Goal: Feedback & Contribution: Contribute content

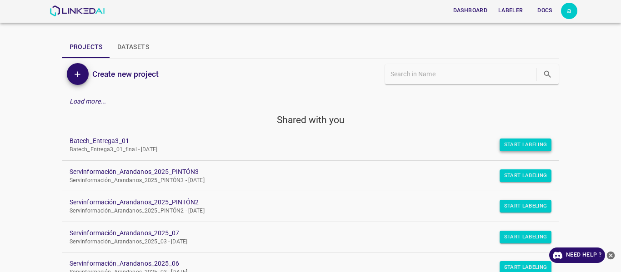
click at [520, 145] on button "Start Labeling" at bounding box center [526, 145] width 52 height 13
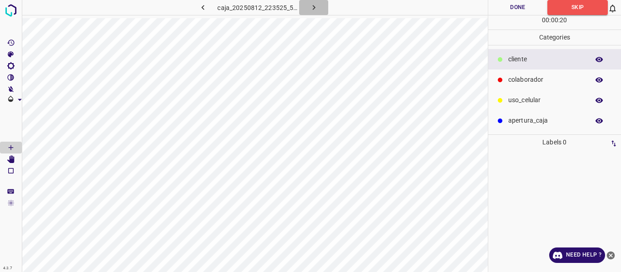
click at [314, 8] on icon "button" at bounding box center [313, 7] width 3 height 5
click at [533, 78] on p "colaborador" at bounding box center [546, 80] width 76 height 10
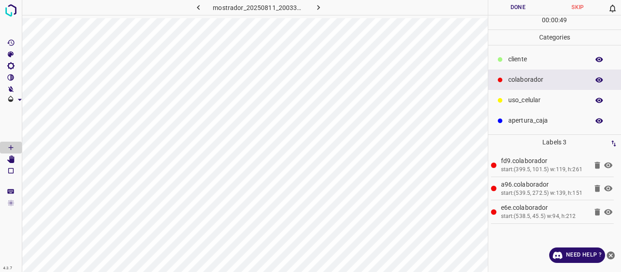
click at [511, 6] on button "Done" at bounding box center [518, 7] width 60 height 15
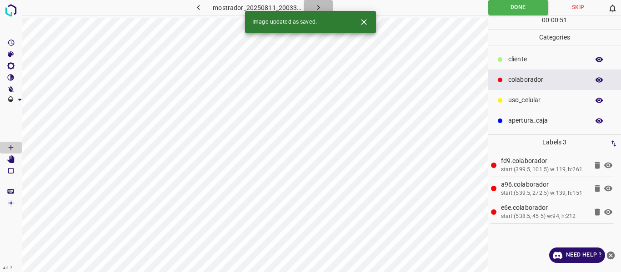
click at [314, 5] on icon "button" at bounding box center [319, 8] width 10 height 10
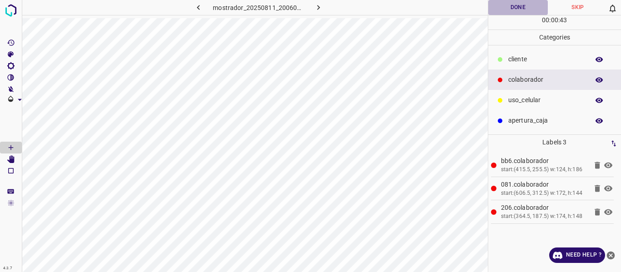
click at [513, 7] on button "Done" at bounding box center [518, 7] width 60 height 15
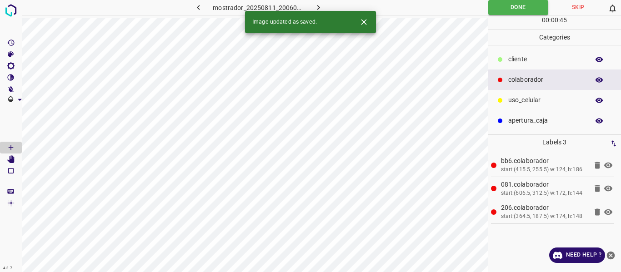
click at [315, 8] on icon "button" at bounding box center [319, 8] width 10 height 10
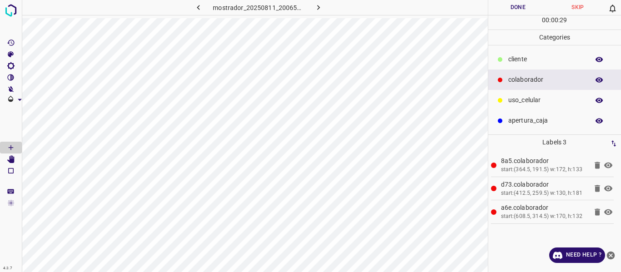
click at [502, 5] on button "Done" at bounding box center [518, 7] width 60 height 15
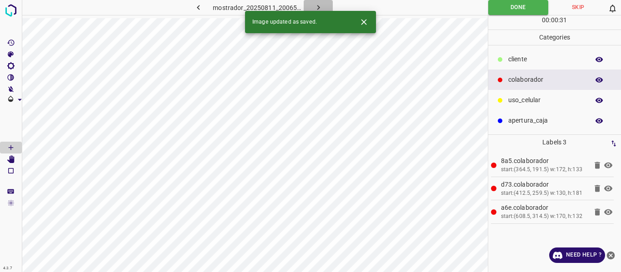
click at [322, 5] on icon "button" at bounding box center [319, 8] width 10 height 10
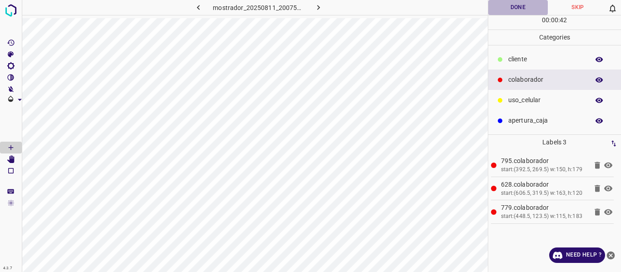
click at [515, 8] on button "Done" at bounding box center [518, 7] width 60 height 15
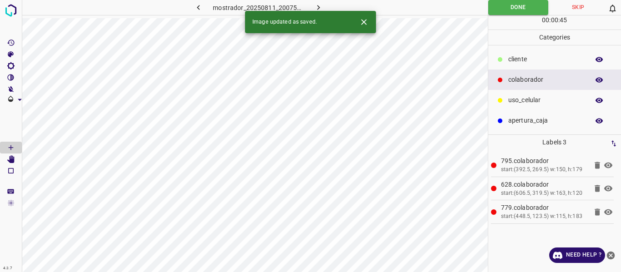
click at [522, 95] on div "uso_celular" at bounding box center [554, 100] width 133 height 20
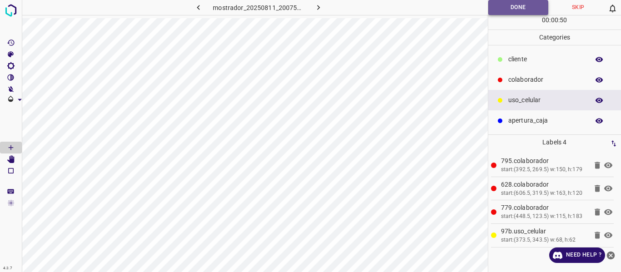
click at [503, 6] on button "Done" at bounding box center [518, 7] width 60 height 15
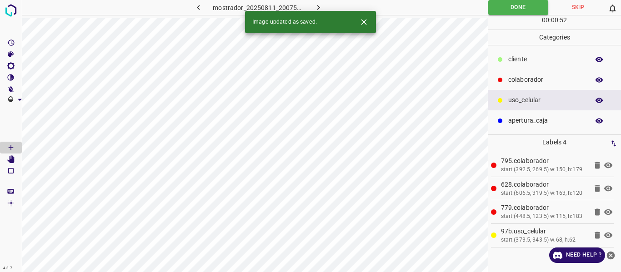
click at [323, 5] on button "button" at bounding box center [318, 7] width 29 height 15
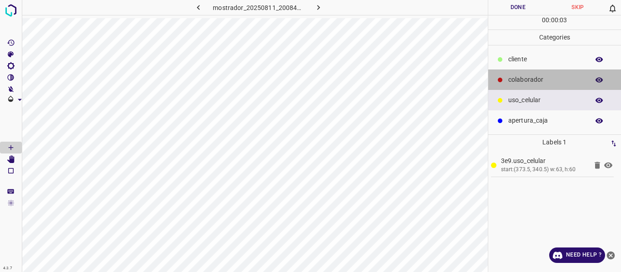
drag, startPoint x: 540, startPoint y: 78, endPoint x: 501, endPoint y: 88, distance: 40.4
click at [539, 78] on p "colaborador" at bounding box center [546, 80] width 76 height 10
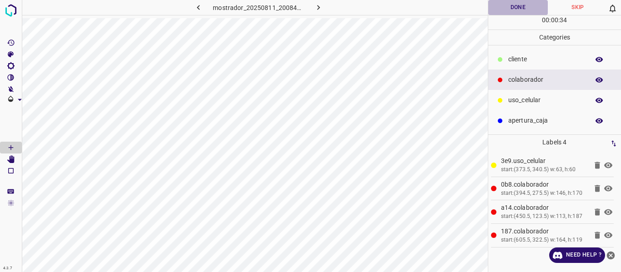
click at [516, 5] on button "Done" at bounding box center [518, 7] width 60 height 15
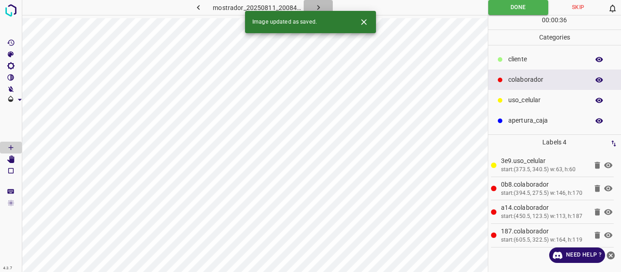
click at [312, 4] on button "button" at bounding box center [318, 7] width 29 height 15
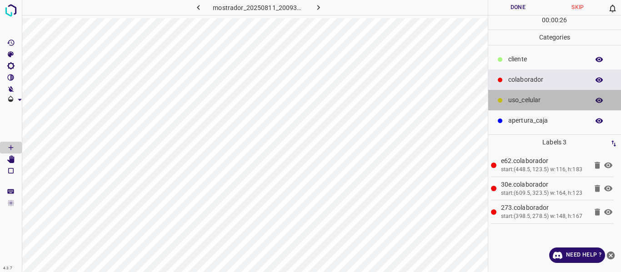
drag, startPoint x: 533, startPoint y: 100, endPoint x: 491, endPoint y: 105, distance: 42.0
click at [532, 100] on p "uso_celular" at bounding box center [546, 100] width 76 height 10
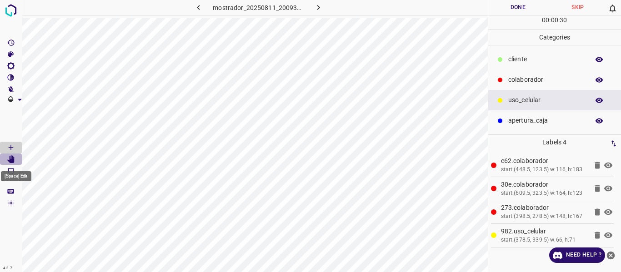
click at [15, 159] on Edit"] "[Space] Edit" at bounding box center [11, 160] width 22 height 12
click at [516, 9] on button "Done" at bounding box center [518, 7] width 60 height 15
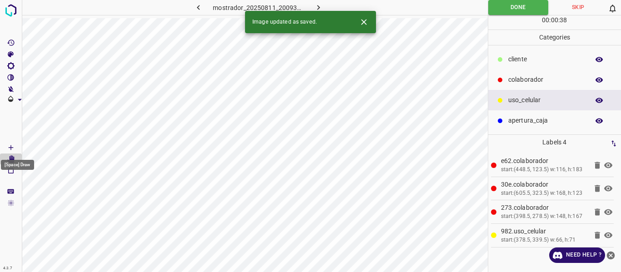
click at [12, 148] on icon "[Space] Draw" at bounding box center [11, 147] width 5 height 5
click at [323, 5] on button "button" at bounding box center [318, 7] width 29 height 15
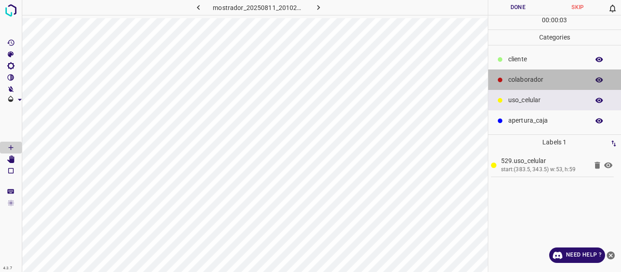
click at [539, 76] on p "colaborador" at bounding box center [546, 80] width 76 height 10
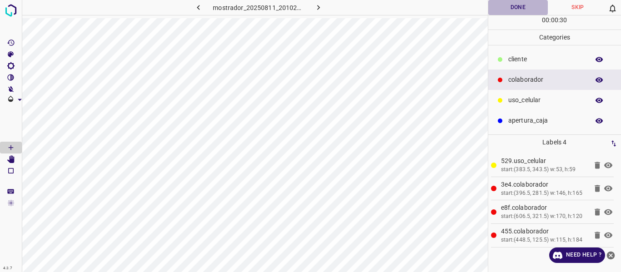
click at [516, 4] on button "Done" at bounding box center [518, 7] width 60 height 15
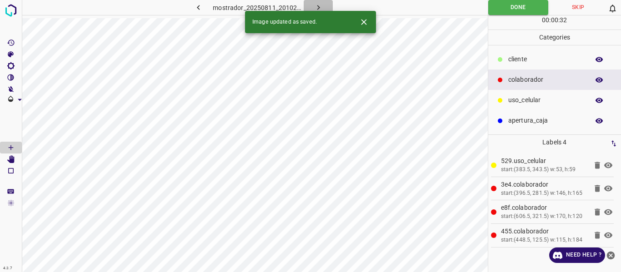
click at [319, 5] on icon "button" at bounding box center [319, 8] width 10 height 10
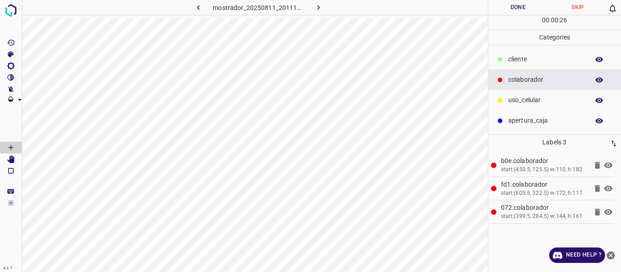
drag, startPoint x: 530, startPoint y: 99, endPoint x: 505, endPoint y: 105, distance: 25.7
click at [530, 99] on p "uso_celular" at bounding box center [546, 100] width 76 height 10
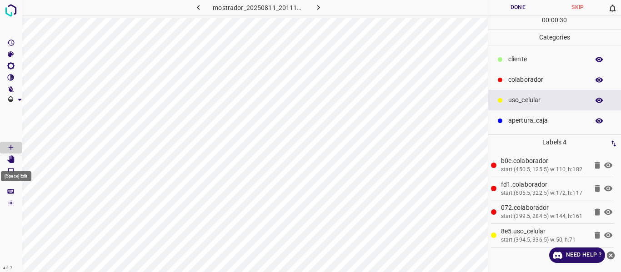
click at [12, 161] on icon "[Space] Edit" at bounding box center [10, 159] width 7 height 8
click at [510, 10] on button "Done" at bounding box center [518, 7] width 60 height 15
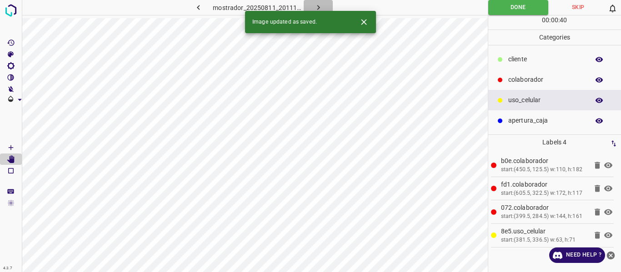
click at [317, 6] on icon "button" at bounding box center [318, 7] width 3 height 5
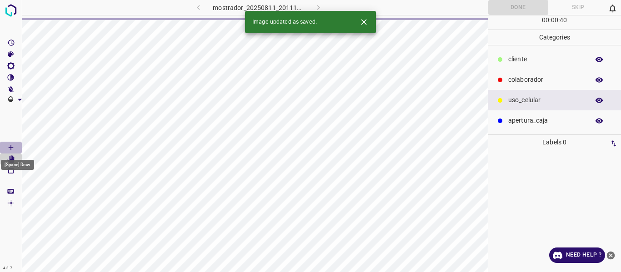
click at [12, 146] on icon "[Space] Draw" at bounding box center [11, 148] width 8 height 8
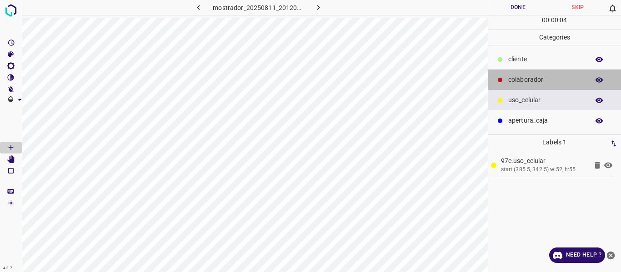
drag, startPoint x: 531, startPoint y: 80, endPoint x: 494, endPoint y: 95, distance: 40.0
click at [530, 83] on p "colaborador" at bounding box center [546, 80] width 76 height 10
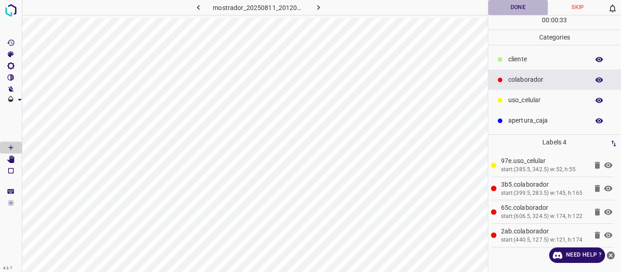
click at [524, 7] on button "Done" at bounding box center [518, 7] width 60 height 15
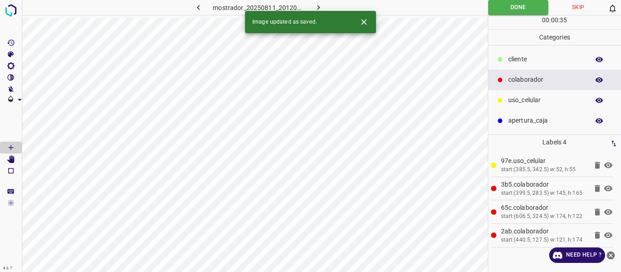
click at [316, 6] on icon "button" at bounding box center [319, 8] width 10 height 10
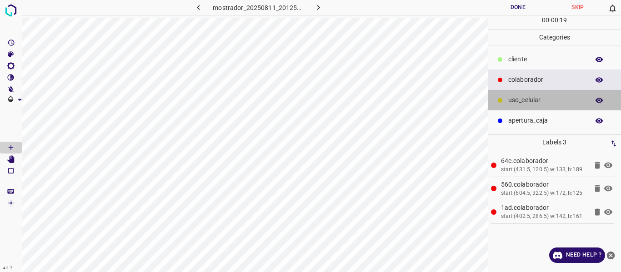
drag, startPoint x: 536, startPoint y: 99, endPoint x: 504, endPoint y: 108, distance: 33.4
click at [533, 100] on p "uso_celular" at bounding box center [546, 100] width 76 height 10
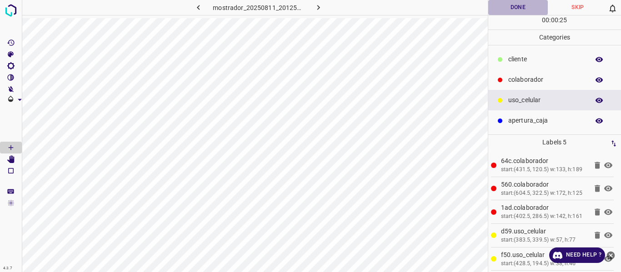
click at [514, 6] on button "Done" at bounding box center [518, 7] width 60 height 15
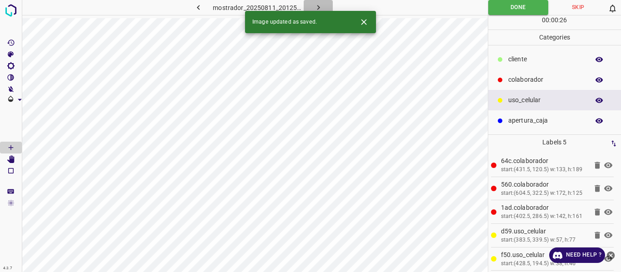
drag, startPoint x: 316, startPoint y: 7, endPoint x: 325, endPoint y: 10, distance: 10.2
click at [317, 7] on icon "button" at bounding box center [319, 8] width 10 height 10
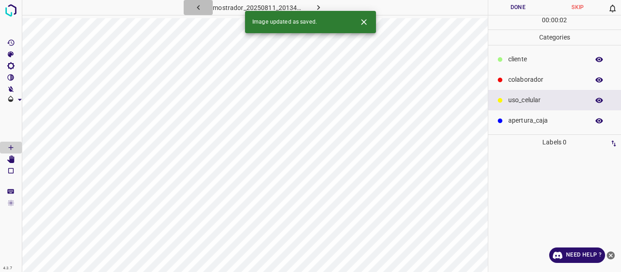
click at [200, 3] on icon "button" at bounding box center [199, 8] width 10 height 10
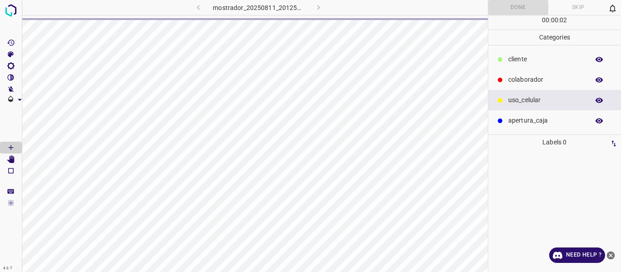
click at [199, 6] on div "mostrador_20250811_201251_566494.jpg" at bounding box center [258, 7] width 182 height 15
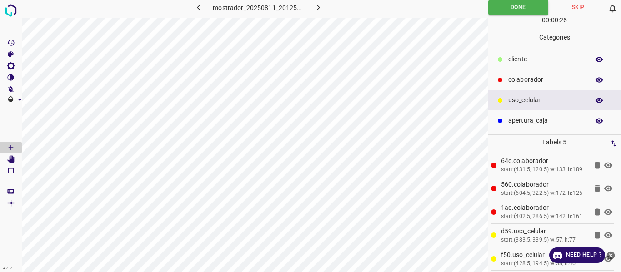
click at [195, 9] on icon "button" at bounding box center [199, 8] width 10 height 10
click at [323, 8] on button "button" at bounding box center [318, 7] width 29 height 15
click at [318, 11] on icon "button" at bounding box center [319, 8] width 10 height 10
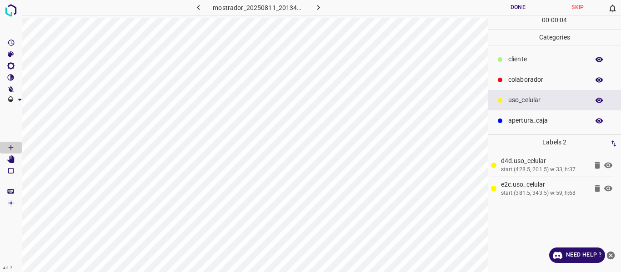
click at [514, 85] on div "colaborador" at bounding box center [554, 80] width 133 height 20
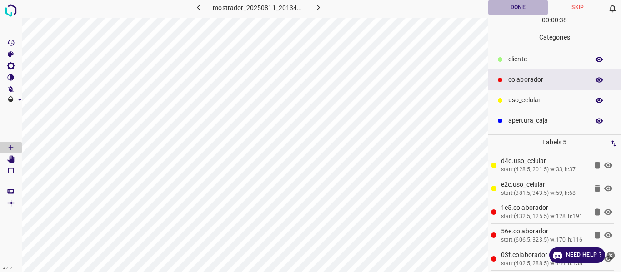
click at [520, 7] on button "Done" at bounding box center [518, 7] width 60 height 15
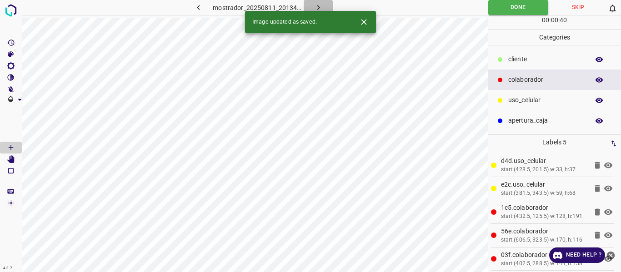
click at [317, 4] on icon "button" at bounding box center [319, 8] width 10 height 10
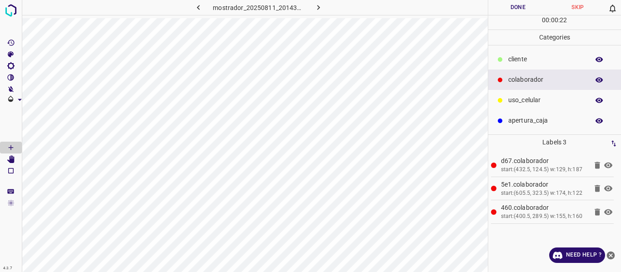
drag, startPoint x: 551, startPoint y: 98, endPoint x: 497, endPoint y: 132, distance: 63.7
click at [543, 105] on p "uso_celular" at bounding box center [546, 100] width 76 height 10
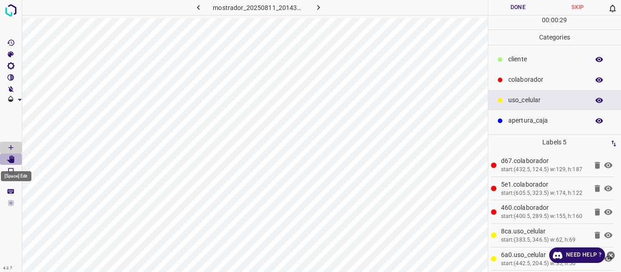
click at [13, 160] on icon "[Space] Edit" at bounding box center [10, 159] width 7 height 8
click at [12, 147] on icon "[Space] Draw" at bounding box center [11, 148] width 8 height 8
click at [514, 8] on button "Done" at bounding box center [518, 7] width 60 height 15
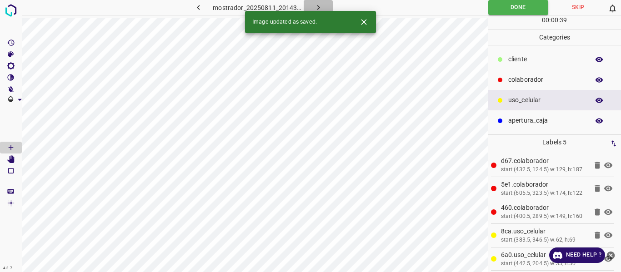
click at [319, 7] on icon "button" at bounding box center [318, 7] width 3 height 5
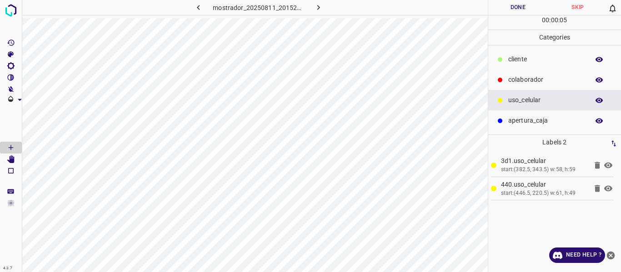
click at [516, 79] on p "colaborador" at bounding box center [546, 80] width 76 height 10
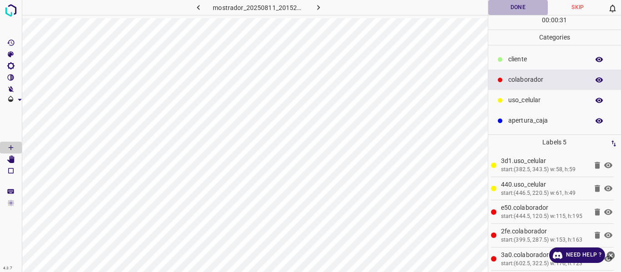
click at [517, 10] on button "Done" at bounding box center [518, 7] width 60 height 15
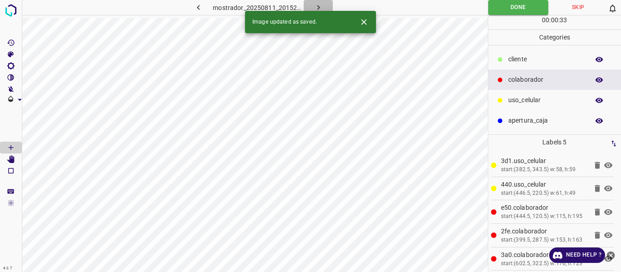
click at [318, 4] on icon "button" at bounding box center [319, 8] width 10 height 10
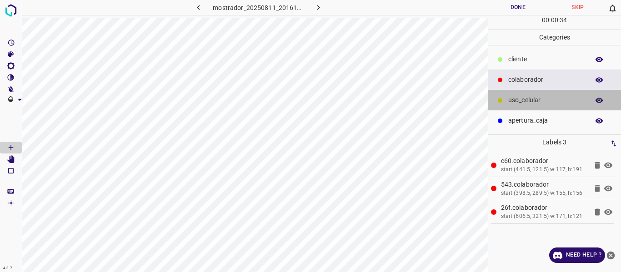
drag, startPoint x: 506, startPoint y: 99, endPoint x: 501, endPoint y: 105, distance: 7.5
click at [506, 100] on div "uso_celular" at bounding box center [554, 100] width 133 height 20
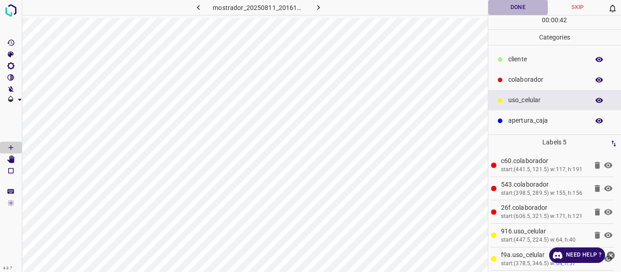
click at [508, 10] on button "Done" at bounding box center [518, 7] width 60 height 15
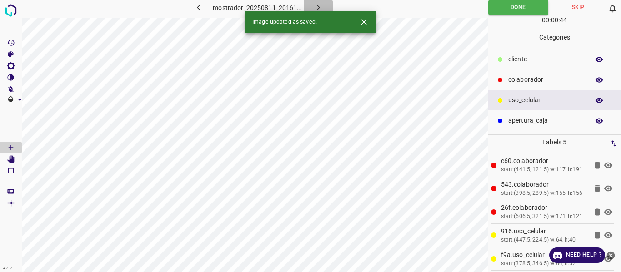
click at [311, 7] on button "button" at bounding box center [318, 7] width 29 height 15
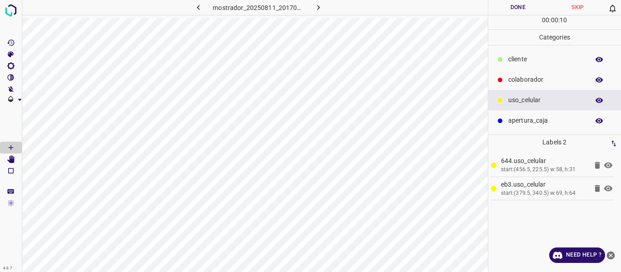
drag, startPoint x: 520, startPoint y: 80, endPoint x: 513, endPoint y: 90, distance: 11.4
click at [520, 81] on p "colaborador" at bounding box center [546, 80] width 76 height 10
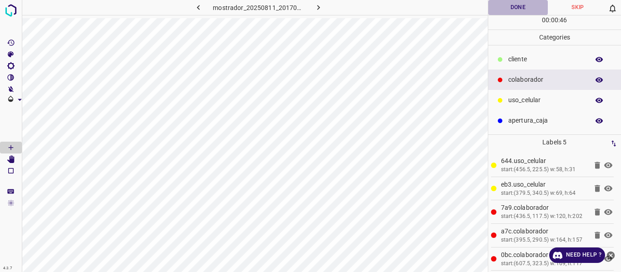
click at [510, 5] on button "Done" at bounding box center [518, 7] width 60 height 15
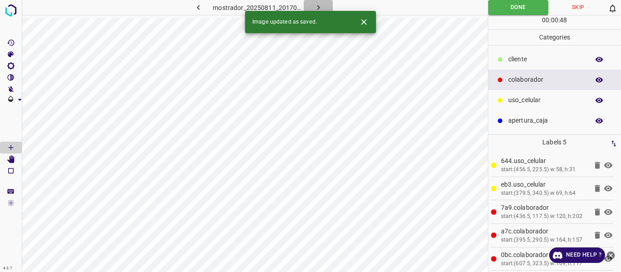
click at [310, 7] on button "button" at bounding box center [318, 7] width 29 height 15
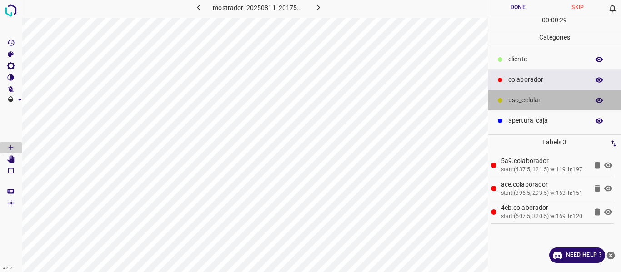
drag, startPoint x: 515, startPoint y: 100, endPoint x: 495, endPoint y: 127, distance: 33.8
click at [516, 100] on p "uso_celular" at bounding box center [546, 100] width 76 height 10
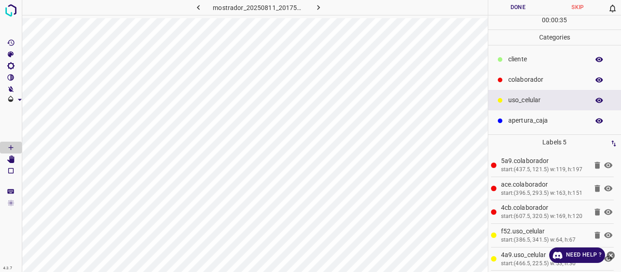
click at [517, 7] on button "Done" at bounding box center [518, 7] width 60 height 15
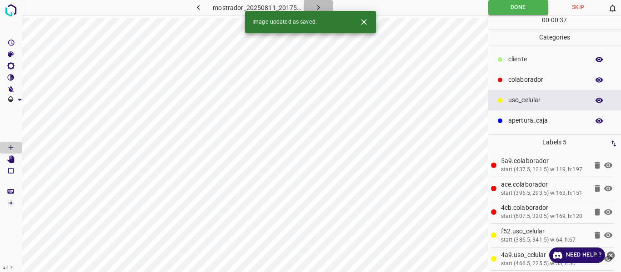
click at [320, 5] on icon "button" at bounding box center [319, 8] width 10 height 10
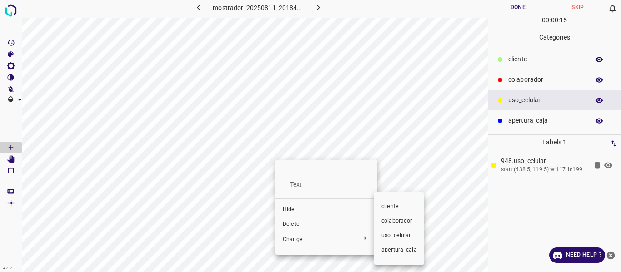
click at [391, 222] on span "colaborador" at bounding box center [398, 221] width 35 height 8
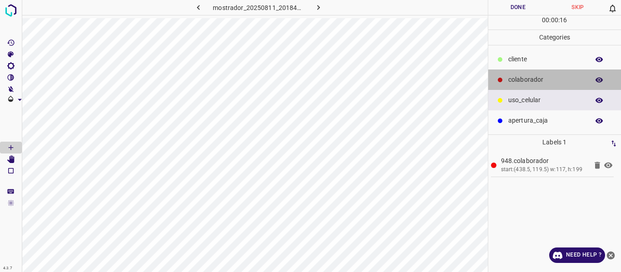
drag, startPoint x: 506, startPoint y: 77, endPoint x: 496, endPoint y: 97, distance: 22.2
click at [506, 77] on div "colaborador" at bounding box center [554, 80] width 133 height 20
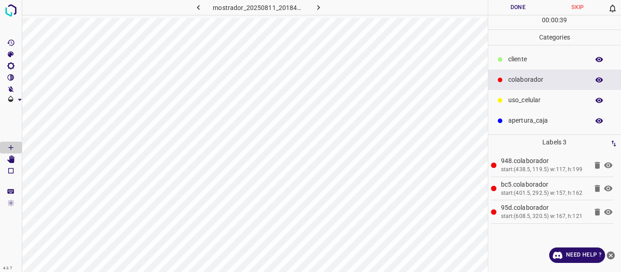
drag, startPoint x: 525, startPoint y: 98, endPoint x: 496, endPoint y: 105, distance: 30.0
click at [524, 98] on p "uso_celular" at bounding box center [546, 100] width 76 height 10
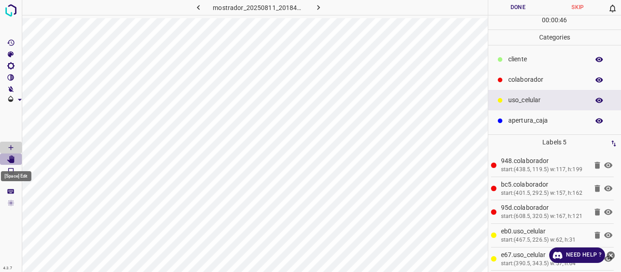
click at [9, 161] on icon "[Space] Edit" at bounding box center [10, 159] width 7 height 8
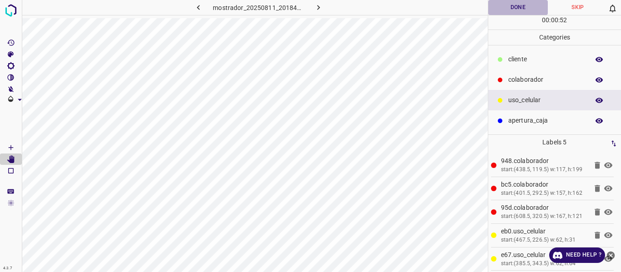
click at [511, 11] on button "Done" at bounding box center [518, 7] width 60 height 15
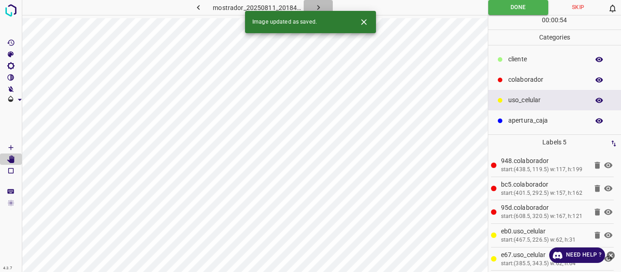
click at [319, 3] on icon "button" at bounding box center [319, 8] width 10 height 10
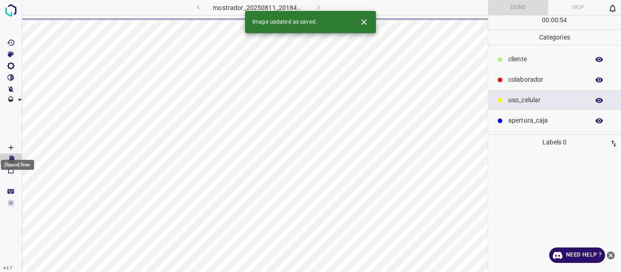
click at [9, 146] on icon "[Space] Draw" at bounding box center [11, 148] width 8 height 8
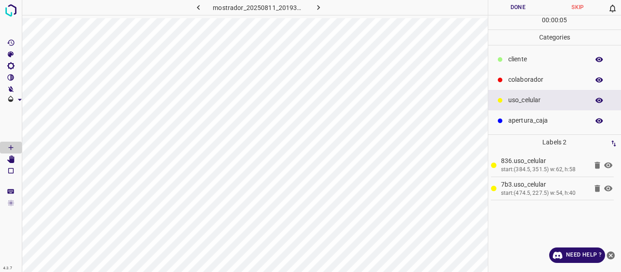
click at [531, 79] on p "colaborador" at bounding box center [546, 80] width 76 height 10
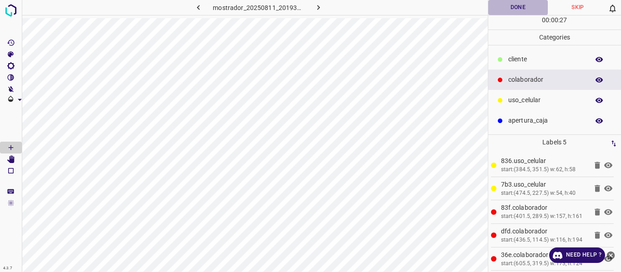
click at [515, 10] on button "Done" at bounding box center [518, 7] width 60 height 15
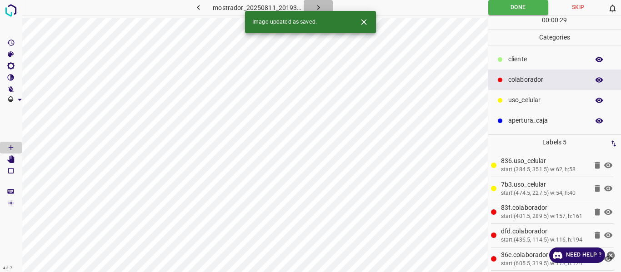
click at [316, 7] on icon "button" at bounding box center [319, 8] width 10 height 10
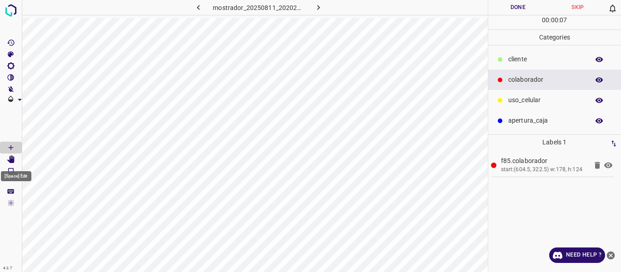
drag, startPoint x: 12, startPoint y: 160, endPoint x: 31, endPoint y: 173, distance: 23.3
click at [12, 160] on icon "[Space] Edit" at bounding box center [10, 159] width 7 height 8
click at [15, 150] on icon "[Space] Draw" at bounding box center [11, 148] width 8 height 8
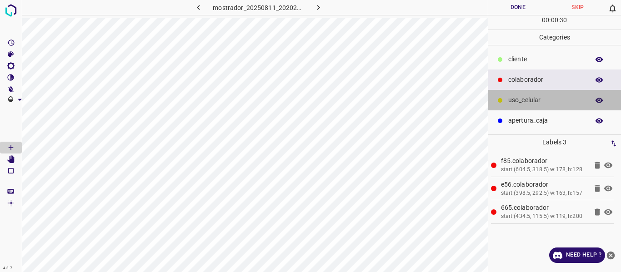
drag, startPoint x: 524, startPoint y: 95, endPoint x: 500, endPoint y: 109, distance: 28.3
click at [523, 97] on div "uso_celular" at bounding box center [554, 100] width 133 height 20
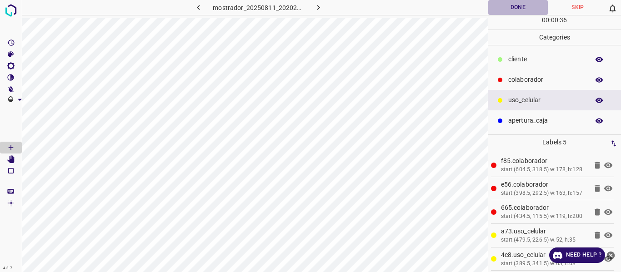
click at [513, 9] on button "Done" at bounding box center [518, 7] width 60 height 15
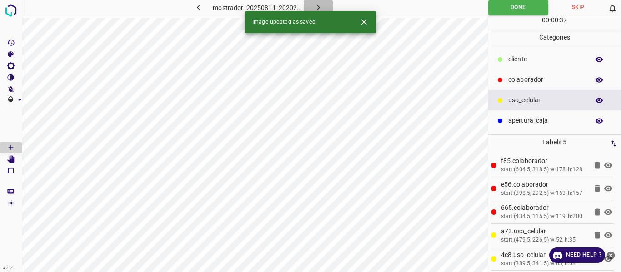
click at [321, 7] on icon "button" at bounding box center [319, 8] width 10 height 10
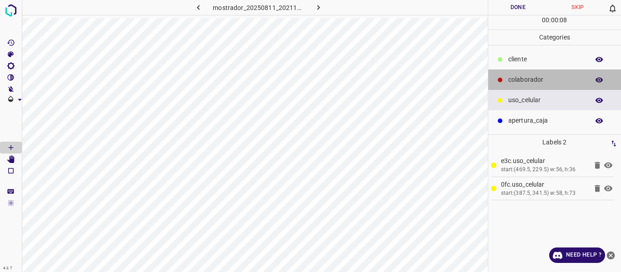
drag, startPoint x: 522, startPoint y: 83, endPoint x: 501, endPoint y: 84, distance: 20.9
click at [522, 83] on p "colaborador" at bounding box center [546, 80] width 76 height 10
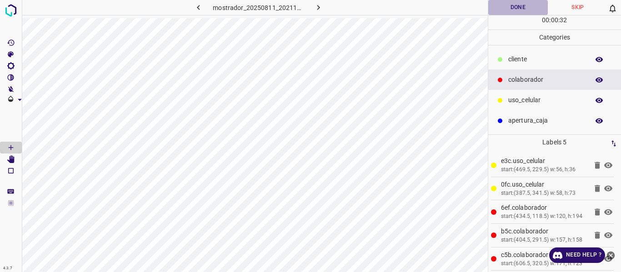
click at [506, 10] on button "Done" at bounding box center [518, 7] width 60 height 15
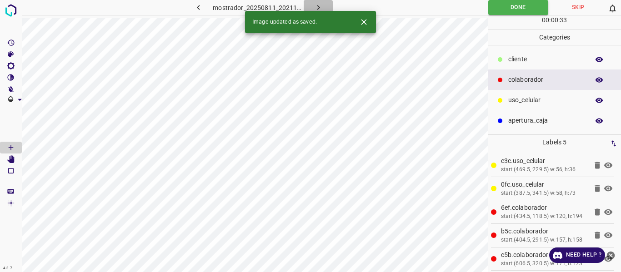
click at [314, 8] on icon "button" at bounding box center [319, 8] width 10 height 10
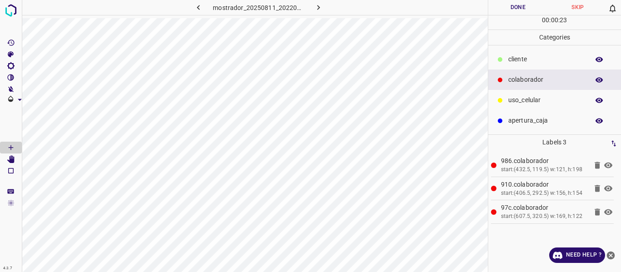
drag, startPoint x: 521, startPoint y: 98, endPoint x: 491, endPoint y: 114, distance: 34.2
click at [520, 100] on p "uso_celular" at bounding box center [546, 100] width 76 height 10
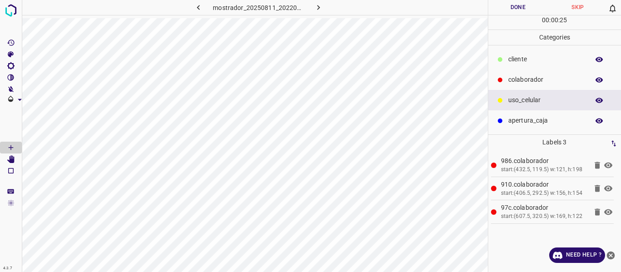
click at [14, 161] on icon "[Space] Edit" at bounding box center [10, 159] width 7 height 8
click at [11, 149] on icon "[Space] Draw" at bounding box center [11, 148] width 8 height 8
click at [518, 103] on p "uso_celular" at bounding box center [546, 100] width 76 height 10
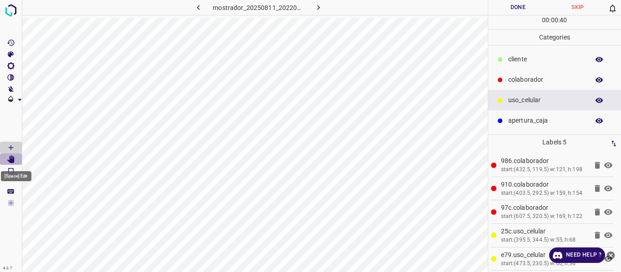
click at [12, 160] on icon "[Space] Edit" at bounding box center [10, 159] width 7 height 8
click at [10, 148] on icon "[Space] Draw" at bounding box center [11, 147] width 5 height 5
click at [505, 5] on button "Done" at bounding box center [518, 7] width 60 height 15
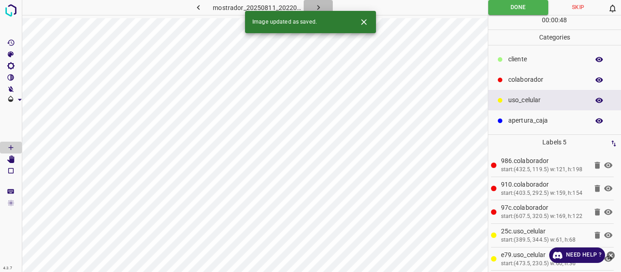
click at [317, 5] on icon "button" at bounding box center [318, 7] width 3 height 5
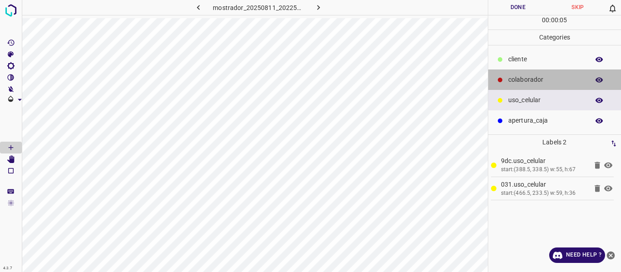
click at [526, 81] on p "colaborador" at bounding box center [546, 80] width 76 height 10
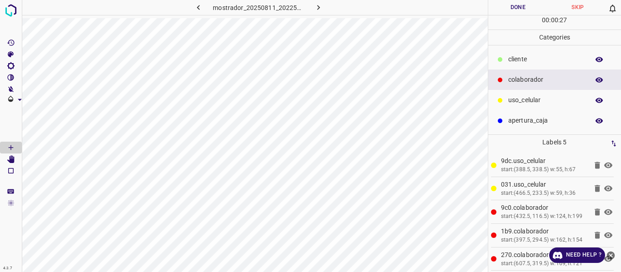
click at [510, 12] on button "Done" at bounding box center [518, 7] width 60 height 15
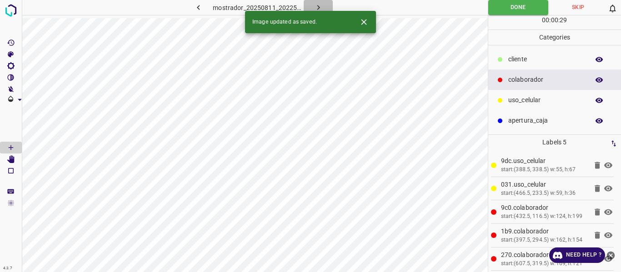
click at [315, 4] on icon "button" at bounding box center [319, 8] width 10 height 10
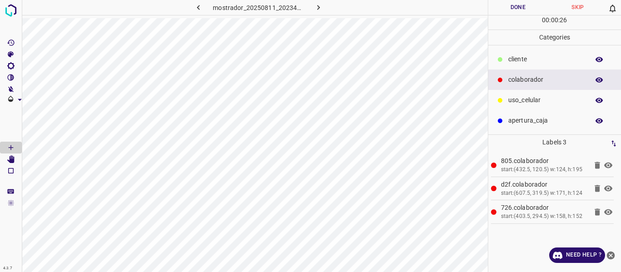
click at [514, 105] on p "uso_celular" at bounding box center [546, 100] width 76 height 10
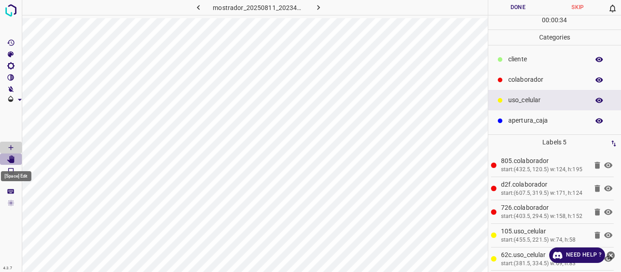
drag, startPoint x: 13, startPoint y: 159, endPoint x: 18, endPoint y: 160, distance: 5.1
click at [18, 160] on Edit"] "[Space] Edit" at bounding box center [11, 160] width 22 height 12
drag, startPoint x: 11, startPoint y: 145, endPoint x: 18, endPoint y: 145, distance: 7.3
click at [12, 145] on icon "[Space] Draw" at bounding box center [11, 148] width 8 height 8
click at [507, 12] on button "Done" at bounding box center [518, 7] width 60 height 15
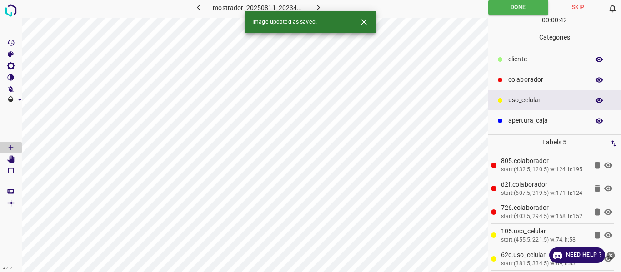
click at [320, 5] on icon "button" at bounding box center [319, 8] width 10 height 10
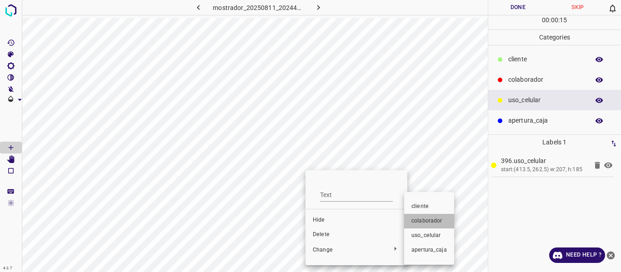
drag, startPoint x: 415, startPoint y: 220, endPoint x: 494, endPoint y: 136, distance: 114.8
click at [416, 220] on span "colaborador" at bounding box center [428, 221] width 35 height 8
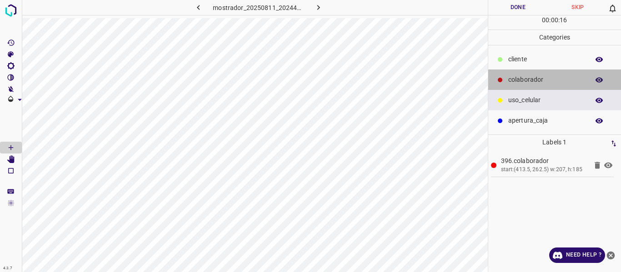
drag, startPoint x: 527, startPoint y: 76, endPoint x: 491, endPoint y: 44, distance: 48.3
click at [527, 75] on p "colaborador" at bounding box center [546, 80] width 76 height 10
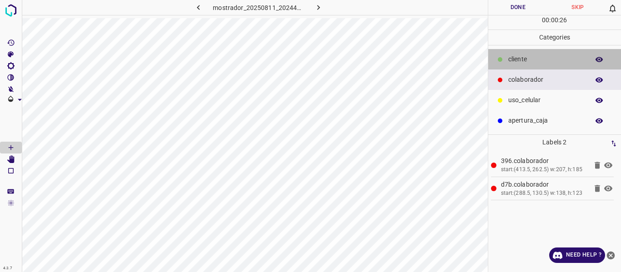
click at [507, 61] on div "​​cliente" at bounding box center [554, 59] width 133 height 20
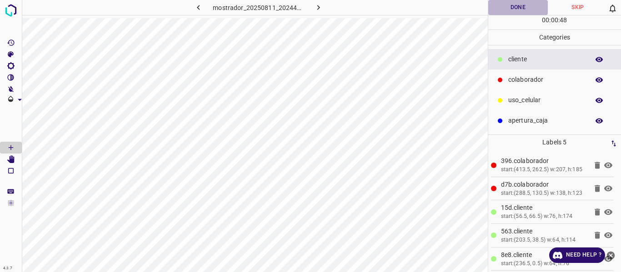
click at [527, 5] on button "Done" at bounding box center [518, 7] width 60 height 15
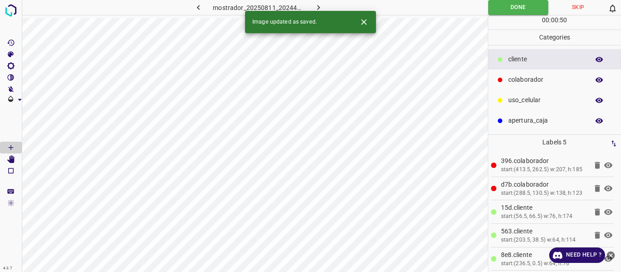
click at [318, 5] on icon "button" at bounding box center [319, 8] width 10 height 10
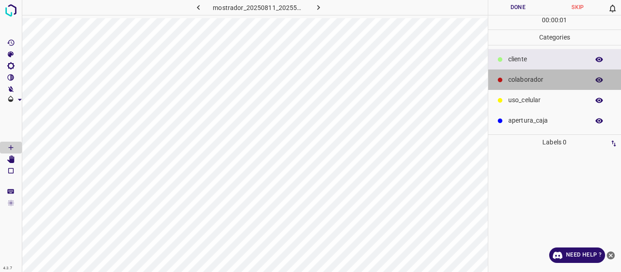
click at [518, 80] on p "colaborador" at bounding box center [546, 80] width 76 height 10
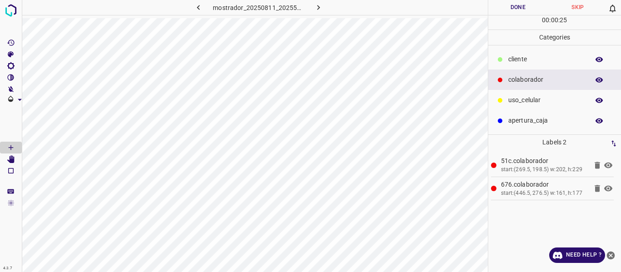
click at [507, 9] on button "Done" at bounding box center [518, 7] width 60 height 15
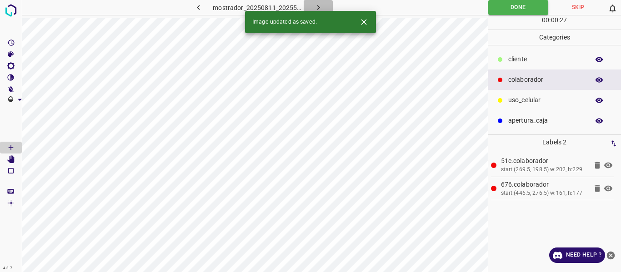
click at [320, 4] on icon "button" at bounding box center [319, 8] width 10 height 10
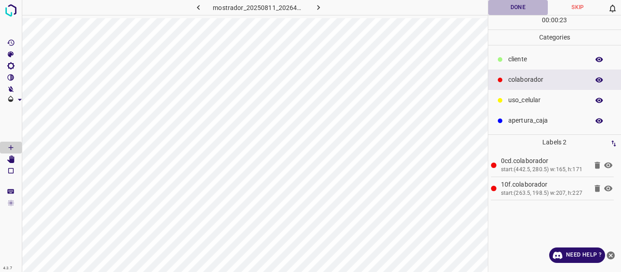
click at [515, 3] on button "Done" at bounding box center [518, 7] width 60 height 15
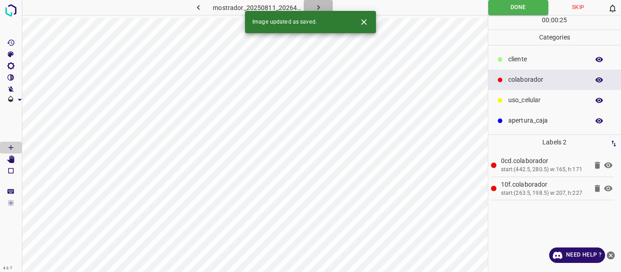
click at [315, 5] on icon "button" at bounding box center [319, 8] width 10 height 10
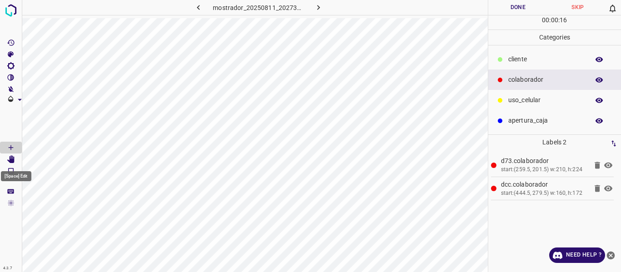
click at [12, 160] on icon "[Space] Edit" at bounding box center [10, 159] width 7 height 8
click at [513, 9] on button "Done" at bounding box center [518, 7] width 60 height 15
click at [11, 145] on icon "[Space] Draw" at bounding box center [11, 148] width 8 height 8
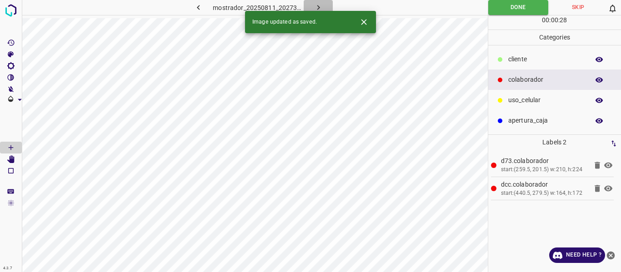
click at [318, 9] on icon "button" at bounding box center [318, 7] width 3 height 5
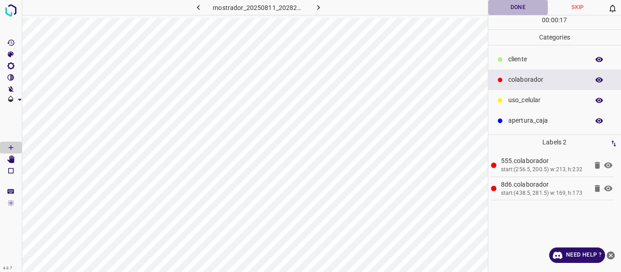
click at [517, 10] on button "Done" at bounding box center [518, 7] width 60 height 15
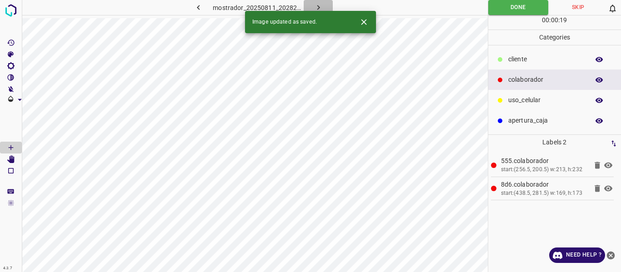
click at [322, 3] on icon "button" at bounding box center [319, 8] width 10 height 10
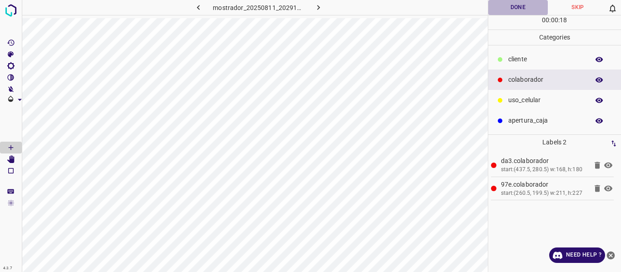
click at [500, 9] on button "Done" at bounding box center [518, 7] width 60 height 15
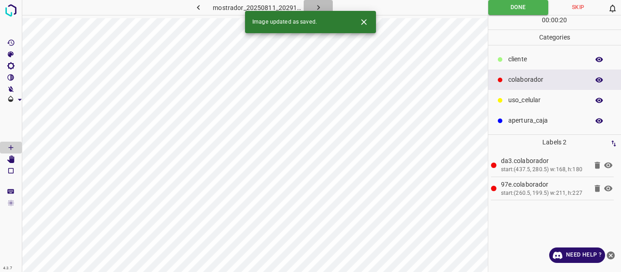
click at [321, 5] on icon "button" at bounding box center [319, 8] width 10 height 10
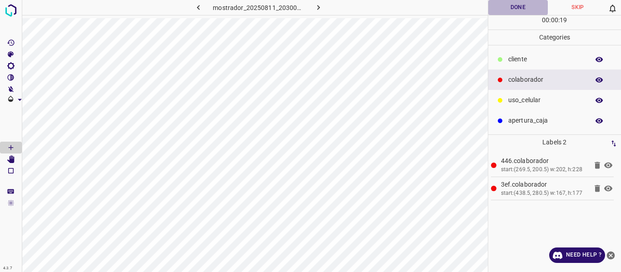
click at [502, 7] on button "Done" at bounding box center [518, 7] width 60 height 15
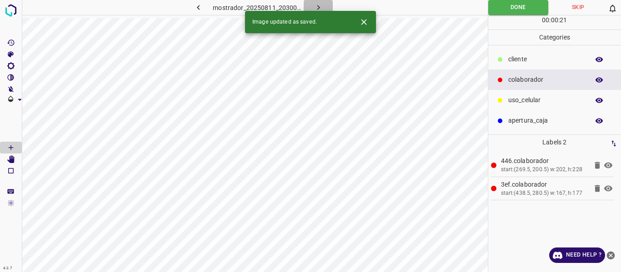
click at [319, 6] on icon "button" at bounding box center [319, 8] width 10 height 10
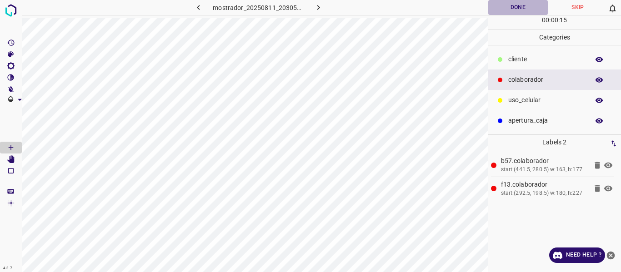
drag, startPoint x: 498, startPoint y: 10, endPoint x: 511, endPoint y: 10, distance: 12.3
click at [499, 10] on button "Done" at bounding box center [518, 7] width 60 height 15
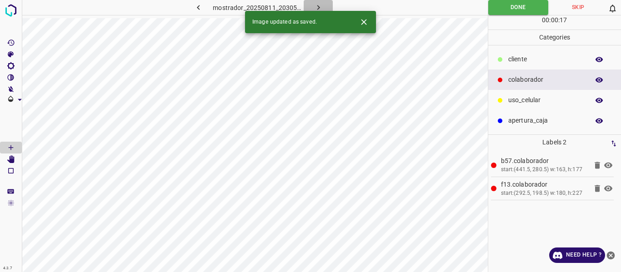
click at [322, 3] on icon "button" at bounding box center [319, 8] width 10 height 10
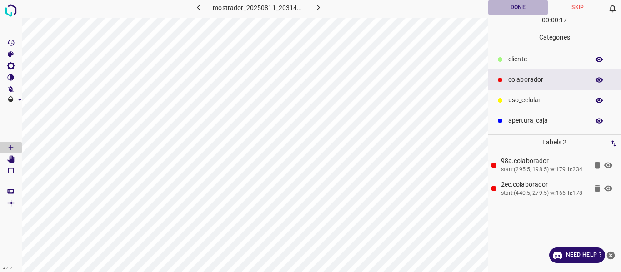
click at [515, 6] on button "Done" at bounding box center [518, 7] width 60 height 15
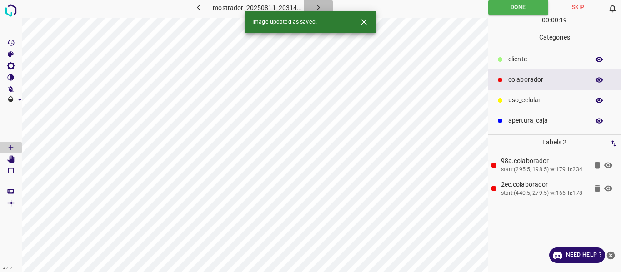
click at [317, 5] on icon "button" at bounding box center [318, 7] width 3 height 5
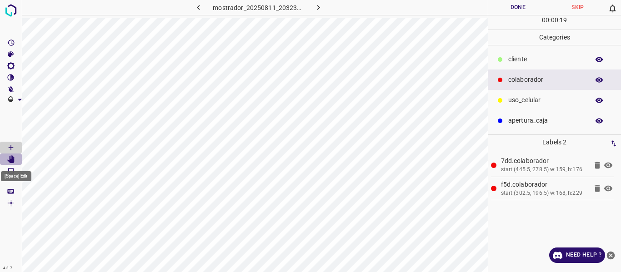
drag, startPoint x: 7, startPoint y: 160, endPoint x: 21, endPoint y: 169, distance: 16.9
click at [9, 161] on icon "[Space] Edit" at bounding box center [11, 159] width 8 height 8
drag, startPoint x: 8, startPoint y: 143, endPoint x: 22, endPoint y: 148, distance: 14.4
click at [9, 143] on Draw"] "[Space] Draw" at bounding box center [11, 148] width 22 height 12
click at [506, 12] on button "Done" at bounding box center [518, 7] width 60 height 15
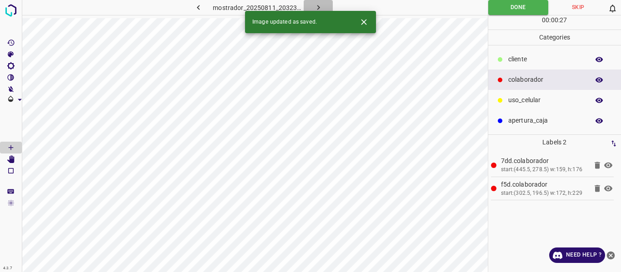
click at [315, 5] on icon "button" at bounding box center [319, 8] width 10 height 10
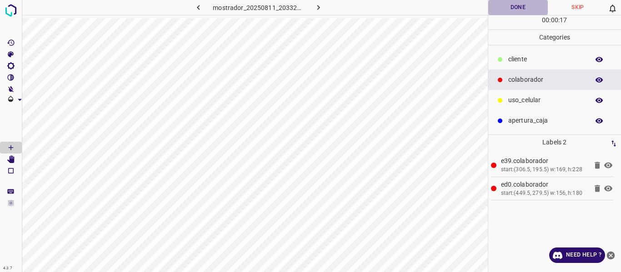
click at [524, 7] on button "Done" at bounding box center [518, 7] width 60 height 15
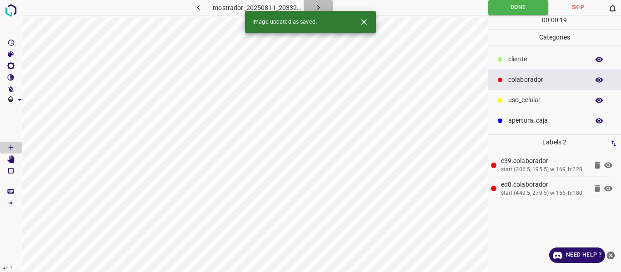
click at [318, 6] on icon "button" at bounding box center [319, 8] width 10 height 10
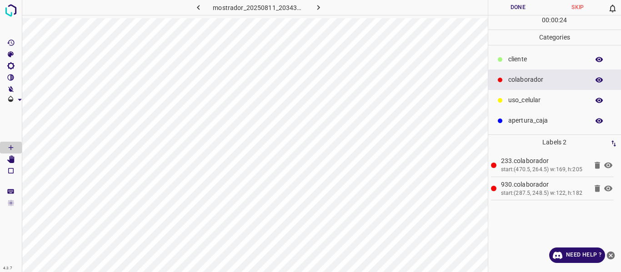
click at [501, 3] on button "Done" at bounding box center [518, 7] width 60 height 15
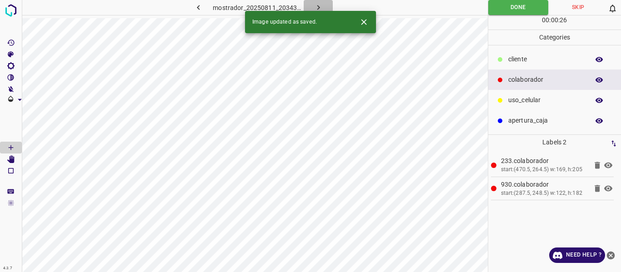
click at [311, 5] on button "button" at bounding box center [318, 7] width 29 height 15
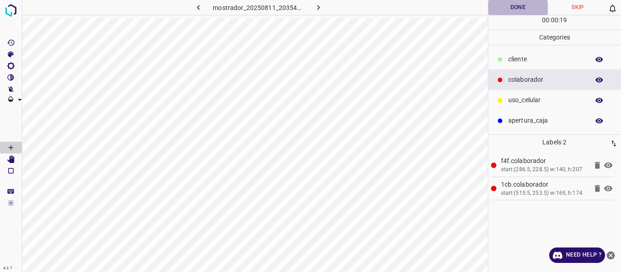
click at [505, 9] on button "Done" at bounding box center [518, 7] width 60 height 15
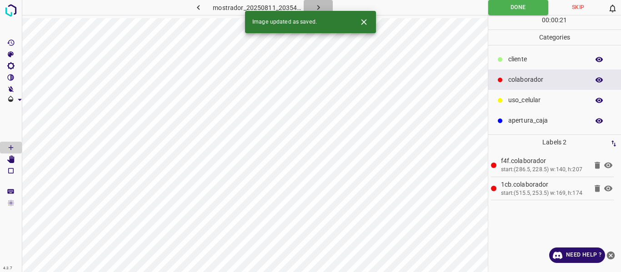
click at [317, 5] on icon "button" at bounding box center [319, 8] width 10 height 10
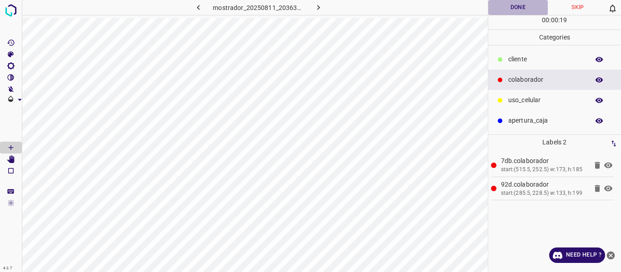
click at [511, 5] on button "Done" at bounding box center [518, 7] width 60 height 15
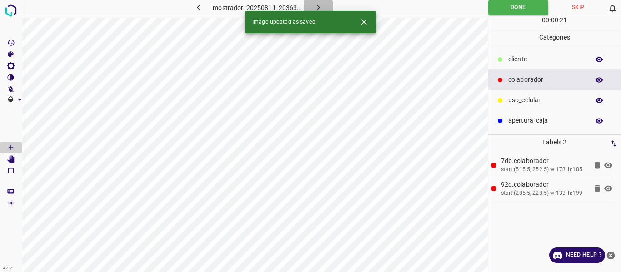
click at [321, 6] on icon "button" at bounding box center [319, 8] width 10 height 10
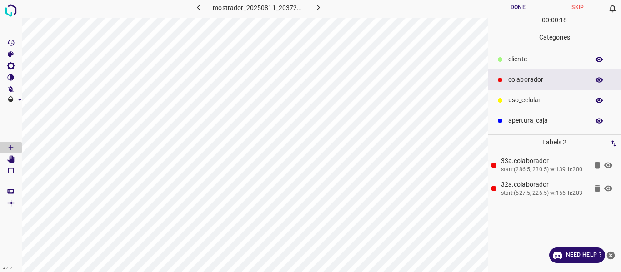
click at [522, 8] on button "Done" at bounding box center [518, 7] width 60 height 15
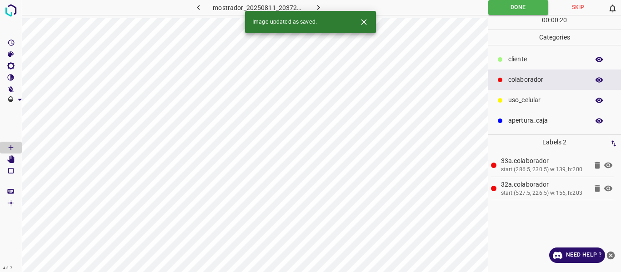
click at [314, 3] on icon "button" at bounding box center [319, 8] width 10 height 10
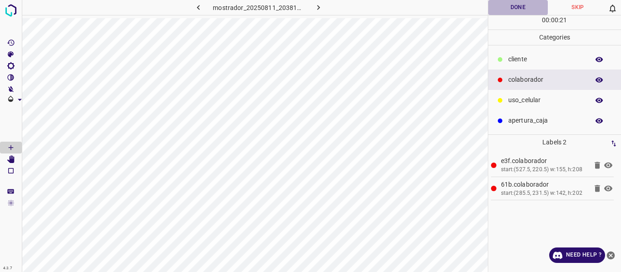
drag, startPoint x: 499, startPoint y: 3, endPoint x: 504, endPoint y: 0, distance: 5.9
click at [501, 3] on button "Done" at bounding box center [518, 7] width 60 height 15
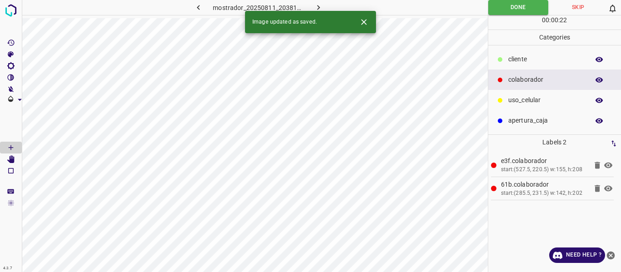
click at [314, 5] on icon "button" at bounding box center [319, 8] width 10 height 10
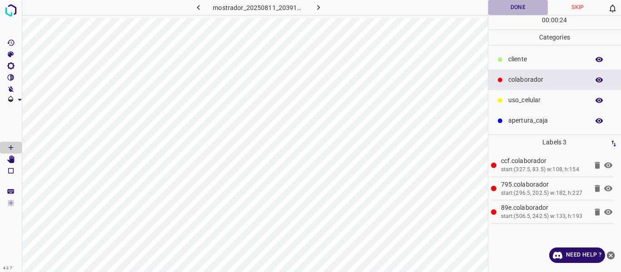
click at [497, 8] on button "Done" at bounding box center [518, 7] width 60 height 15
click at [320, 5] on icon "button" at bounding box center [319, 8] width 10 height 10
click at [508, 8] on button "Done" at bounding box center [518, 7] width 60 height 15
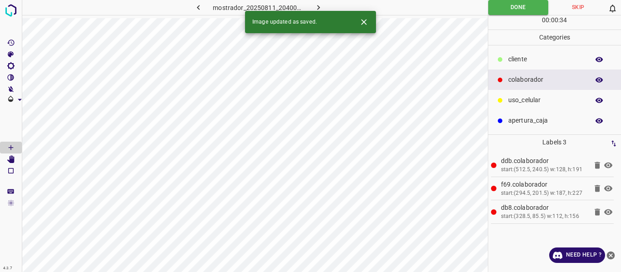
click at [317, 5] on icon "button" at bounding box center [318, 7] width 3 height 5
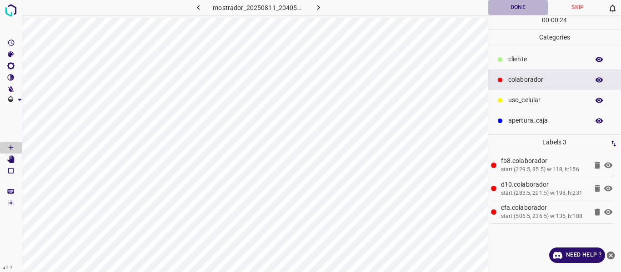
click at [510, 9] on button "Done" at bounding box center [518, 7] width 60 height 15
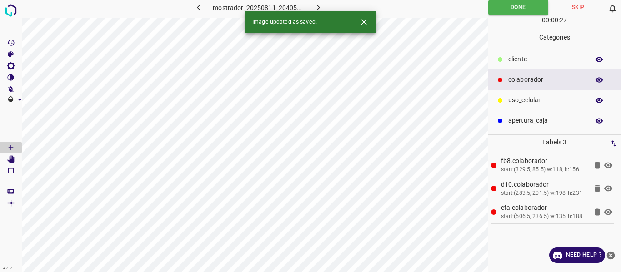
click at [314, 7] on icon "button" at bounding box center [319, 8] width 10 height 10
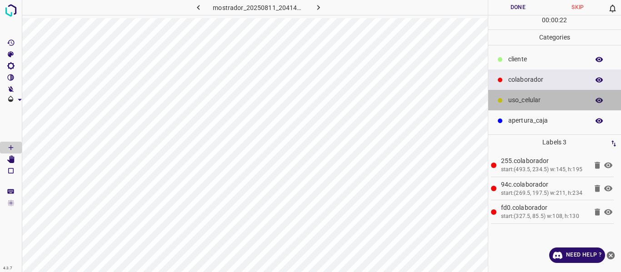
click at [532, 100] on p "uso_celular" at bounding box center [546, 100] width 76 height 10
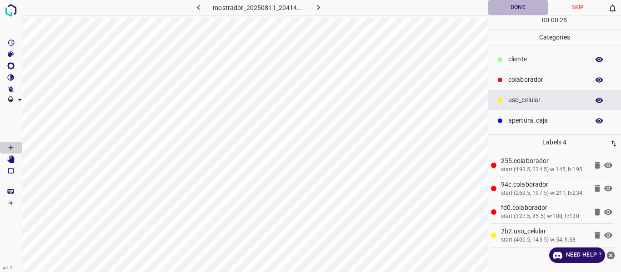
click at [518, 7] on button "Done" at bounding box center [518, 7] width 60 height 15
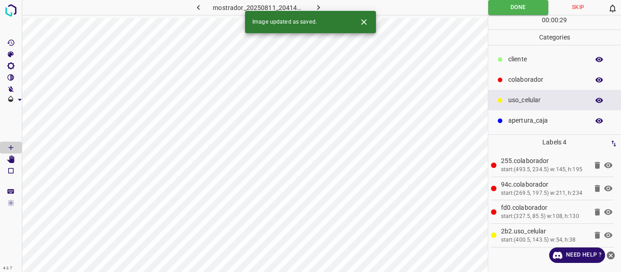
click at [196, 9] on icon "button" at bounding box center [199, 8] width 10 height 10
click at [14, 160] on icon "[Space] Edit" at bounding box center [10, 159] width 7 height 8
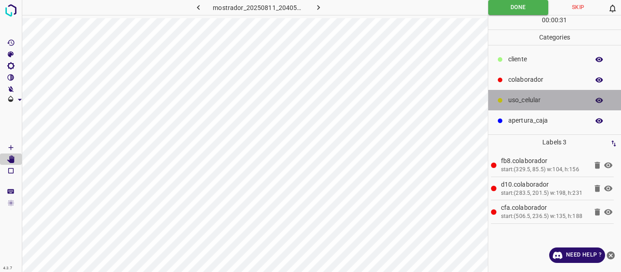
drag, startPoint x: 520, startPoint y: 99, endPoint x: 498, endPoint y: 99, distance: 21.8
click at [519, 99] on p "uso_celular" at bounding box center [546, 100] width 76 height 10
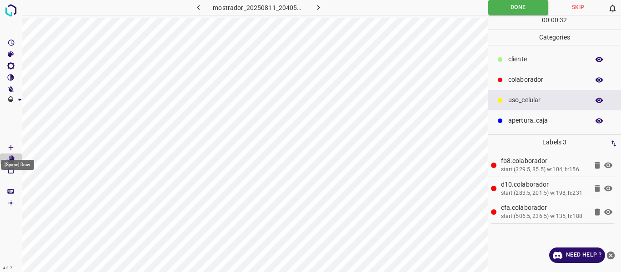
click at [13, 147] on icon "[Space] Draw" at bounding box center [11, 148] width 8 height 8
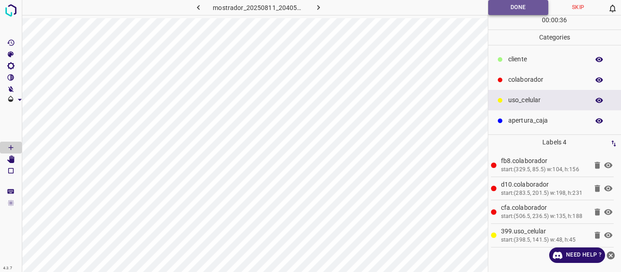
click at [495, 13] on button "Done" at bounding box center [518, 7] width 60 height 15
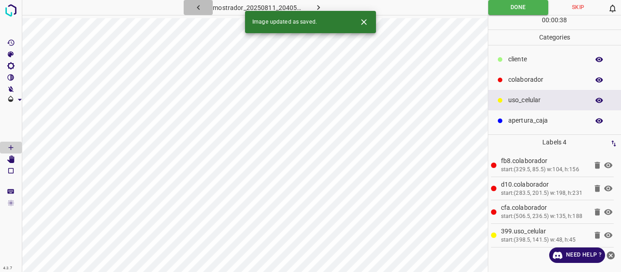
click at [195, 8] on icon "button" at bounding box center [199, 8] width 10 height 10
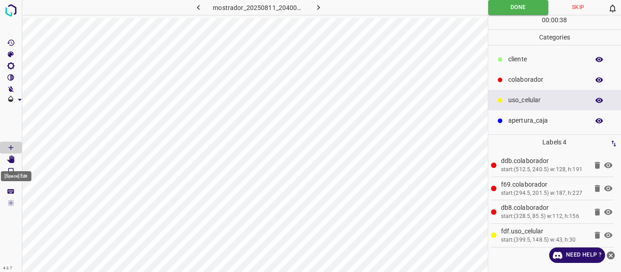
drag, startPoint x: 13, startPoint y: 159, endPoint x: 20, endPoint y: 160, distance: 7.3
click at [13, 159] on icon "[Space] Edit" at bounding box center [10, 159] width 7 height 8
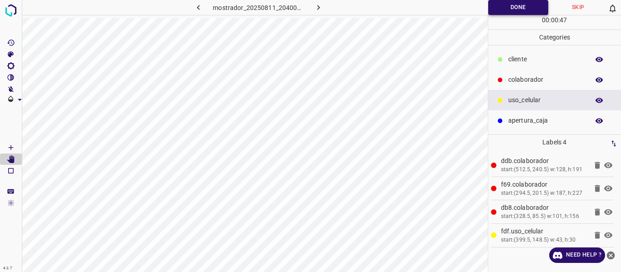
click at [498, 13] on button "Done" at bounding box center [518, 7] width 60 height 15
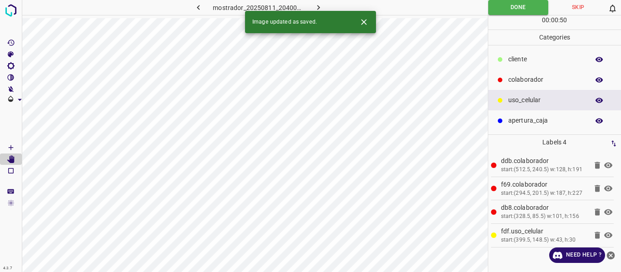
click at [198, 8] on icon "button" at bounding box center [198, 7] width 3 height 5
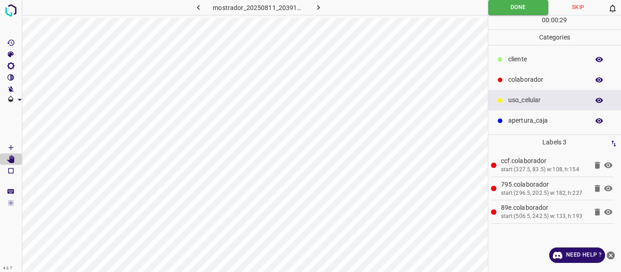
click at [601, 80] on icon "button" at bounding box center [599, 80] width 8 height 8
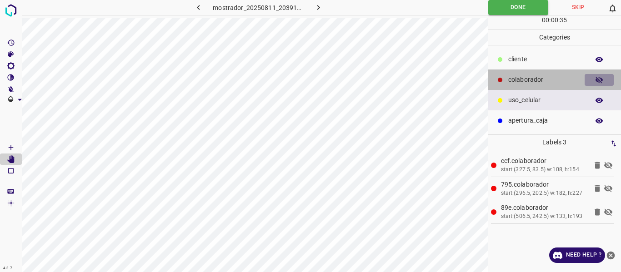
click at [601, 80] on icon "button" at bounding box center [599, 80] width 8 height 8
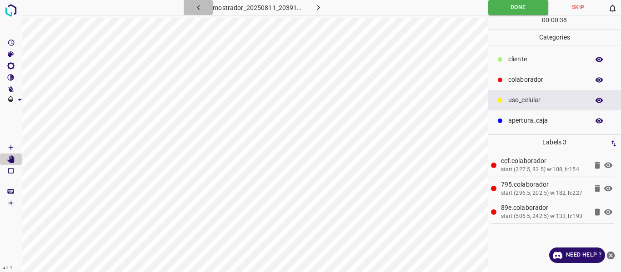
click at [197, 9] on icon "button" at bounding box center [199, 8] width 10 height 10
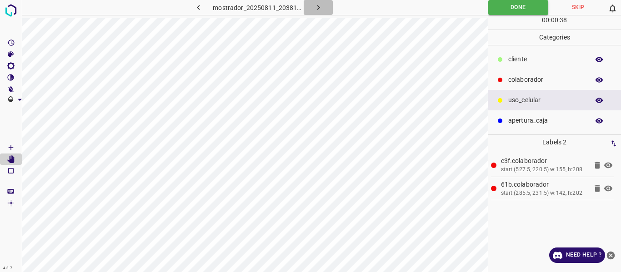
click at [314, 10] on icon "button" at bounding box center [319, 8] width 10 height 10
click at [314, 10] on div "mostrador_20250811_203915_173631.jpg" at bounding box center [258, 7] width 182 height 15
click at [318, 7] on icon "button" at bounding box center [319, 8] width 10 height 10
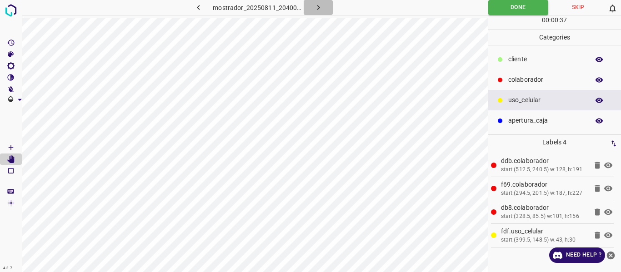
click at [318, 7] on icon "button" at bounding box center [319, 8] width 10 height 10
click at [318, 8] on icon "button" at bounding box center [318, 7] width 3 height 5
click at [318, 9] on icon "button" at bounding box center [318, 7] width 3 height 5
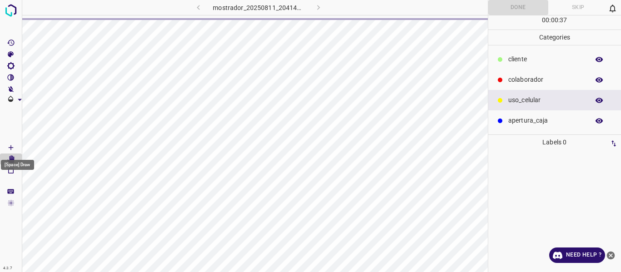
click at [11, 146] on icon "[Space] Draw" at bounding box center [11, 147] width 5 height 5
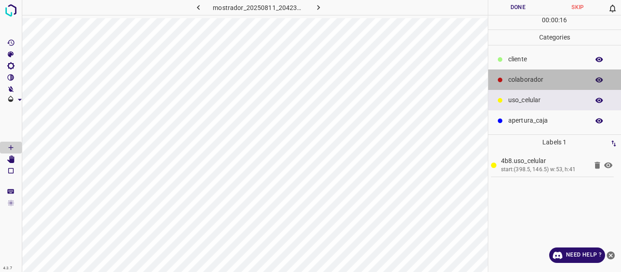
drag, startPoint x: 521, startPoint y: 78, endPoint x: 499, endPoint y: 78, distance: 22.3
click at [521, 78] on p "colaborador" at bounding box center [546, 80] width 76 height 10
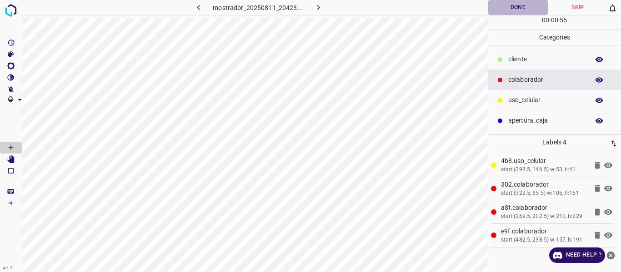
click at [507, 9] on button "Done" at bounding box center [518, 7] width 60 height 15
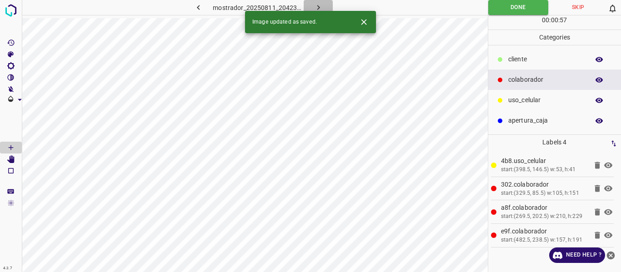
drag, startPoint x: 325, startPoint y: 5, endPoint x: 368, endPoint y: 27, distance: 48.4
click at [324, 5] on button "button" at bounding box center [318, 7] width 29 height 15
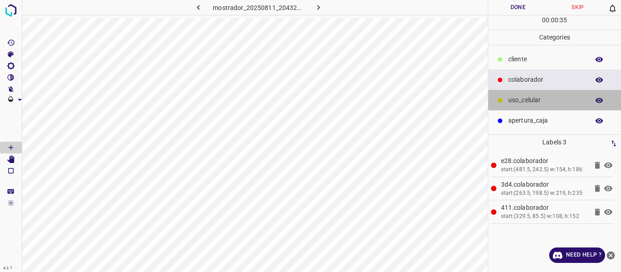
drag, startPoint x: 525, startPoint y: 105, endPoint x: 500, endPoint y: 103, distance: 25.1
click at [524, 104] on p "uso_celular" at bounding box center [546, 100] width 76 height 10
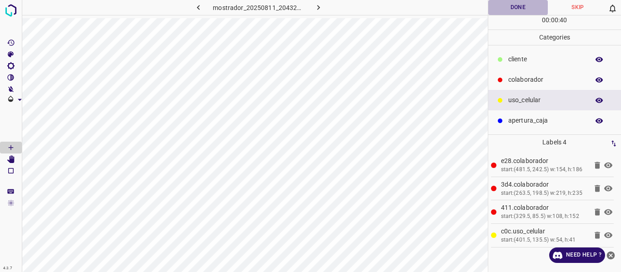
click at [515, 10] on button "Done" at bounding box center [518, 7] width 60 height 15
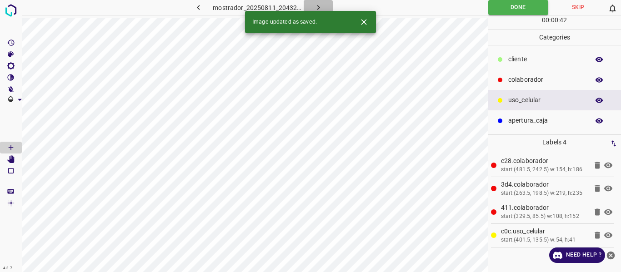
click at [309, 7] on button "button" at bounding box center [318, 7] width 29 height 15
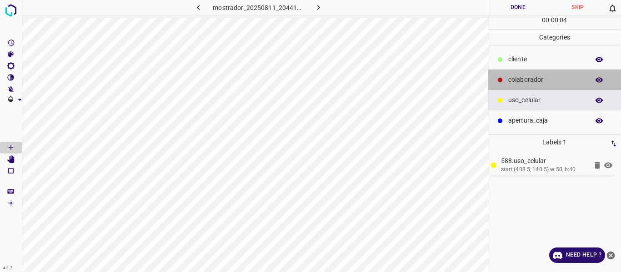
click at [513, 82] on p "colaborador" at bounding box center [546, 80] width 76 height 10
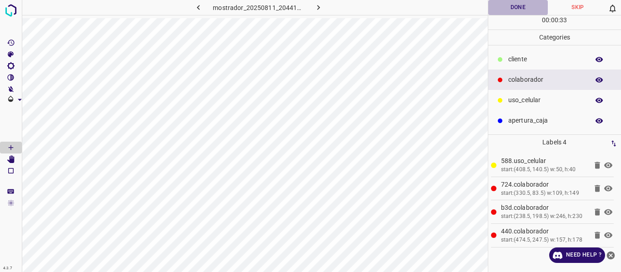
drag, startPoint x: 511, startPoint y: 6, endPoint x: 517, endPoint y: 2, distance: 7.7
click at [511, 6] on button "Done" at bounding box center [518, 7] width 60 height 15
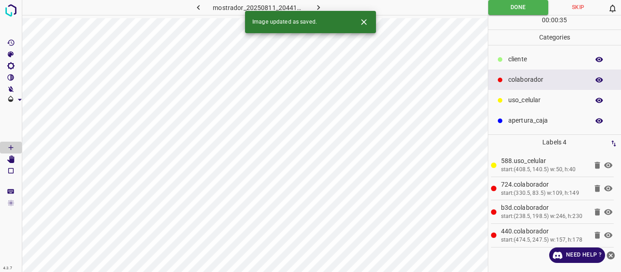
click at [317, 6] on icon "button" at bounding box center [318, 7] width 3 height 5
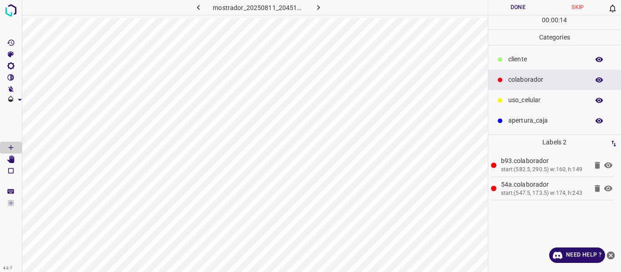
drag, startPoint x: 532, startPoint y: 97, endPoint x: 488, endPoint y: 123, distance: 51.3
click at [531, 98] on p "uso_celular" at bounding box center [546, 100] width 76 height 10
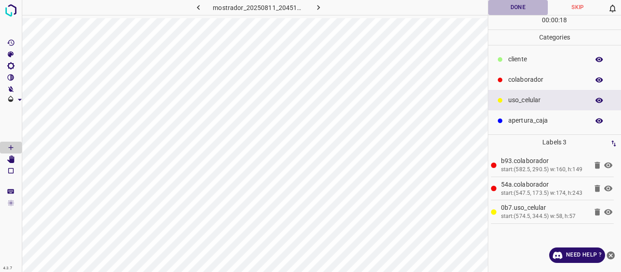
click at [520, 10] on button "Done" at bounding box center [518, 7] width 60 height 15
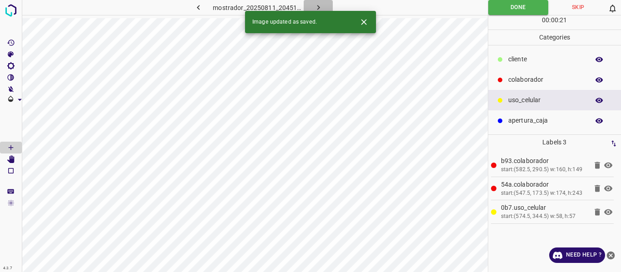
click at [319, 6] on icon "button" at bounding box center [319, 8] width 10 height 10
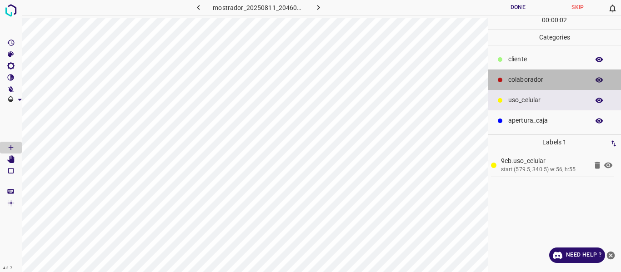
click at [531, 78] on p "colaborador" at bounding box center [546, 80] width 76 height 10
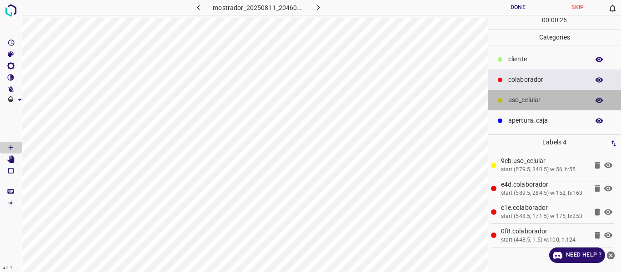
click at [517, 105] on p "uso_celular" at bounding box center [546, 100] width 76 height 10
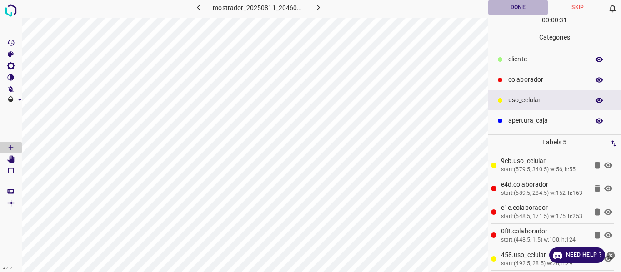
click at [500, 9] on button "Done" at bounding box center [518, 7] width 60 height 15
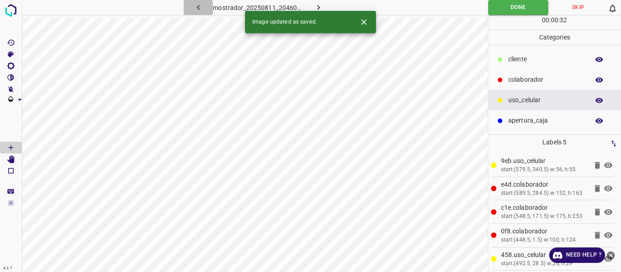
click at [198, 9] on icon "button" at bounding box center [199, 8] width 10 height 10
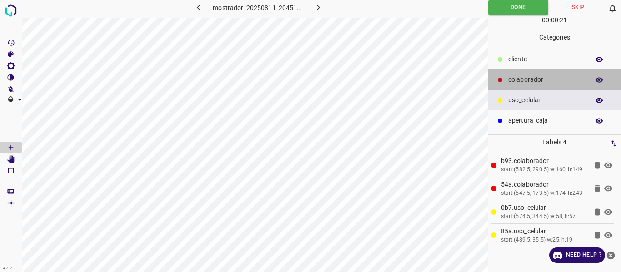
drag, startPoint x: 521, startPoint y: 77, endPoint x: 490, endPoint y: 68, distance: 33.0
click at [521, 76] on p "colaborador" at bounding box center [546, 80] width 76 height 10
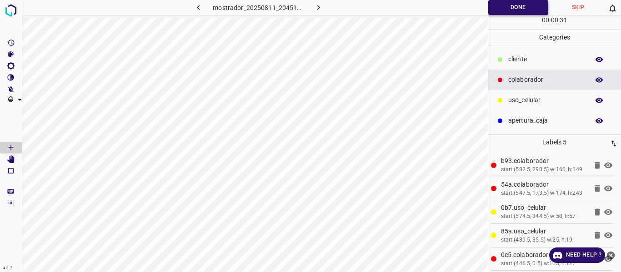
click at [503, 5] on button "Done" at bounding box center [518, 7] width 60 height 15
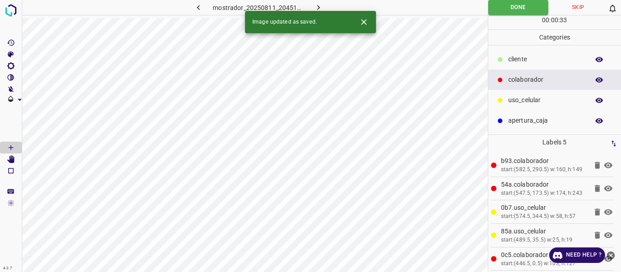
click at [196, 8] on icon "button" at bounding box center [199, 8] width 10 height 10
click at [318, 7] on icon "button" at bounding box center [319, 8] width 10 height 10
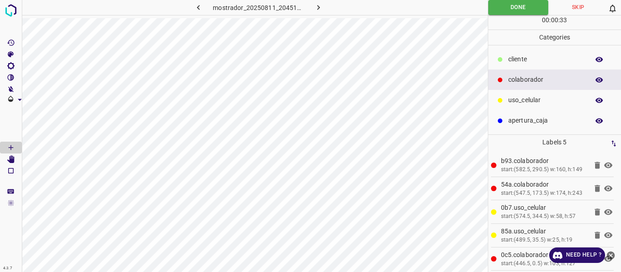
click at [317, 7] on icon "button" at bounding box center [319, 8] width 10 height 10
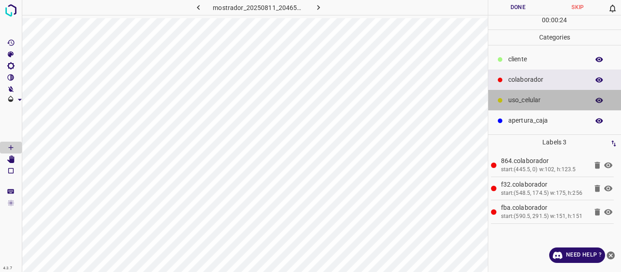
drag, startPoint x: 513, startPoint y: 98, endPoint x: 488, endPoint y: 120, distance: 33.5
click at [513, 99] on p "uso_celular" at bounding box center [546, 100] width 76 height 10
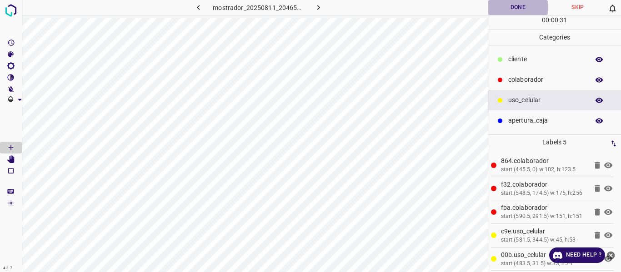
click at [518, 8] on button "Done" at bounding box center [518, 7] width 60 height 15
click at [497, 9] on button "Done" at bounding box center [518, 7] width 60 height 15
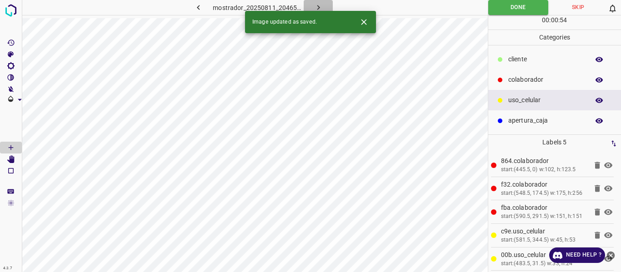
click at [321, 4] on icon "button" at bounding box center [319, 8] width 10 height 10
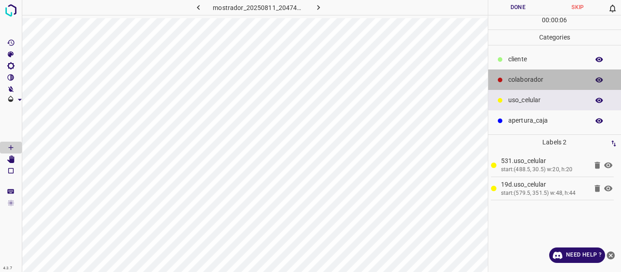
drag, startPoint x: 520, startPoint y: 80, endPoint x: 520, endPoint y: 86, distance: 6.4
click at [520, 83] on p "colaborador" at bounding box center [546, 80] width 76 height 10
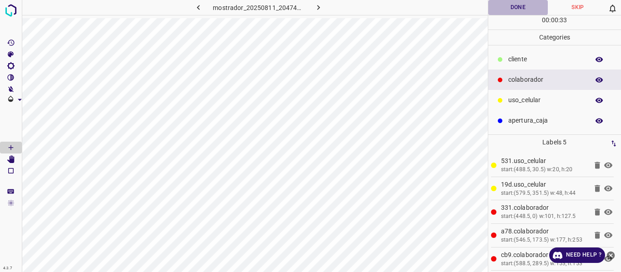
click at [517, 7] on button "Done" at bounding box center [518, 7] width 60 height 15
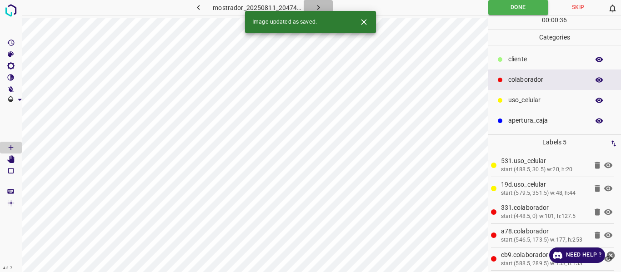
click at [318, 3] on icon "button" at bounding box center [319, 8] width 10 height 10
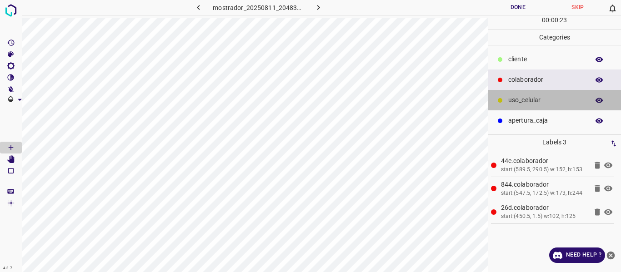
click at [508, 100] on p "uso_celular" at bounding box center [546, 100] width 76 height 10
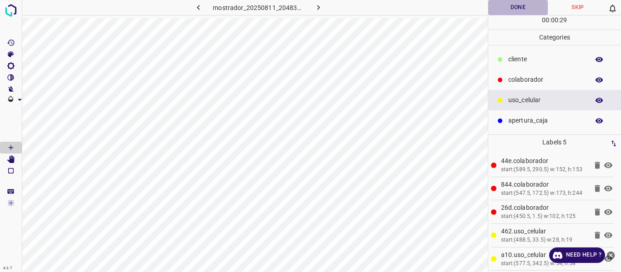
click at [507, 13] on button "Done" at bounding box center [518, 7] width 60 height 15
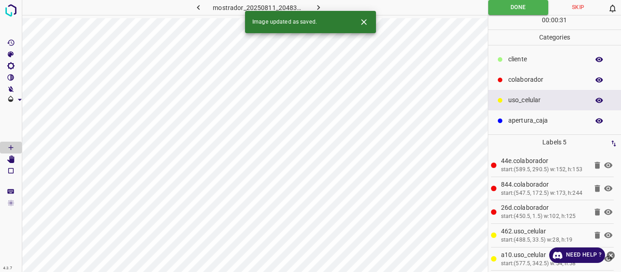
click at [316, 5] on icon "button" at bounding box center [319, 8] width 10 height 10
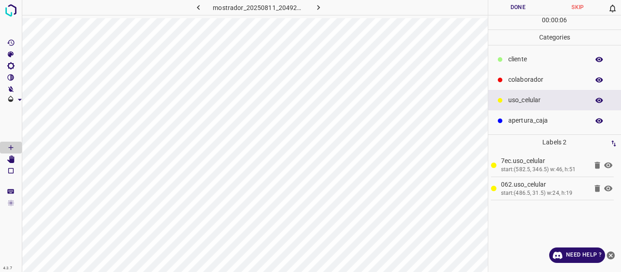
drag, startPoint x: 526, startPoint y: 80, endPoint x: 499, endPoint y: 90, distance: 28.6
click at [521, 80] on p "colaborador" at bounding box center [546, 80] width 76 height 10
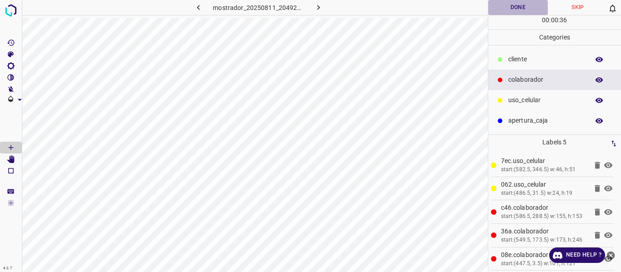
click at [518, 7] on button "Done" at bounding box center [518, 7] width 60 height 15
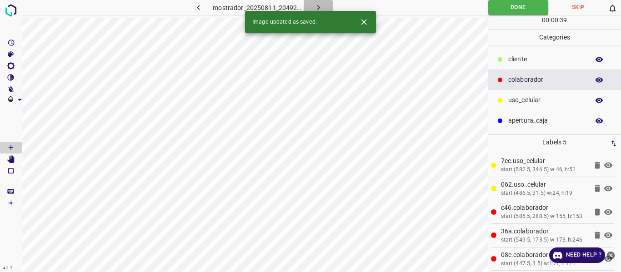
click at [317, 4] on icon "button" at bounding box center [319, 8] width 10 height 10
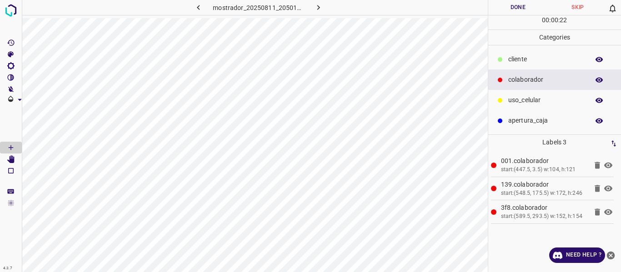
drag, startPoint x: 524, startPoint y: 100, endPoint x: 510, endPoint y: 104, distance: 14.7
click at [523, 100] on p "uso_celular" at bounding box center [546, 100] width 76 height 10
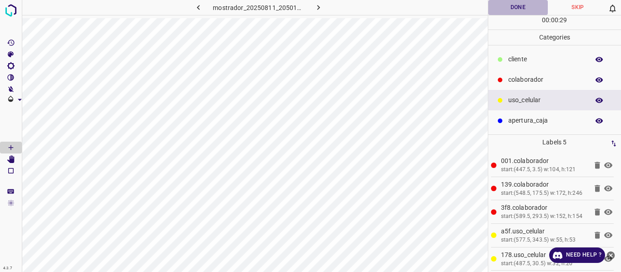
click at [516, 8] on button "Done" at bounding box center [518, 7] width 60 height 15
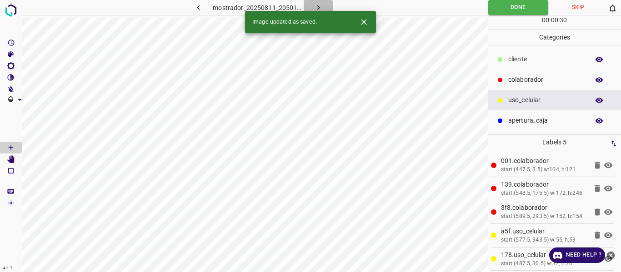
click at [321, 4] on icon "button" at bounding box center [319, 8] width 10 height 10
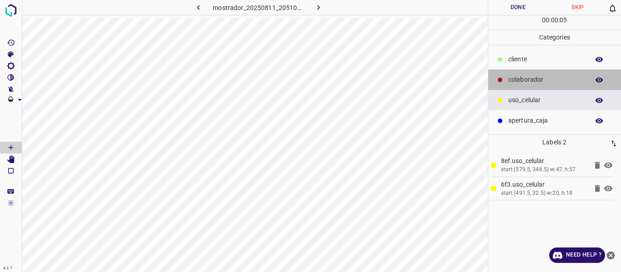
click at [513, 84] on p "colaborador" at bounding box center [546, 80] width 76 height 10
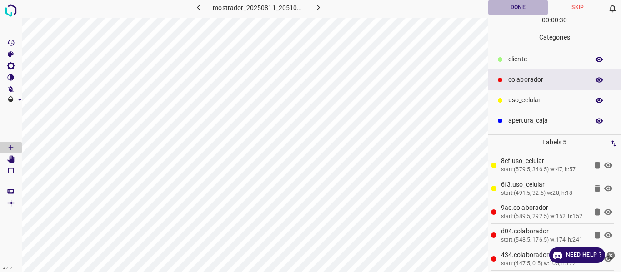
click at [521, 9] on button "Done" at bounding box center [518, 7] width 60 height 15
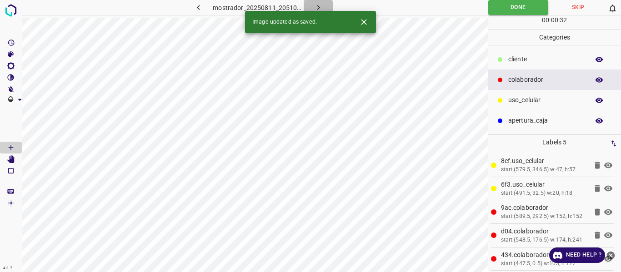
drag, startPoint x: 315, startPoint y: 8, endPoint x: 320, endPoint y: 10, distance: 5.9
click at [315, 8] on icon "button" at bounding box center [319, 8] width 10 height 10
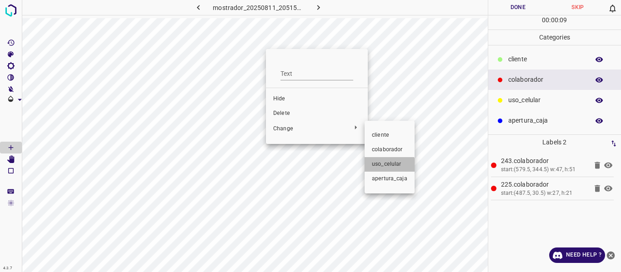
click at [387, 166] on span "uso_celular" at bounding box center [389, 164] width 35 height 8
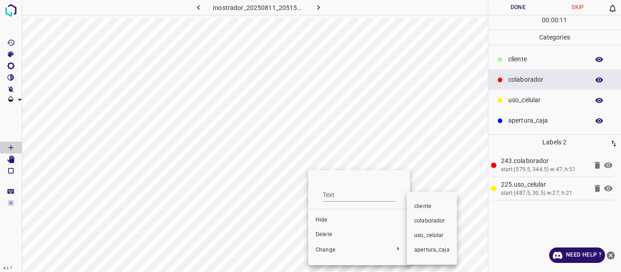
click at [430, 238] on span "uso_celular" at bounding box center [431, 236] width 35 height 8
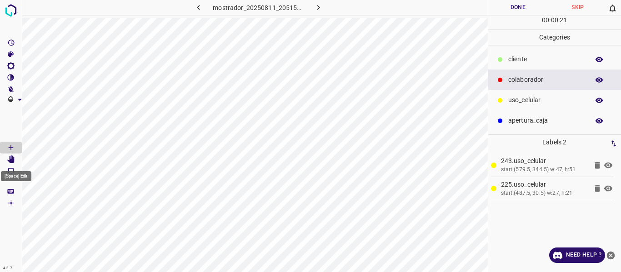
click at [10, 158] on icon "[Space] Edit" at bounding box center [10, 159] width 7 height 8
click at [13, 144] on icon "[Space] Draw" at bounding box center [11, 148] width 8 height 8
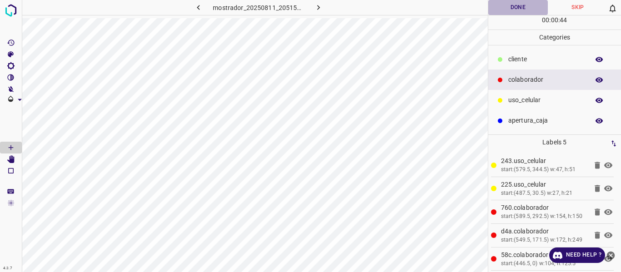
click at [518, 7] on button "Done" at bounding box center [518, 7] width 60 height 15
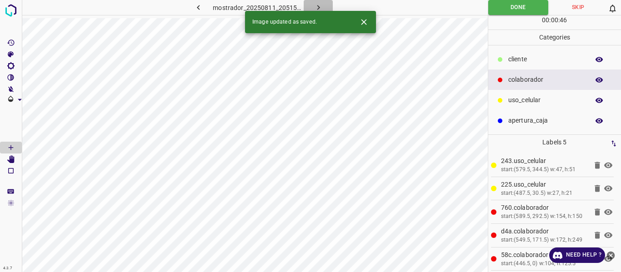
click at [318, 5] on icon "button" at bounding box center [319, 8] width 10 height 10
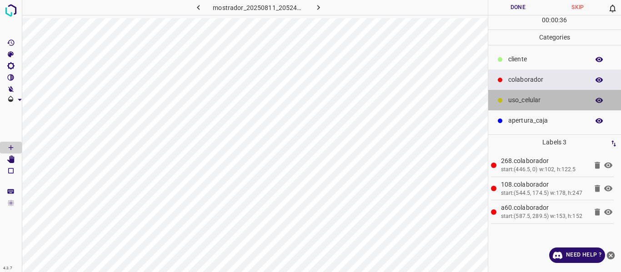
drag, startPoint x: 526, startPoint y: 97, endPoint x: 509, endPoint y: 104, distance: 18.4
click at [526, 98] on p "uso_celular" at bounding box center [546, 100] width 76 height 10
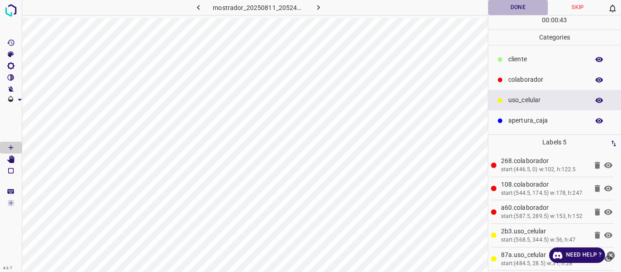
click at [510, 6] on button "Done" at bounding box center [518, 7] width 60 height 15
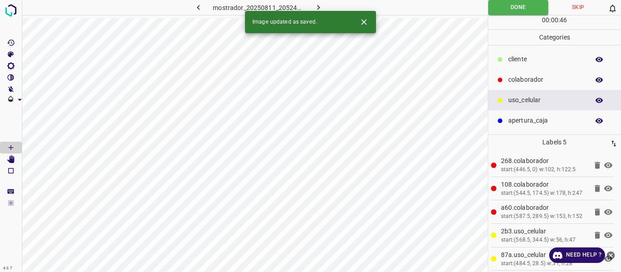
click at [321, 5] on icon "button" at bounding box center [319, 8] width 10 height 10
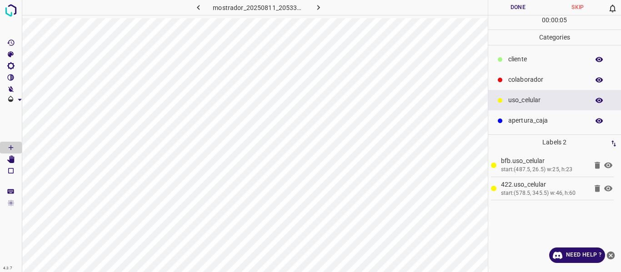
click at [522, 72] on div "colaborador" at bounding box center [554, 80] width 133 height 20
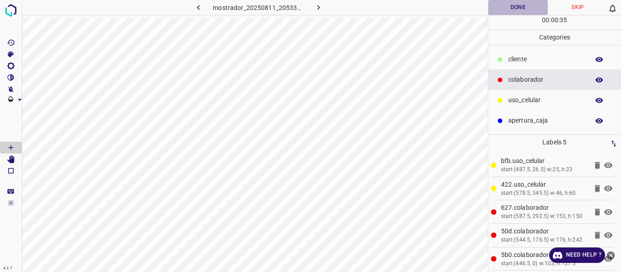
click at [512, 10] on button "Done" at bounding box center [518, 7] width 60 height 15
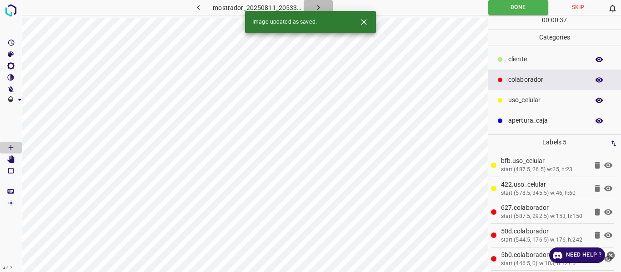
click at [321, 5] on icon "button" at bounding box center [319, 8] width 10 height 10
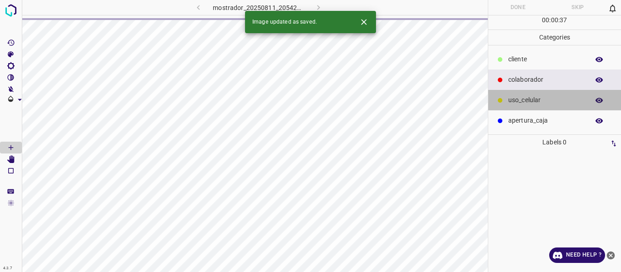
drag, startPoint x: 511, startPoint y: 101, endPoint x: 497, endPoint y: 97, distance: 14.4
click at [511, 101] on p "uso_celular" at bounding box center [546, 100] width 76 height 10
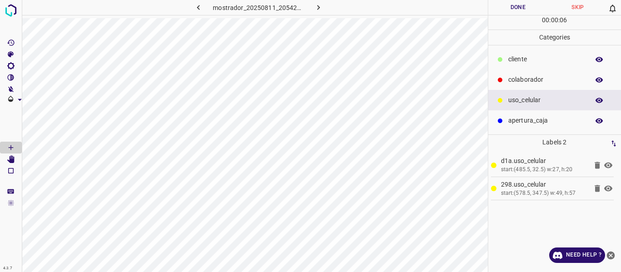
click at [528, 72] on div "colaborador" at bounding box center [554, 80] width 133 height 20
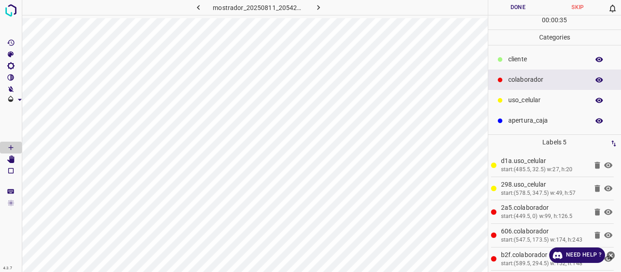
click at [514, 8] on button "Done" at bounding box center [518, 7] width 60 height 15
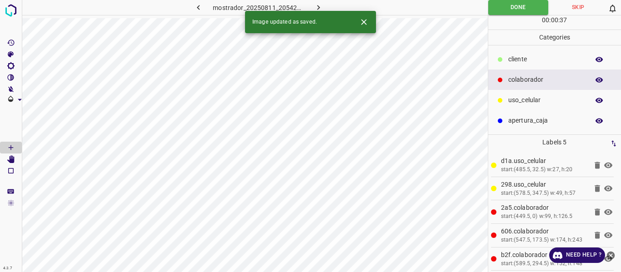
click at [320, 6] on icon "button" at bounding box center [319, 8] width 10 height 10
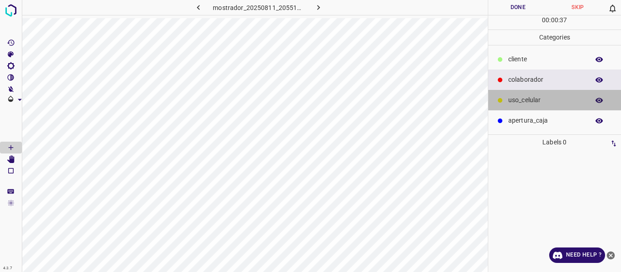
drag, startPoint x: 507, startPoint y: 102, endPoint x: 492, endPoint y: 105, distance: 15.7
click at [506, 102] on div "uso_celular" at bounding box center [554, 100] width 133 height 20
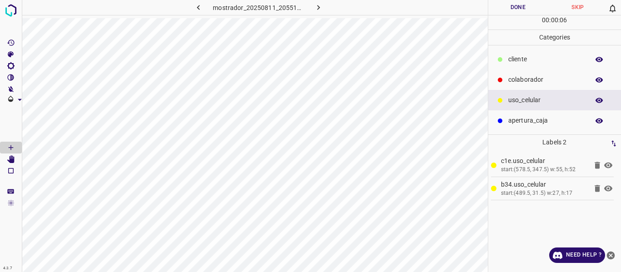
drag, startPoint x: 522, startPoint y: 81, endPoint x: 491, endPoint y: 90, distance: 32.7
click at [517, 83] on p "colaborador" at bounding box center [546, 80] width 76 height 10
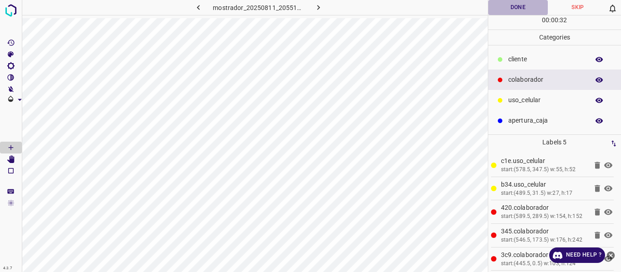
click at [506, 10] on button "Done" at bounding box center [518, 7] width 60 height 15
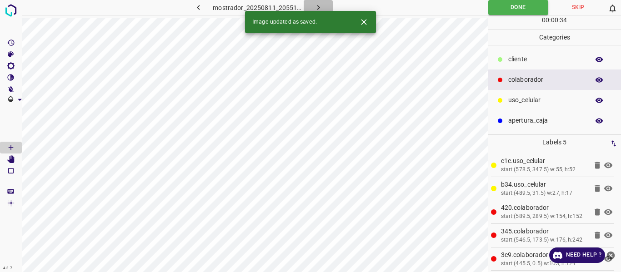
click at [311, 6] on button "button" at bounding box center [318, 7] width 29 height 15
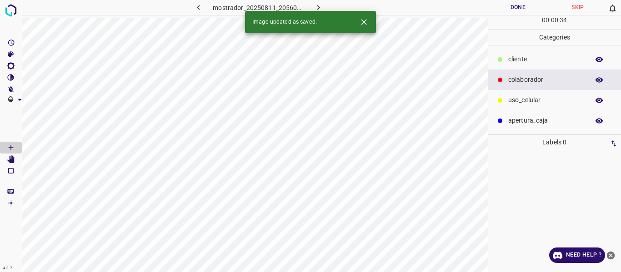
drag, startPoint x: 526, startPoint y: 105, endPoint x: 491, endPoint y: 90, distance: 38.1
click at [522, 100] on p "uso_celular" at bounding box center [546, 100] width 76 height 10
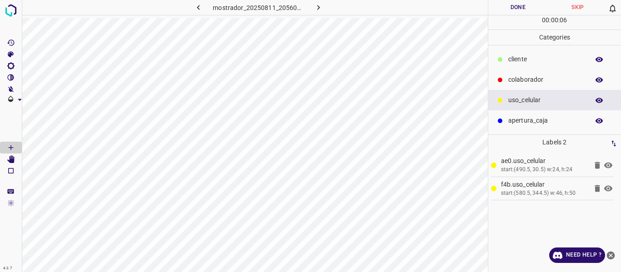
click at [517, 79] on p "colaborador" at bounding box center [546, 80] width 76 height 10
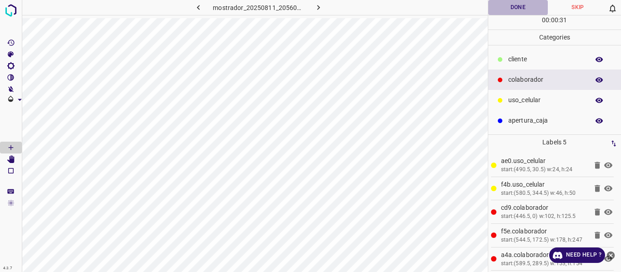
click at [510, 6] on button "Done" at bounding box center [518, 7] width 60 height 15
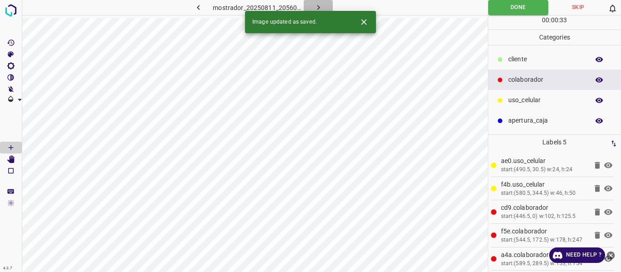
click at [316, 4] on icon "button" at bounding box center [319, 8] width 10 height 10
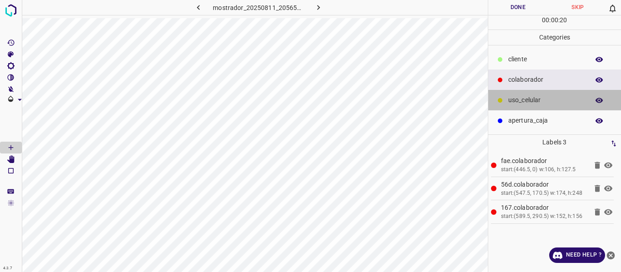
click at [521, 100] on p "uso_celular" at bounding box center [546, 100] width 76 height 10
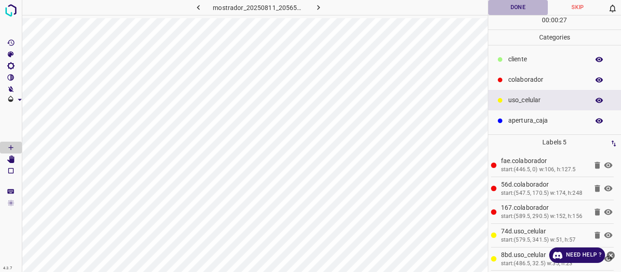
drag, startPoint x: 511, startPoint y: 5, endPoint x: 528, endPoint y: 19, distance: 21.9
click at [511, 5] on button "Done" at bounding box center [518, 7] width 60 height 15
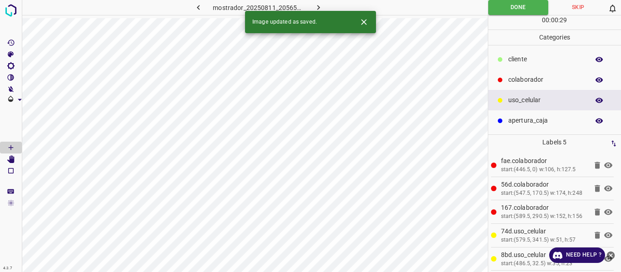
click at [321, 8] on icon "button" at bounding box center [319, 8] width 10 height 10
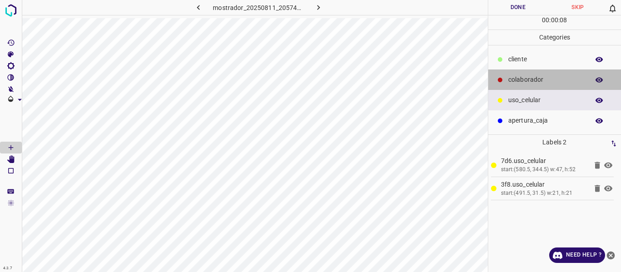
click at [512, 75] on p "colaborador" at bounding box center [546, 80] width 76 height 10
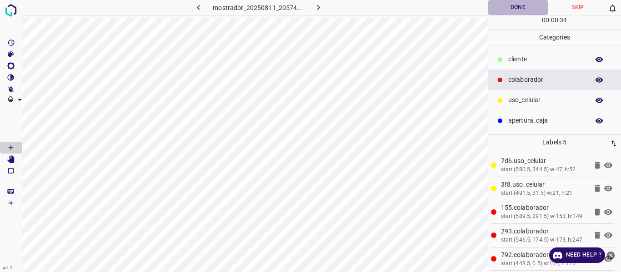
click at [520, 8] on button "Done" at bounding box center [518, 7] width 60 height 15
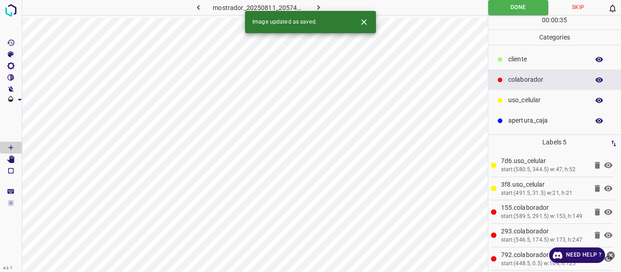
click at [320, 7] on icon "button" at bounding box center [319, 8] width 10 height 10
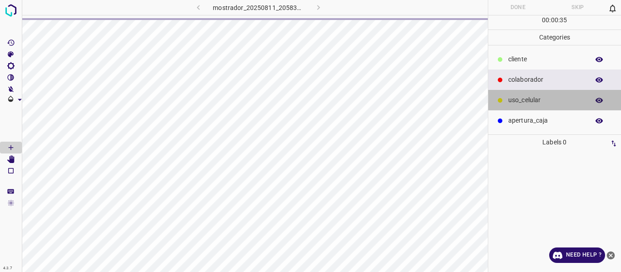
click at [513, 102] on p "uso_celular" at bounding box center [546, 100] width 76 height 10
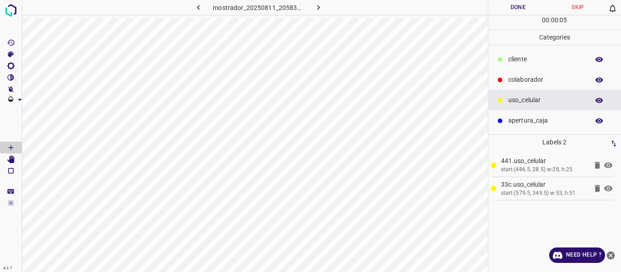
click at [514, 82] on p "colaborador" at bounding box center [546, 80] width 76 height 10
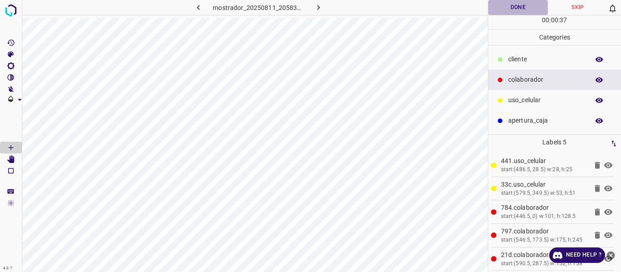
click at [515, 10] on button "Done" at bounding box center [518, 7] width 60 height 15
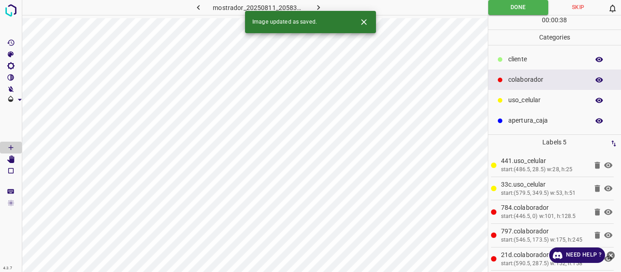
click at [321, 5] on icon "button" at bounding box center [319, 8] width 10 height 10
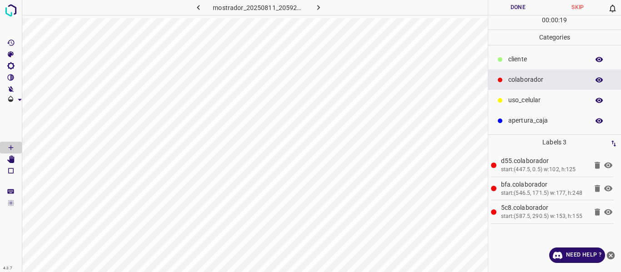
drag, startPoint x: 543, startPoint y: 102, endPoint x: 506, endPoint y: 115, distance: 39.8
click at [543, 102] on p "uso_celular" at bounding box center [546, 100] width 76 height 10
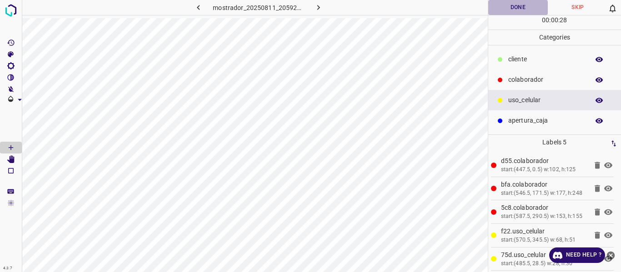
click at [498, 7] on button "Done" at bounding box center [518, 7] width 60 height 15
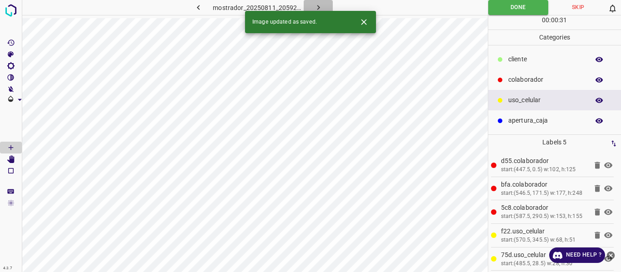
click at [319, 6] on icon "button" at bounding box center [319, 8] width 10 height 10
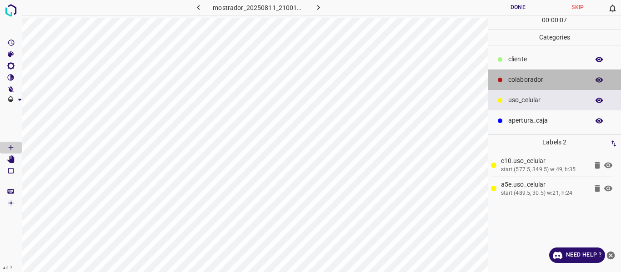
drag, startPoint x: 523, startPoint y: 81, endPoint x: 497, endPoint y: 98, distance: 31.3
click at [523, 81] on p "colaborador" at bounding box center [546, 80] width 76 height 10
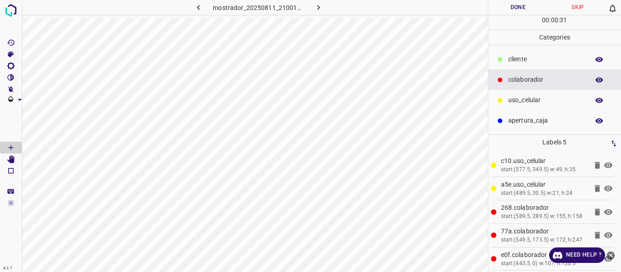
click at [506, 8] on button "Done" at bounding box center [518, 7] width 60 height 15
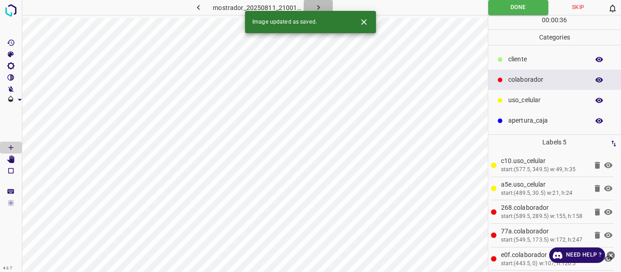
click at [318, 5] on icon "button" at bounding box center [319, 8] width 10 height 10
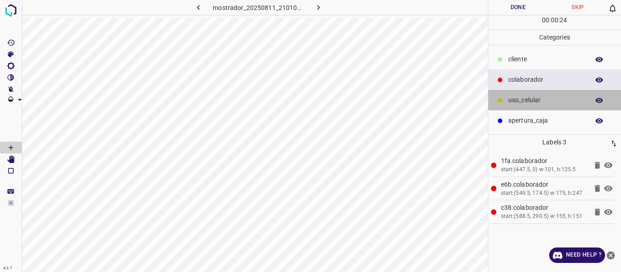
drag, startPoint x: 523, startPoint y: 94, endPoint x: 496, endPoint y: 114, distance: 34.1
click at [517, 98] on div "uso_celular" at bounding box center [554, 100] width 133 height 20
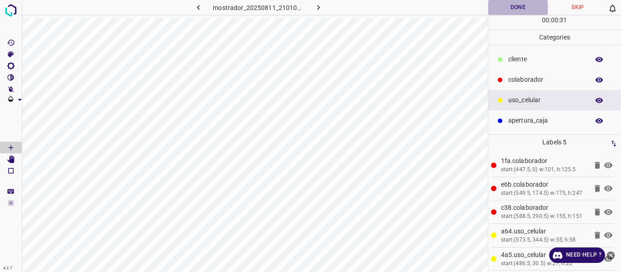
click at [505, 9] on button "Done" at bounding box center [518, 7] width 60 height 15
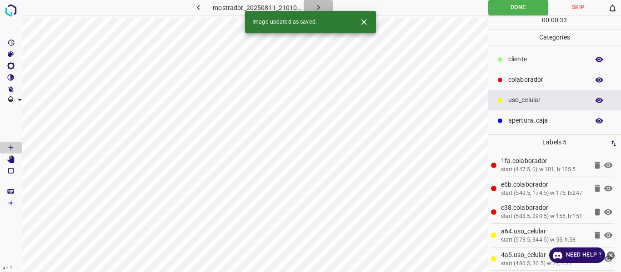
click at [319, 8] on icon "button" at bounding box center [318, 7] width 3 height 5
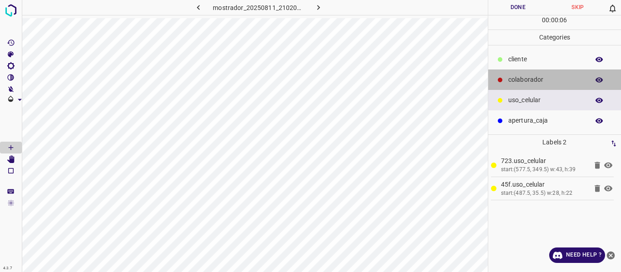
drag, startPoint x: 518, startPoint y: 81, endPoint x: 496, endPoint y: 90, distance: 24.5
click at [514, 83] on p "colaborador" at bounding box center [546, 80] width 76 height 10
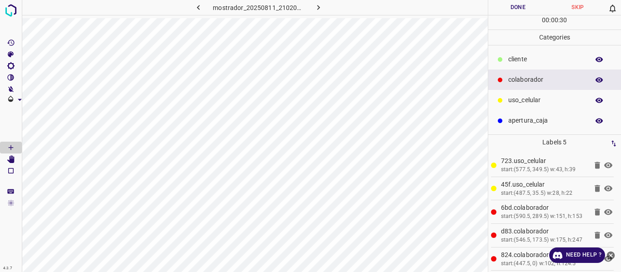
click at [510, 9] on button "Done" at bounding box center [518, 7] width 60 height 15
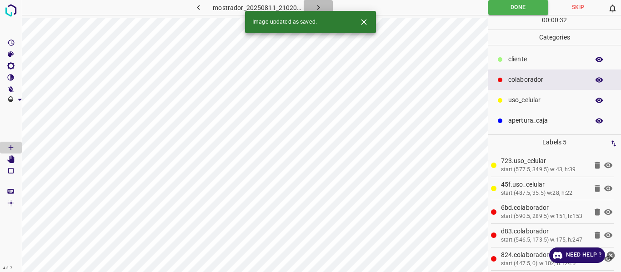
click at [321, 6] on icon "button" at bounding box center [319, 8] width 10 height 10
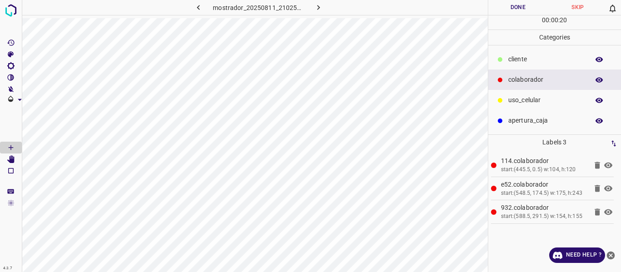
drag, startPoint x: 539, startPoint y: 103, endPoint x: 506, endPoint y: 117, distance: 35.8
click at [536, 103] on p "uso_celular" at bounding box center [546, 100] width 76 height 10
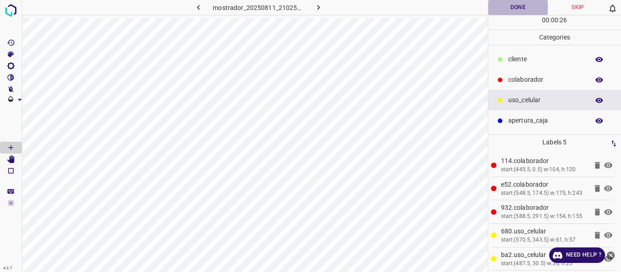
click at [506, 8] on button "Done" at bounding box center [518, 7] width 60 height 15
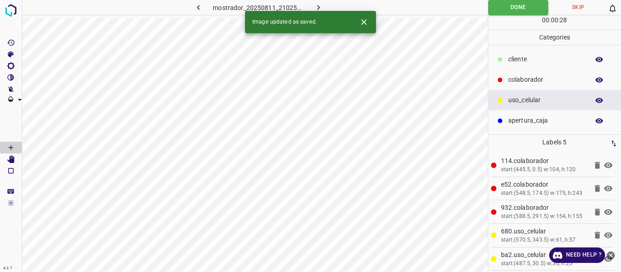
click at [319, 5] on icon "button" at bounding box center [319, 8] width 10 height 10
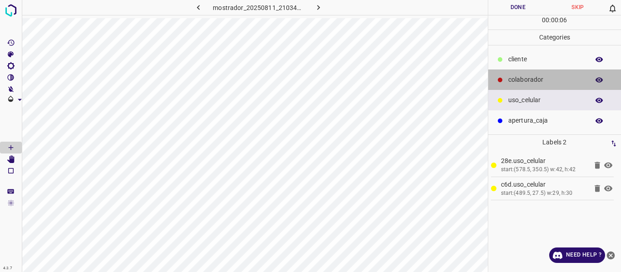
drag, startPoint x: 538, startPoint y: 79, endPoint x: 488, endPoint y: 101, distance: 54.3
click at [534, 81] on p "colaborador" at bounding box center [546, 80] width 76 height 10
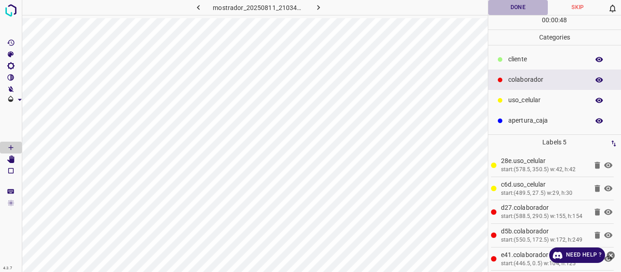
click at [498, 7] on button "Done" at bounding box center [518, 7] width 60 height 15
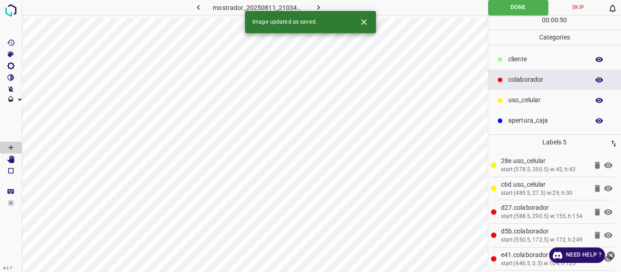
click at [319, 10] on icon "button" at bounding box center [319, 8] width 10 height 10
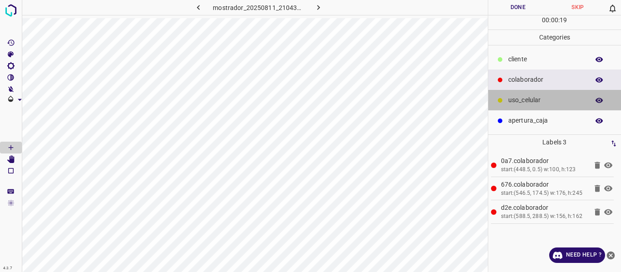
drag, startPoint x: 534, startPoint y: 101, endPoint x: 499, endPoint y: 114, distance: 37.4
click at [527, 103] on p "uso_celular" at bounding box center [546, 100] width 76 height 10
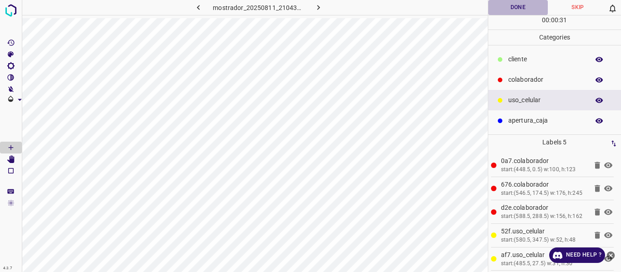
click at [506, 11] on button "Done" at bounding box center [518, 7] width 60 height 15
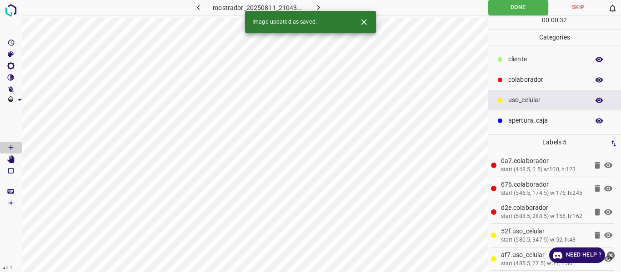
click at [317, 9] on icon "button" at bounding box center [319, 8] width 10 height 10
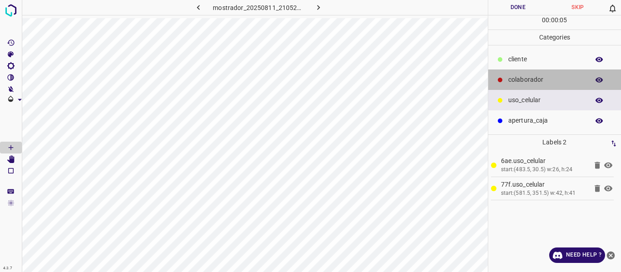
click at [516, 81] on p "colaborador" at bounding box center [546, 80] width 76 height 10
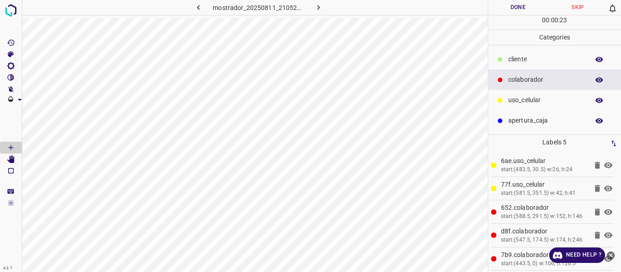
click at [515, 3] on button "Done" at bounding box center [518, 7] width 60 height 15
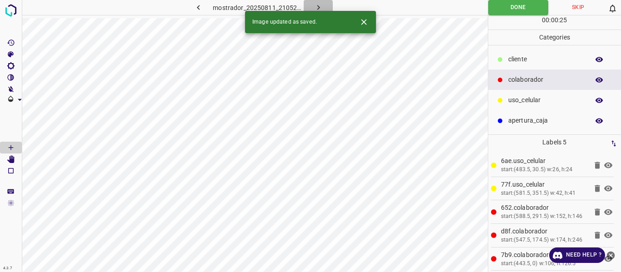
drag, startPoint x: 313, startPoint y: 6, endPoint x: 313, endPoint y: 12, distance: 5.9
click at [314, 7] on icon "button" at bounding box center [319, 8] width 10 height 10
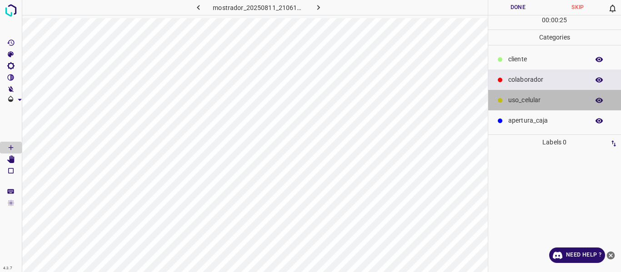
drag, startPoint x: 514, startPoint y: 100, endPoint x: 496, endPoint y: 117, distance: 24.1
click at [514, 104] on p "uso_celular" at bounding box center [546, 100] width 76 height 10
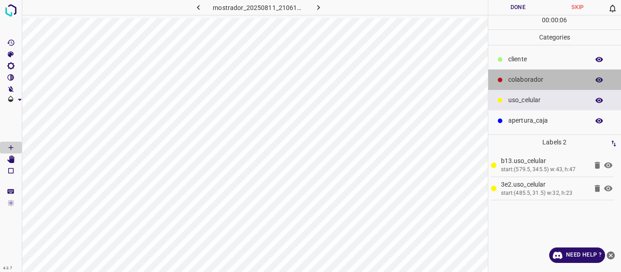
drag, startPoint x: 515, startPoint y: 80, endPoint x: 496, endPoint y: 97, distance: 26.1
click at [512, 85] on div "colaborador" at bounding box center [554, 80] width 133 height 20
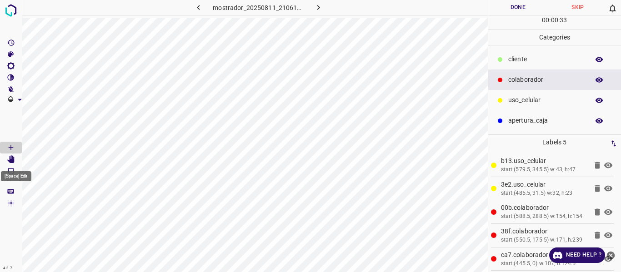
click at [12, 160] on icon "[Space] Edit" at bounding box center [10, 159] width 7 height 8
click at [518, 8] on button "Done" at bounding box center [518, 7] width 60 height 15
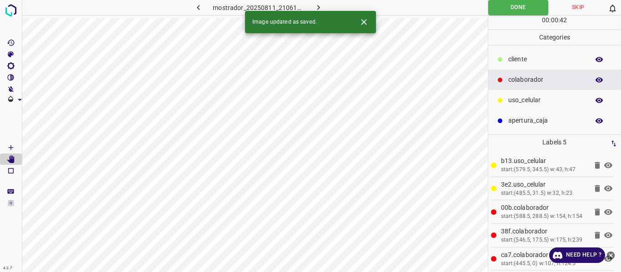
click at [323, 6] on button "button" at bounding box center [318, 7] width 29 height 15
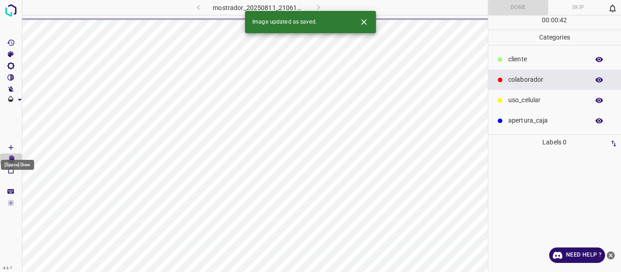
click at [10, 145] on icon "[Space] Draw" at bounding box center [11, 148] width 8 height 8
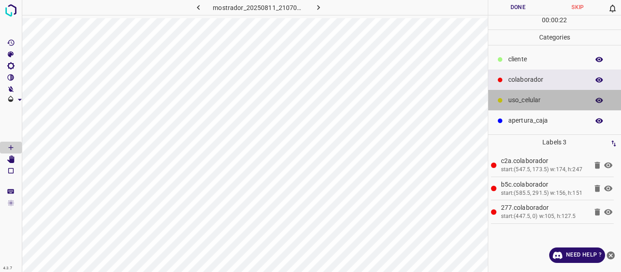
click at [510, 100] on p "uso_celular" at bounding box center [546, 100] width 76 height 10
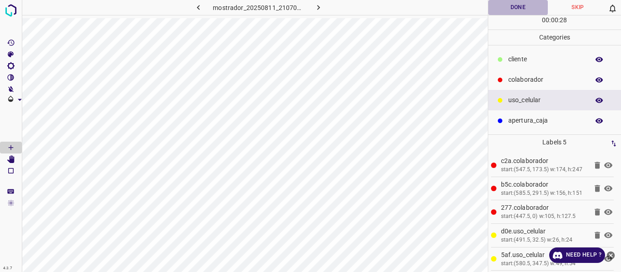
click at [500, 8] on button "Done" at bounding box center [518, 7] width 60 height 15
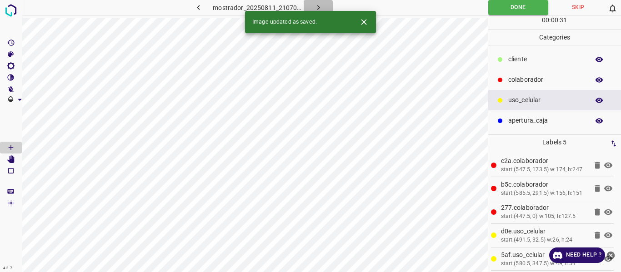
click at [315, 5] on icon "button" at bounding box center [319, 8] width 10 height 10
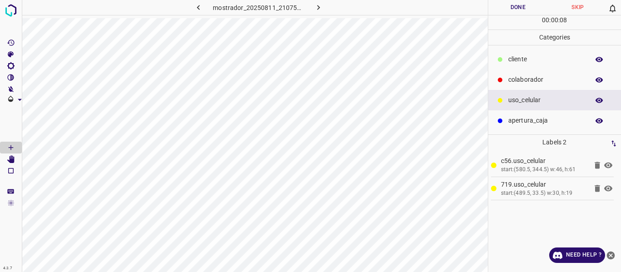
drag, startPoint x: 521, startPoint y: 80, endPoint x: 515, endPoint y: 97, distance: 18.0
click at [520, 86] on div "colaborador" at bounding box center [554, 80] width 133 height 20
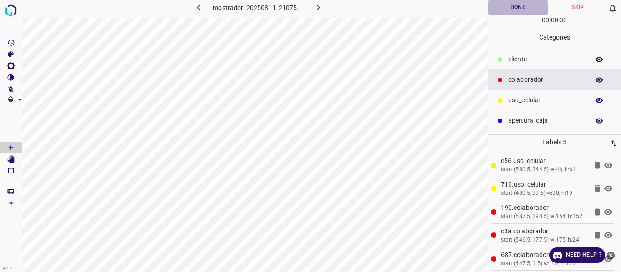
click at [523, 7] on button "Done" at bounding box center [518, 7] width 60 height 15
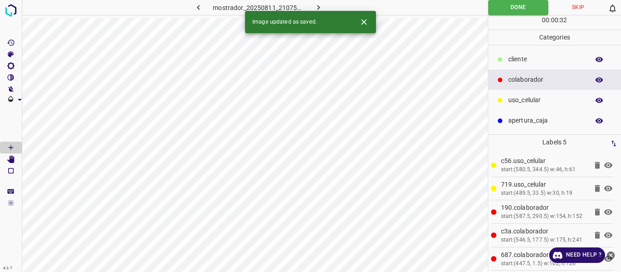
click at [321, 5] on icon "button" at bounding box center [319, 8] width 10 height 10
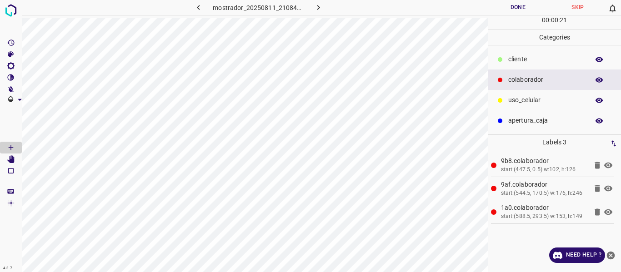
drag, startPoint x: 534, startPoint y: 99, endPoint x: 496, endPoint y: 115, distance: 41.4
click at [526, 105] on p "uso_celular" at bounding box center [546, 100] width 76 height 10
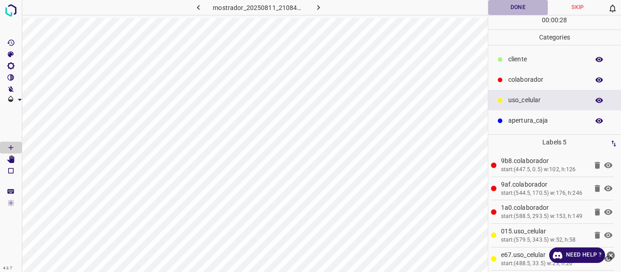
click at [512, 7] on button "Done" at bounding box center [518, 7] width 60 height 15
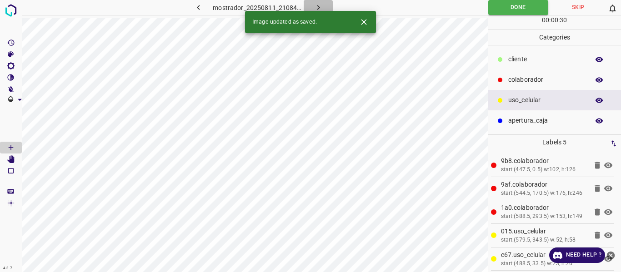
click at [319, 6] on icon "button" at bounding box center [319, 8] width 10 height 10
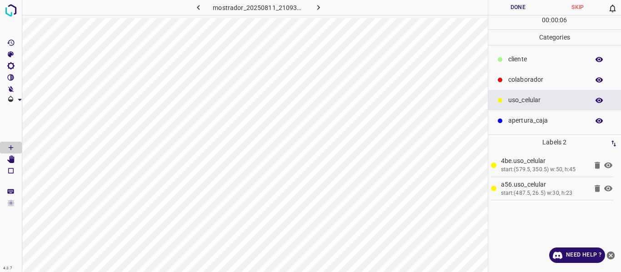
click at [514, 11] on button "Done" at bounding box center [518, 7] width 60 height 15
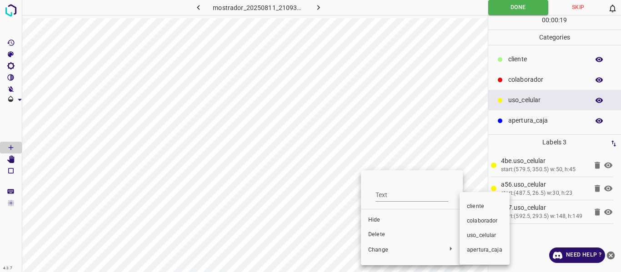
click at [476, 216] on li "colaborador" at bounding box center [485, 221] width 50 height 15
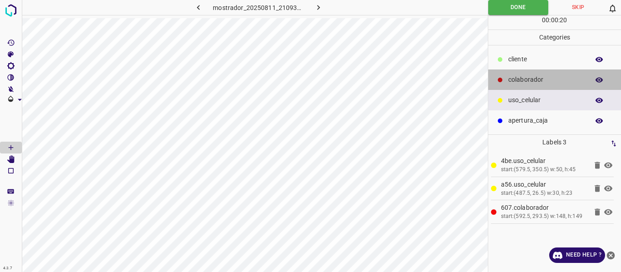
drag, startPoint x: 521, startPoint y: 75, endPoint x: 489, endPoint y: 98, distance: 39.5
click at [520, 85] on div "colaborador" at bounding box center [554, 80] width 133 height 20
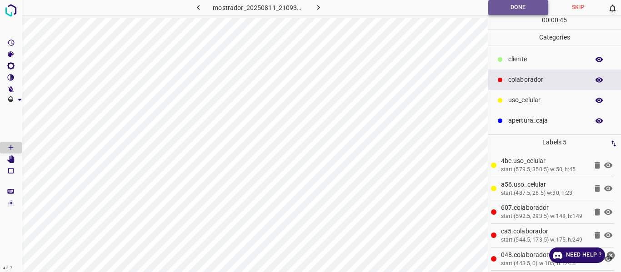
click at [501, 8] on button "Done" at bounding box center [518, 7] width 60 height 15
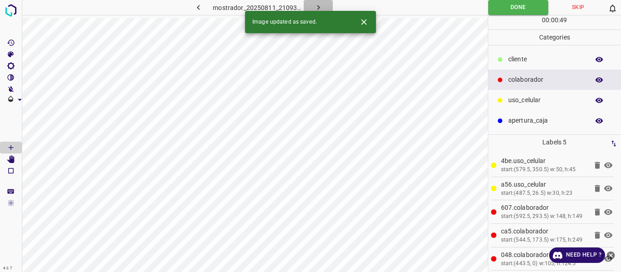
click at [317, 5] on icon "button" at bounding box center [319, 8] width 10 height 10
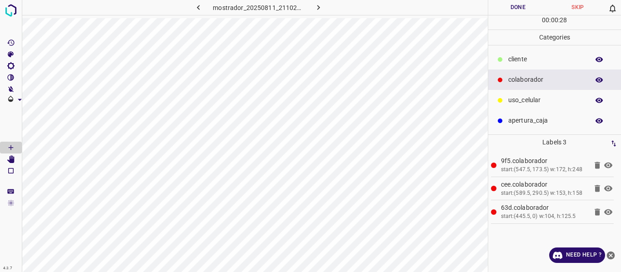
drag, startPoint x: 524, startPoint y: 104, endPoint x: 491, endPoint y: 101, distance: 33.7
click at [522, 103] on p "uso_celular" at bounding box center [546, 100] width 76 height 10
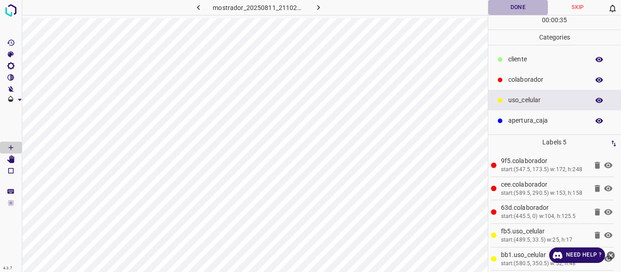
click at [521, 8] on button "Done" at bounding box center [518, 7] width 60 height 15
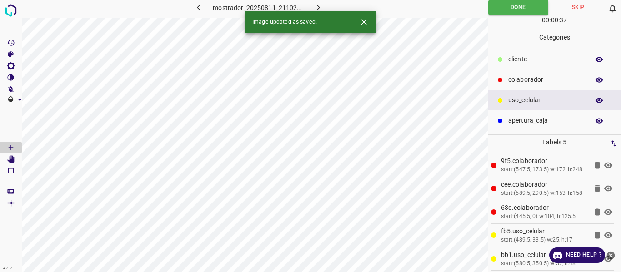
click at [319, 7] on icon "button" at bounding box center [318, 7] width 3 height 5
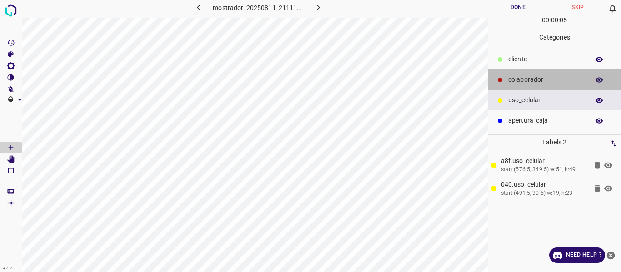
drag, startPoint x: 522, startPoint y: 74, endPoint x: 488, endPoint y: 100, distance: 43.4
click at [521, 78] on div "colaborador" at bounding box center [554, 80] width 133 height 20
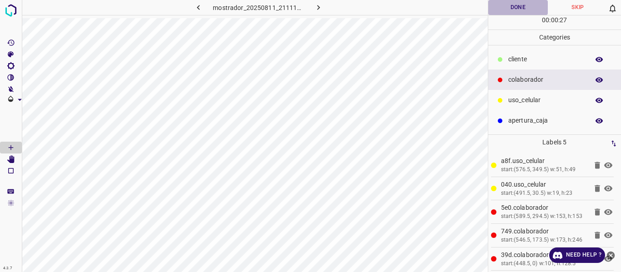
click at [515, 6] on button "Done" at bounding box center [518, 7] width 60 height 15
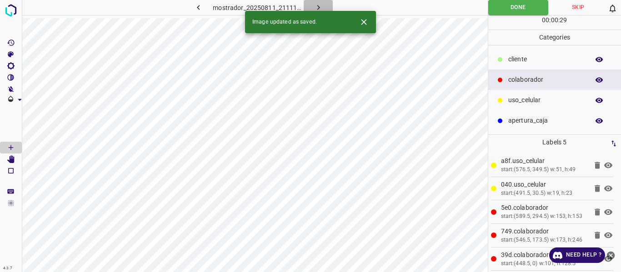
click at [315, 6] on icon "button" at bounding box center [319, 8] width 10 height 10
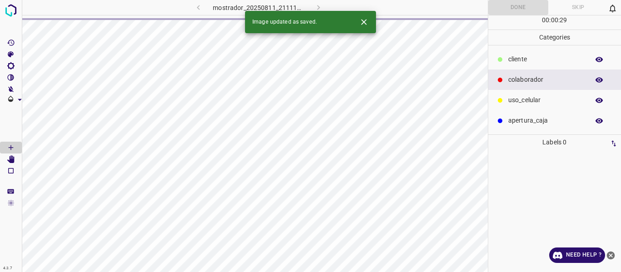
click at [514, 100] on p "uso_celular" at bounding box center [546, 100] width 76 height 10
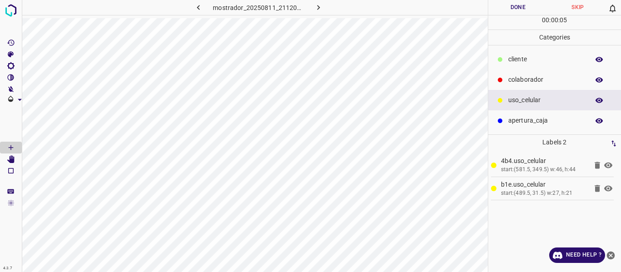
drag, startPoint x: 546, startPoint y: 80, endPoint x: 501, endPoint y: 104, distance: 51.1
click at [545, 84] on p "colaborador" at bounding box center [546, 80] width 76 height 10
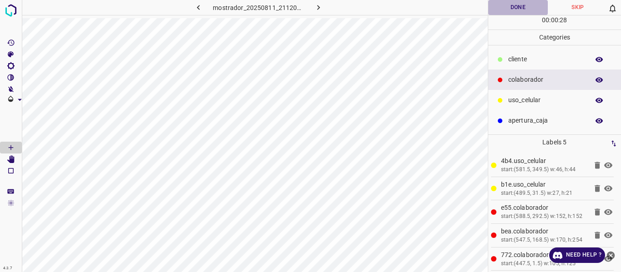
click at [509, 5] on button "Done" at bounding box center [518, 7] width 60 height 15
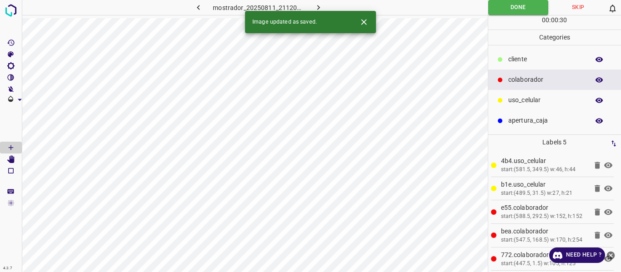
click at [315, 6] on icon "button" at bounding box center [319, 8] width 10 height 10
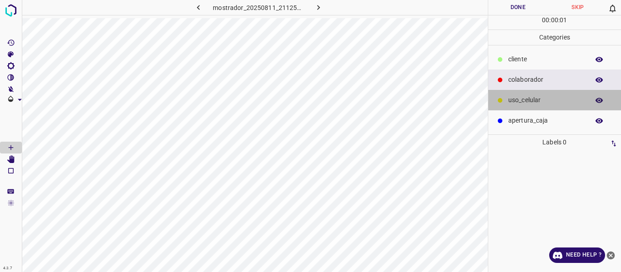
drag, startPoint x: 524, startPoint y: 98, endPoint x: 493, endPoint y: 113, distance: 34.2
click at [524, 98] on p "uso_celular" at bounding box center [546, 100] width 76 height 10
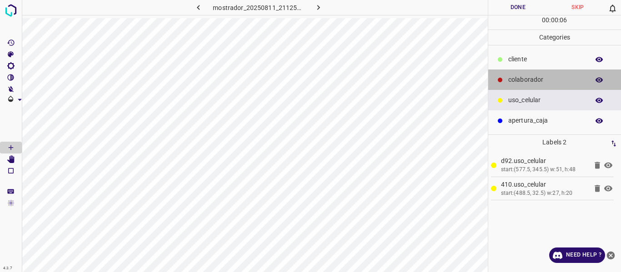
drag, startPoint x: 528, startPoint y: 80, endPoint x: 505, endPoint y: 96, distance: 27.9
click at [526, 82] on p "colaborador" at bounding box center [546, 80] width 76 height 10
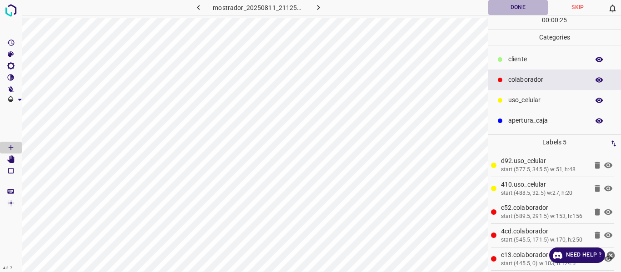
click at [500, 6] on button "Done" at bounding box center [518, 7] width 60 height 15
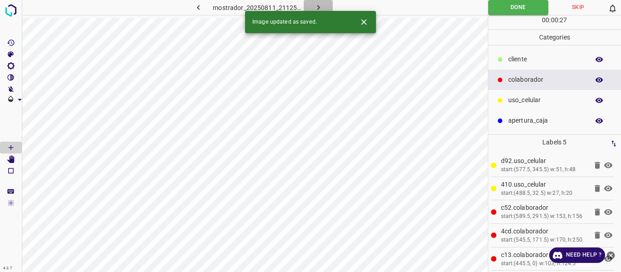
click at [316, 10] on icon "button" at bounding box center [319, 8] width 10 height 10
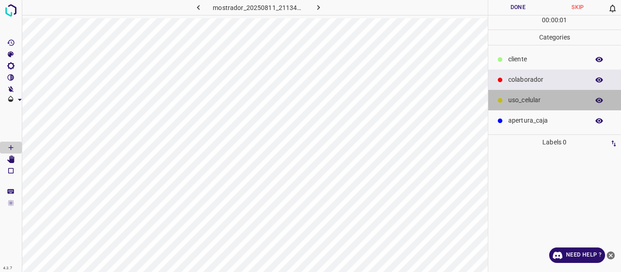
click at [514, 99] on p "uso_celular" at bounding box center [546, 100] width 76 height 10
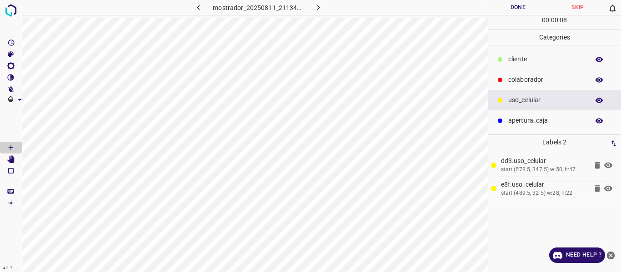
click at [522, 81] on p "colaborador" at bounding box center [546, 80] width 76 height 10
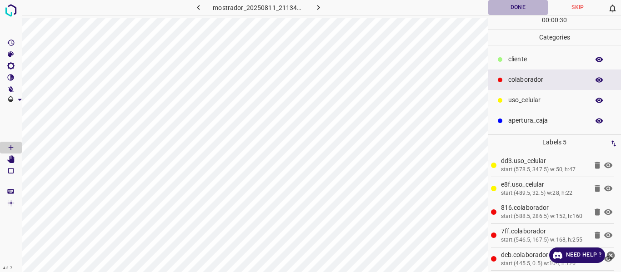
click at [507, 10] on button "Done" at bounding box center [518, 7] width 60 height 15
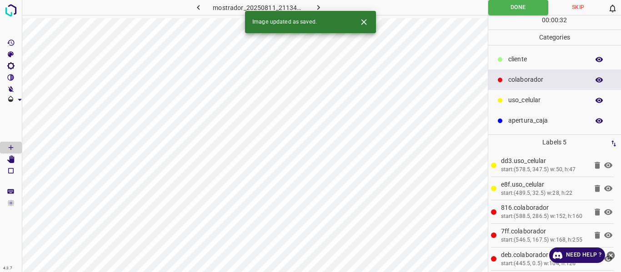
drag, startPoint x: 317, startPoint y: 7, endPoint x: 316, endPoint y: 20, distance: 12.3
click at [317, 7] on icon "button" at bounding box center [319, 8] width 10 height 10
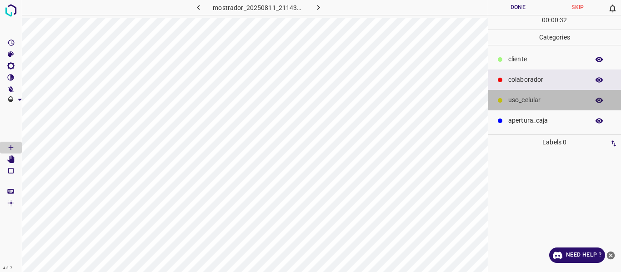
click at [520, 99] on p "uso_celular" at bounding box center [546, 100] width 76 height 10
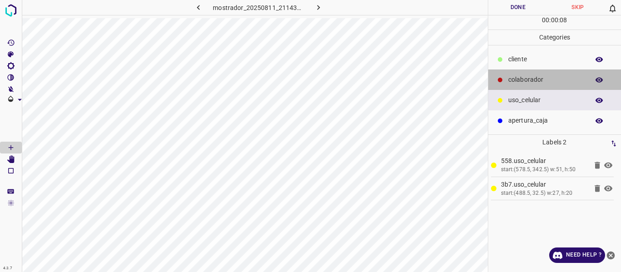
drag, startPoint x: 519, startPoint y: 79, endPoint x: 491, endPoint y: 92, distance: 31.1
click at [514, 83] on p "colaborador" at bounding box center [546, 80] width 76 height 10
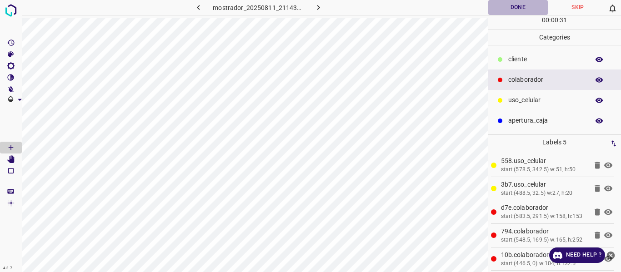
click at [509, 7] on button "Done" at bounding box center [518, 7] width 60 height 15
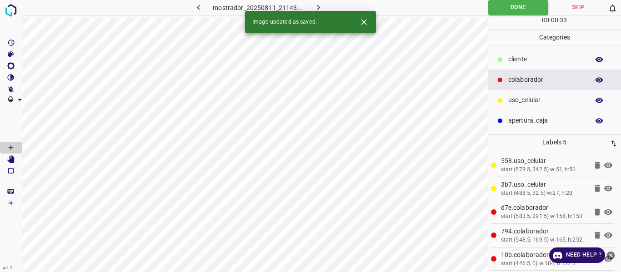
click at [316, 4] on icon "button" at bounding box center [319, 8] width 10 height 10
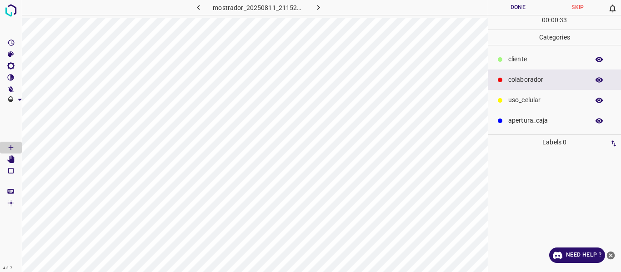
click at [513, 100] on p "uso_celular" at bounding box center [546, 100] width 76 height 10
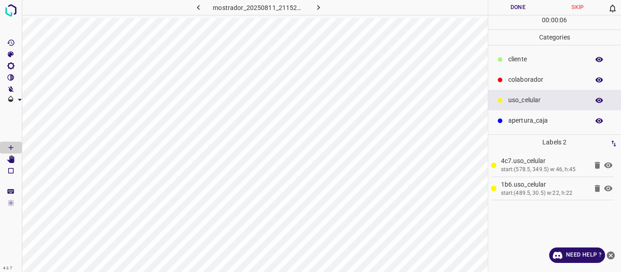
drag, startPoint x: 524, startPoint y: 80, endPoint x: 501, endPoint y: 102, distance: 32.2
click at [521, 85] on p "colaborador" at bounding box center [546, 80] width 76 height 10
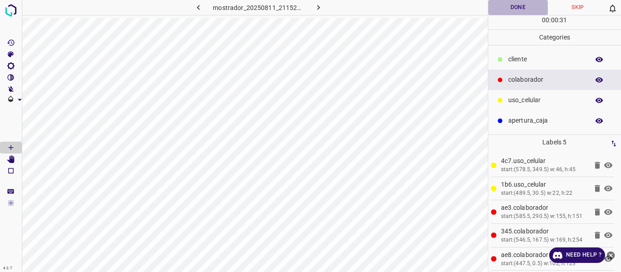
drag, startPoint x: 524, startPoint y: 9, endPoint x: 525, endPoint y: 17, distance: 7.8
click at [525, 11] on button "Done" at bounding box center [518, 7] width 60 height 15
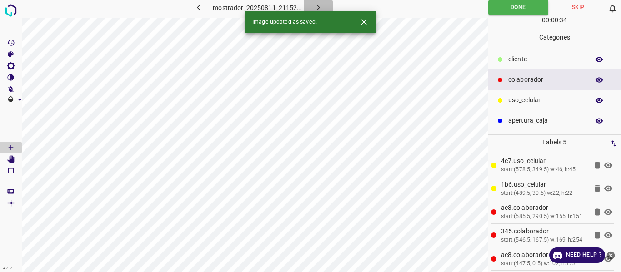
click at [325, 6] on button "button" at bounding box center [318, 7] width 29 height 15
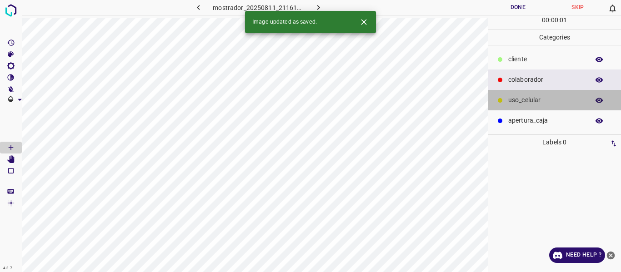
drag, startPoint x: 505, startPoint y: 101, endPoint x: 490, endPoint y: 113, distance: 18.8
click at [505, 103] on div "uso_celular" at bounding box center [554, 100] width 133 height 20
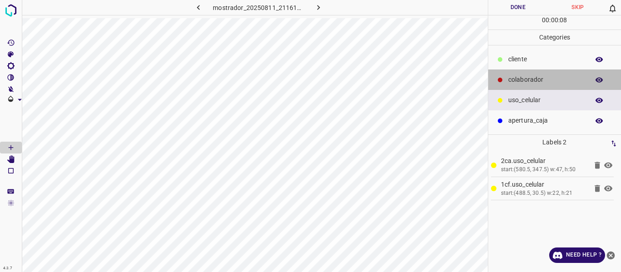
drag, startPoint x: 516, startPoint y: 77, endPoint x: 500, endPoint y: 89, distance: 19.8
click at [513, 81] on p "colaborador" at bounding box center [546, 80] width 76 height 10
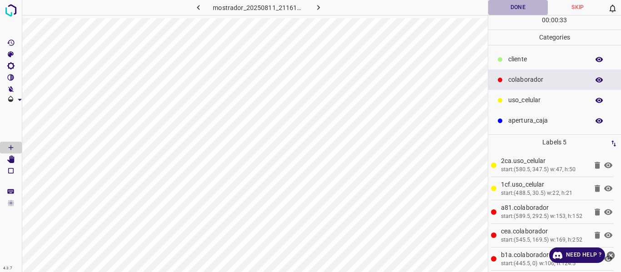
click at [504, 11] on button "Done" at bounding box center [518, 7] width 60 height 15
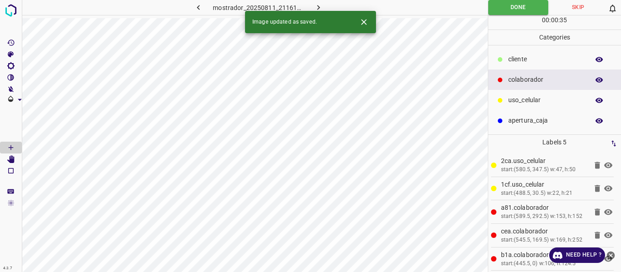
click at [321, 6] on icon "button" at bounding box center [319, 8] width 10 height 10
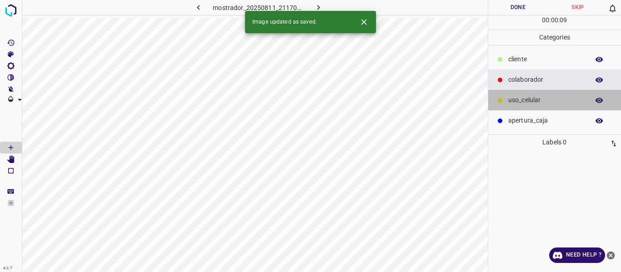
drag, startPoint x: 515, startPoint y: 98, endPoint x: 491, endPoint y: 126, distance: 37.4
click at [515, 104] on p "uso_celular" at bounding box center [546, 100] width 76 height 10
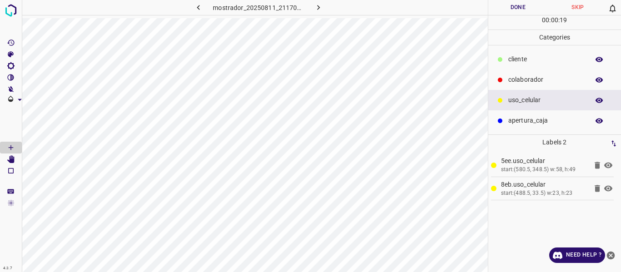
drag, startPoint x: 527, startPoint y: 77, endPoint x: 492, endPoint y: 112, distance: 50.2
click at [526, 85] on p "colaborador" at bounding box center [546, 80] width 76 height 10
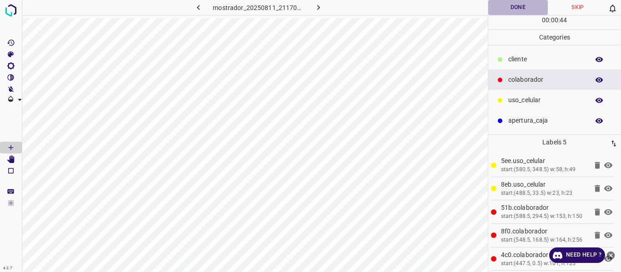
click at [511, 12] on button "Done" at bounding box center [518, 7] width 60 height 15
drag, startPoint x: 317, startPoint y: 9, endPoint x: 323, endPoint y: 12, distance: 6.7
click at [317, 10] on icon "button" at bounding box center [318, 7] width 3 height 5
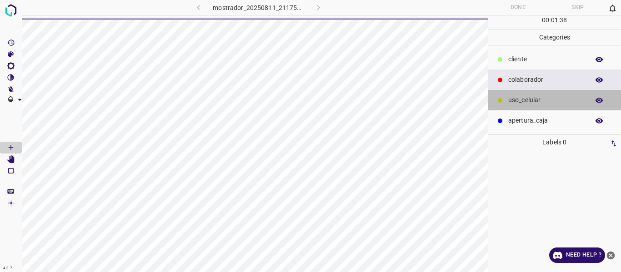
click at [516, 103] on p "uso_celular" at bounding box center [546, 100] width 76 height 10
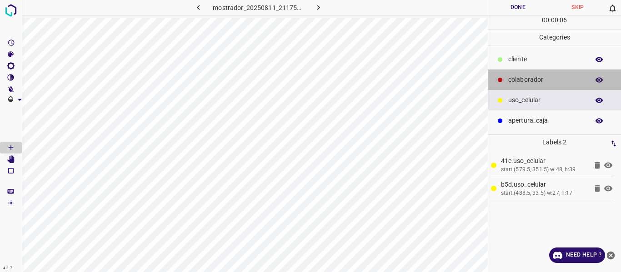
drag, startPoint x: 542, startPoint y: 78, endPoint x: 509, endPoint y: 108, distance: 44.7
click at [540, 80] on p "colaborador" at bounding box center [546, 80] width 76 height 10
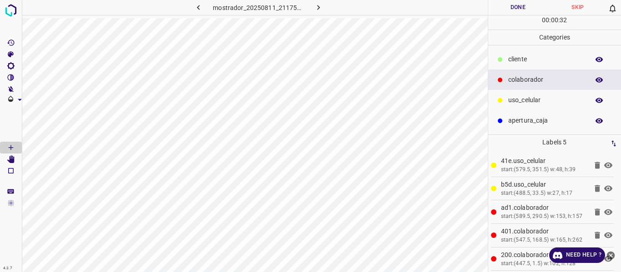
click at [512, 11] on button "Done" at bounding box center [518, 7] width 60 height 15
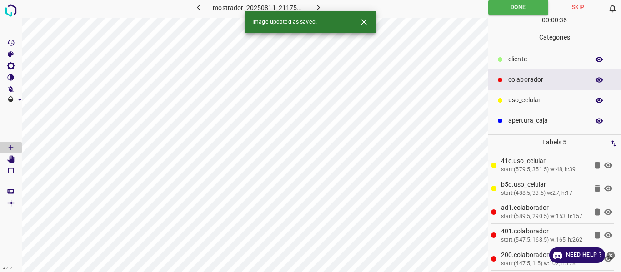
click at [316, 9] on icon "button" at bounding box center [319, 8] width 10 height 10
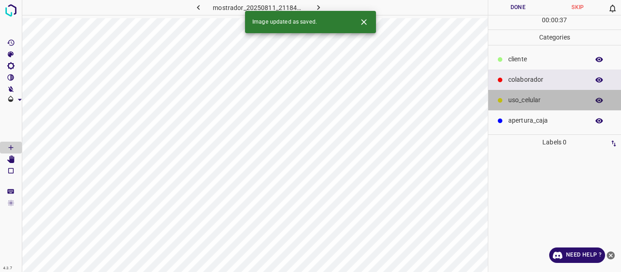
click at [512, 103] on p "uso_celular" at bounding box center [546, 100] width 76 height 10
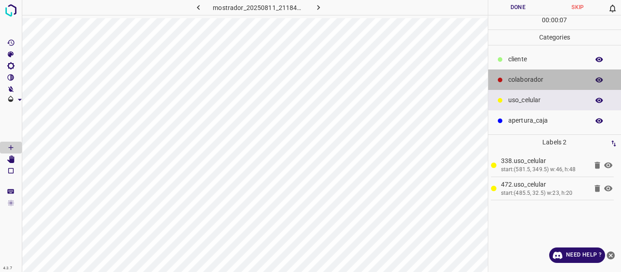
drag, startPoint x: 523, startPoint y: 77, endPoint x: 495, endPoint y: 100, distance: 36.5
click at [520, 83] on p "colaborador" at bounding box center [546, 80] width 76 height 10
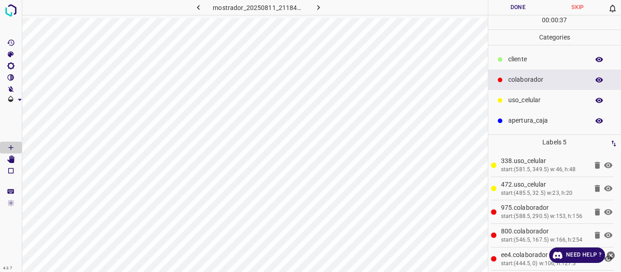
click at [526, 8] on button "Done" at bounding box center [518, 7] width 60 height 15
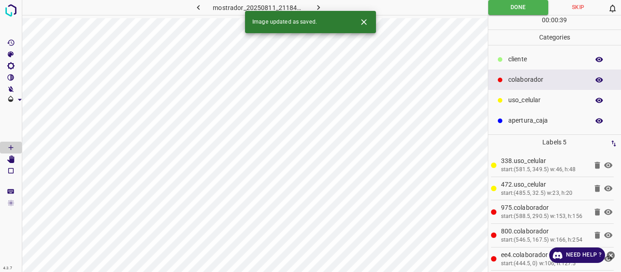
click at [311, 3] on button "button" at bounding box center [318, 7] width 29 height 15
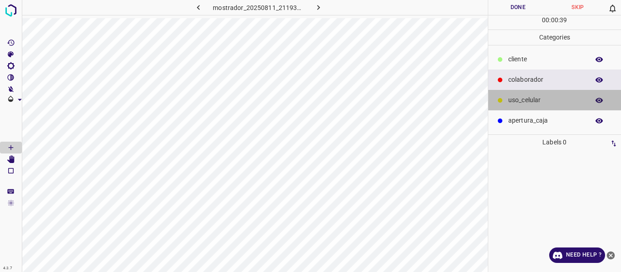
click at [523, 102] on p "uso_celular" at bounding box center [546, 100] width 76 height 10
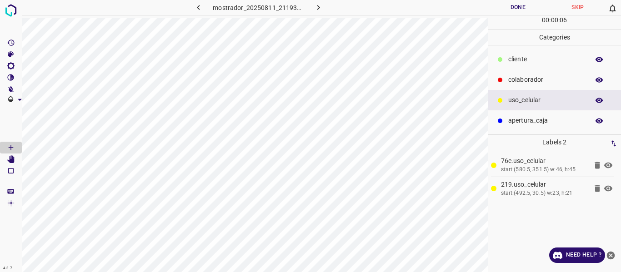
click at [525, 82] on p "colaborador" at bounding box center [546, 80] width 76 height 10
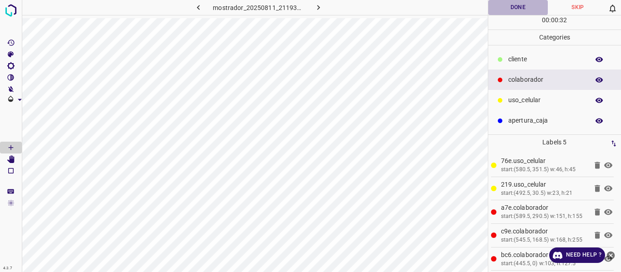
click at [506, 6] on button "Done" at bounding box center [518, 7] width 60 height 15
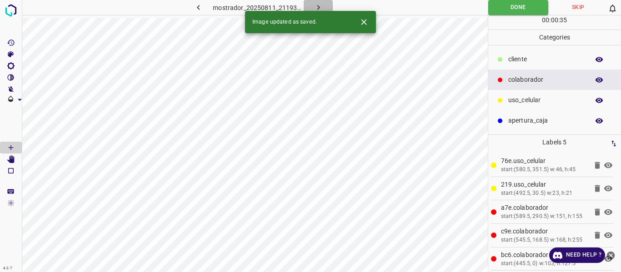
click at [317, 6] on icon "button" at bounding box center [318, 7] width 3 height 5
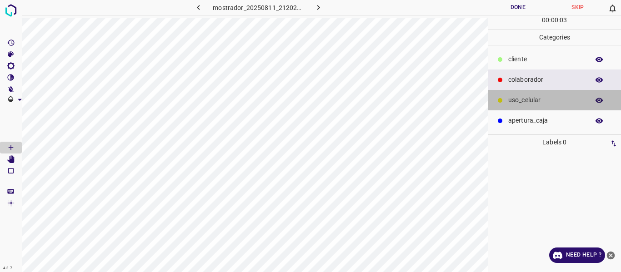
drag, startPoint x: 510, startPoint y: 100, endPoint x: 488, endPoint y: 130, distance: 37.5
click at [510, 101] on p "uso_celular" at bounding box center [546, 100] width 76 height 10
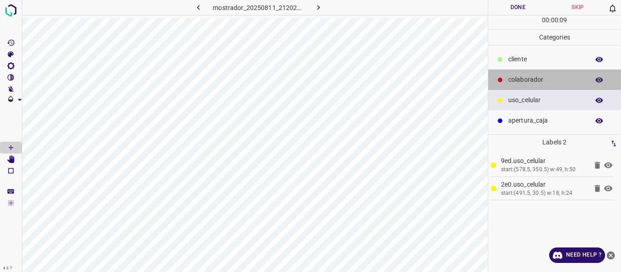
drag, startPoint x: 528, startPoint y: 83, endPoint x: 496, endPoint y: 115, distance: 45.0
click at [527, 85] on div "colaborador" at bounding box center [554, 80] width 133 height 20
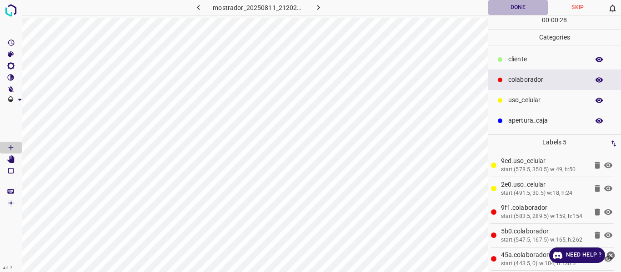
click at [504, 9] on button "Done" at bounding box center [518, 7] width 60 height 15
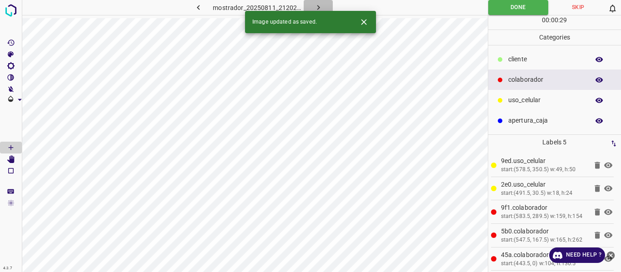
click at [315, 4] on icon "button" at bounding box center [319, 8] width 10 height 10
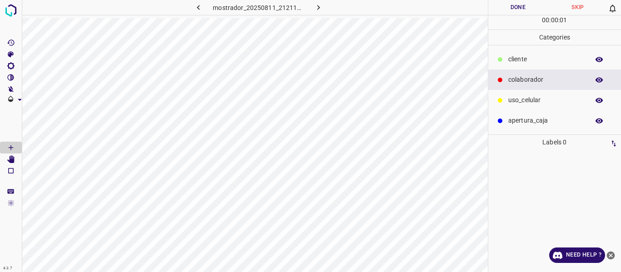
drag, startPoint x: 530, startPoint y: 100, endPoint x: 498, endPoint y: 114, distance: 34.4
click at [528, 101] on p "uso_celular" at bounding box center [546, 100] width 76 height 10
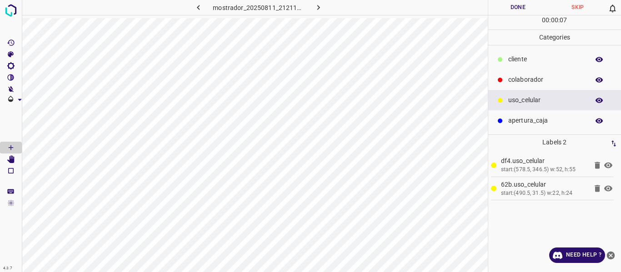
drag, startPoint x: 525, startPoint y: 82, endPoint x: 491, endPoint y: 97, distance: 37.9
click at [522, 83] on p "colaborador" at bounding box center [546, 80] width 76 height 10
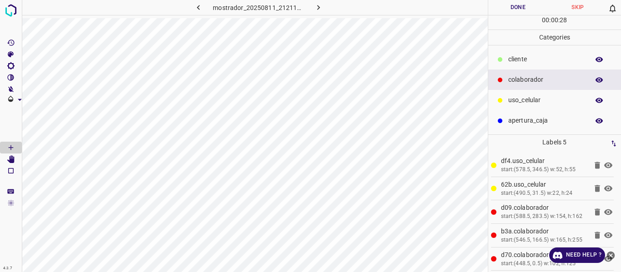
click at [505, 7] on button "Done" at bounding box center [518, 7] width 60 height 15
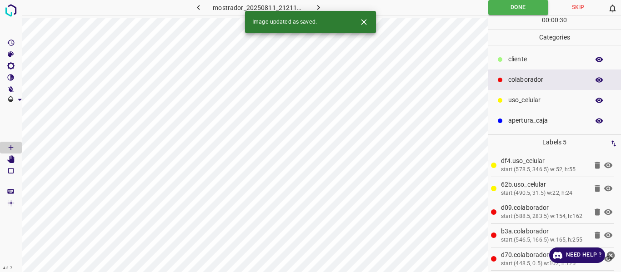
click at [319, 5] on icon "button" at bounding box center [319, 8] width 10 height 10
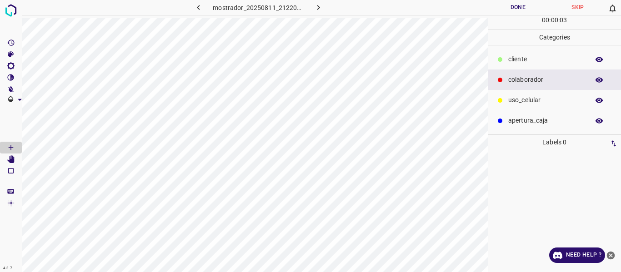
drag, startPoint x: 510, startPoint y: 101, endPoint x: 493, endPoint y: 116, distance: 22.2
click at [510, 101] on p "uso_celular" at bounding box center [546, 100] width 76 height 10
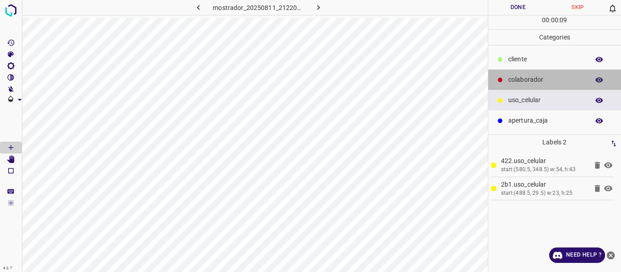
drag, startPoint x: 534, startPoint y: 80, endPoint x: 501, endPoint y: 118, distance: 50.0
click at [534, 81] on p "colaborador" at bounding box center [546, 80] width 76 height 10
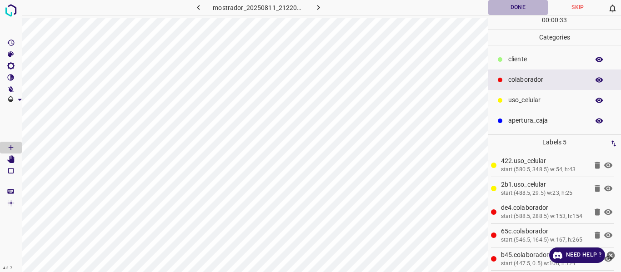
click at [510, 6] on button "Done" at bounding box center [518, 7] width 60 height 15
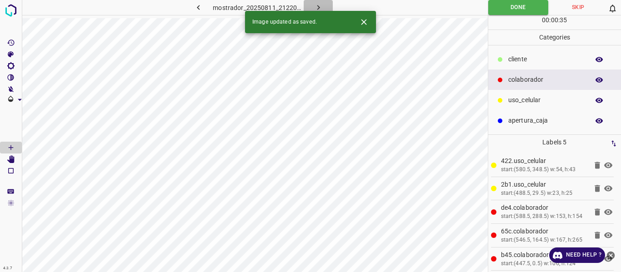
drag, startPoint x: 320, startPoint y: 5, endPoint x: 321, endPoint y: 15, distance: 10.0
click at [320, 6] on icon "button" at bounding box center [319, 8] width 10 height 10
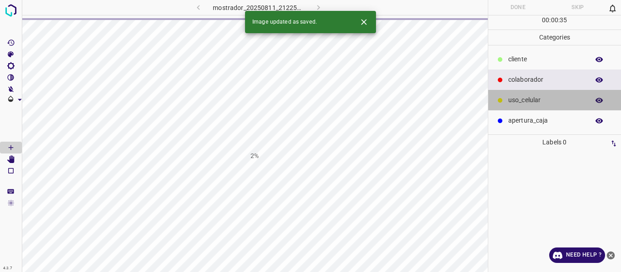
click at [518, 97] on p "uso_celular" at bounding box center [546, 100] width 76 height 10
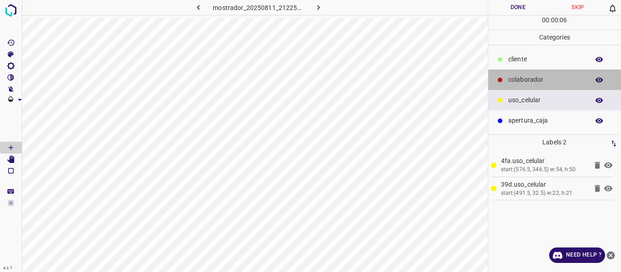
click at [526, 77] on p "colaborador" at bounding box center [546, 80] width 76 height 10
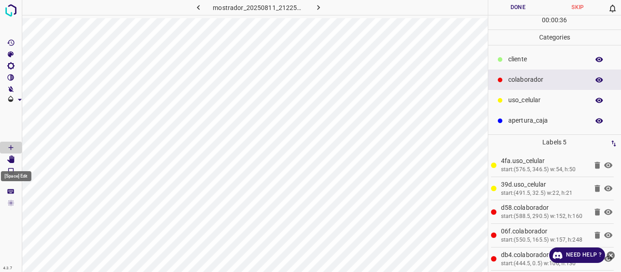
click at [12, 161] on icon "[Space] Edit" at bounding box center [10, 159] width 7 height 8
drag, startPoint x: 499, startPoint y: 10, endPoint x: 501, endPoint y: 16, distance: 6.6
click at [500, 15] on button "Done" at bounding box center [518, 7] width 60 height 15
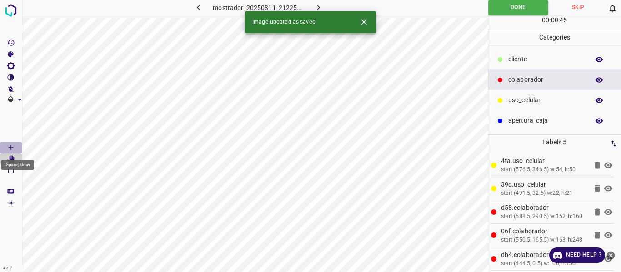
drag, startPoint x: 10, startPoint y: 144, endPoint x: 20, endPoint y: 145, distance: 9.6
click at [20, 145] on Draw"] "[Space] Draw" at bounding box center [11, 148] width 22 height 12
click at [320, 6] on icon "button" at bounding box center [319, 8] width 10 height 10
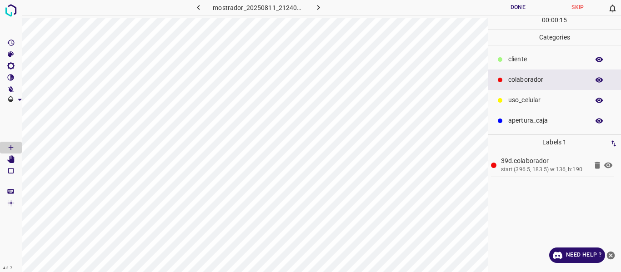
drag, startPoint x: 535, startPoint y: 100, endPoint x: 493, endPoint y: 113, distance: 43.7
click at [530, 104] on p "uso_celular" at bounding box center [546, 100] width 76 height 10
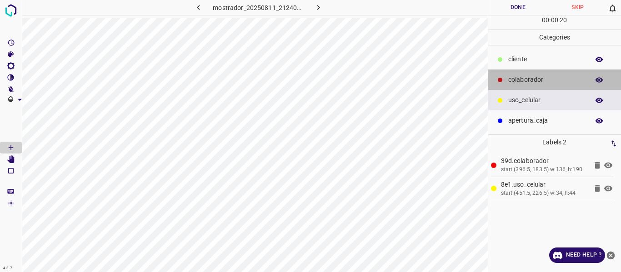
drag, startPoint x: 529, startPoint y: 83, endPoint x: 507, endPoint y: 95, distance: 25.0
click at [529, 84] on p "colaborador" at bounding box center [546, 80] width 76 height 10
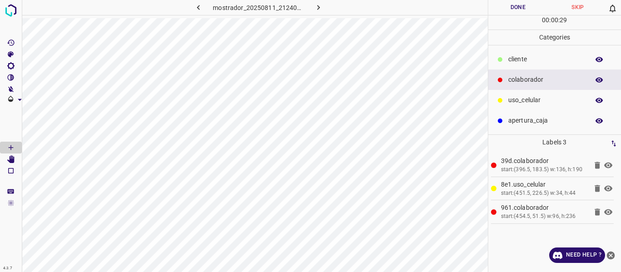
click at [524, 59] on p "​​cliente" at bounding box center [546, 60] width 76 height 10
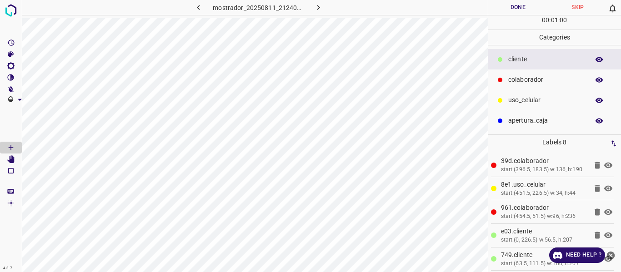
drag, startPoint x: 508, startPoint y: 7, endPoint x: 512, endPoint y: 14, distance: 7.3
click at [509, 9] on button "Done" at bounding box center [518, 7] width 60 height 15
click at [314, 9] on icon "button" at bounding box center [319, 8] width 10 height 10
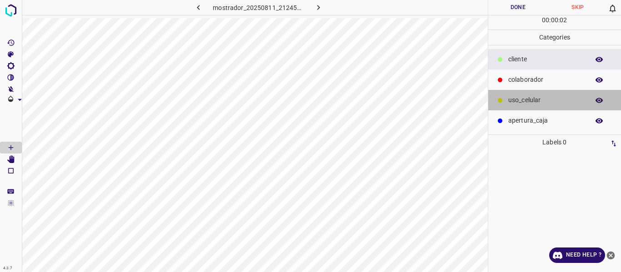
drag, startPoint x: 519, startPoint y: 100, endPoint x: 510, endPoint y: 106, distance: 11.5
click at [518, 104] on p "uso_celular" at bounding box center [546, 100] width 76 height 10
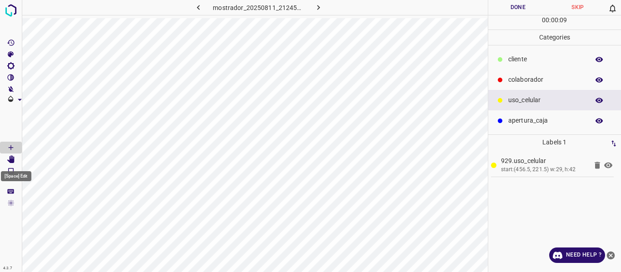
drag, startPoint x: 13, startPoint y: 160, endPoint x: 25, endPoint y: 165, distance: 14.0
click at [13, 160] on icon "[Space] Edit" at bounding box center [10, 159] width 7 height 8
click at [9, 148] on icon "[Space] Draw" at bounding box center [11, 148] width 8 height 8
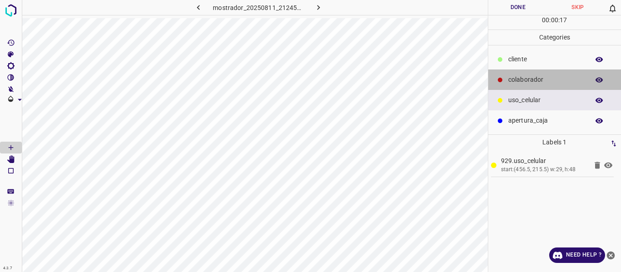
click at [524, 79] on p "colaborador" at bounding box center [546, 80] width 76 height 10
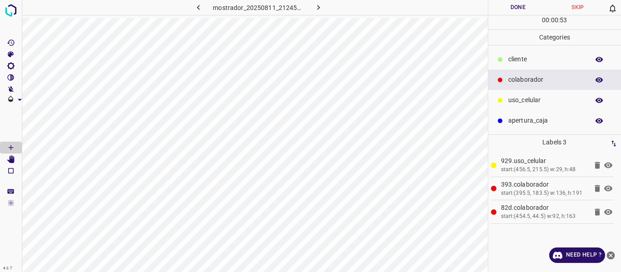
click at [518, 59] on p "​​cliente" at bounding box center [546, 60] width 76 height 10
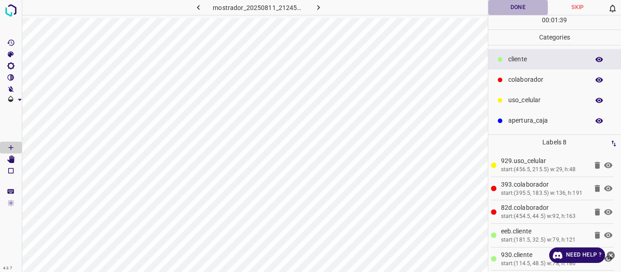
click at [503, 9] on button "Done" at bounding box center [518, 7] width 60 height 15
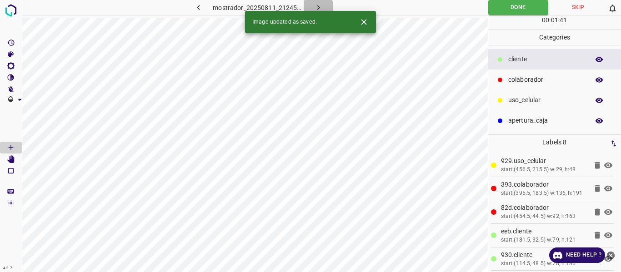
click at [319, 8] on icon "button" at bounding box center [319, 8] width 10 height 10
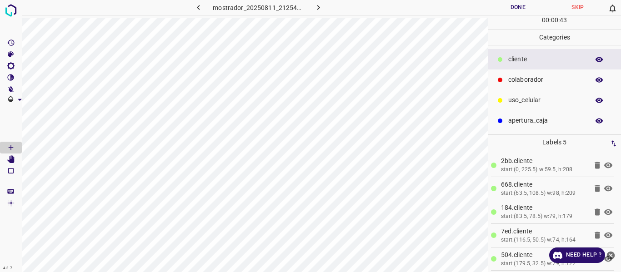
click at [509, 101] on p "uso_celular" at bounding box center [546, 100] width 76 height 10
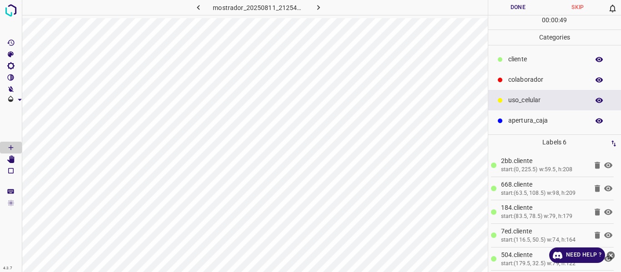
click at [529, 76] on p "colaborador" at bounding box center [546, 80] width 76 height 10
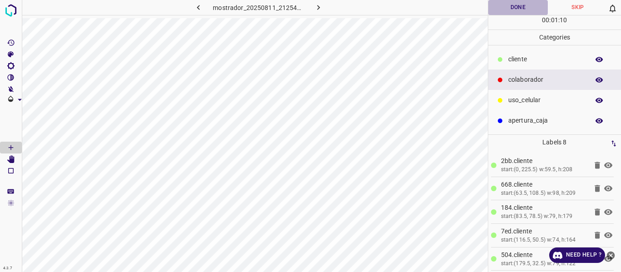
click at [508, 4] on button "Done" at bounding box center [518, 7] width 60 height 15
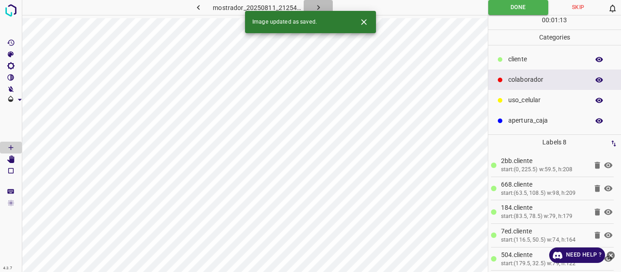
click at [311, 8] on button "button" at bounding box center [318, 7] width 29 height 15
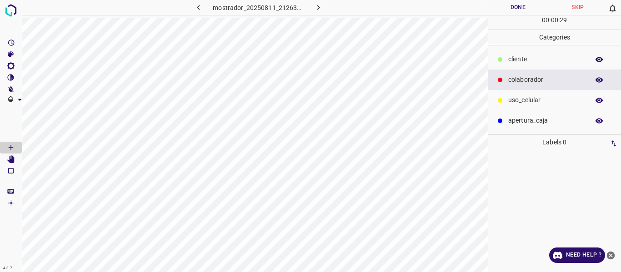
click at [524, 100] on p "uso_celular" at bounding box center [546, 100] width 76 height 10
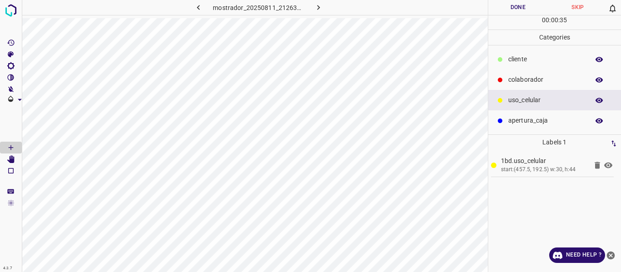
drag, startPoint x: 516, startPoint y: 81, endPoint x: 496, endPoint y: 86, distance: 20.3
click at [516, 81] on p "colaborador" at bounding box center [546, 80] width 76 height 10
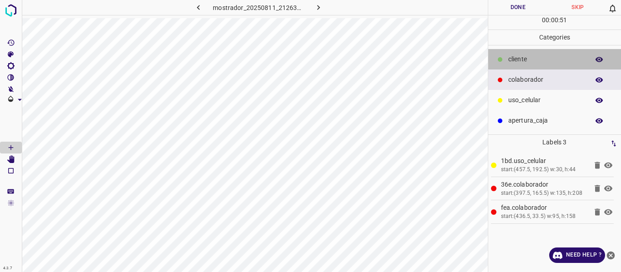
click at [521, 61] on p "​​cliente" at bounding box center [546, 60] width 76 height 10
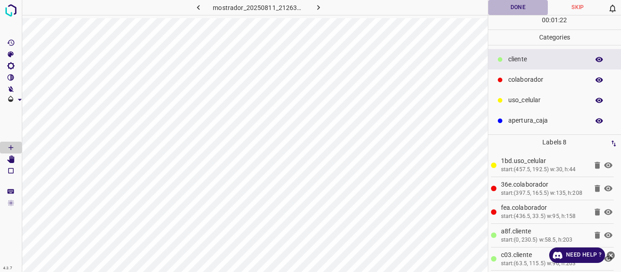
click at [512, 9] on button "Done" at bounding box center [518, 7] width 60 height 15
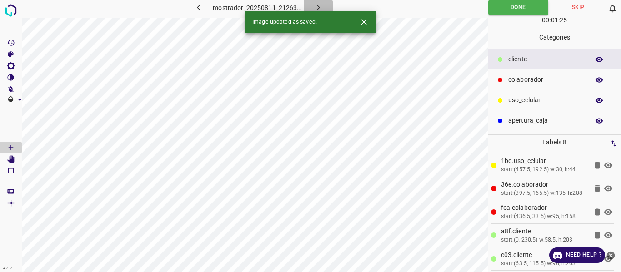
click at [321, 7] on icon "button" at bounding box center [319, 8] width 10 height 10
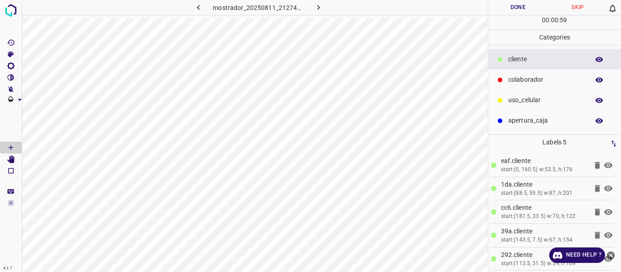
click at [521, 99] on p "uso_celular" at bounding box center [546, 100] width 76 height 10
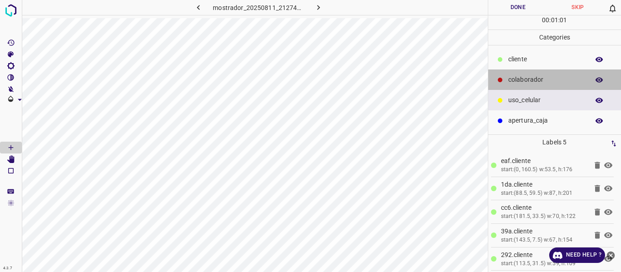
click at [532, 80] on p "colaborador" at bounding box center [546, 80] width 76 height 10
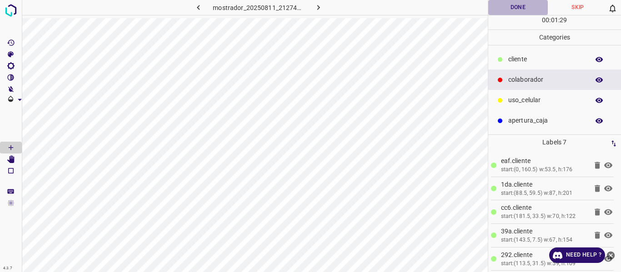
click at [514, 7] on button "Done" at bounding box center [518, 7] width 60 height 15
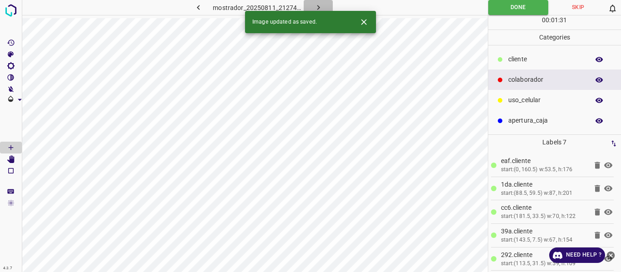
click at [319, 7] on icon "button" at bounding box center [318, 7] width 3 height 5
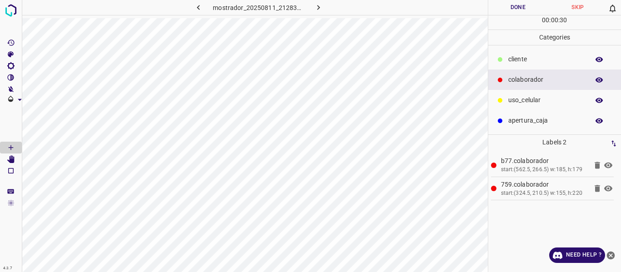
click at [517, 58] on p "​​cliente" at bounding box center [546, 60] width 76 height 10
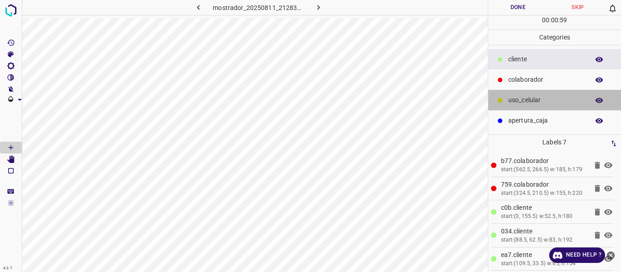
drag, startPoint x: 530, startPoint y: 98, endPoint x: 489, endPoint y: 96, distance: 40.9
click at [529, 99] on p "uso_celular" at bounding box center [546, 100] width 76 height 10
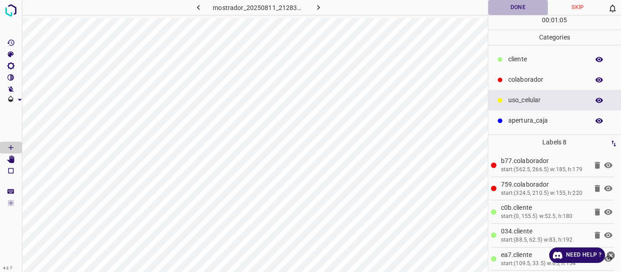
click at [508, 4] on button "Done" at bounding box center [518, 7] width 60 height 15
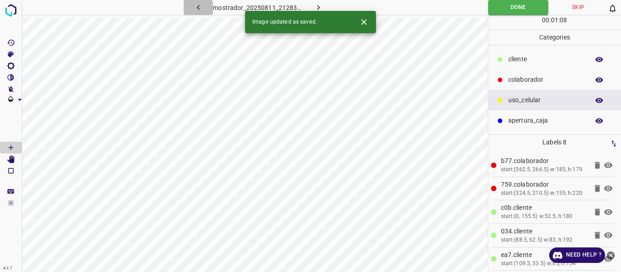
click at [200, 8] on icon "button" at bounding box center [199, 8] width 10 height 10
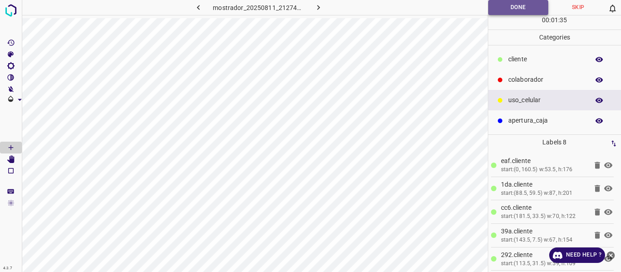
click at [499, 14] on button "Done" at bounding box center [518, 7] width 60 height 15
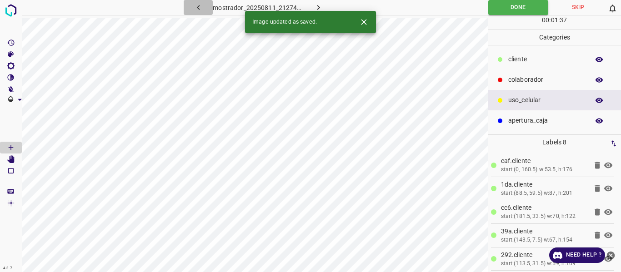
click at [196, 8] on icon "button" at bounding box center [199, 8] width 10 height 10
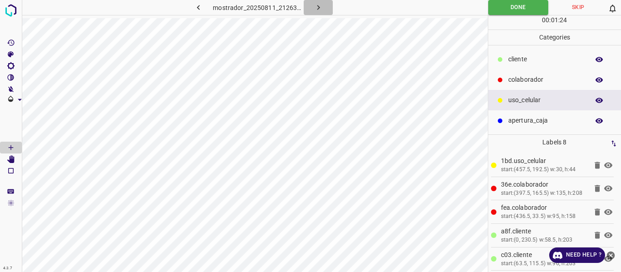
click at [315, 4] on icon "button" at bounding box center [319, 8] width 10 height 10
click at [321, 10] on icon "button" at bounding box center [319, 8] width 10 height 10
click at [319, 9] on icon "button" at bounding box center [319, 8] width 10 height 10
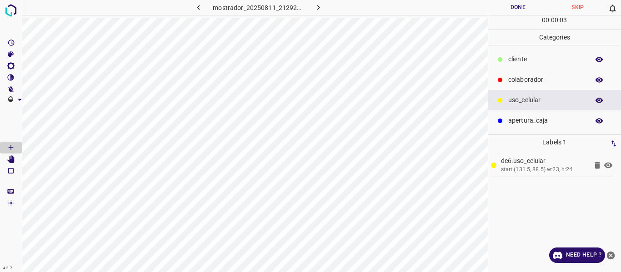
drag, startPoint x: 523, startPoint y: 57, endPoint x: 506, endPoint y: 62, distance: 17.5
click at [523, 57] on p "​​cliente" at bounding box center [546, 60] width 76 height 10
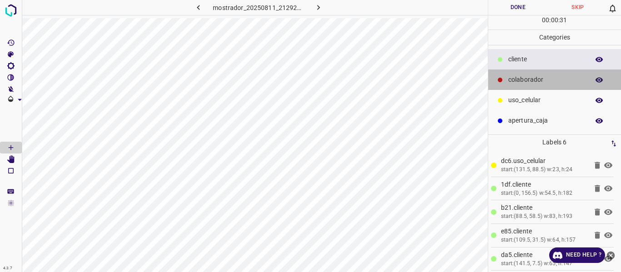
click at [523, 77] on p "colaborador" at bounding box center [546, 80] width 76 height 10
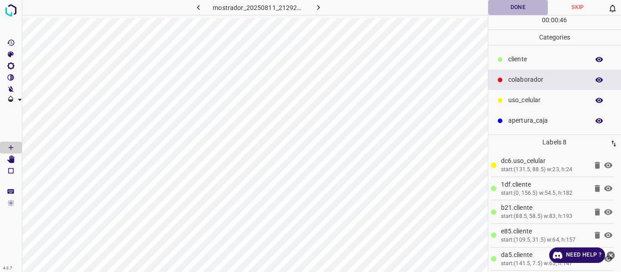
drag, startPoint x: 516, startPoint y: 6, endPoint x: 489, endPoint y: 24, distance: 32.4
click at [514, 8] on button "Done" at bounding box center [518, 7] width 60 height 15
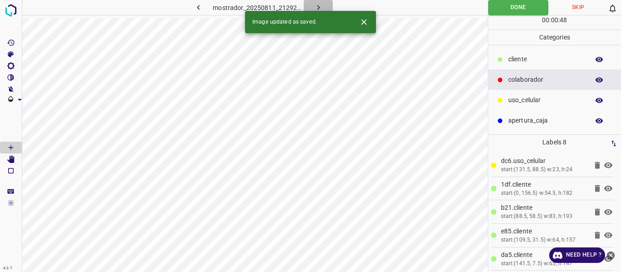
click at [318, 7] on icon "button" at bounding box center [319, 8] width 10 height 10
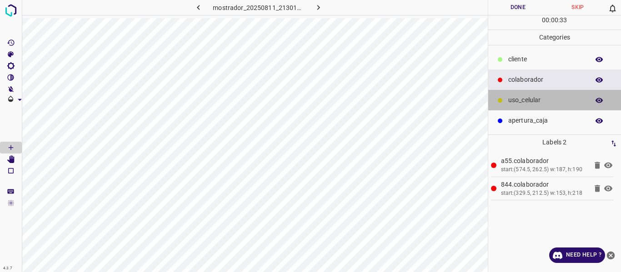
click at [519, 98] on p "uso_celular" at bounding box center [546, 100] width 76 height 10
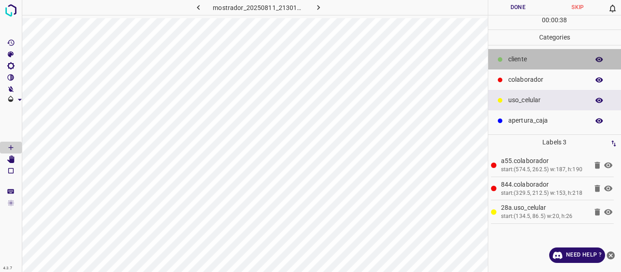
click at [508, 59] on p "​​cliente" at bounding box center [546, 60] width 76 height 10
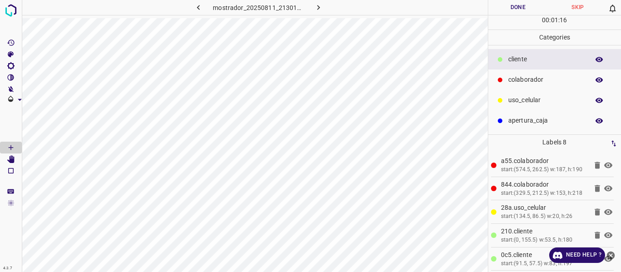
click at [517, 8] on button "Done" at bounding box center [518, 7] width 60 height 15
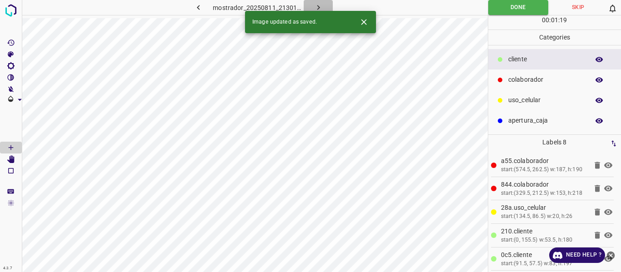
click at [318, 7] on icon "button" at bounding box center [319, 8] width 10 height 10
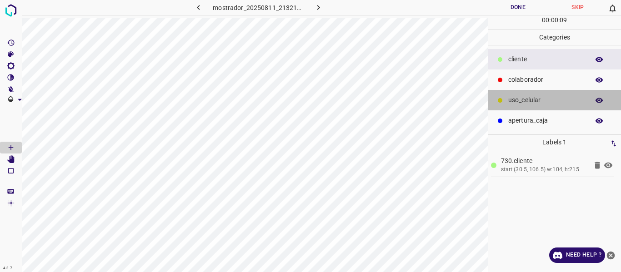
click at [521, 101] on p "uso_celular" at bounding box center [546, 100] width 76 height 10
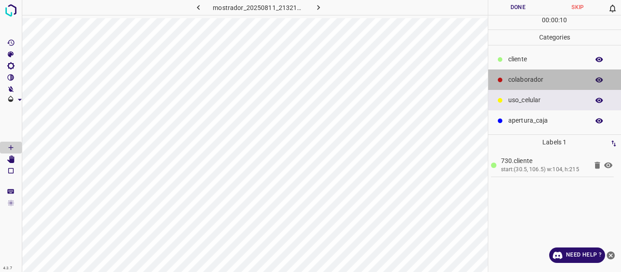
drag, startPoint x: 519, startPoint y: 79, endPoint x: 509, endPoint y: 95, distance: 18.8
click at [519, 81] on p "colaborador" at bounding box center [546, 80] width 76 height 10
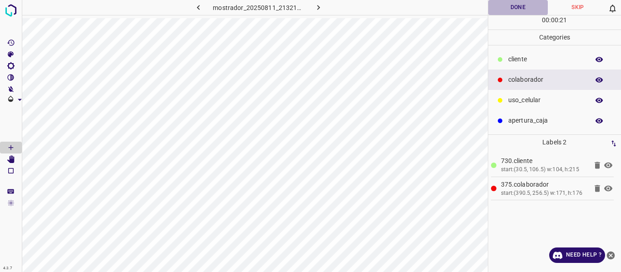
click at [516, 7] on button "Done" at bounding box center [518, 7] width 60 height 15
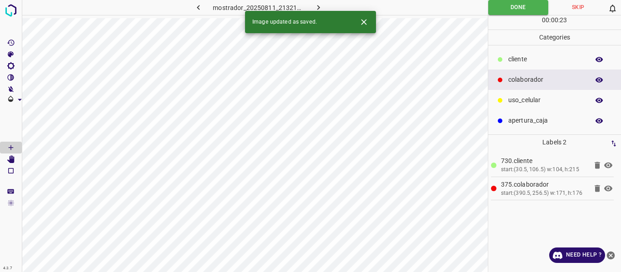
click at [317, 4] on icon "button" at bounding box center [319, 8] width 10 height 10
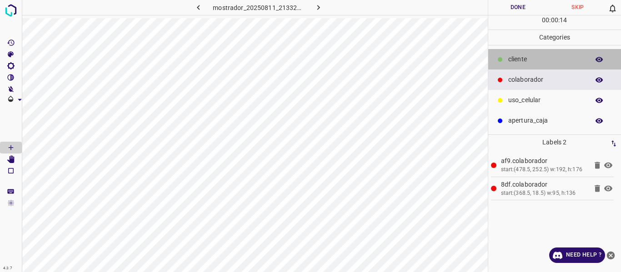
drag, startPoint x: 523, startPoint y: 61, endPoint x: 495, endPoint y: 61, distance: 28.6
click at [523, 61] on p "​​cliente" at bounding box center [546, 60] width 76 height 10
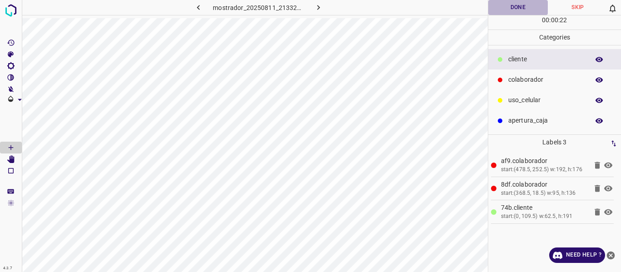
click at [521, 9] on button "Done" at bounding box center [518, 7] width 60 height 15
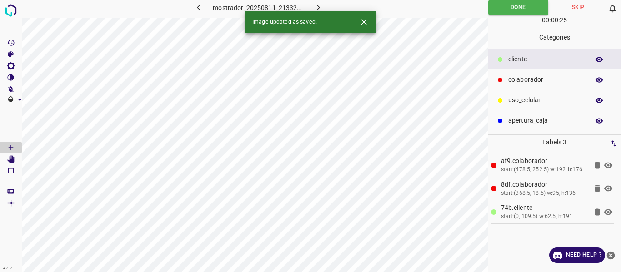
click at [314, 7] on icon "button" at bounding box center [319, 8] width 10 height 10
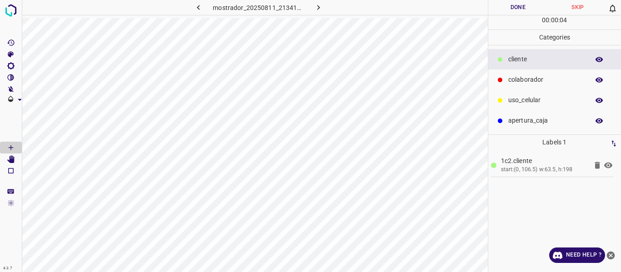
drag, startPoint x: 531, startPoint y: 80, endPoint x: 510, endPoint y: 75, distance: 21.4
click at [530, 80] on p "colaborador" at bounding box center [546, 80] width 76 height 10
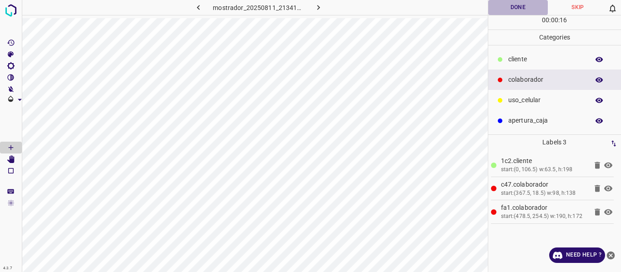
click at [523, 8] on button "Done" at bounding box center [518, 7] width 60 height 15
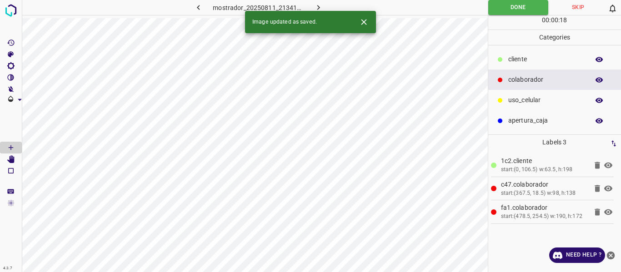
click at [320, 2] on button "button" at bounding box center [318, 7] width 29 height 15
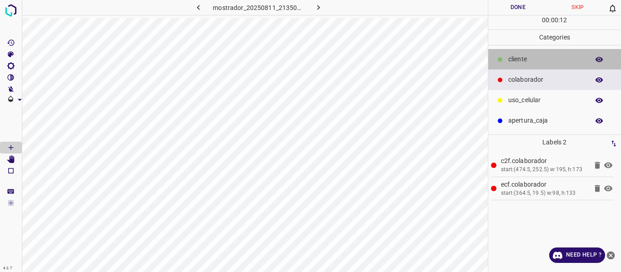
drag, startPoint x: 530, startPoint y: 55, endPoint x: 511, endPoint y: 59, distance: 19.0
click at [530, 57] on p "​​cliente" at bounding box center [546, 60] width 76 height 10
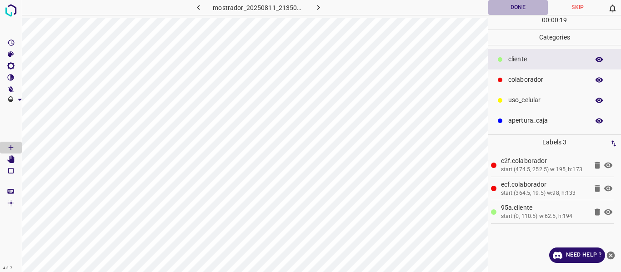
click at [516, 6] on button "Done" at bounding box center [518, 7] width 60 height 15
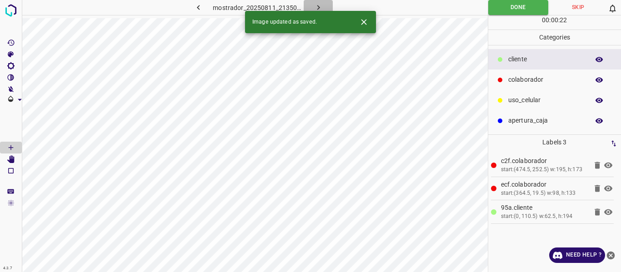
click at [315, 3] on icon "button" at bounding box center [319, 8] width 10 height 10
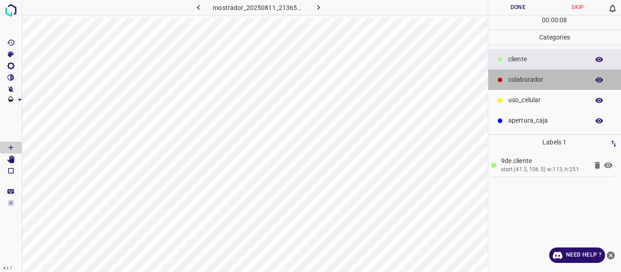
drag, startPoint x: 525, startPoint y: 80, endPoint x: 506, endPoint y: 78, distance: 19.2
click at [524, 79] on p "colaborador" at bounding box center [546, 80] width 76 height 10
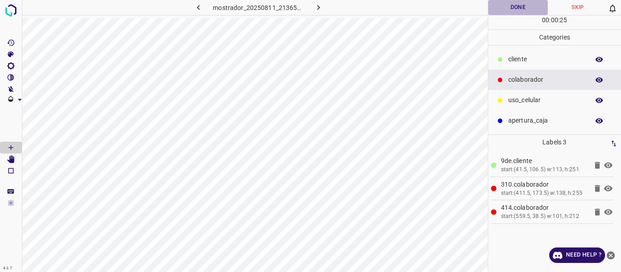
click at [511, 6] on button "Done" at bounding box center [518, 7] width 60 height 15
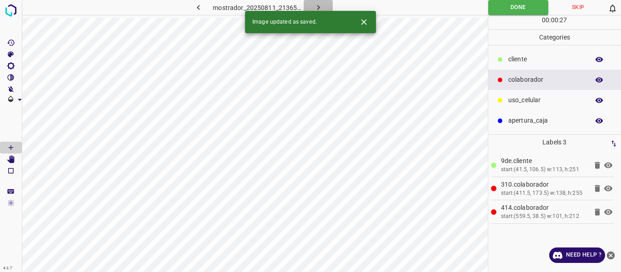
click at [311, 4] on button "button" at bounding box center [318, 7] width 29 height 15
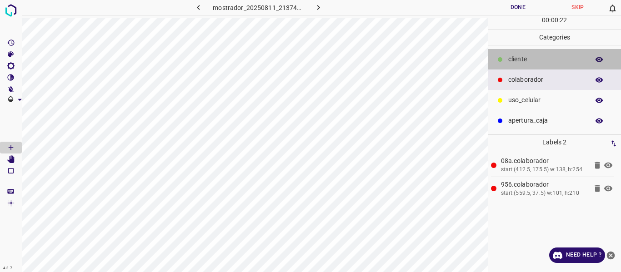
drag, startPoint x: 535, startPoint y: 58, endPoint x: 500, endPoint y: 71, distance: 37.6
click at [533, 61] on p "​​cliente" at bounding box center [546, 60] width 76 height 10
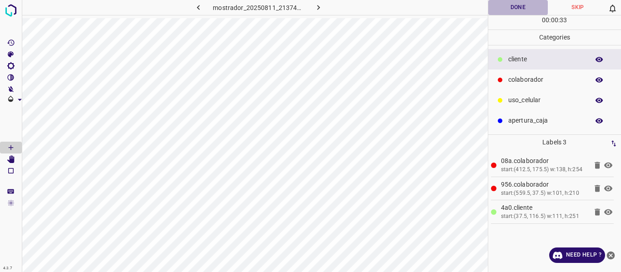
click at [525, 7] on button "Done" at bounding box center [518, 7] width 60 height 15
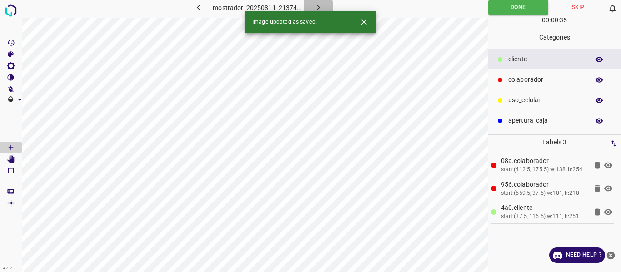
drag, startPoint x: 316, startPoint y: 6, endPoint x: 318, endPoint y: 15, distance: 8.4
click at [319, 7] on icon "button" at bounding box center [319, 8] width 10 height 10
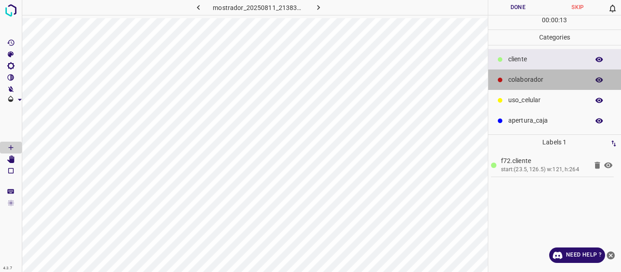
drag, startPoint x: 529, startPoint y: 78, endPoint x: 531, endPoint y: 82, distance: 4.7
click at [530, 81] on p "colaborador" at bounding box center [546, 80] width 76 height 10
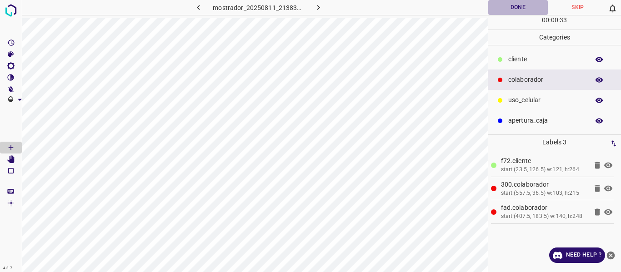
click at [518, 9] on button "Done" at bounding box center [518, 7] width 60 height 15
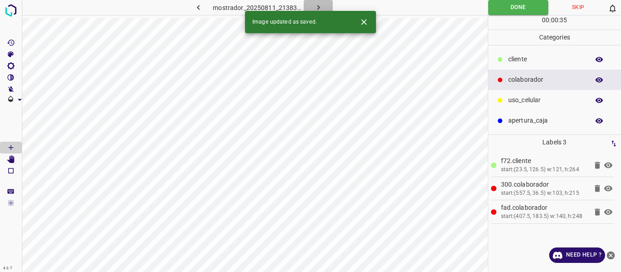
click at [318, 6] on icon "button" at bounding box center [319, 8] width 10 height 10
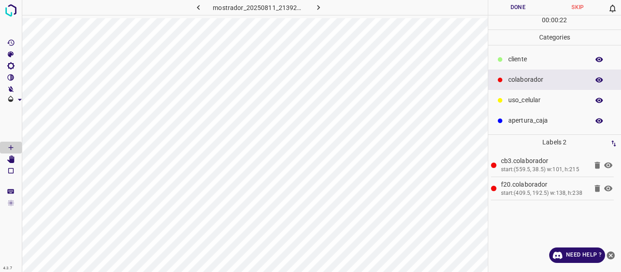
drag, startPoint x: 521, startPoint y: 62, endPoint x: 489, endPoint y: 67, distance: 31.8
click at [514, 63] on p "​​cliente" at bounding box center [546, 60] width 76 height 10
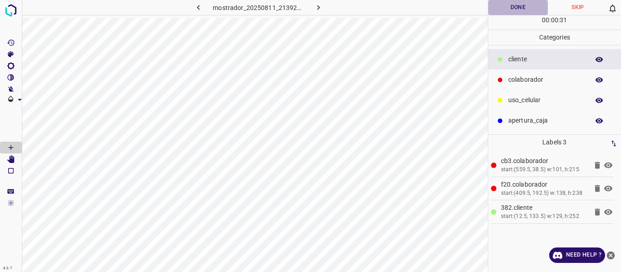
click at [509, 10] on button "Done" at bounding box center [518, 7] width 60 height 15
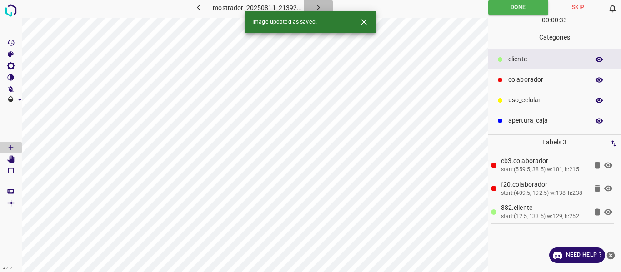
click at [312, 4] on button "button" at bounding box center [318, 7] width 29 height 15
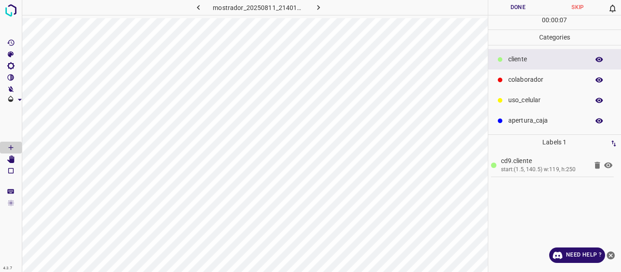
click at [539, 77] on p "colaborador" at bounding box center [546, 80] width 76 height 10
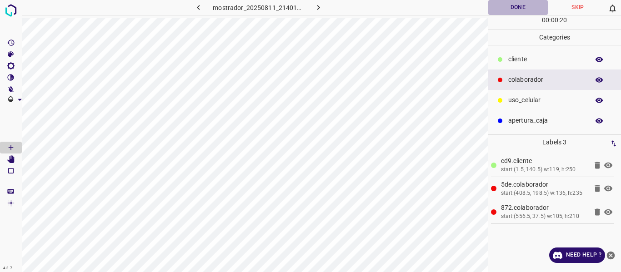
click at [521, 6] on button "Done" at bounding box center [518, 7] width 60 height 15
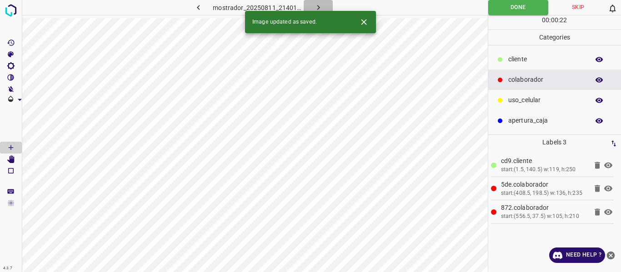
click at [316, 3] on icon "button" at bounding box center [319, 8] width 10 height 10
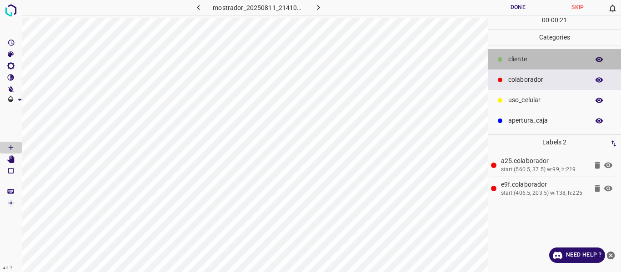
drag, startPoint x: 532, startPoint y: 62, endPoint x: 491, endPoint y: 67, distance: 41.7
click at [529, 64] on p "​​cliente" at bounding box center [546, 60] width 76 height 10
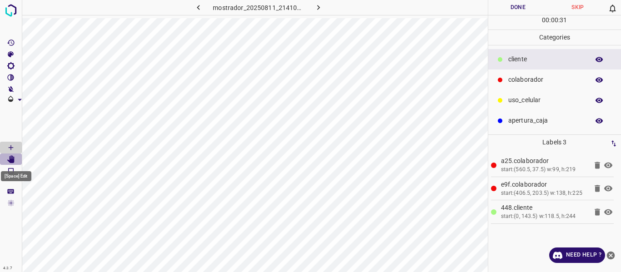
drag, startPoint x: 9, startPoint y: 157, endPoint x: 31, endPoint y: 168, distance: 24.8
click at [16, 163] on Edit"] "[Space] Edit" at bounding box center [11, 160] width 22 height 12
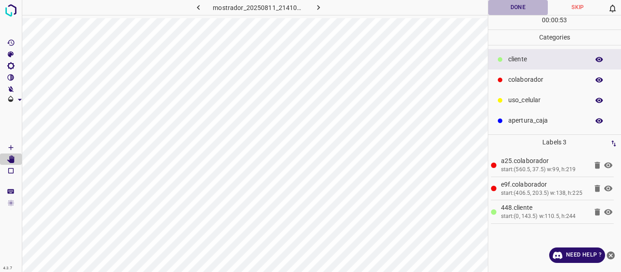
click at [512, 8] on button "Done" at bounding box center [518, 7] width 60 height 15
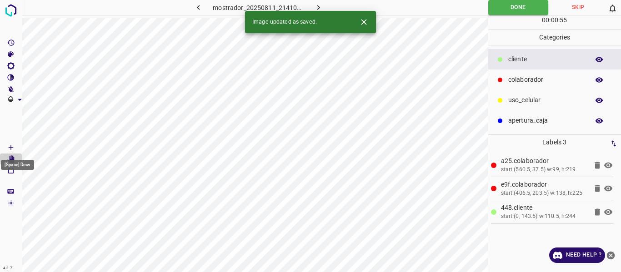
click at [11, 145] on icon "[Space] Draw" at bounding box center [11, 148] width 8 height 8
click at [320, 6] on icon "button" at bounding box center [319, 8] width 10 height 10
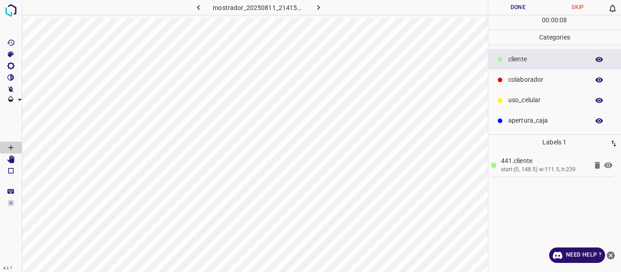
drag, startPoint x: 540, startPoint y: 79, endPoint x: 495, endPoint y: 89, distance: 46.1
click at [534, 80] on p "colaborador" at bounding box center [546, 80] width 76 height 10
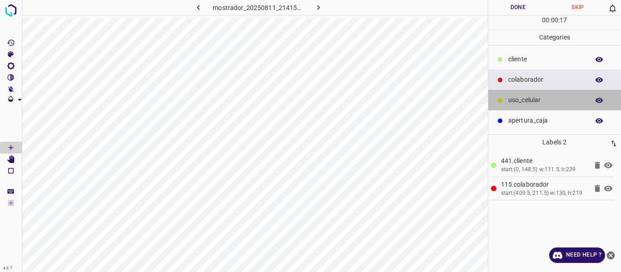
drag, startPoint x: 528, startPoint y: 101, endPoint x: 493, endPoint y: 114, distance: 36.8
click at [526, 101] on p "uso_celular" at bounding box center [546, 100] width 76 height 10
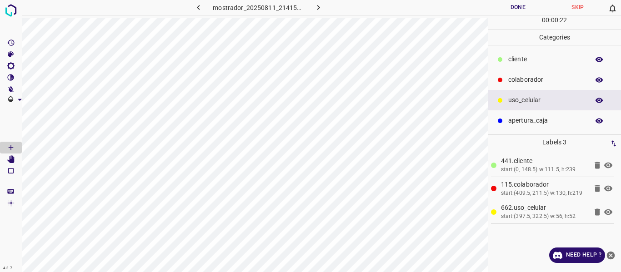
drag, startPoint x: 536, startPoint y: 79, endPoint x: 502, endPoint y: 80, distance: 33.2
click at [535, 80] on p "colaborador" at bounding box center [546, 80] width 76 height 10
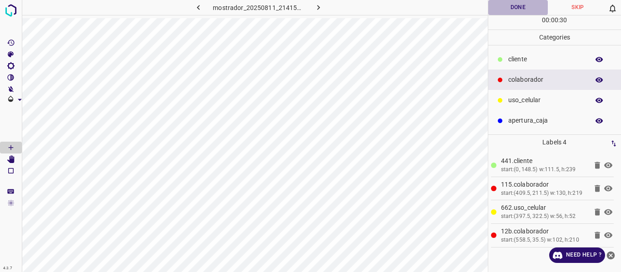
click at [522, 9] on button "Done" at bounding box center [518, 7] width 60 height 15
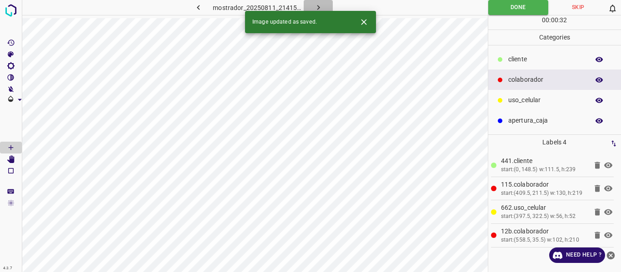
click at [317, 6] on icon "button" at bounding box center [318, 7] width 3 height 5
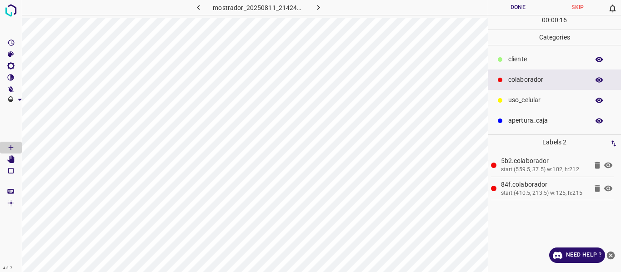
click at [520, 104] on p "uso_celular" at bounding box center [546, 100] width 76 height 10
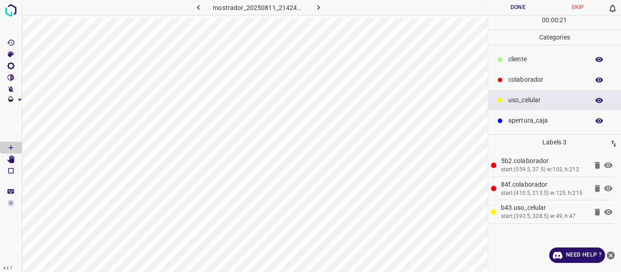
click at [518, 65] on div "​​cliente" at bounding box center [554, 59] width 133 height 20
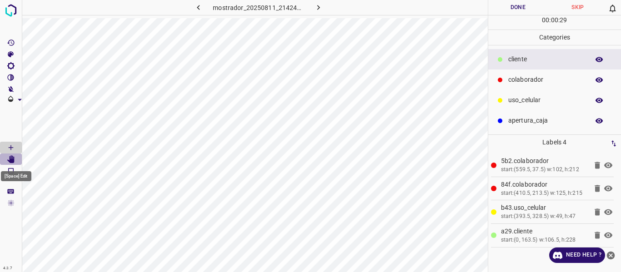
drag, startPoint x: 10, startPoint y: 163, endPoint x: 27, endPoint y: 172, distance: 19.7
click at [12, 166] on body "4.3.7 mostrador_20250811_214246_304825.jpg Done Skip 0 00 : 00 : 29 Categories …" at bounding box center [310, 136] width 621 height 272
click at [9, 160] on icon "[Space] Edit" at bounding box center [11, 159] width 8 height 8
click at [10, 147] on icon "[Space] Draw" at bounding box center [11, 148] width 8 height 8
click at [515, 8] on button "Done" at bounding box center [518, 7] width 60 height 15
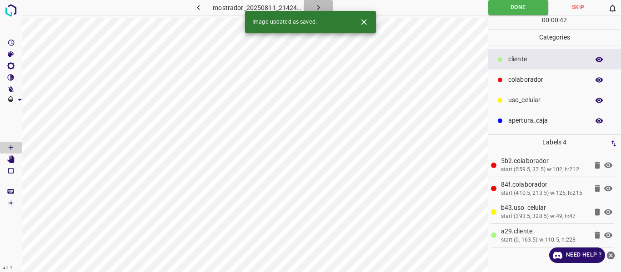
click at [314, 7] on icon "button" at bounding box center [319, 8] width 10 height 10
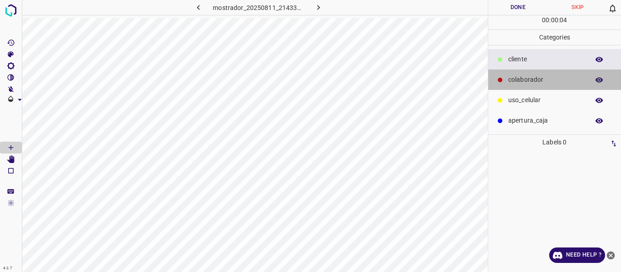
drag, startPoint x: 510, startPoint y: 81, endPoint x: 498, endPoint y: 85, distance: 12.4
click at [511, 81] on p "colaborador" at bounding box center [546, 80] width 76 height 10
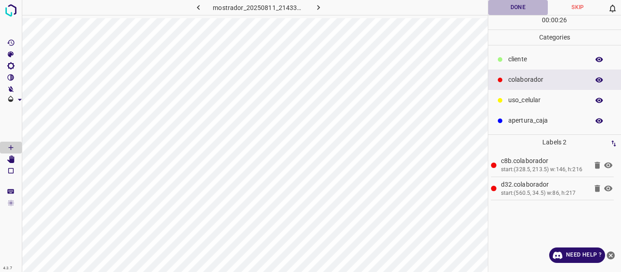
click at [511, 12] on button "Done" at bounding box center [518, 7] width 60 height 15
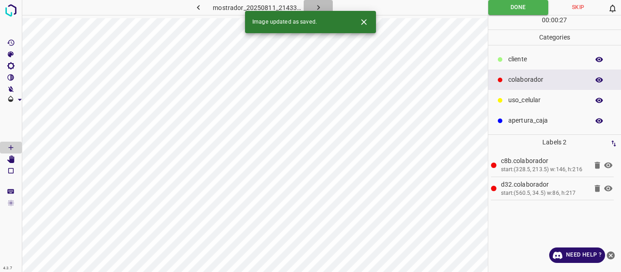
click at [317, 7] on icon "button" at bounding box center [319, 8] width 10 height 10
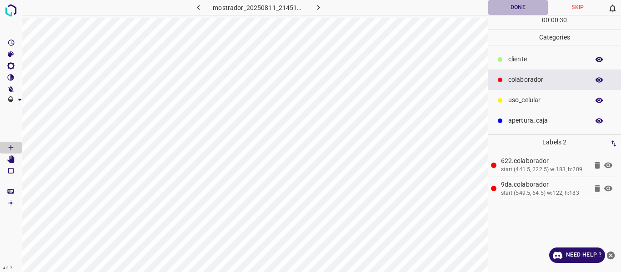
click at [502, 6] on button "Done" at bounding box center [518, 7] width 60 height 15
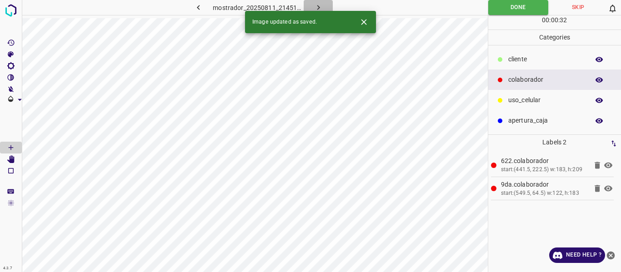
click at [316, 5] on icon "button" at bounding box center [319, 8] width 10 height 10
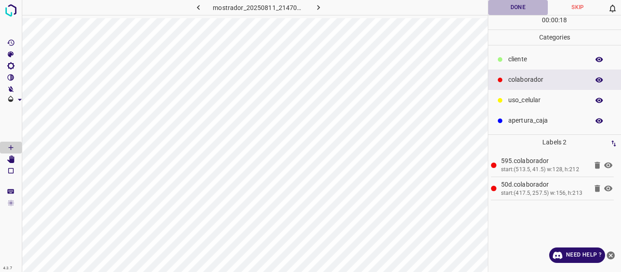
click at [502, 5] on button "Done" at bounding box center [518, 7] width 60 height 15
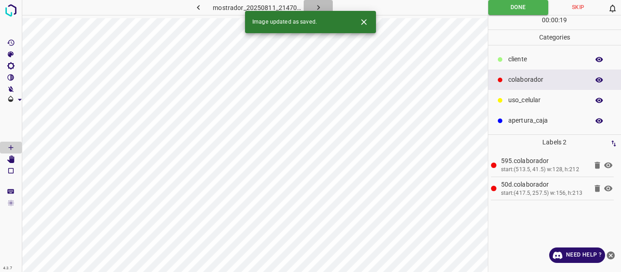
drag, startPoint x: 319, startPoint y: 10, endPoint x: 326, endPoint y: 12, distance: 7.2
click at [319, 10] on icon "button" at bounding box center [319, 8] width 10 height 10
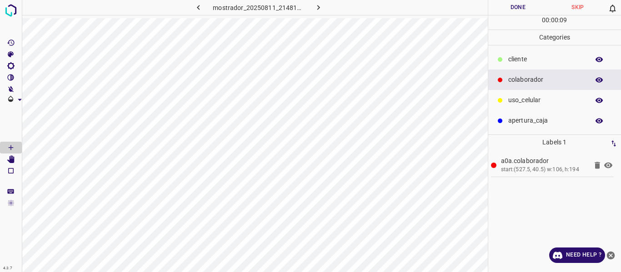
drag, startPoint x: 520, startPoint y: 100, endPoint x: 512, endPoint y: 95, distance: 9.0
click at [520, 99] on p "uso_celular" at bounding box center [546, 100] width 76 height 10
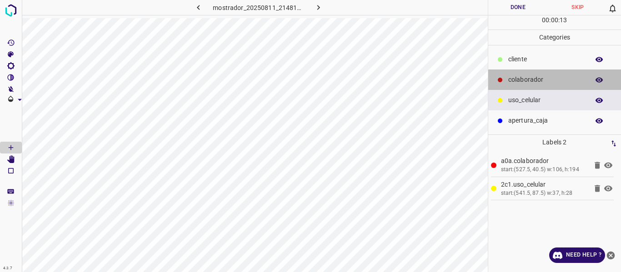
click at [526, 79] on p "colaborador" at bounding box center [546, 80] width 76 height 10
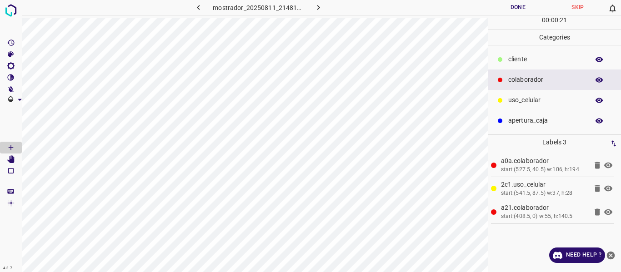
click at [513, 8] on button "Done" at bounding box center [518, 7] width 60 height 15
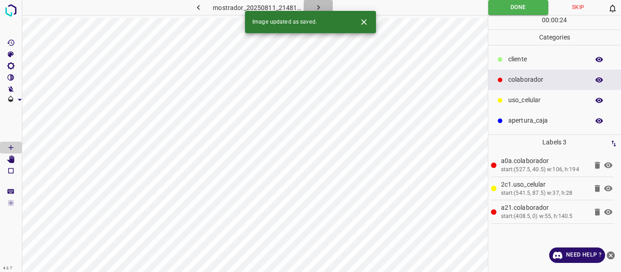
click at [319, 3] on icon "button" at bounding box center [319, 8] width 10 height 10
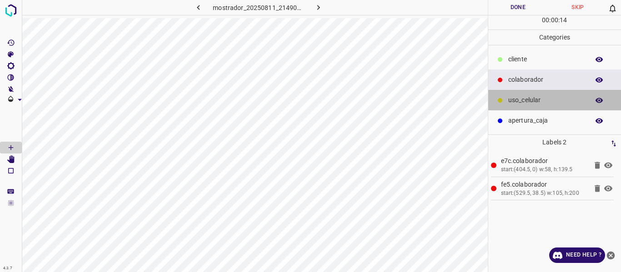
drag, startPoint x: 513, startPoint y: 100, endPoint x: 496, endPoint y: 96, distance: 17.4
click at [513, 100] on p "uso_celular" at bounding box center [546, 100] width 76 height 10
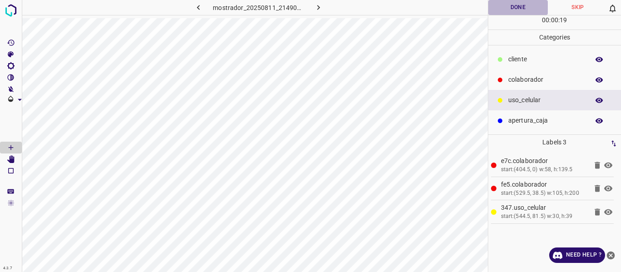
click at [511, 10] on button "Done" at bounding box center [518, 7] width 60 height 15
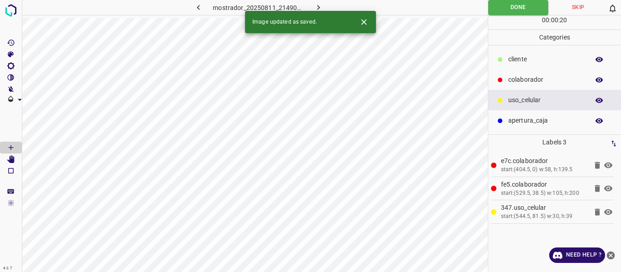
click at [316, 6] on icon "button" at bounding box center [319, 8] width 10 height 10
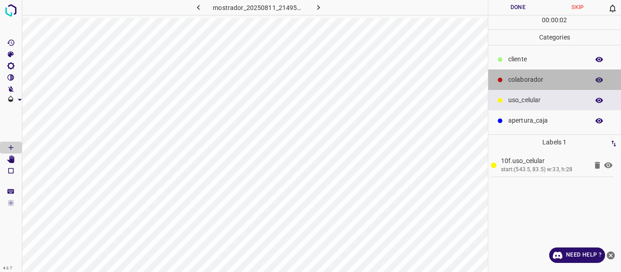
click at [519, 76] on p "colaborador" at bounding box center [546, 80] width 76 height 10
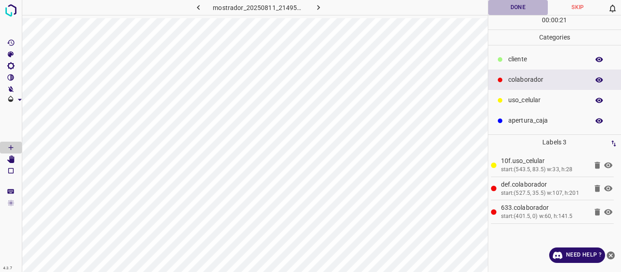
click at [519, 5] on button "Done" at bounding box center [518, 7] width 60 height 15
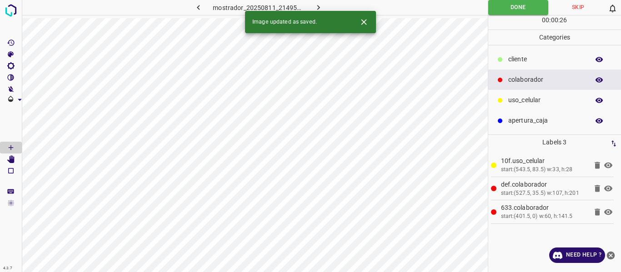
click at [319, 4] on icon "button" at bounding box center [319, 8] width 10 height 10
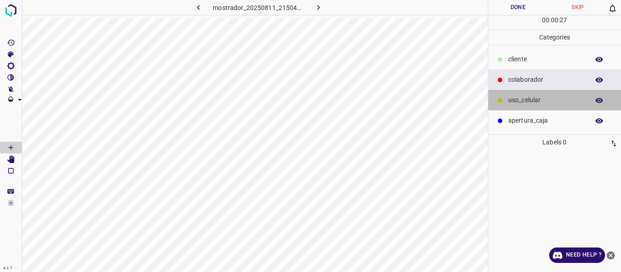
click at [521, 101] on p "uso_celular" at bounding box center [546, 100] width 76 height 10
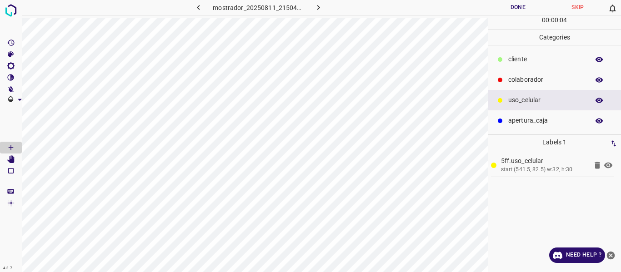
click at [534, 77] on p "colaborador" at bounding box center [546, 80] width 76 height 10
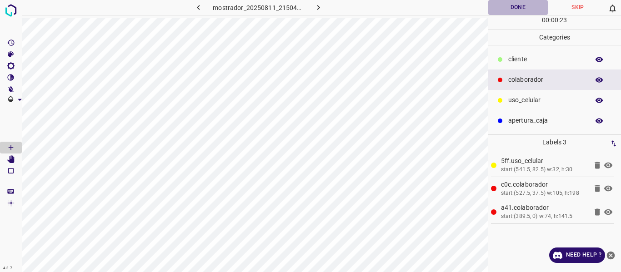
click at [512, 7] on button "Done" at bounding box center [518, 7] width 60 height 15
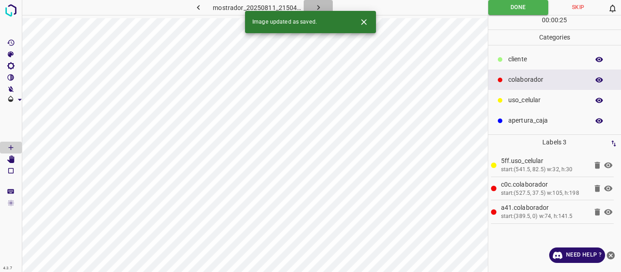
click at [318, 3] on icon "button" at bounding box center [319, 8] width 10 height 10
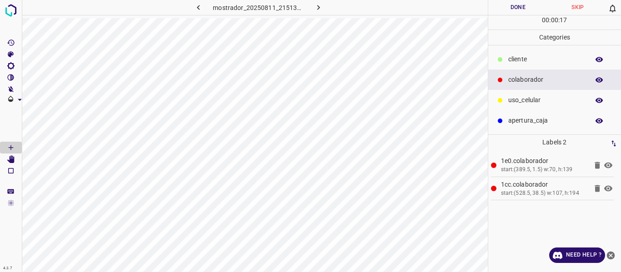
drag, startPoint x: 521, startPoint y: 101, endPoint x: 500, endPoint y: 96, distance: 22.3
click at [519, 100] on p "uso_celular" at bounding box center [546, 100] width 76 height 10
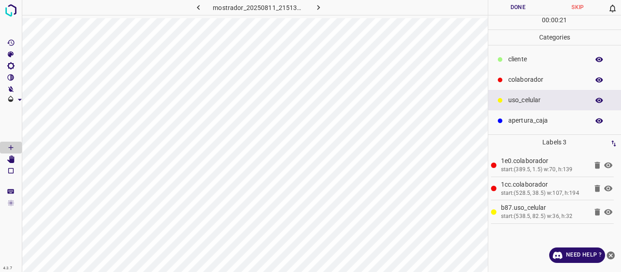
click at [508, 9] on button "Done" at bounding box center [518, 7] width 60 height 15
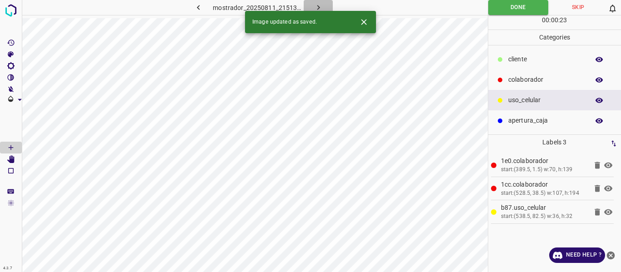
click at [316, 6] on icon "button" at bounding box center [319, 8] width 10 height 10
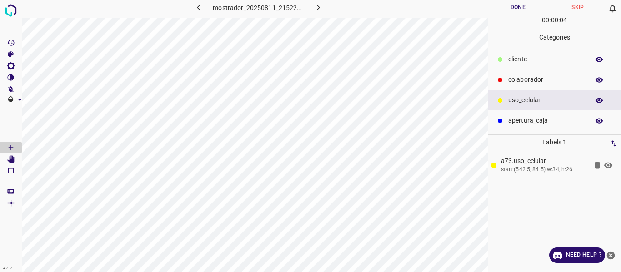
drag, startPoint x: 524, startPoint y: 81, endPoint x: 509, endPoint y: 75, distance: 15.5
click at [524, 80] on p "colaborador" at bounding box center [546, 80] width 76 height 10
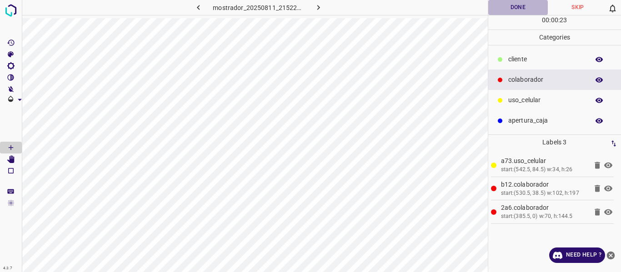
click at [506, 8] on button "Done" at bounding box center [518, 7] width 60 height 15
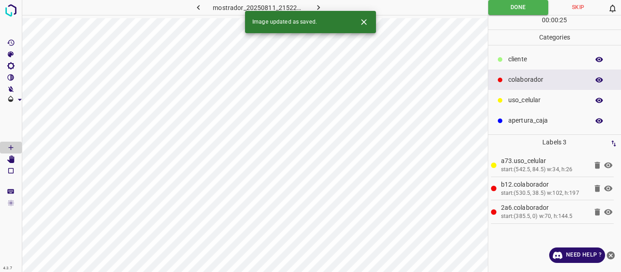
click at [318, 8] on icon "button" at bounding box center [319, 8] width 10 height 10
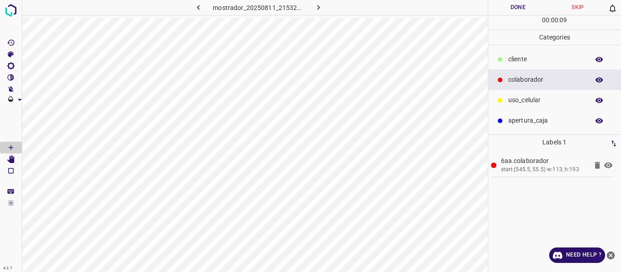
drag, startPoint x: 525, startPoint y: 58, endPoint x: 494, endPoint y: 67, distance: 32.4
click at [522, 60] on p "​​cliente" at bounding box center [546, 60] width 76 height 10
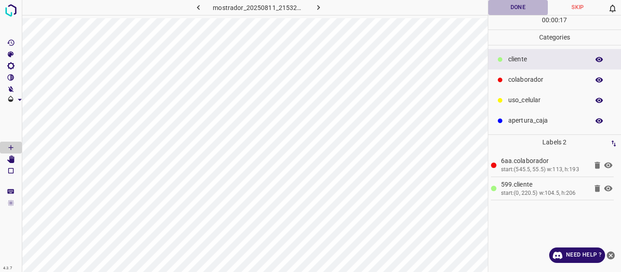
click at [496, 10] on button "Done" at bounding box center [518, 7] width 60 height 15
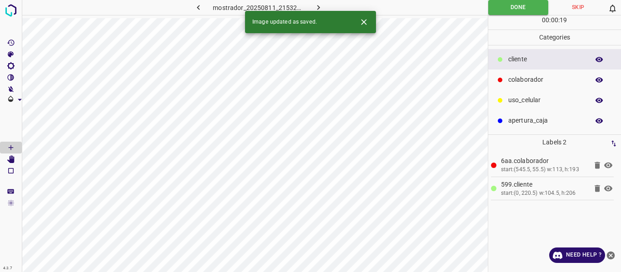
click at [324, 5] on button "button" at bounding box center [318, 7] width 29 height 15
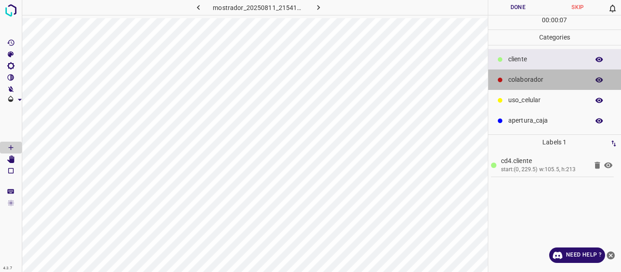
drag, startPoint x: 530, startPoint y: 79, endPoint x: 501, endPoint y: 74, distance: 29.1
click at [527, 78] on p "colaborador" at bounding box center [546, 80] width 76 height 10
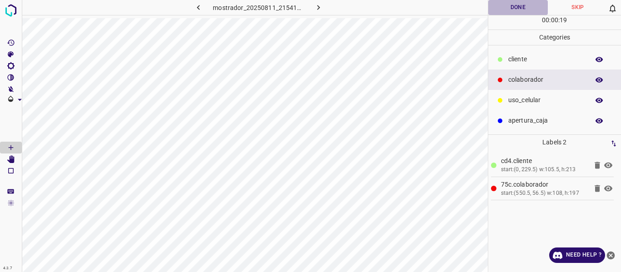
click at [508, 10] on button "Done" at bounding box center [518, 7] width 60 height 15
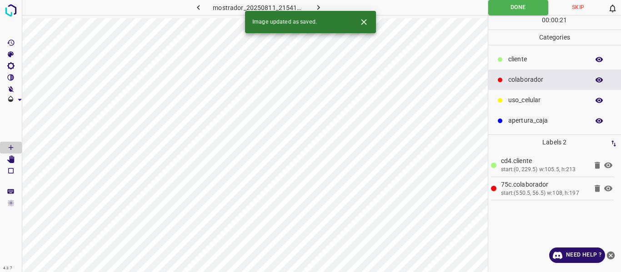
drag, startPoint x: 319, startPoint y: 5, endPoint x: 324, endPoint y: 22, distance: 18.1
click at [318, 5] on icon "button" at bounding box center [319, 8] width 10 height 10
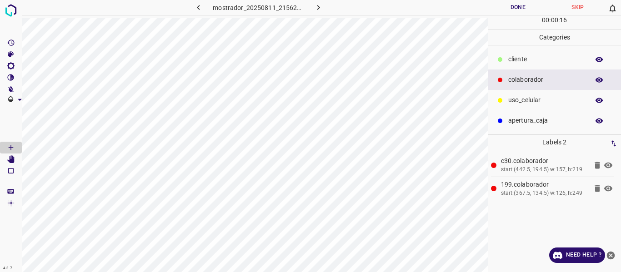
click at [515, 5] on button "Done" at bounding box center [518, 7] width 60 height 15
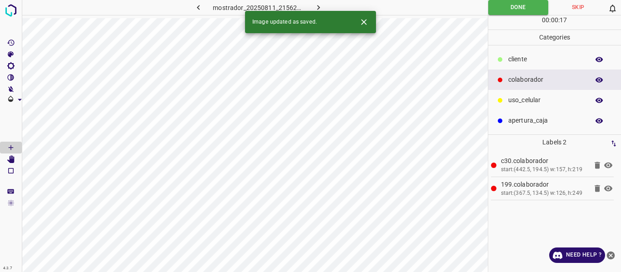
drag, startPoint x: 315, startPoint y: 1, endPoint x: 321, endPoint y: 5, distance: 6.6
click at [316, 3] on button "button" at bounding box center [318, 7] width 29 height 15
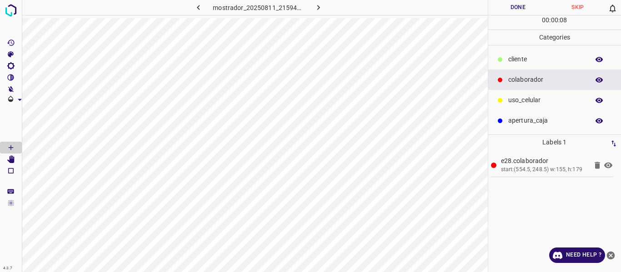
click at [534, 104] on p "uso_celular" at bounding box center [546, 100] width 76 height 10
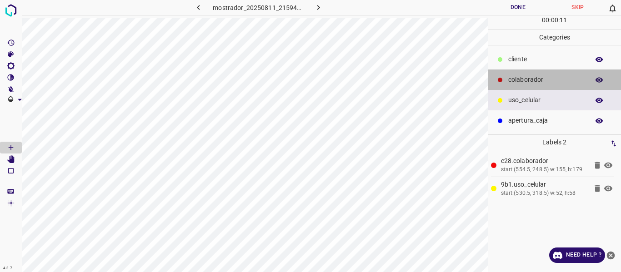
click at [527, 79] on p "colaborador" at bounding box center [546, 80] width 76 height 10
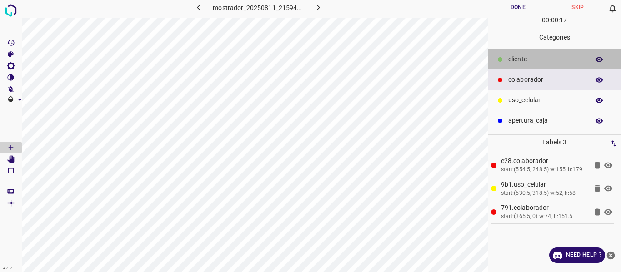
drag, startPoint x: 521, startPoint y: 59, endPoint x: 491, endPoint y: 60, distance: 30.0
click at [520, 60] on p "​​cliente" at bounding box center [546, 60] width 76 height 10
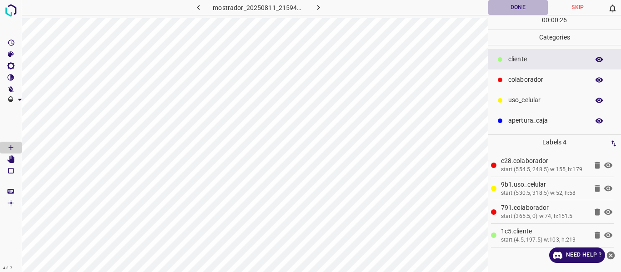
click at [517, 7] on button "Done" at bounding box center [518, 7] width 60 height 15
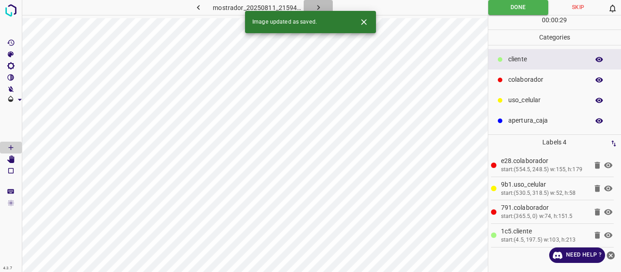
click at [315, 5] on icon "button" at bounding box center [319, 8] width 10 height 10
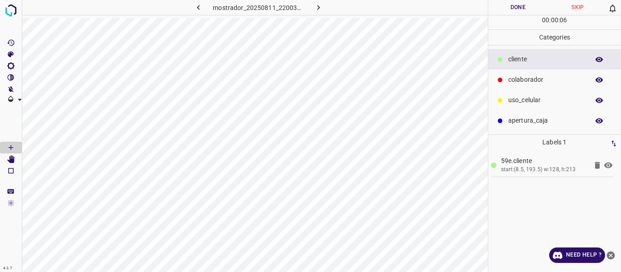
drag, startPoint x: 527, startPoint y: 75, endPoint x: 504, endPoint y: 96, distance: 30.9
click at [526, 80] on p "colaborador" at bounding box center [546, 80] width 76 height 10
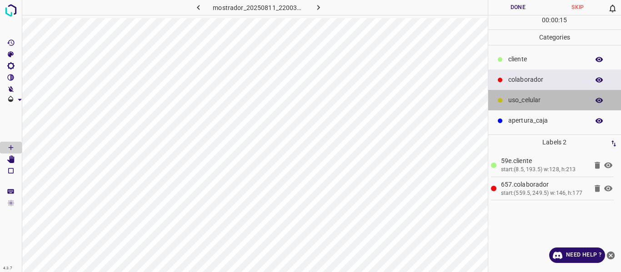
drag, startPoint x: 525, startPoint y: 100, endPoint x: 501, endPoint y: 112, distance: 26.9
click at [520, 103] on p "uso_celular" at bounding box center [546, 100] width 76 height 10
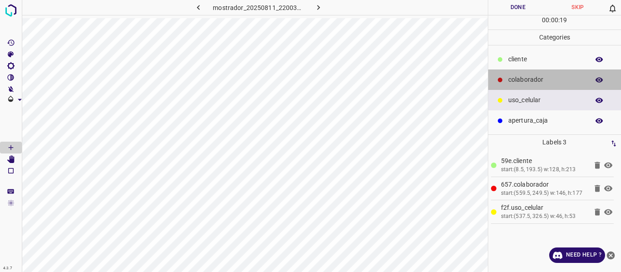
drag, startPoint x: 529, startPoint y: 75, endPoint x: 496, endPoint y: 77, distance: 32.8
click at [529, 77] on p "colaborador" at bounding box center [546, 80] width 76 height 10
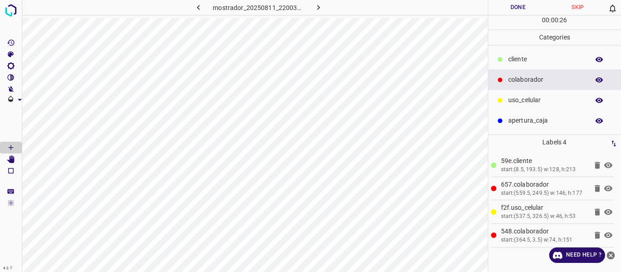
click at [506, 7] on button "Done" at bounding box center [518, 7] width 60 height 15
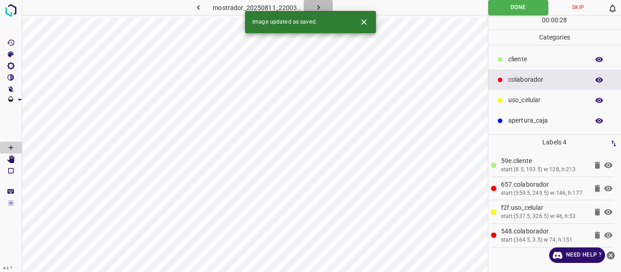
click at [317, 5] on icon "button" at bounding box center [319, 8] width 10 height 10
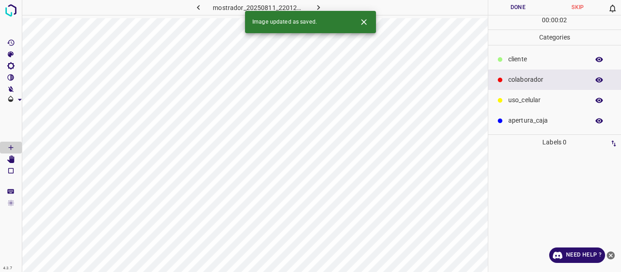
drag, startPoint x: 512, startPoint y: 100, endPoint x: 491, endPoint y: 105, distance: 21.3
click at [508, 101] on p "uso_celular" at bounding box center [546, 100] width 76 height 10
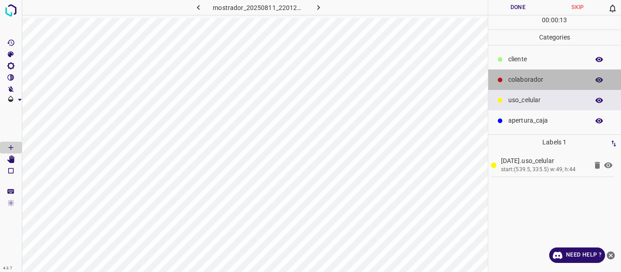
click at [521, 75] on div "colaborador" at bounding box center [554, 80] width 133 height 20
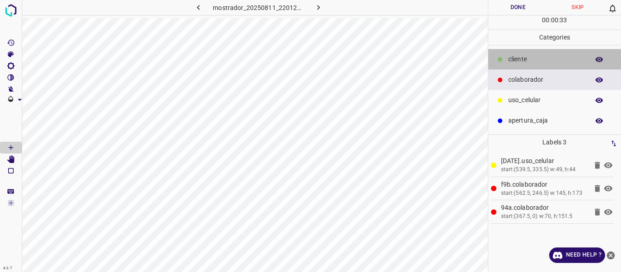
click at [526, 64] on p "​​cliente" at bounding box center [546, 60] width 76 height 10
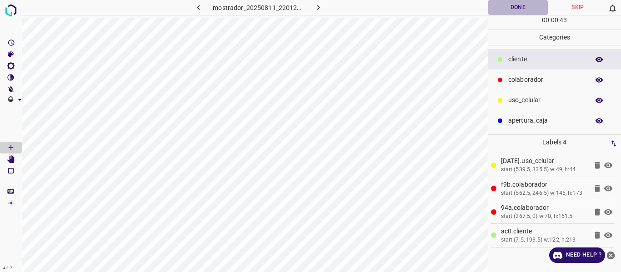
click at [515, 7] on button "Done" at bounding box center [518, 7] width 60 height 15
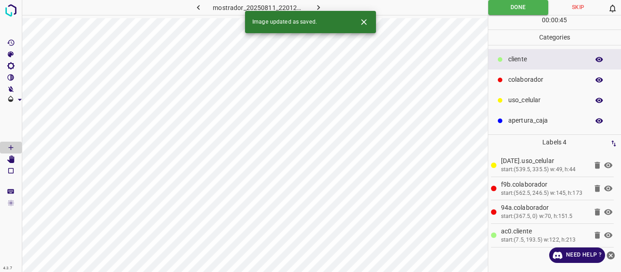
click at [316, 5] on icon "button" at bounding box center [319, 8] width 10 height 10
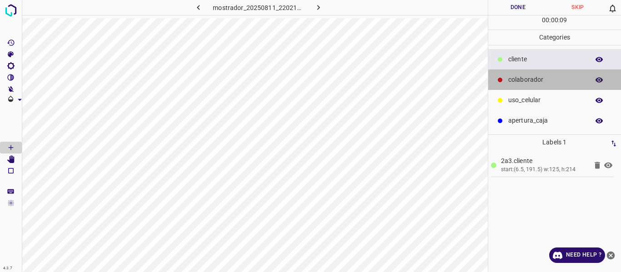
click at [530, 80] on p "colaborador" at bounding box center [546, 80] width 76 height 10
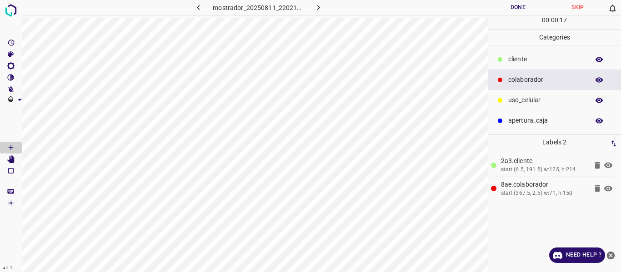
drag, startPoint x: 510, startPoint y: 100, endPoint x: 504, endPoint y: 106, distance: 8.7
click at [509, 100] on p "uso_celular" at bounding box center [546, 100] width 76 height 10
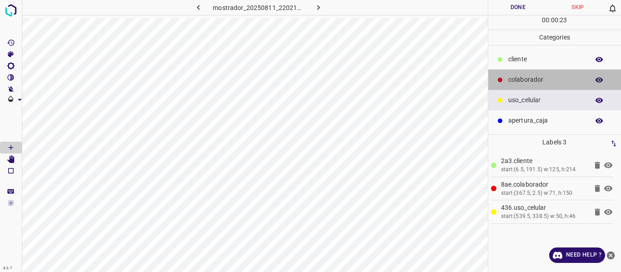
click at [519, 81] on p "colaborador" at bounding box center [546, 80] width 76 height 10
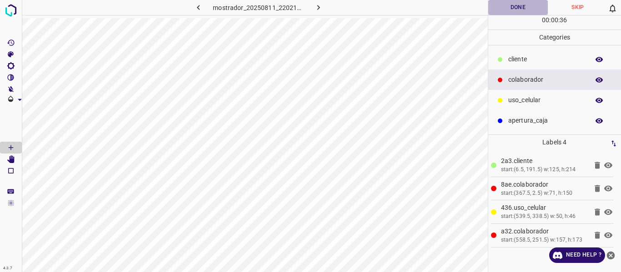
click at [517, 10] on button "Done" at bounding box center [518, 7] width 60 height 15
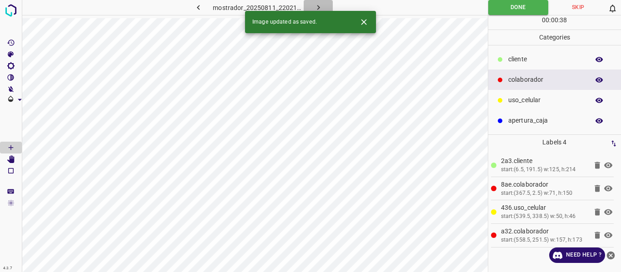
click at [321, 6] on icon "button" at bounding box center [319, 8] width 10 height 10
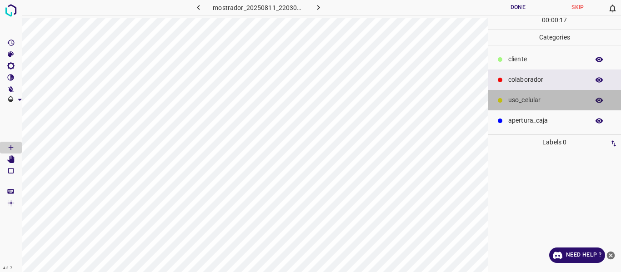
click at [529, 99] on p "uso_celular" at bounding box center [546, 100] width 76 height 10
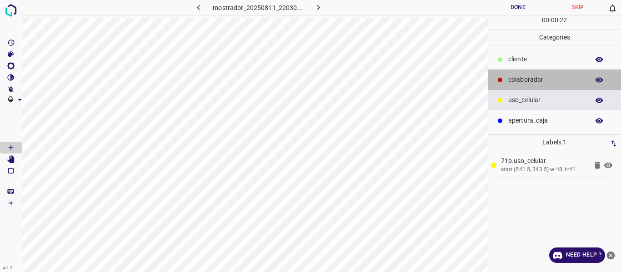
click at [521, 78] on p "colaborador" at bounding box center [546, 80] width 76 height 10
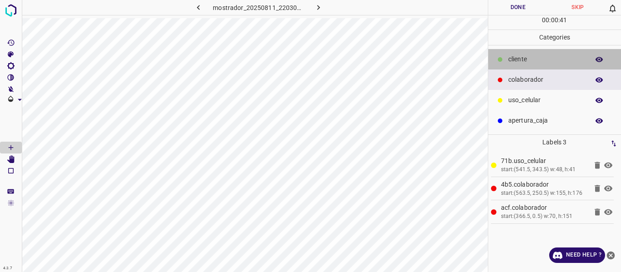
click at [519, 60] on p "​​cliente" at bounding box center [546, 60] width 76 height 10
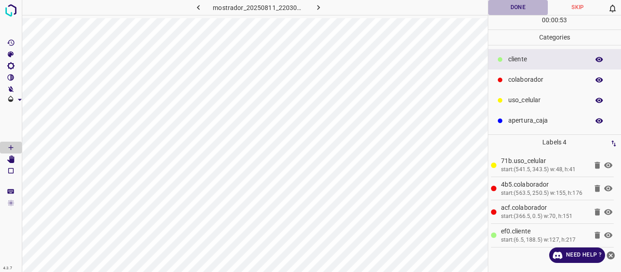
click at [523, 6] on button "Done" at bounding box center [518, 7] width 60 height 15
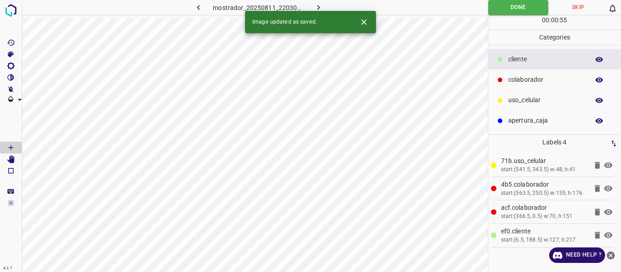
click at [321, 4] on icon "button" at bounding box center [319, 8] width 10 height 10
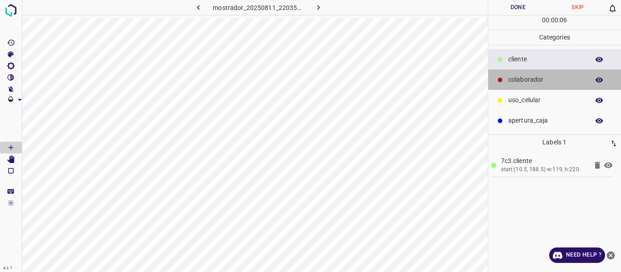
click at [524, 86] on div "colaborador" at bounding box center [554, 80] width 133 height 20
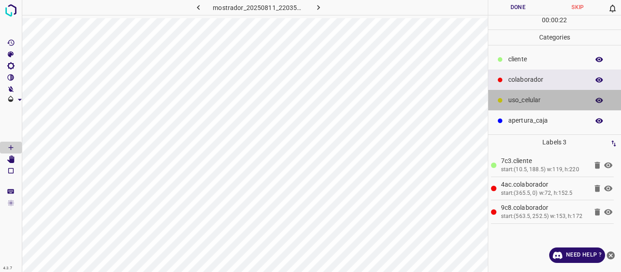
click at [526, 99] on p "uso_celular" at bounding box center [546, 100] width 76 height 10
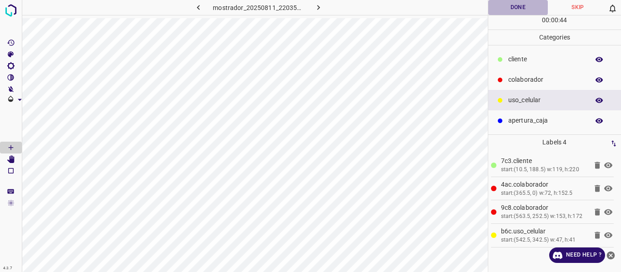
click at [520, 9] on button "Done" at bounding box center [518, 7] width 60 height 15
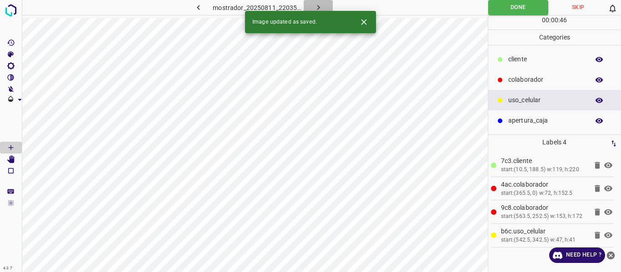
click at [311, 5] on button "button" at bounding box center [318, 7] width 29 height 15
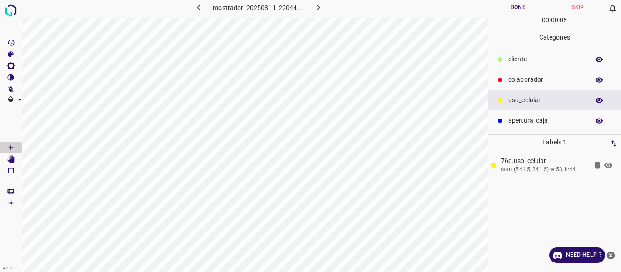
click at [534, 74] on div "colaborador" at bounding box center [554, 80] width 133 height 20
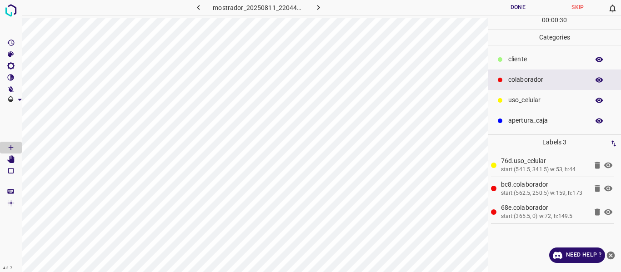
click at [520, 57] on p "​​cliente" at bounding box center [546, 60] width 76 height 10
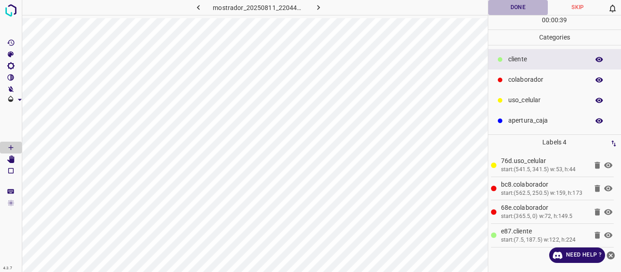
click at [511, 6] on button "Done" at bounding box center [518, 7] width 60 height 15
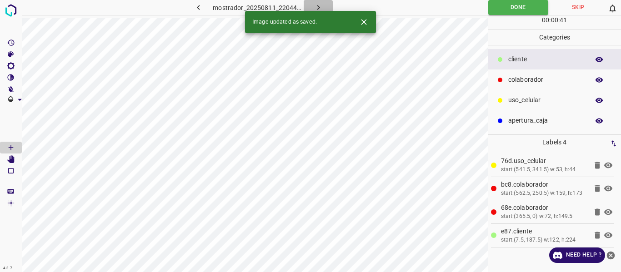
click at [312, 5] on button "button" at bounding box center [318, 7] width 29 height 15
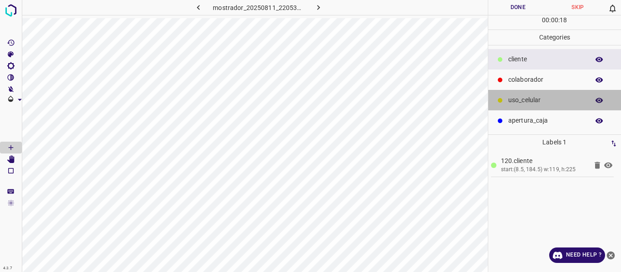
click at [523, 100] on p "uso_celular" at bounding box center [546, 100] width 76 height 10
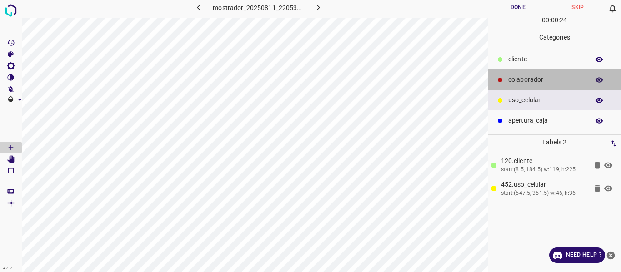
click at [532, 76] on p "colaborador" at bounding box center [546, 80] width 76 height 10
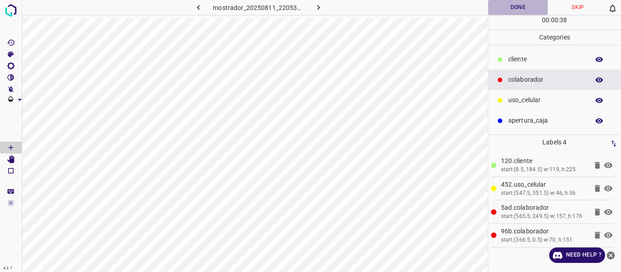
click at [510, 7] on button "Done" at bounding box center [518, 7] width 60 height 15
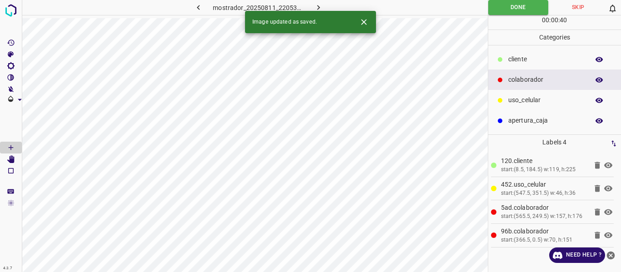
click at [320, 1] on button "button" at bounding box center [318, 7] width 29 height 15
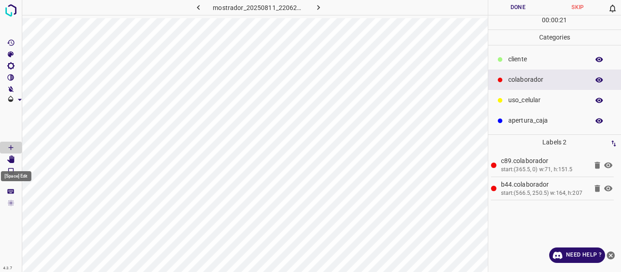
drag, startPoint x: 12, startPoint y: 163, endPoint x: 17, endPoint y: 169, distance: 8.0
click at [11, 163] on Edit"] "[Space] Edit" at bounding box center [11, 160] width 22 height 12
click at [11, 146] on icon "[Space] Draw" at bounding box center [11, 148] width 8 height 8
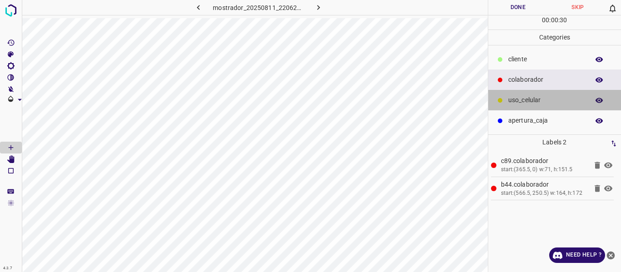
drag, startPoint x: 516, startPoint y: 97, endPoint x: 501, endPoint y: 109, distance: 19.8
click at [513, 100] on p "uso_celular" at bounding box center [546, 100] width 76 height 10
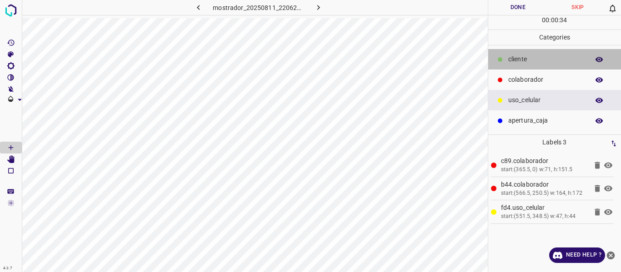
click at [515, 57] on p "​​cliente" at bounding box center [546, 60] width 76 height 10
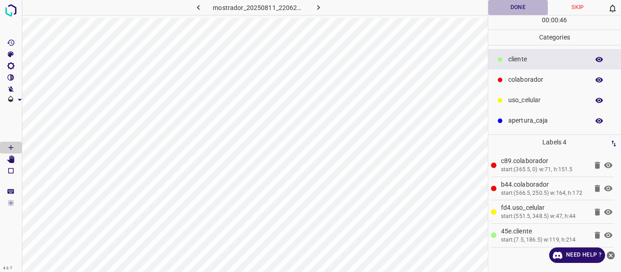
click at [501, 5] on button "Done" at bounding box center [518, 7] width 60 height 15
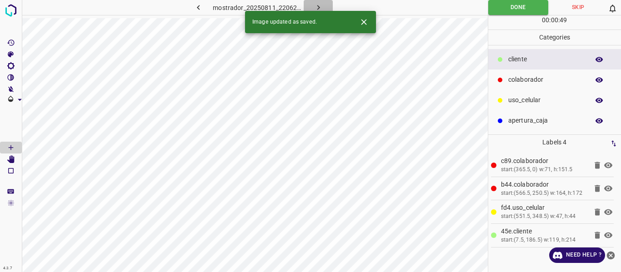
click at [316, 6] on icon "button" at bounding box center [319, 8] width 10 height 10
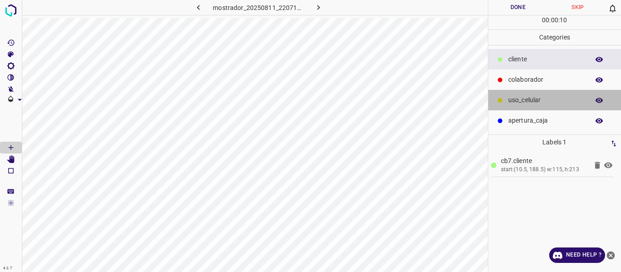
drag, startPoint x: 507, startPoint y: 102, endPoint x: 488, endPoint y: 109, distance: 20.4
click at [505, 103] on div "uso_celular" at bounding box center [554, 100] width 133 height 20
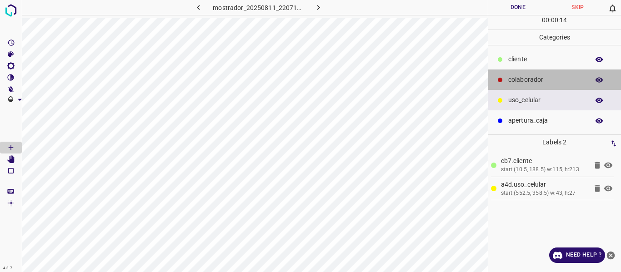
click at [521, 82] on p "colaborador" at bounding box center [546, 80] width 76 height 10
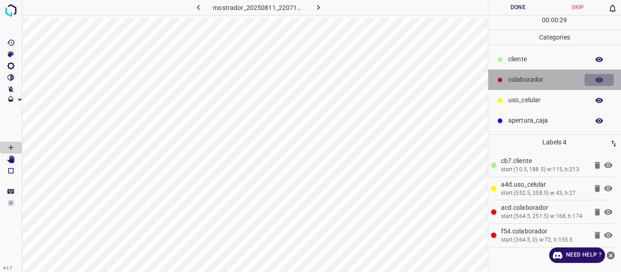
click at [590, 80] on button "button" at bounding box center [599, 80] width 29 height 12
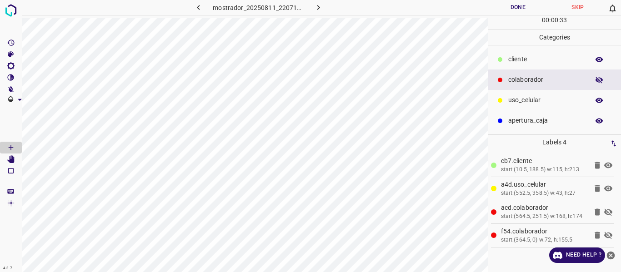
click at [597, 79] on icon "button" at bounding box center [599, 80] width 7 height 6
drag, startPoint x: 513, startPoint y: 8, endPoint x: 519, endPoint y: 13, distance: 8.0
click at [518, 13] on button "Done" at bounding box center [518, 7] width 60 height 15
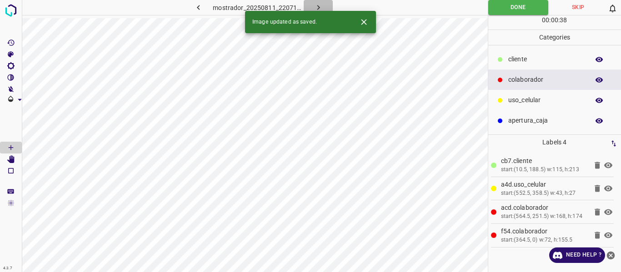
drag, startPoint x: 317, startPoint y: 4, endPoint x: 316, endPoint y: 28, distance: 23.7
click at [321, 10] on icon "button" at bounding box center [319, 8] width 10 height 10
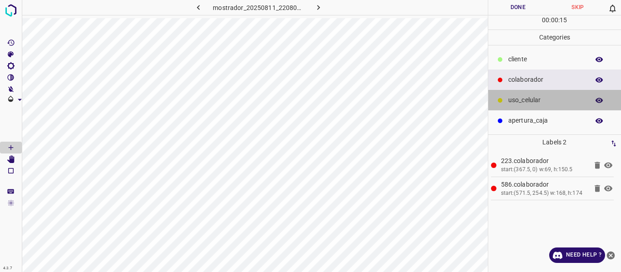
drag, startPoint x: 522, startPoint y: 100, endPoint x: 495, endPoint y: 119, distance: 33.9
click at [519, 102] on p "uso_celular" at bounding box center [546, 100] width 76 height 10
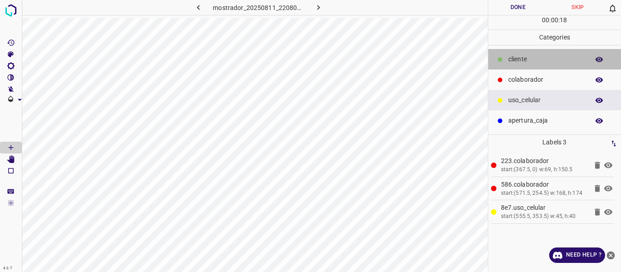
click at [514, 62] on p "​​cliente" at bounding box center [546, 60] width 76 height 10
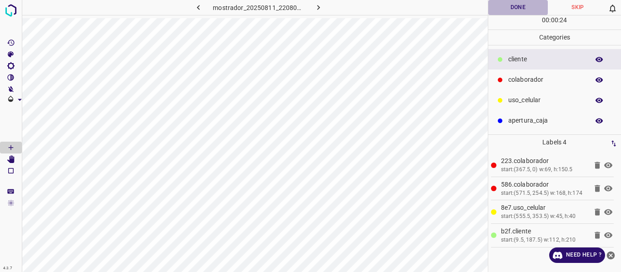
click at [517, 6] on button "Done" at bounding box center [518, 7] width 60 height 15
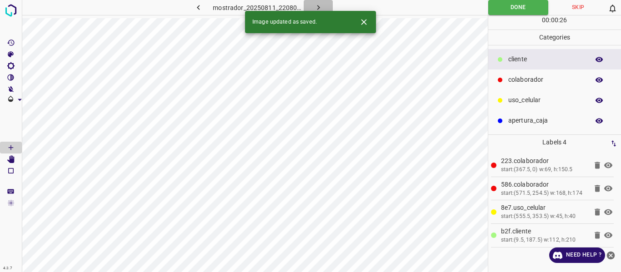
click at [317, 5] on icon "button" at bounding box center [319, 8] width 10 height 10
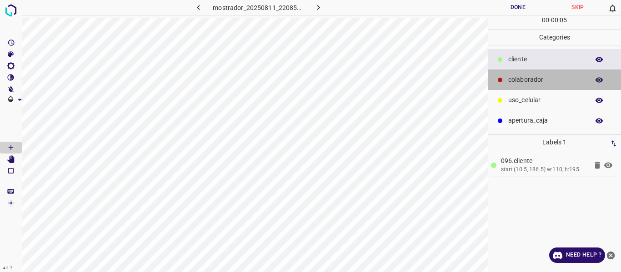
click at [523, 80] on p "colaborador" at bounding box center [546, 80] width 76 height 10
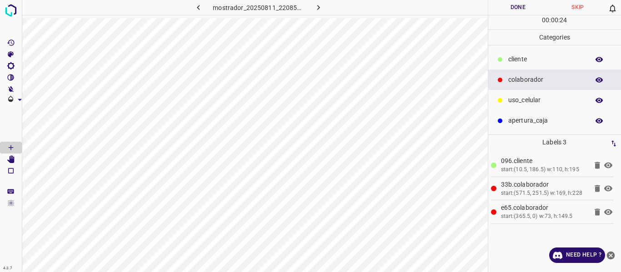
drag, startPoint x: 525, startPoint y: 100, endPoint x: 488, endPoint y: 115, distance: 39.3
click at [521, 101] on p "uso_celular" at bounding box center [546, 100] width 76 height 10
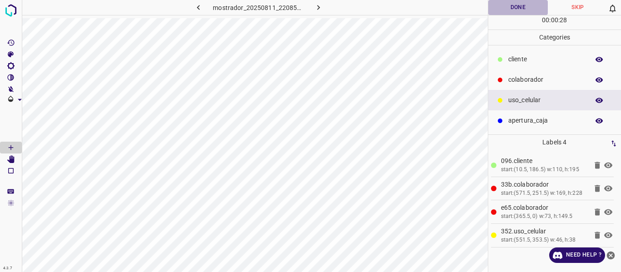
click at [514, 9] on button "Done" at bounding box center [518, 7] width 60 height 15
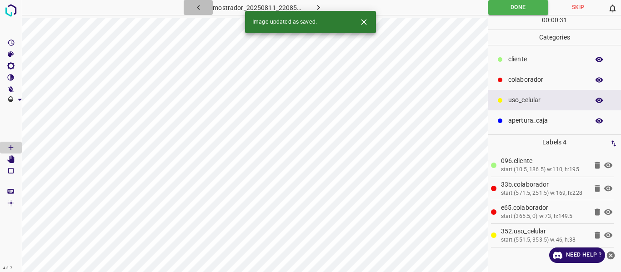
click at [198, 8] on icon "button" at bounding box center [198, 7] width 3 height 5
click at [11, 159] on icon "[Space] Edit" at bounding box center [10, 159] width 7 height 8
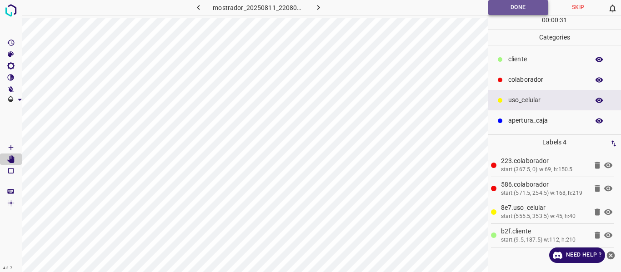
click at [501, 8] on button "Done" at bounding box center [518, 7] width 60 height 15
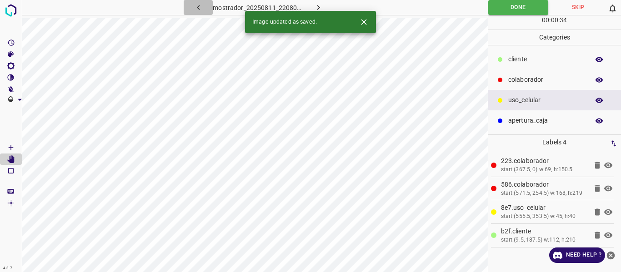
click at [199, 9] on icon "button" at bounding box center [198, 7] width 3 height 5
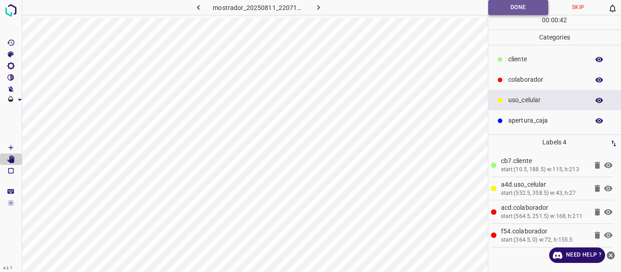
click at [494, 8] on button "Done" at bounding box center [518, 7] width 60 height 15
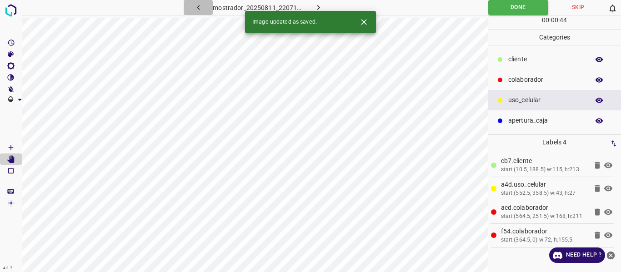
click at [198, 5] on icon "button" at bounding box center [199, 8] width 10 height 10
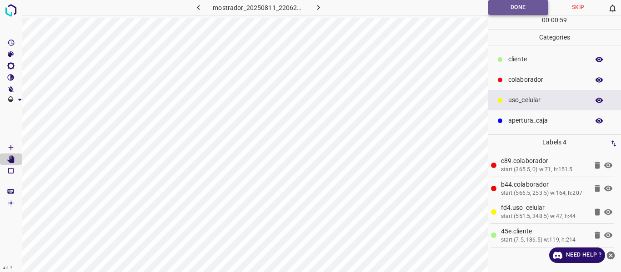
click at [496, 6] on button "Done" at bounding box center [518, 7] width 60 height 15
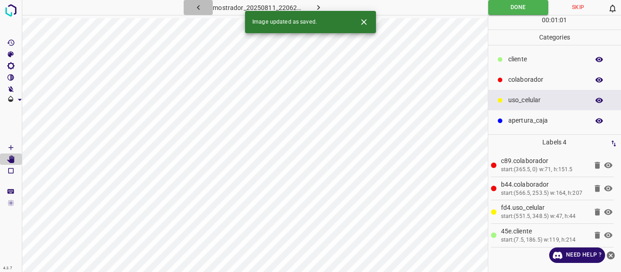
click at [195, 8] on icon "button" at bounding box center [199, 8] width 10 height 10
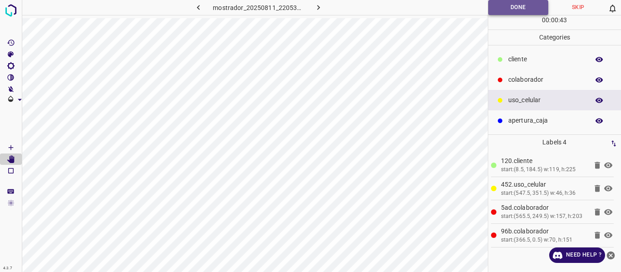
click at [496, 7] on button "Done" at bounding box center [518, 7] width 60 height 15
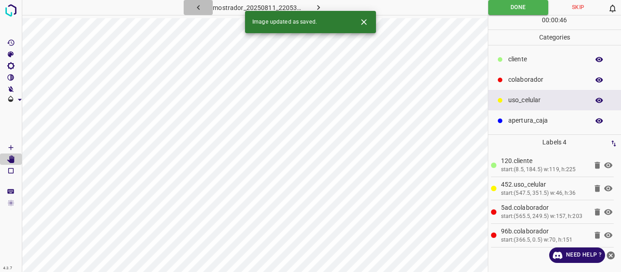
click at [200, 7] on icon "button" at bounding box center [199, 8] width 10 height 10
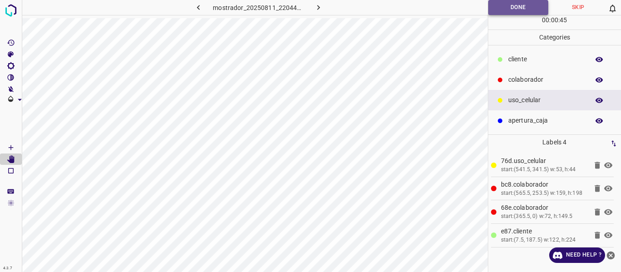
click at [496, 7] on button "Done" at bounding box center [518, 7] width 60 height 15
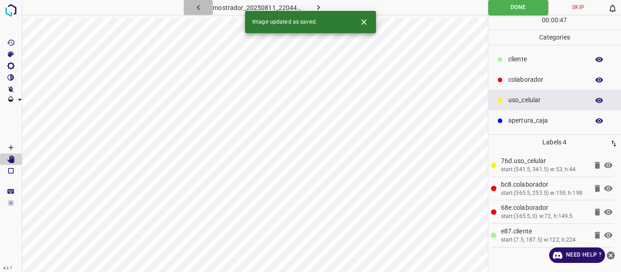
drag, startPoint x: 195, startPoint y: 7, endPoint x: 199, endPoint y: 15, distance: 9.0
click at [196, 8] on icon "button" at bounding box center [199, 8] width 10 height 10
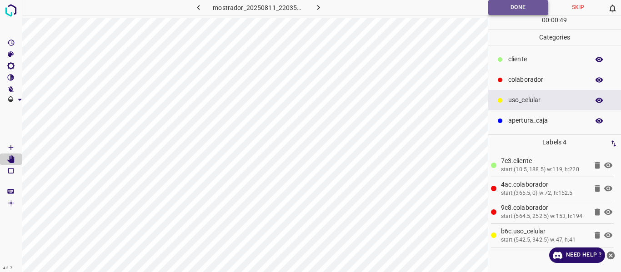
drag, startPoint x: 495, startPoint y: 1, endPoint x: 496, endPoint y: 7, distance: 6.2
click at [496, 4] on button "Done" at bounding box center [518, 7] width 60 height 15
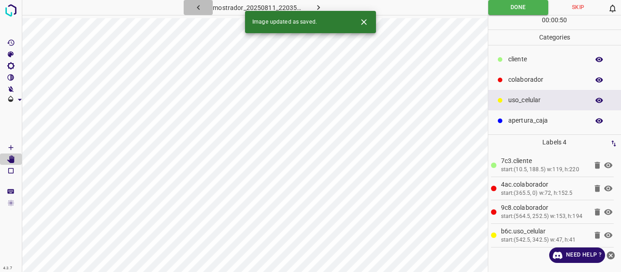
click at [195, 8] on icon "button" at bounding box center [199, 8] width 10 height 10
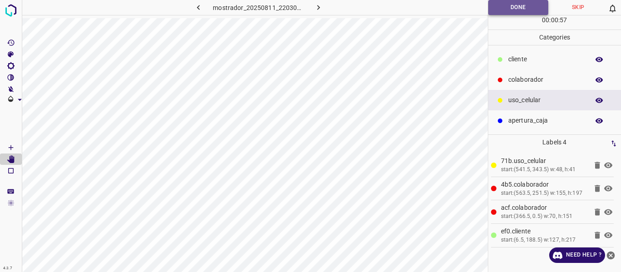
click at [501, 9] on button "Done" at bounding box center [518, 7] width 60 height 15
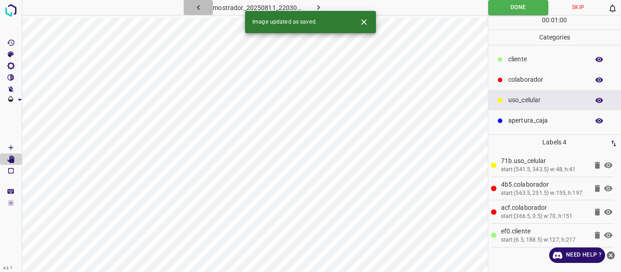
click at [196, 10] on icon "button" at bounding box center [199, 8] width 10 height 10
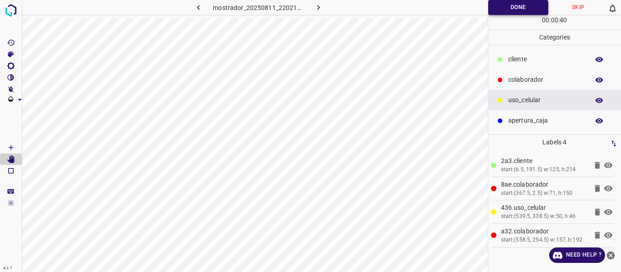
click at [496, 7] on button "Done" at bounding box center [518, 7] width 60 height 15
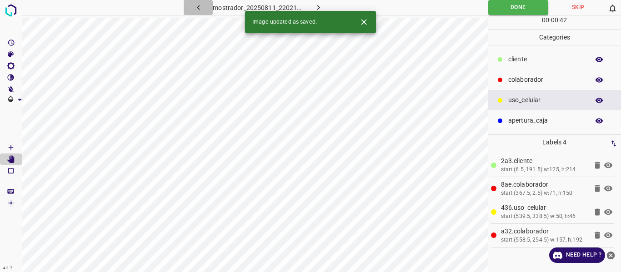
drag, startPoint x: 196, startPoint y: 6, endPoint x: 195, endPoint y: 16, distance: 10.5
click at [196, 6] on icon "button" at bounding box center [199, 8] width 10 height 10
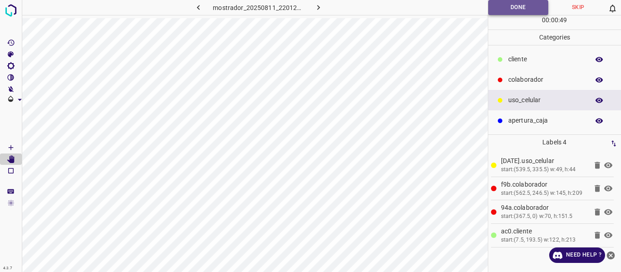
click at [500, 8] on button "Done" at bounding box center [518, 7] width 60 height 15
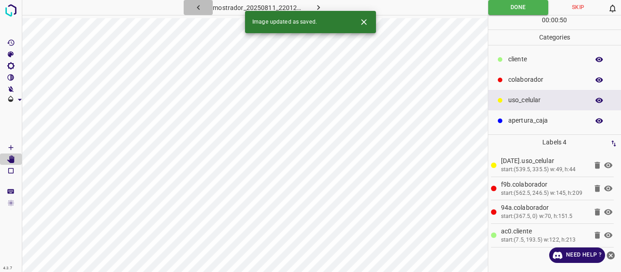
click at [197, 7] on icon "button" at bounding box center [199, 8] width 10 height 10
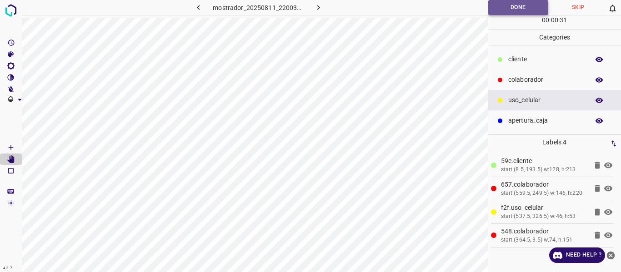
click at [493, 10] on button "Done" at bounding box center [518, 7] width 60 height 15
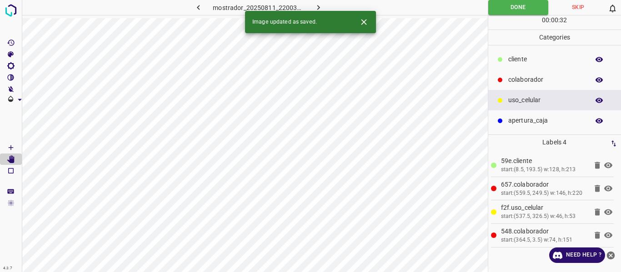
click at [196, 6] on icon "button" at bounding box center [199, 8] width 10 height 10
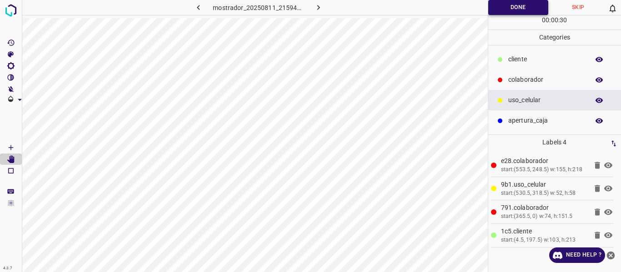
click at [502, 6] on button "Done" at bounding box center [518, 7] width 60 height 15
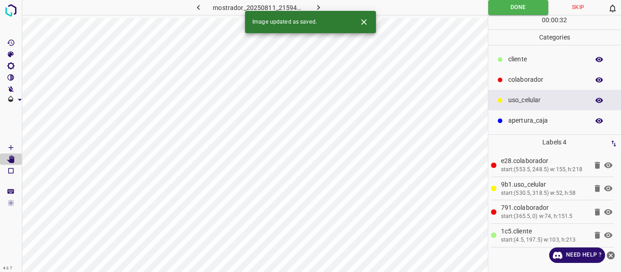
click at [198, 7] on icon "button" at bounding box center [198, 7] width 3 height 5
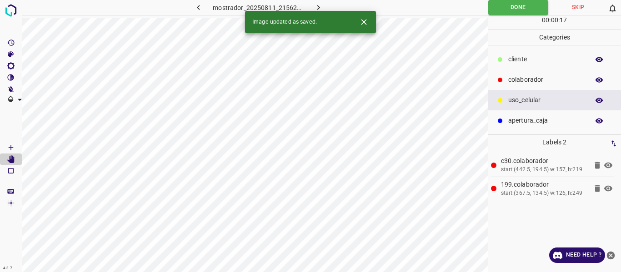
drag, startPoint x: 319, startPoint y: 6, endPoint x: 324, endPoint y: 9, distance: 5.3
click at [321, 6] on icon "button" at bounding box center [319, 8] width 10 height 10
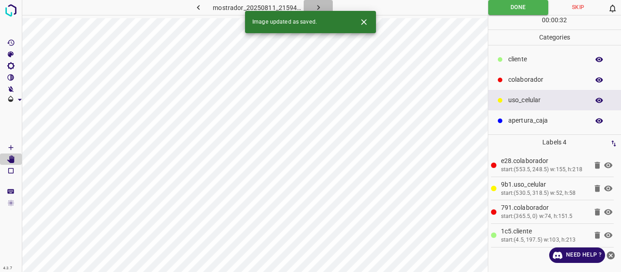
drag, startPoint x: 316, startPoint y: 7, endPoint x: 341, endPoint y: 13, distance: 24.8
click at [318, 7] on icon "button" at bounding box center [319, 8] width 10 height 10
click at [318, 5] on icon "button" at bounding box center [319, 8] width 10 height 10
click at [318, 6] on icon "button" at bounding box center [319, 8] width 10 height 10
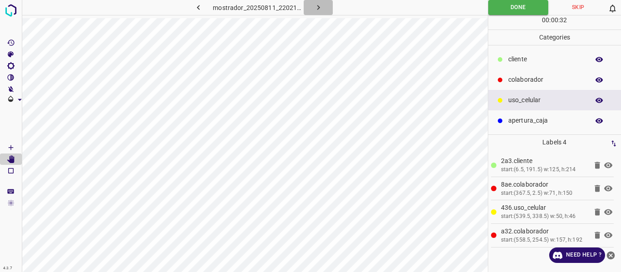
click at [318, 6] on icon "button" at bounding box center [318, 7] width 3 height 5
click at [318, 7] on icon "button" at bounding box center [318, 7] width 3 height 5
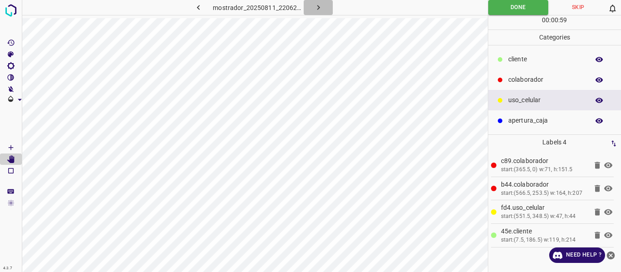
click at [318, 7] on icon "button" at bounding box center [318, 7] width 3 height 5
click at [318, 8] on icon "button" at bounding box center [319, 8] width 10 height 10
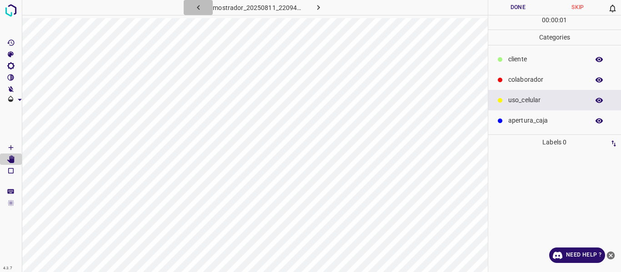
click at [196, 7] on icon "button" at bounding box center [199, 8] width 10 height 10
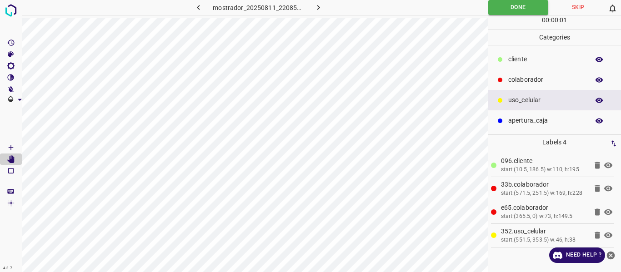
click at [318, 5] on icon "button" at bounding box center [319, 8] width 10 height 10
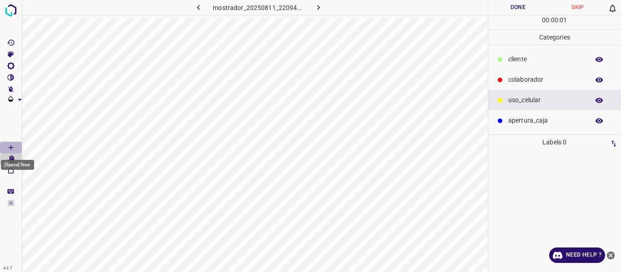
drag, startPoint x: 7, startPoint y: 146, endPoint x: 19, endPoint y: 171, distance: 27.5
click at [7, 146] on icon "[Space] Draw" at bounding box center [11, 148] width 8 height 8
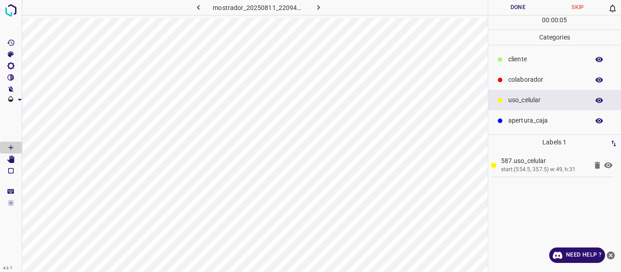
click at [532, 81] on p "colaborador" at bounding box center [546, 80] width 76 height 10
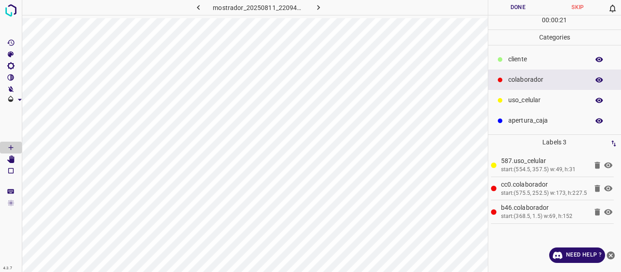
drag, startPoint x: 535, startPoint y: 61, endPoint x: 501, endPoint y: 65, distance: 34.2
click at [535, 61] on p "​​cliente" at bounding box center [546, 60] width 76 height 10
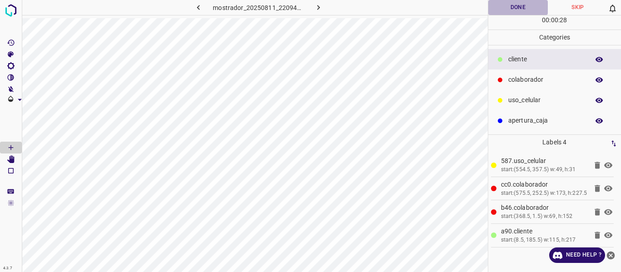
click at [519, 10] on button "Done" at bounding box center [518, 7] width 60 height 15
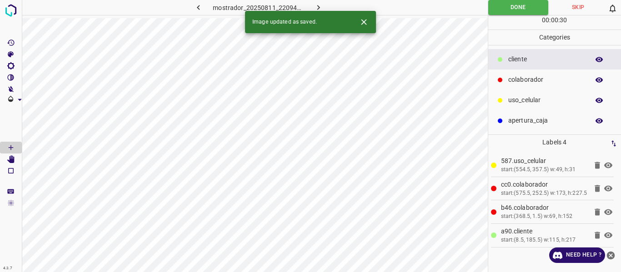
click at [314, 6] on icon "button" at bounding box center [319, 8] width 10 height 10
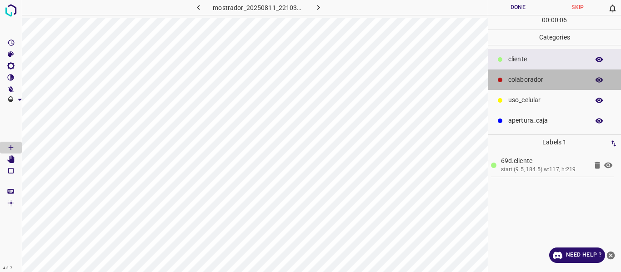
drag, startPoint x: 516, startPoint y: 78, endPoint x: 492, endPoint y: 79, distance: 24.1
click at [516, 81] on p "colaborador" at bounding box center [546, 80] width 76 height 10
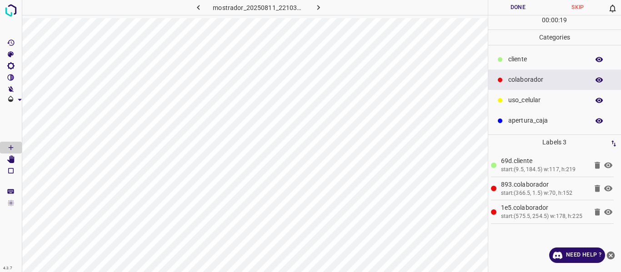
drag, startPoint x: 526, startPoint y: 103, endPoint x: 496, endPoint y: 120, distance: 34.4
click at [522, 107] on div "uso_celular" at bounding box center [554, 100] width 133 height 20
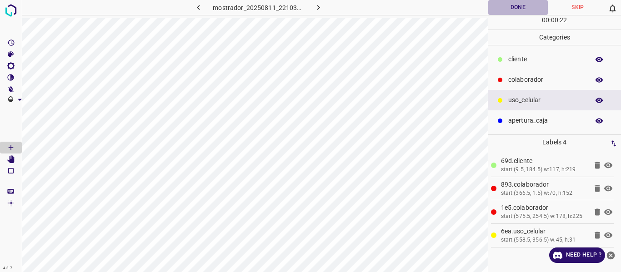
drag, startPoint x: 506, startPoint y: 11, endPoint x: 507, endPoint y: 16, distance: 4.7
click at [506, 12] on button "Done" at bounding box center [518, 7] width 60 height 15
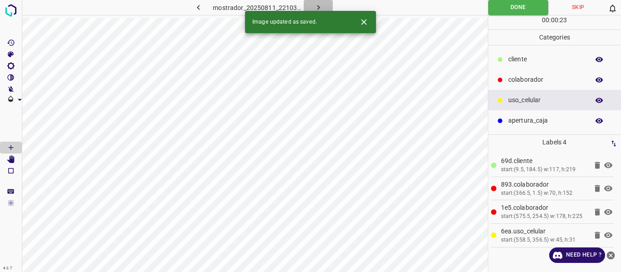
click at [316, 6] on icon "button" at bounding box center [319, 8] width 10 height 10
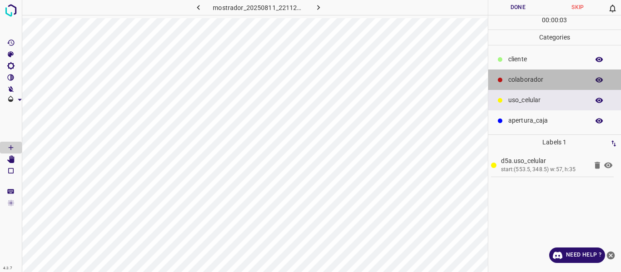
drag, startPoint x: 521, startPoint y: 75, endPoint x: 495, endPoint y: 104, distance: 38.3
click at [520, 79] on p "colaborador" at bounding box center [546, 80] width 76 height 10
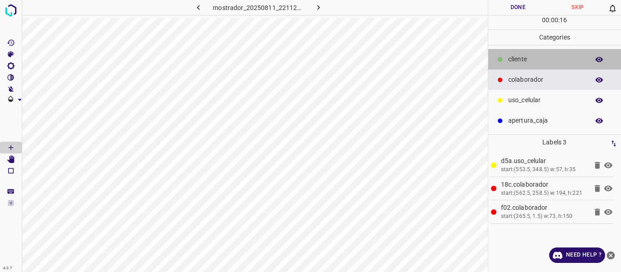
drag, startPoint x: 519, startPoint y: 61, endPoint x: 495, endPoint y: 66, distance: 24.6
click at [519, 61] on p "​​cliente" at bounding box center [546, 60] width 76 height 10
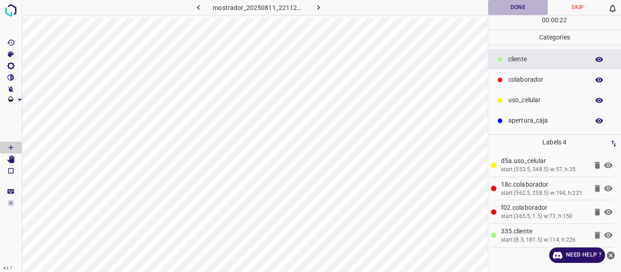
click at [500, 11] on button "Done" at bounding box center [518, 7] width 60 height 15
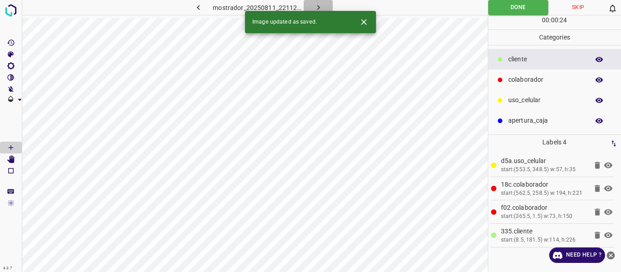
drag, startPoint x: 316, startPoint y: 3, endPoint x: 316, endPoint y: 15, distance: 11.4
click at [316, 4] on icon "button" at bounding box center [319, 8] width 10 height 10
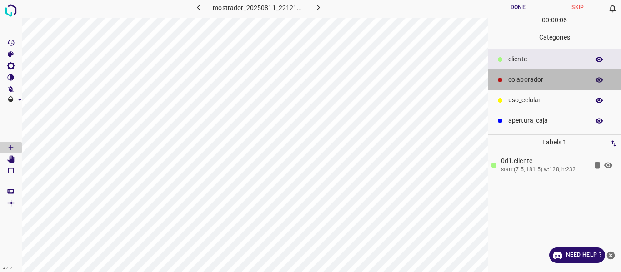
drag, startPoint x: 535, startPoint y: 78, endPoint x: 494, endPoint y: 92, distance: 43.7
click at [532, 80] on p "colaborador" at bounding box center [546, 80] width 76 height 10
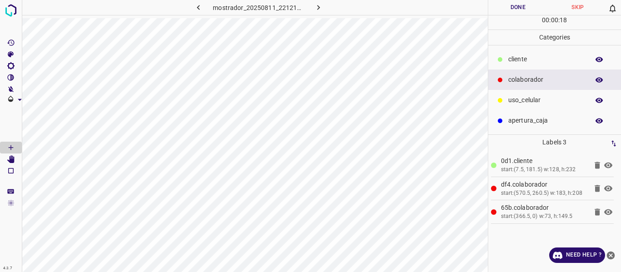
click at [527, 101] on p "uso_celular" at bounding box center [546, 100] width 76 height 10
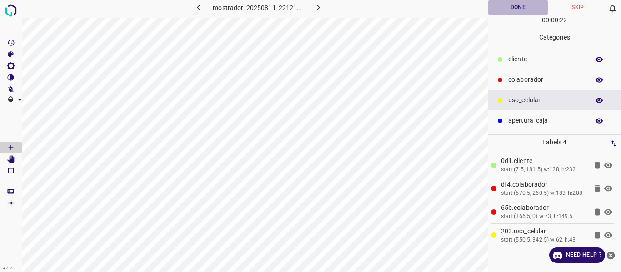
drag, startPoint x: 506, startPoint y: 5, endPoint x: 515, endPoint y: 15, distance: 13.6
click at [508, 8] on button "Done" at bounding box center [518, 7] width 60 height 15
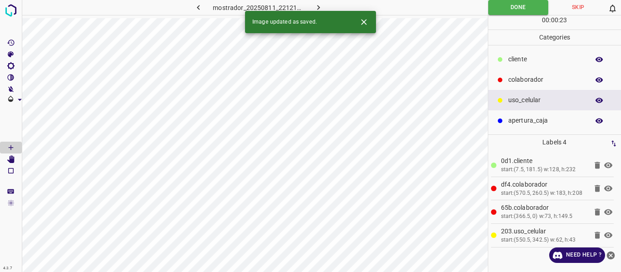
drag, startPoint x: 321, startPoint y: 6, endPoint x: 318, endPoint y: 14, distance: 8.5
click at [321, 10] on icon "button" at bounding box center [319, 8] width 10 height 10
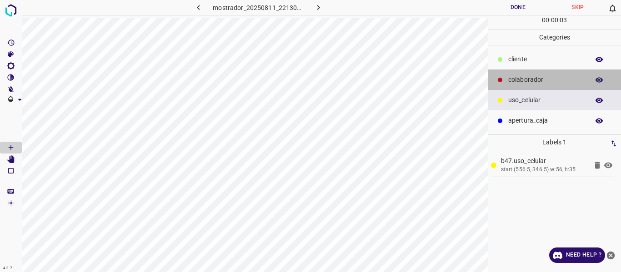
drag, startPoint x: 529, startPoint y: 78, endPoint x: 494, endPoint y: 89, distance: 36.7
click at [526, 80] on p "colaborador" at bounding box center [546, 80] width 76 height 10
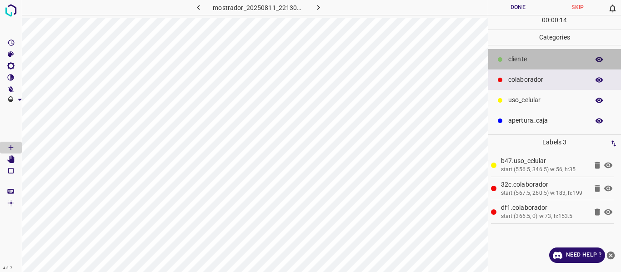
drag, startPoint x: 533, startPoint y: 52, endPoint x: 500, endPoint y: 62, distance: 34.5
click at [532, 55] on div "​​cliente" at bounding box center [554, 59] width 133 height 20
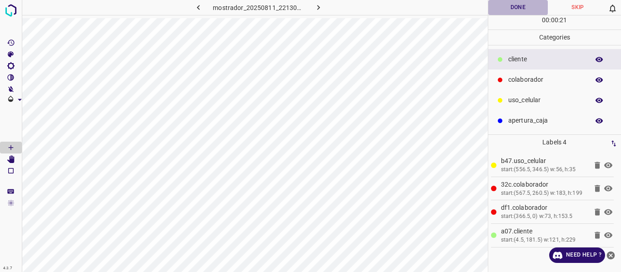
drag, startPoint x: 514, startPoint y: 9, endPoint x: 515, endPoint y: 15, distance: 6.4
click at [514, 10] on button "Done" at bounding box center [518, 7] width 60 height 15
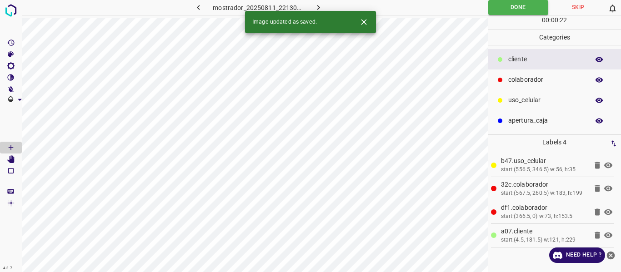
drag, startPoint x: 317, startPoint y: 5, endPoint x: 316, endPoint y: 10, distance: 5.3
click at [317, 6] on icon "button" at bounding box center [319, 8] width 10 height 10
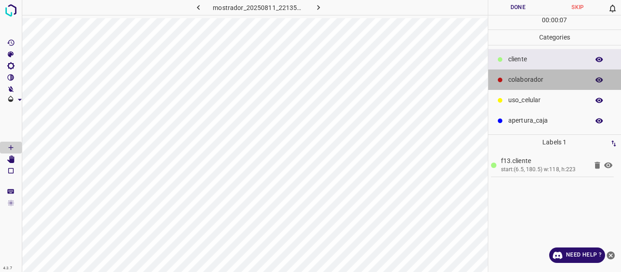
drag, startPoint x: 519, startPoint y: 81, endPoint x: 498, endPoint y: 84, distance: 21.5
click at [519, 81] on p "colaborador" at bounding box center [546, 80] width 76 height 10
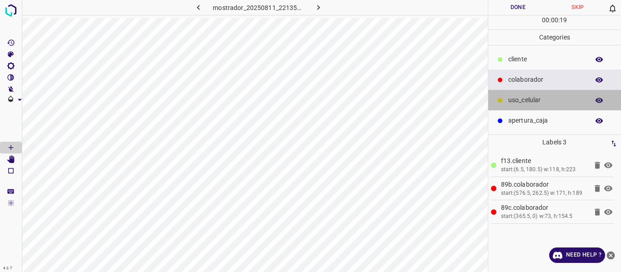
drag, startPoint x: 528, startPoint y: 103, endPoint x: 500, endPoint y: 116, distance: 31.1
click at [527, 105] on p "uso_celular" at bounding box center [546, 100] width 76 height 10
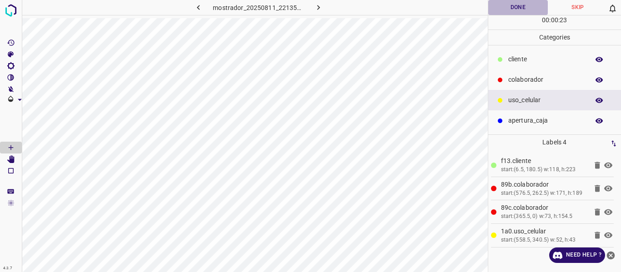
click at [521, 10] on button "Done" at bounding box center [518, 7] width 60 height 15
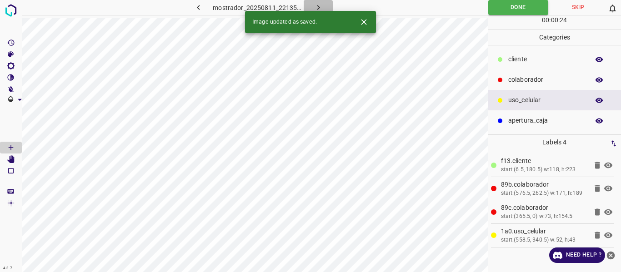
drag, startPoint x: 317, startPoint y: 5, endPoint x: 322, endPoint y: 23, distance: 18.9
click at [319, 7] on icon "button" at bounding box center [319, 8] width 10 height 10
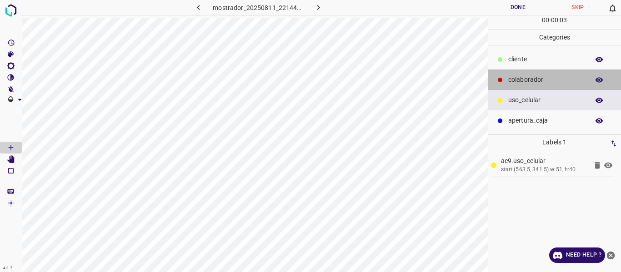
drag, startPoint x: 533, startPoint y: 85, endPoint x: 500, endPoint y: 97, distance: 34.8
click at [532, 85] on div "colaborador" at bounding box center [554, 80] width 133 height 20
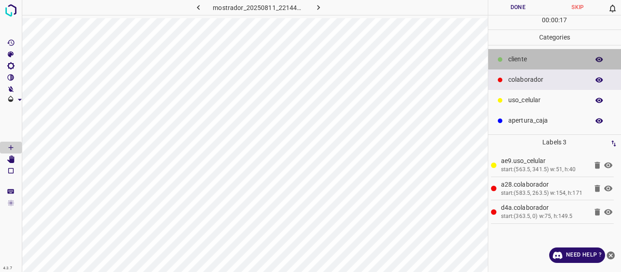
drag, startPoint x: 530, startPoint y: 58, endPoint x: 530, endPoint y: 65, distance: 7.3
click at [530, 62] on p "​​cliente" at bounding box center [546, 60] width 76 height 10
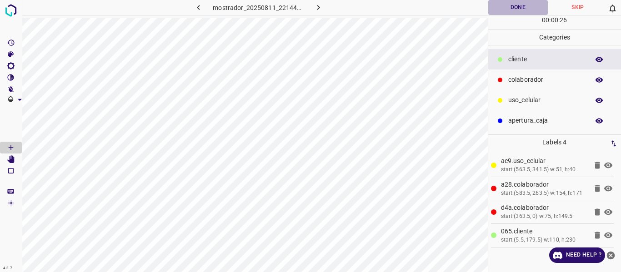
drag, startPoint x: 511, startPoint y: 9, endPoint x: 516, endPoint y: 9, distance: 5.5
click at [514, 10] on button "Done" at bounding box center [518, 7] width 60 height 15
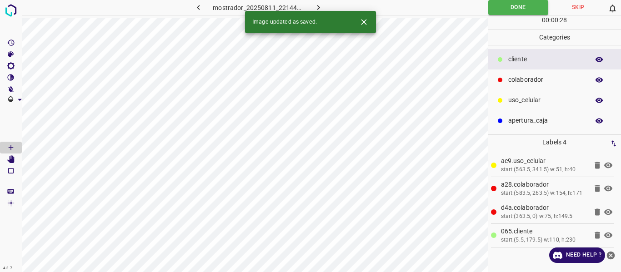
drag, startPoint x: 317, startPoint y: 3, endPoint x: 322, endPoint y: 13, distance: 11.6
click at [320, 6] on icon "button" at bounding box center [319, 8] width 10 height 10
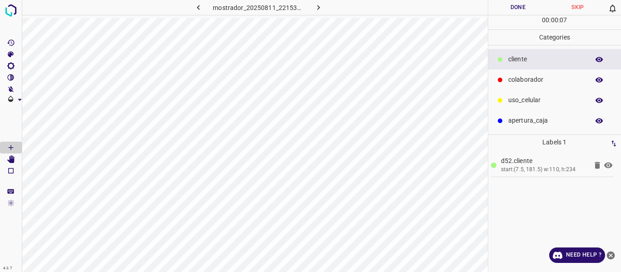
click at [549, 82] on p "colaborador" at bounding box center [546, 80] width 76 height 10
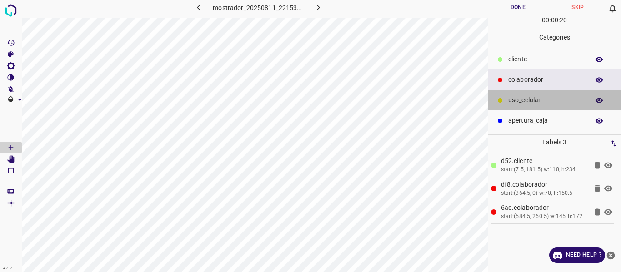
drag, startPoint x: 529, startPoint y: 102, endPoint x: 505, endPoint y: 111, distance: 25.8
click at [528, 102] on p "uso_celular" at bounding box center [546, 100] width 76 height 10
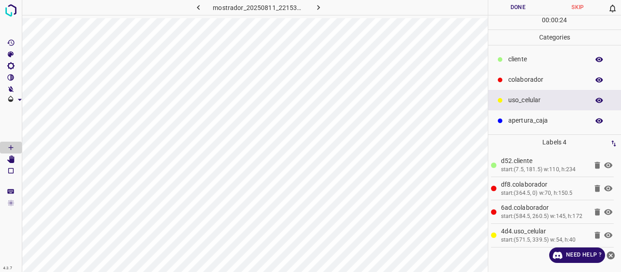
click at [511, 7] on button "Done" at bounding box center [518, 7] width 60 height 15
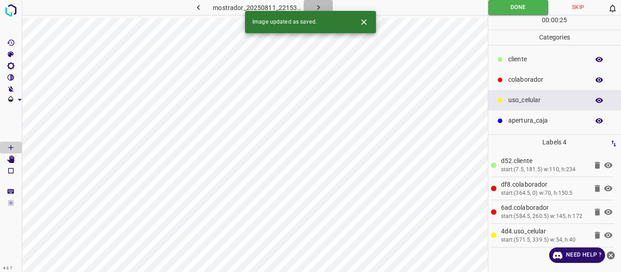
drag, startPoint x: 316, startPoint y: 4, endPoint x: 315, endPoint y: 10, distance: 5.8
click at [316, 5] on icon "button" at bounding box center [319, 8] width 10 height 10
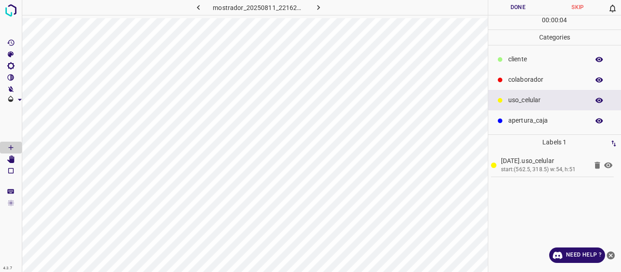
click at [535, 81] on p "colaborador" at bounding box center [546, 80] width 76 height 10
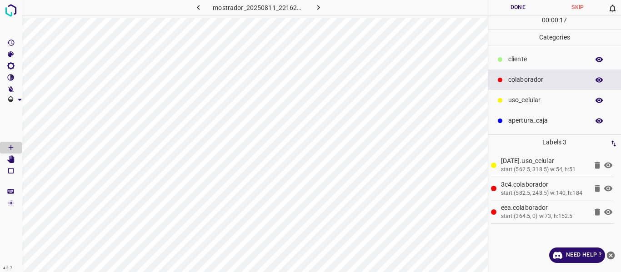
drag, startPoint x: 522, startPoint y: 58, endPoint x: 507, endPoint y: 59, distance: 15.0
click at [521, 58] on p "​​cliente" at bounding box center [546, 60] width 76 height 10
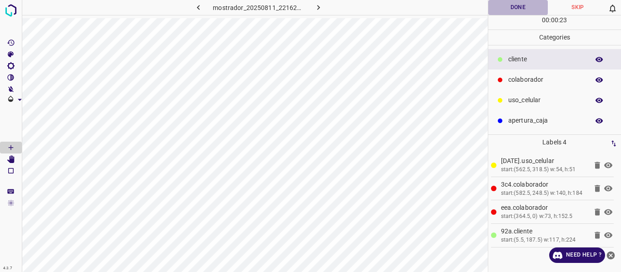
click at [502, 10] on button "Done" at bounding box center [518, 7] width 60 height 15
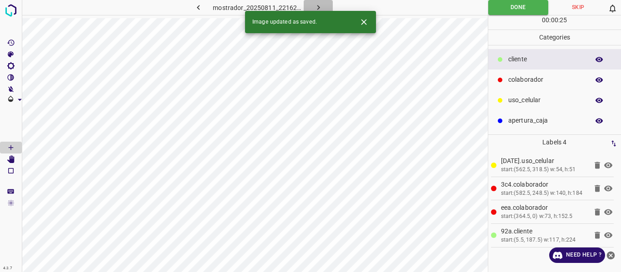
click at [324, 7] on button "button" at bounding box center [318, 7] width 29 height 15
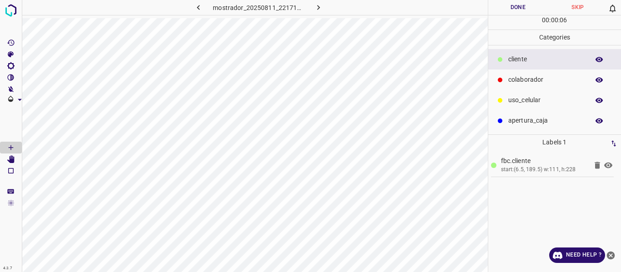
drag, startPoint x: 542, startPoint y: 74, endPoint x: 501, endPoint y: 68, distance: 41.9
click at [541, 74] on div "colaborador" at bounding box center [554, 80] width 133 height 20
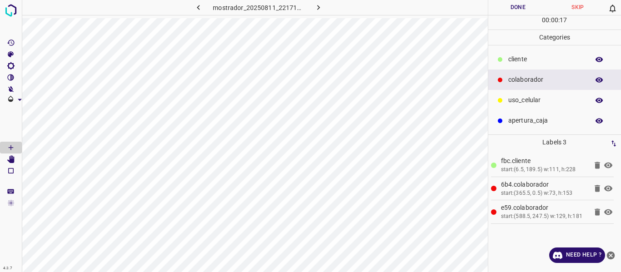
drag, startPoint x: 511, startPoint y: 106, endPoint x: 491, endPoint y: 125, distance: 27.0
click at [511, 109] on div "uso_celular" at bounding box center [554, 100] width 133 height 20
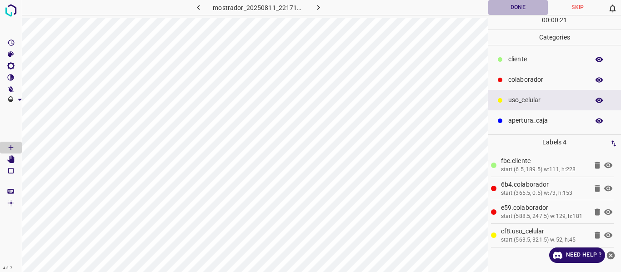
click at [522, 8] on button "Done" at bounding box center [518, 7] width 60 height 15
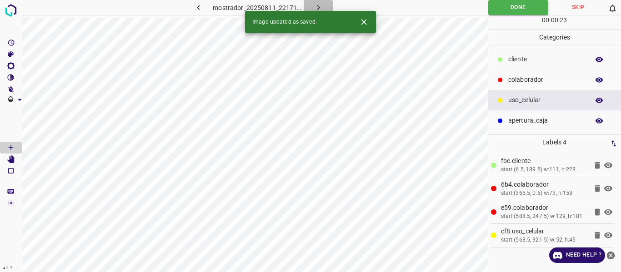
click at [314, 10] on icon "button" at bounding box center [319, 8] width 10 height 10
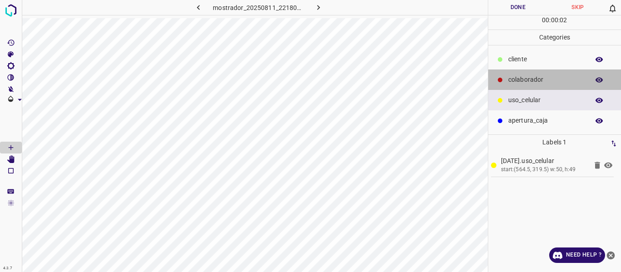
drag, startPoint x: 527, startPoint y: 77, endPoint x: 503, endPoint y: 87, distance: 26.1
click at [518, 83] on p "colaborador" at bounding box center [546, 80] width 76 height 10
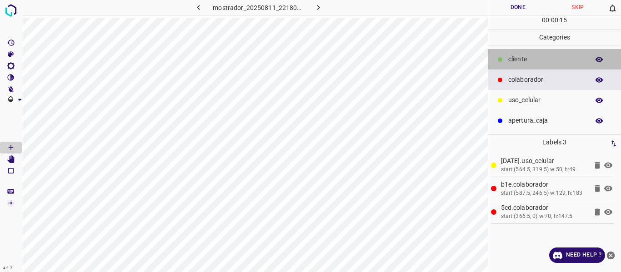
drag, startPoint x: 517, startPoint y: 61, endPoint x: 489, endPoint y: 73, distance: 31.0
click at [512, 66] on div "​​cliente" at bounding box center [554, 59] width 133 height 20
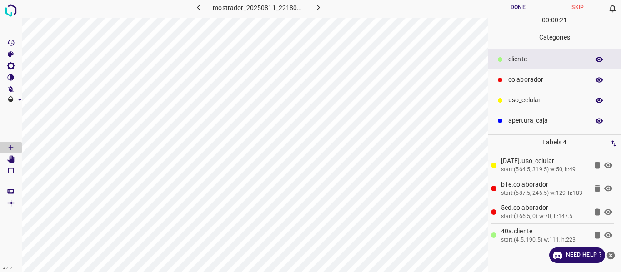
click at [511, 3] on button "Done" at bounding box center [518, 7] width 60 height 15
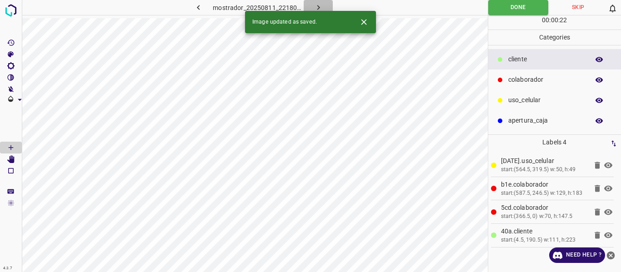
click at [314, 1] on button "button" at bounding box center [318, 7] width 29 height 15
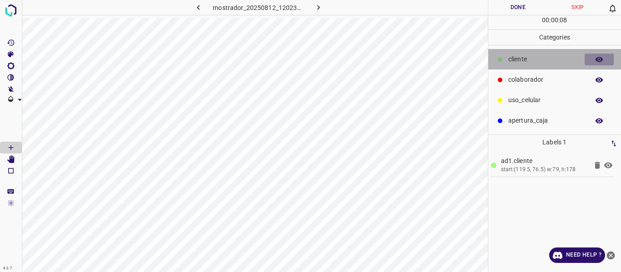
drag, startPoint x: 595, startPoint y: 60, endPoint x: 515, endPoint y: 62, distance: 80.0
click at [593, 60] on button "button" at bounding box center [599, 60] width 29 height 12
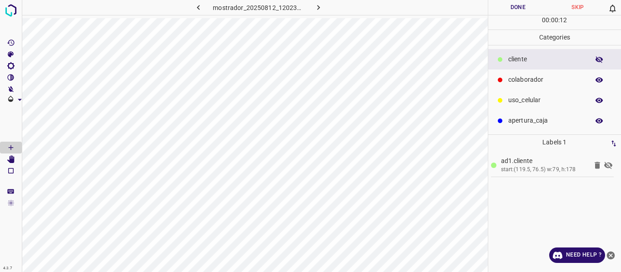
click at [601, 60] on icon "button" at bounding box center [599, 59] width 8 height 8
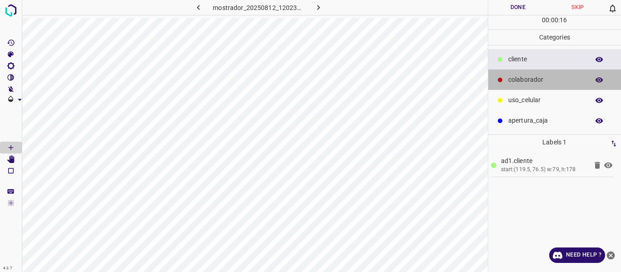
click at [520, 77] on p "colaborador" at bounding box center [546, 80] width 76 height 10
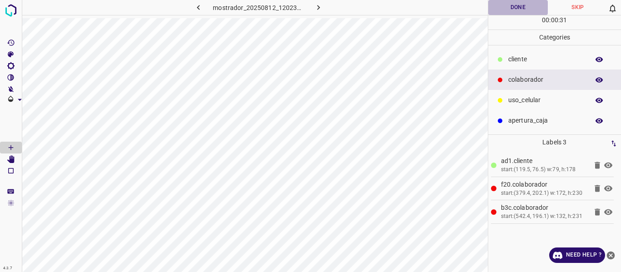
click at [526, 7] on button "Done" at bounding box center [518, 7] width 60 height 15
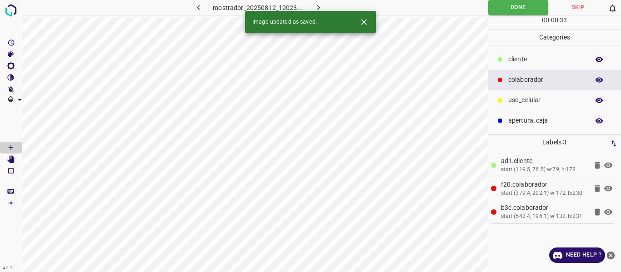
click at [319, 4] on icon "button" at bounding box center [319, 8] width 10 height 10
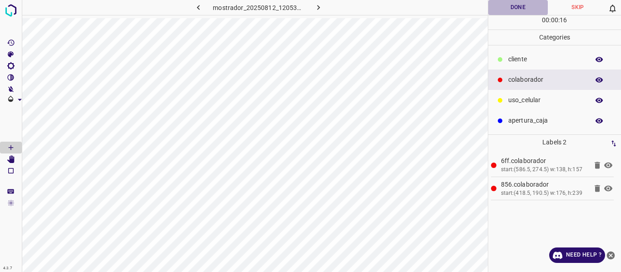
click at [503, 11] on button "Done" at bounding box center [518, 7] width 60 height 15
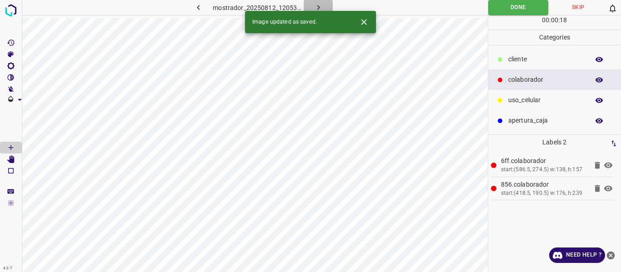
click at [316, 3] on button "button" at bounding box center [318, 7] width 29 height 15
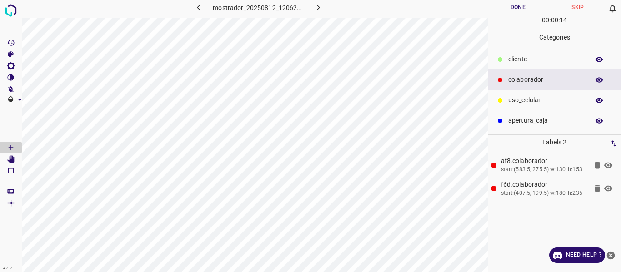
click at [503, 12] on button "Done" at bounding box center [518, 7] width 60 height 15
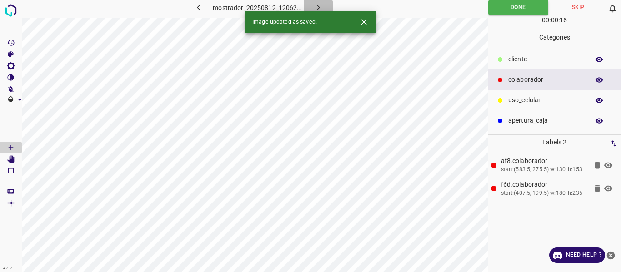
click at [315, 3] on icon "button" at bounding box center [319, 8] width 10 height 10
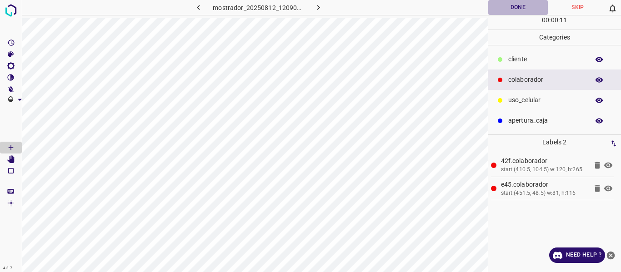
click at [505, 10] on button "Done" at bounding box center [518, 7] width 60 height 15
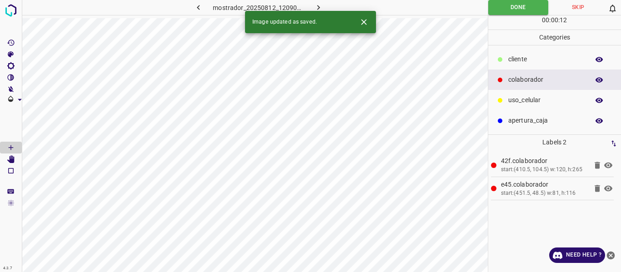
click at [318, 6] on icon "button" at bounding box center [319, 8] width 10 height 10
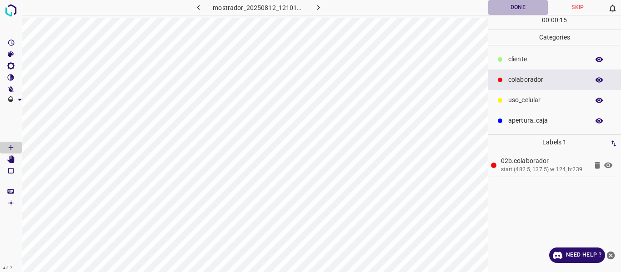
click at [516, 9] on button "Done" at bounding box center [518, 7] width 60 height 15
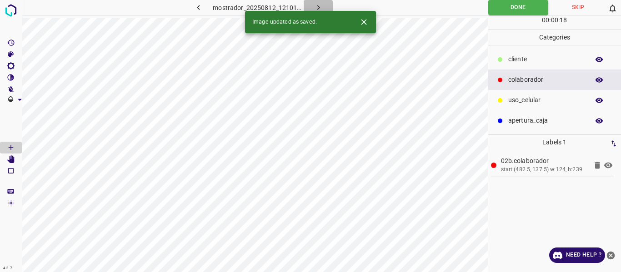
click at [322, 5] on icon "button" at bounding box center [319, 8] width 10 height 10
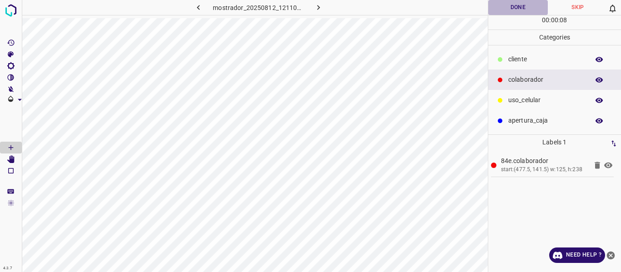
click at [502, 7] on button "Done" at bounding box center [518, 7] width 60 height 15
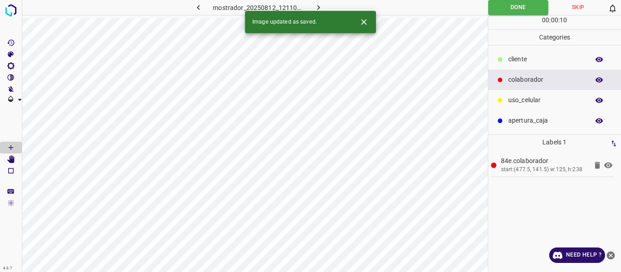
click at [315, 3] on icon "button" at bounding box center [319, 8] width 10 height 10
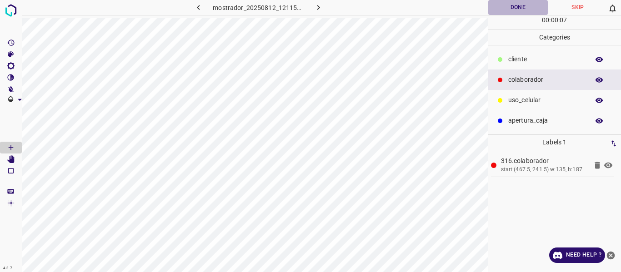
click at [513, 11] on button "Done" at bounding box center [518, 7] width 60 height 15
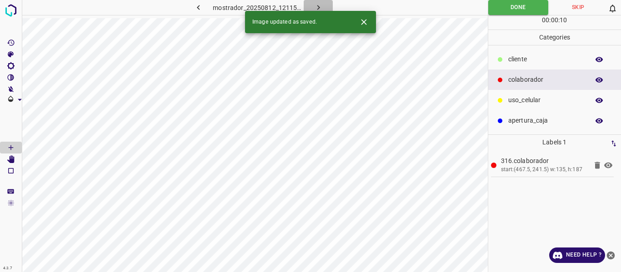
click at [312, 4] on button "button" at bounding box center [318, 7] width 29 height 15
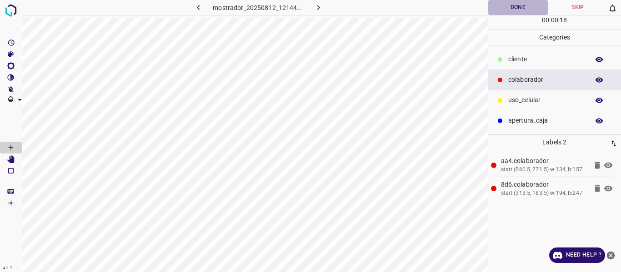
click at [503, 11] on button "Done" at bounding box center [518, 7] width 60 height 15
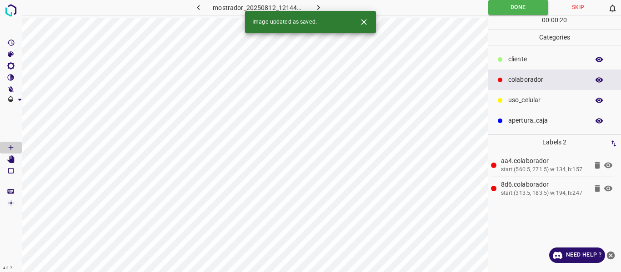
click at [315, 5] on icon "button" at bounding box center [319, 8] width 10 height 10
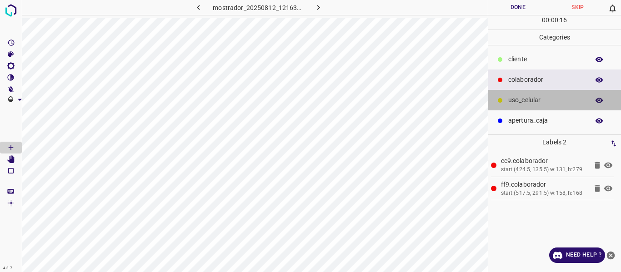
click at [526, 102] on p "uso_celular" at bounding box center [546, 100] width 76 height 10
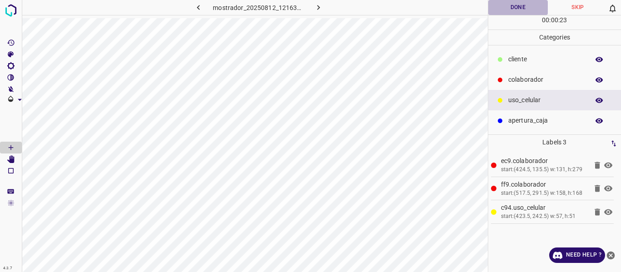
click at [512, 8] on button "Done" at bounding box center [518, 7] width 60 height 15
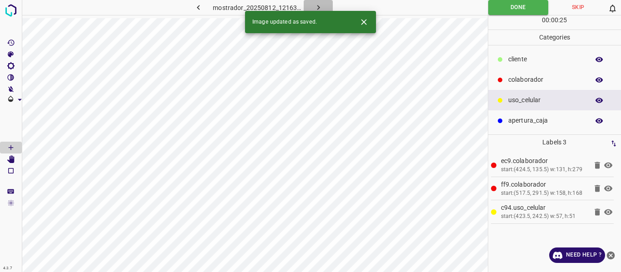
click at [316, 8] on icon "button" at bounding box center [319, 8] width 10 height 10
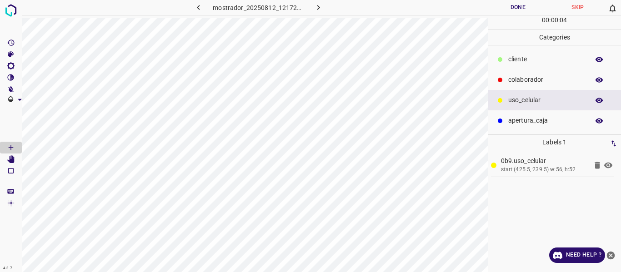
click at [523, 82] on p "colaborador" at bounding box center [546, 80] width 76 height 10
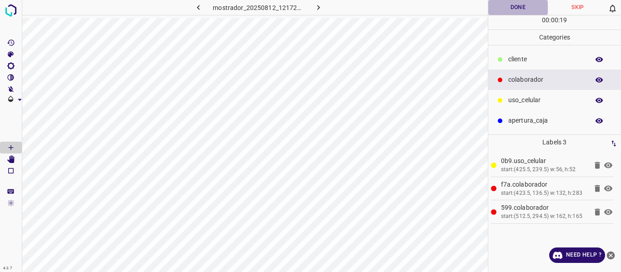
drag, startPoint x: 514, startPoint y: 6, endPoint x: 510, endPoint y: 11, distance: 6.1
click at [514, 7] on button "Done" at bounding box center [518, 7] width 60 height 15
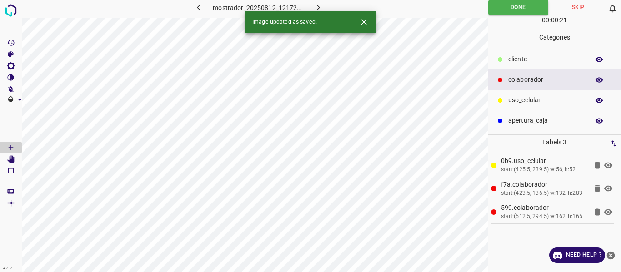
click at [316, 4] on icon "button" at bounding box center [319, 8] width 10 height 10
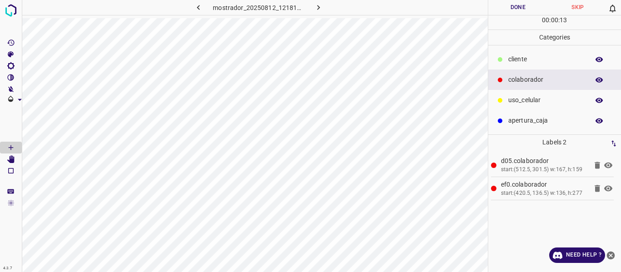
drag, startPoint x: 541, startPoint y: 103, endPoint x: 529, endPoint y: 103, distance: 11.8
click at [540, 103] on p "uso_celular" at bounding box center [546, 100] width 76 height 10
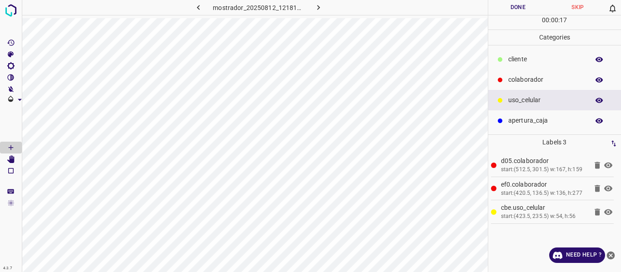
click at [508, 10] on button "Done" at bounding box center [518, 7] width 60 height 15
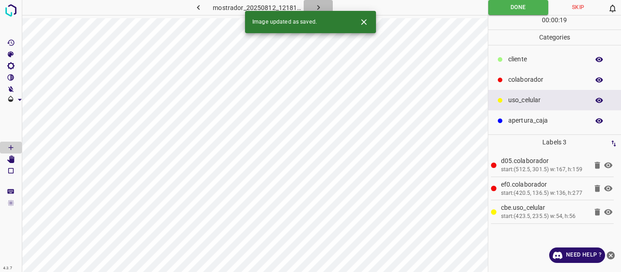
drag, startPoint x: 312, startPoint y: 4, endPoint x: 318, endPoint y: 19, distance: 16.7
click at [312, 3] on button "button" at bounding box center [318, 7] width 29 height 15
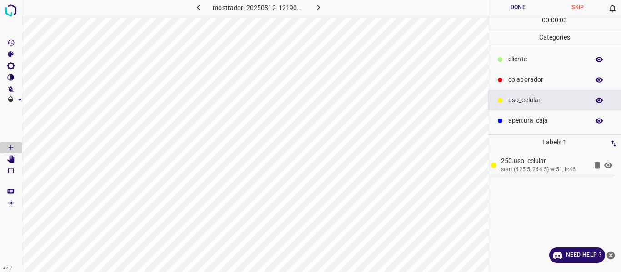
click at [523, 82] on p "colaborador" at bounding box center [546, 80] width 76 height 10
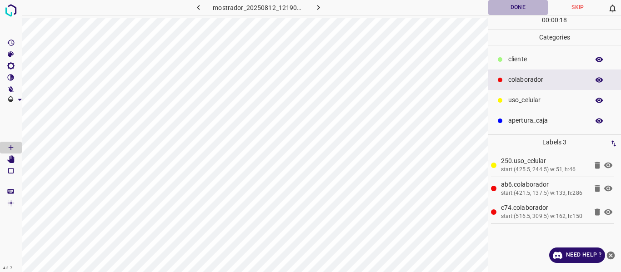
click at [499, 8] on button "Done" at bounding box center [518, 7] width 60 height 15
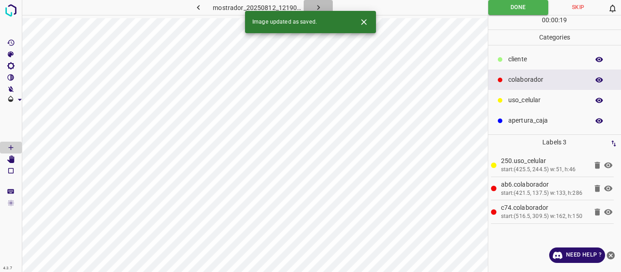
click at [319, 4] on icon "button" at bounding box center [319, 8] width 10 height 10
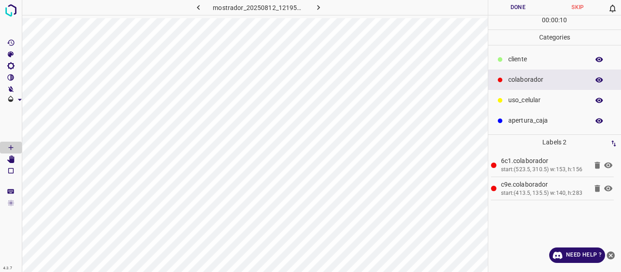
click at [536, 100] on p "uso_celular" at bounding box center [546, 100] width 76 height 10
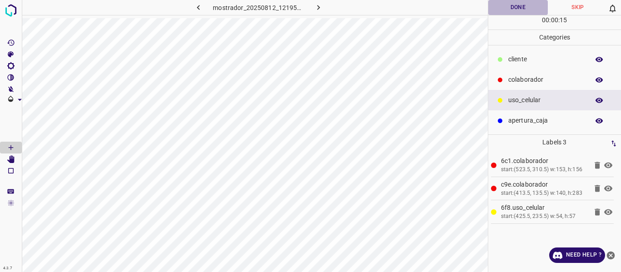
click at [511, 5] on button "Done" at bounding box center [518, 7] width 60 height 15
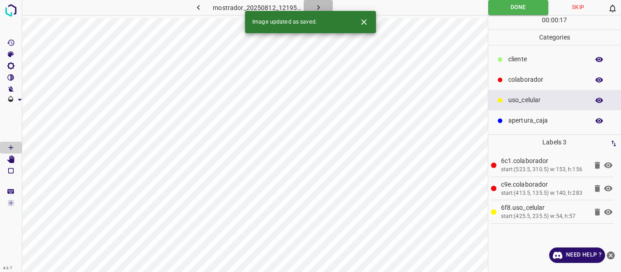
click at [319, 5] on icon "button" at bounding box center [319, 8] width 10 height 10
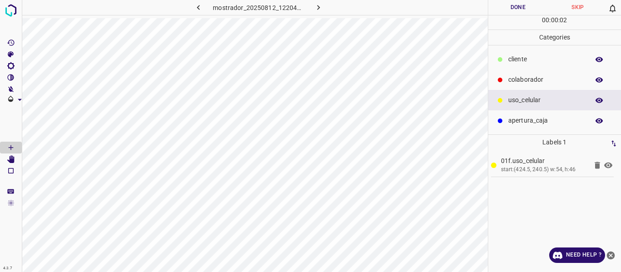
click at [511, 79] on p "colaborador" at bounding box center [546, 80] width 76 height 10
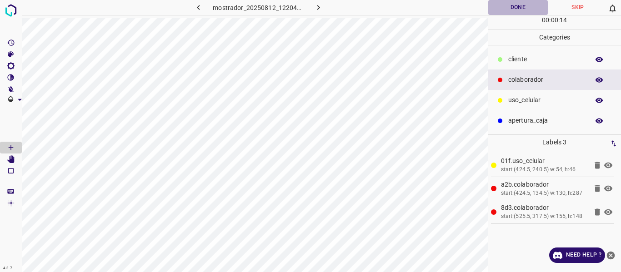
click at [524, 10] on button "Done" at bounding box center [518, 7] width 60 height 15
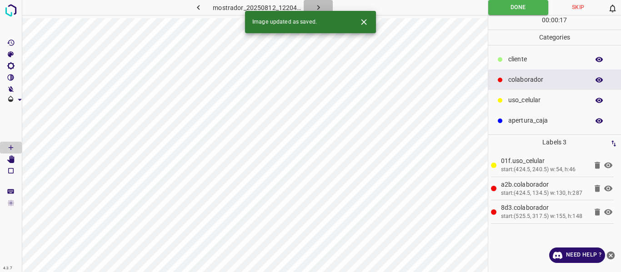
drag, startPoint x: 313, startPoint y: 5, endPoint x: 311, endPoint y: 17, distance: 12.0
click at [314, 6] on icon "button" at bounding box center [319, 8] width 10 height 10
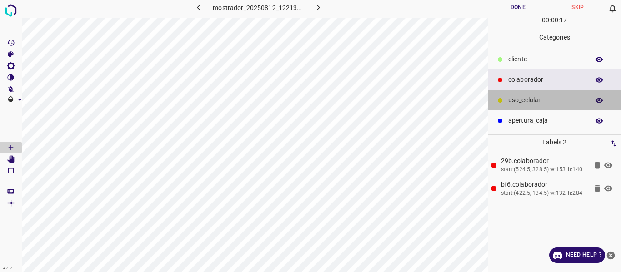
click at [536, 104] on p "uso_celular" at bounding box center [546, 100] width 76 height 10
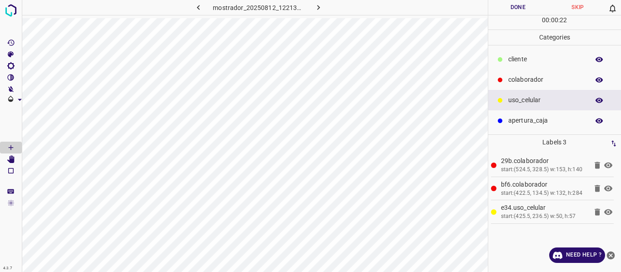
click at [517, 7] on button "Done" at bounding box center [518, 7] width 60 height 15
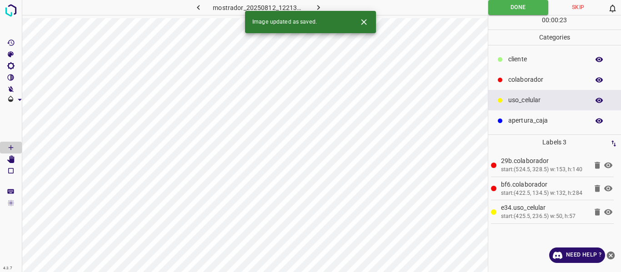
click at [321, 3] on icon "button" at bounding box center [319, 8] width 10 height 10
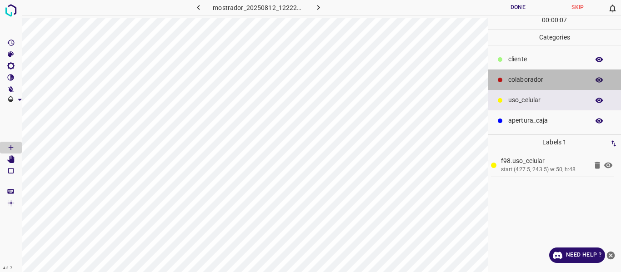
click at [530, 79] on p "colaborador" at bounding box center [546, 80] width 76 height 10
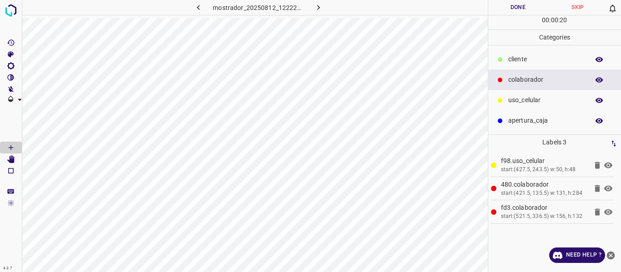
click at [519, 10] on button "Done" at bounding box center [518, 7] width 60 height 15
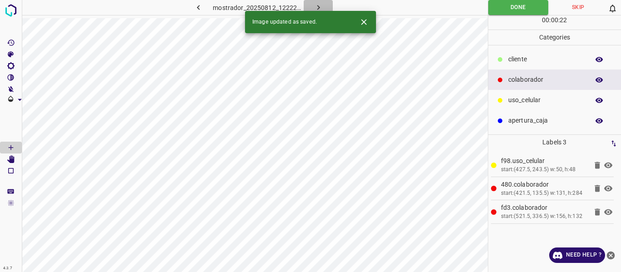
click at [322, 3] on icon "button" at bounding box center [319, 8] width 10 height 10
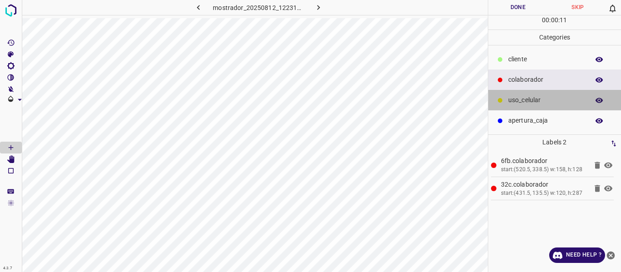
click at [532, 103] on p "uso_celular" at bounding box center [546, 100] width 76 height 10
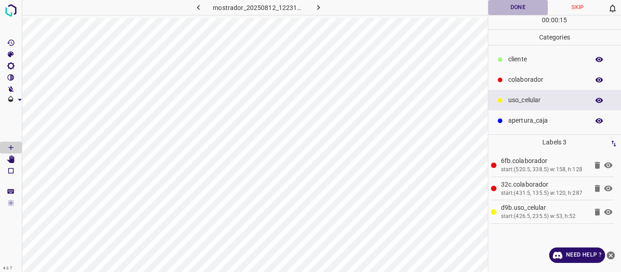
click at [518, 7] on button "Done" at bounding box center [518, 7] width 60 height 15
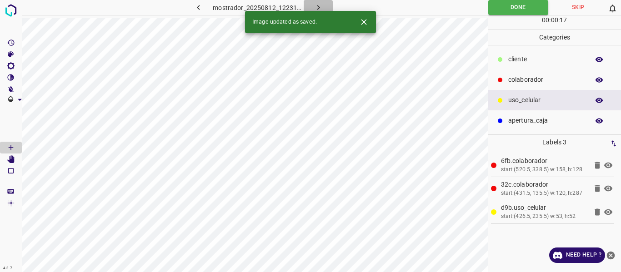
click at [317, 4] on icon "button" at bounding box center [319, 8] width 10 height 10
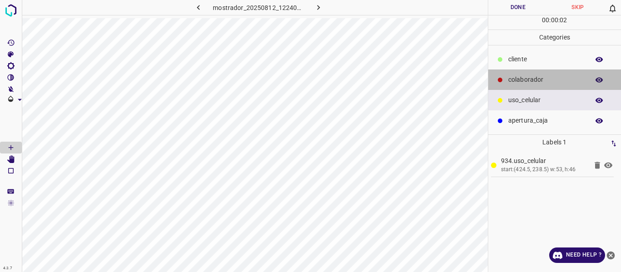
click at [533, 79] on p "colaborador" at bounding box center [546, 80] width 76 height 10
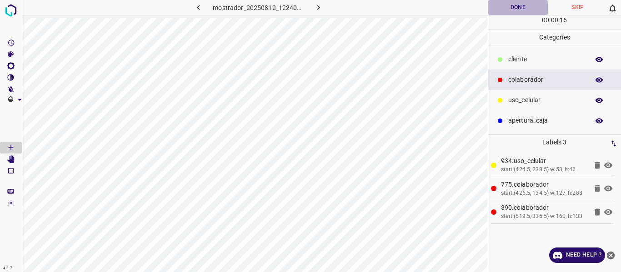
click at [525, 5] on button "Done" at bounding box center [518, 7] width 60 height 15
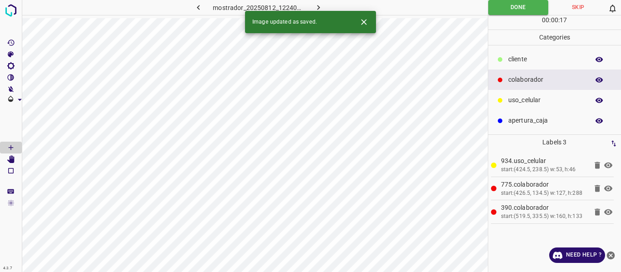
click at [322, 1] on button "button" at bounding box center [318, 7] width 29 height 15
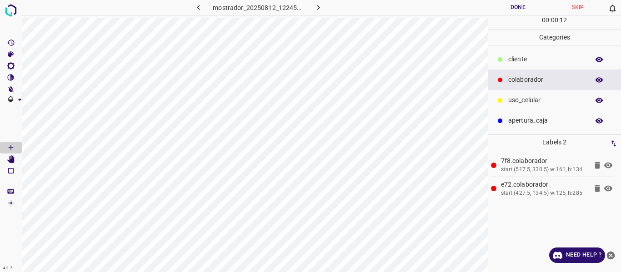
drag, startPoint x: 542, startPoint y: 99, endPoint x: 518, endPoint y: 104, distance: 24.1
click at [539, 100] on p "uso_celular" at bounding box center [546, 100] width 76 height 10
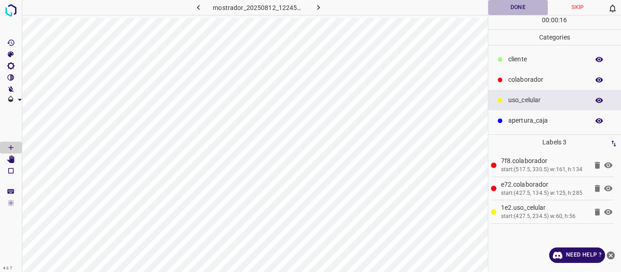
click at [525, 8] on button "Done" at bounding box center [518, 7] width 60 height 15
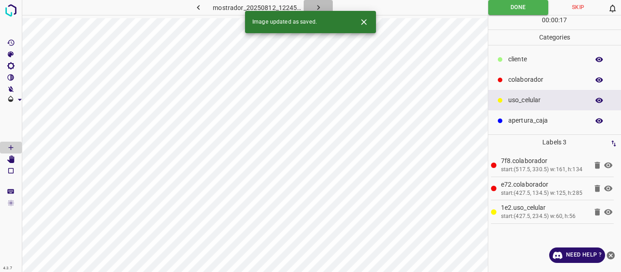
click at [321, 5] on icon "button" at bounding box center [319, 8] width 10 height 10
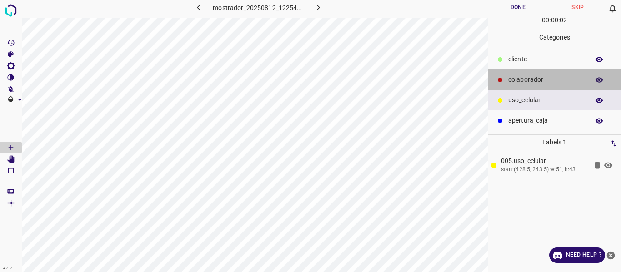
drag, startPoint x: 518, startPoint y: 81, endPoint x: 509, endPoint y: 78, distance: 9.5
click at [518, 80] on p "colaborador" at bounding box center [546, 80] width 76 height 10
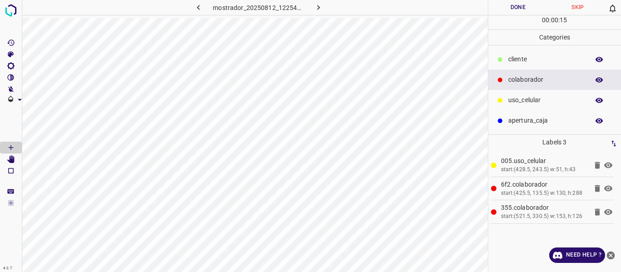
click at [518, 8] on button "Done" at bounding box center [518, 7] width 60 height 15
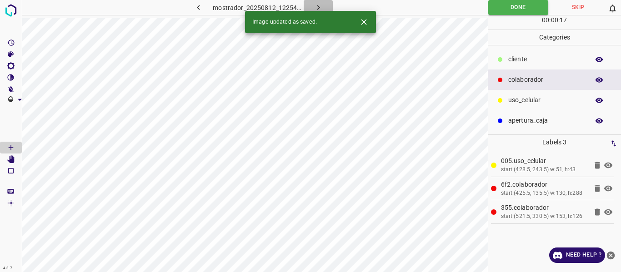
drag, startPoint x: 319, startPoint y: 5, endPoint x: 321, endPoint y: 11, distance: 6.2
click at [319, 9] on icon "button" at bounding box center [319, 8] width 10 height 10
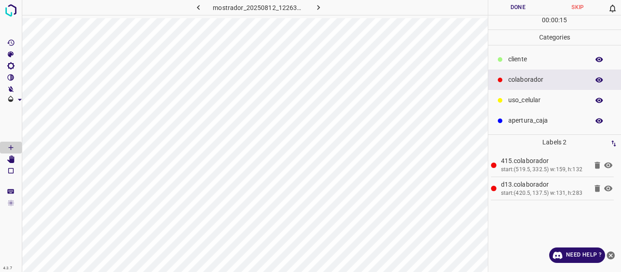
click at [526, 104] on p "uso_celular" at bounding box center [546, 100] width 76 height 10
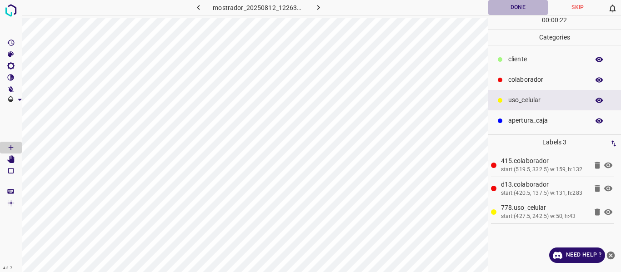
click at [523, 11] on button "Done" at bounding box center [518, 7] width 60 height 15
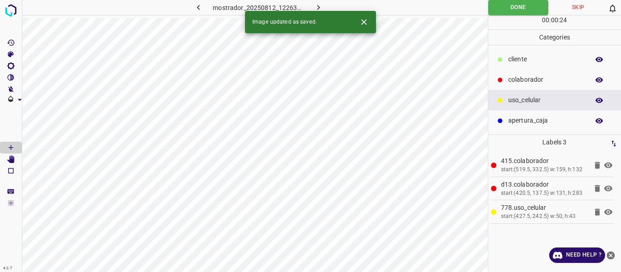
click at [314, 6] on icon "button" at bounding box center [319, 8] width 10 height 10
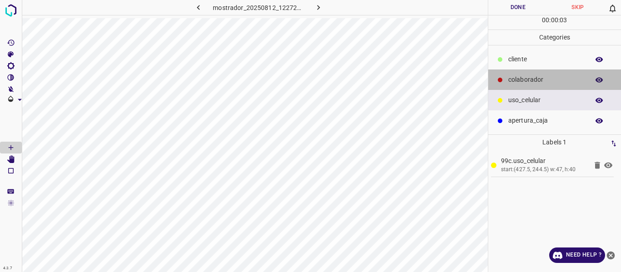
click at [517, 85] on div "colaborador" at bounding box center [554, 80] width 133 height 20
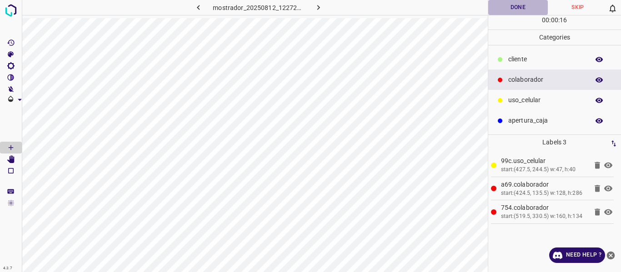
drag, startPoint x: 509, startPoint y: 10, endPoint x: 502, endPoint y: 11, distance: 6.9
click at [509, 10] on button "Done" at bounding box center [518, 7] width 60 height 15
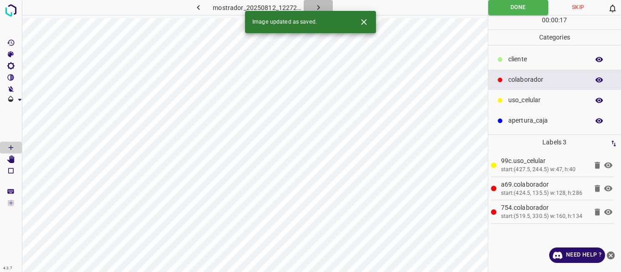
click at [318, 7] on icon "button" at bounding box center [319, 8] width 10 height 10
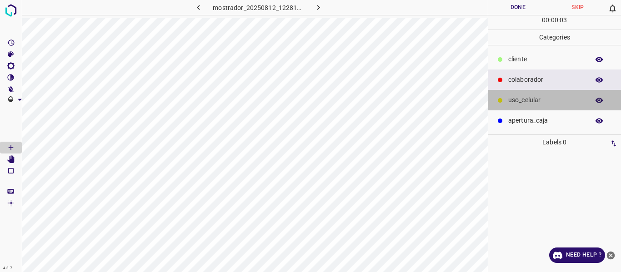
click at [529, 104] on p "uso_celular" at bounding box center [546, 100] width 76 height 10
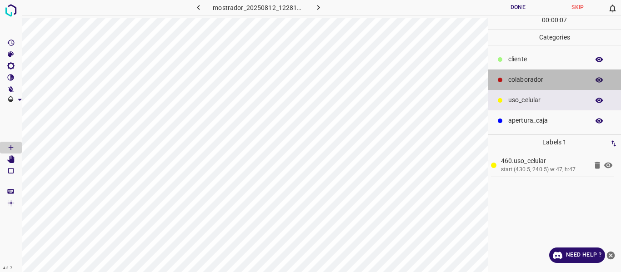
click at [533, 82] on p "colaborador" at bounding box center [546, 80] width 76 height 10
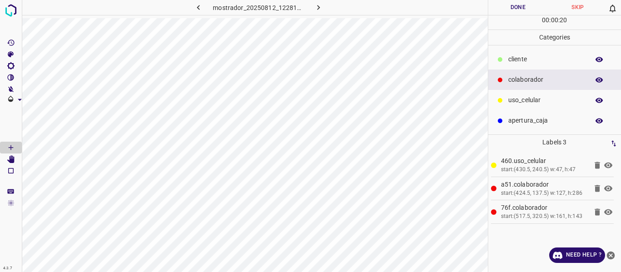
click at [518, 4] on button "Done" at bounding box center [518, 7] width 60 height 15
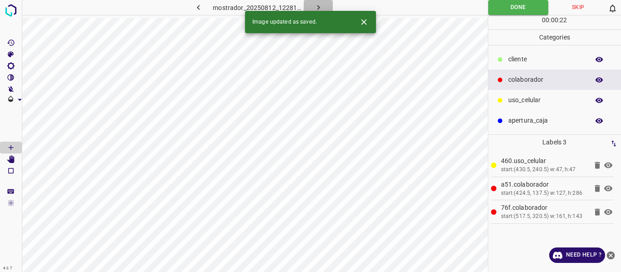
drag, startPoint x: 311, startPoint y: 5, endPoint x: 315, endPoint y: 19, distance: 15.0
click at [312, 5] on button "button" at bounding box center [318, 7] width 29 height 15
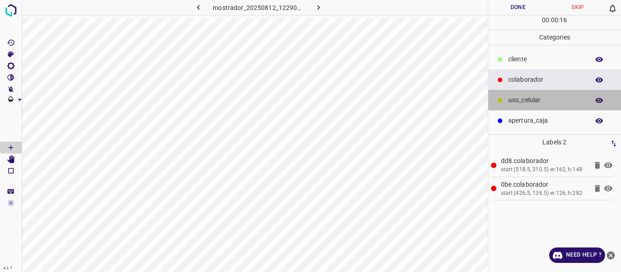
drag, startPoint x: 537, startPoint y: 99, endPoint x: 496, endPoint y: 107, distance: 42.5
click at [536, 99] on p "uso_celular" at bounding box center [546, 100] width 76 height 10
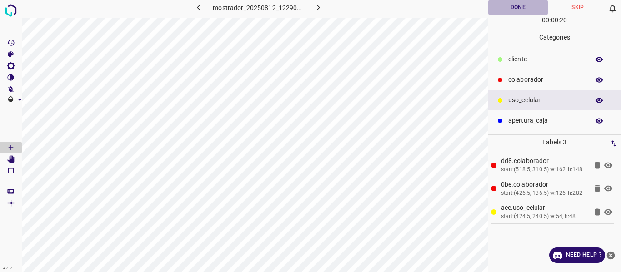
click at [518, 8] on button "Done" at bounding box center [518, 7] width 60 height 15
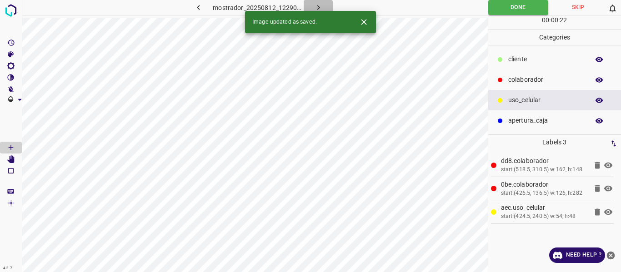
click at [317, 5] on icon "button" at bounding box center [319, 8] width 10 height 10
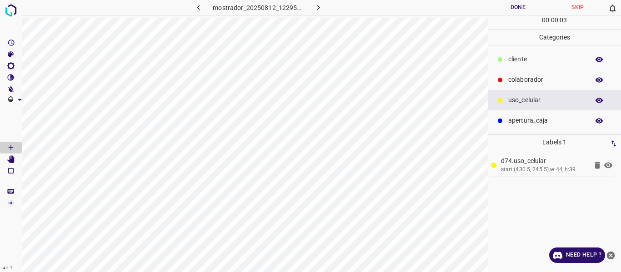
click at [518, 79] on p "colaborador" at bounding box center [546, 80] width 76 height 10
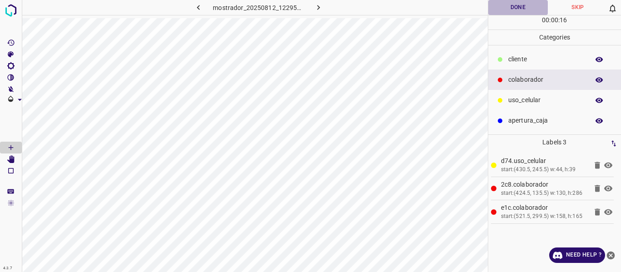
click at [512, 7] on button "Done" at bounding box center [518, 7] width 60 height 15
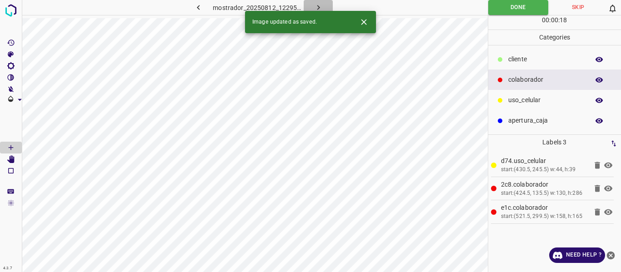
click at [321, 3] on icon "button" at bounding box center [319, 8] width 10 height 10
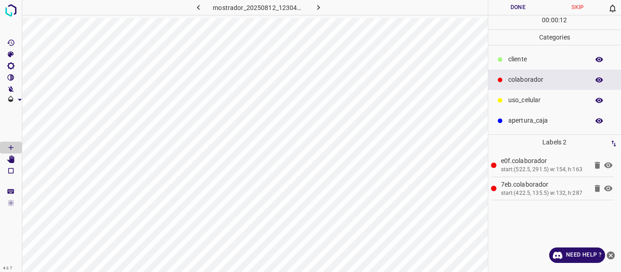
drag, startPoint x: 524, startPoint y: 101, endPoint x: 498, endPoint y: 107, distance: 27.0
click at [523, 101] on p "uso_celular" at bounding box center [546, 100] width 76 height 10
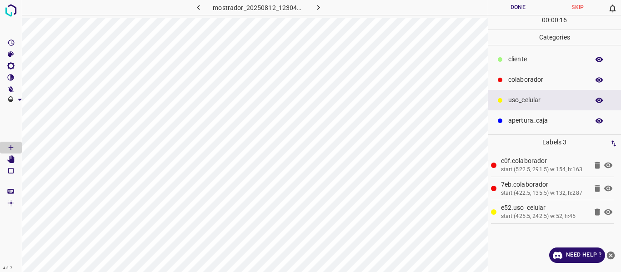
click at [522, 8] on button "Done" at bounding box center [518, 7] width 60 height 15
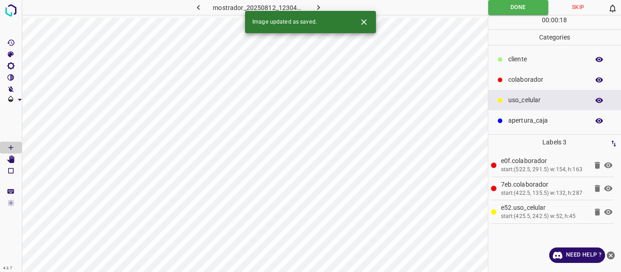
click at [318, 5] on icon "button" at bounding box center [319, 8] width 10 height 10
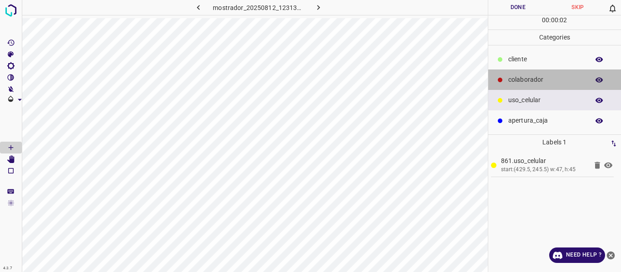
click at [508, 76] on p "colaborador" at bounding box center [546, 80] width 76 height 10
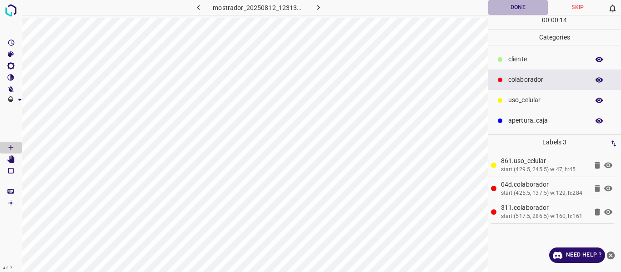
click at [519, 6] on button "Done" at bounding box center [518, 7] width 60 height 15
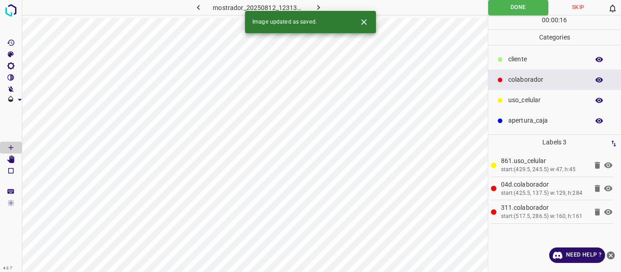
click at [315, 5] on icon "button" at bounding box center [319, 8] width 10 height 10
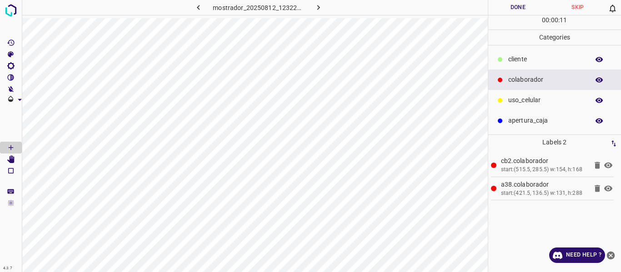
drag, startPoint x: 522, startPoint y: 97, endPoint x: 503, endPoint y: 103, distance: 20.0
click at [519, 99] on p "uso_celular" at bounding box center [546, 100] width 76 height 10
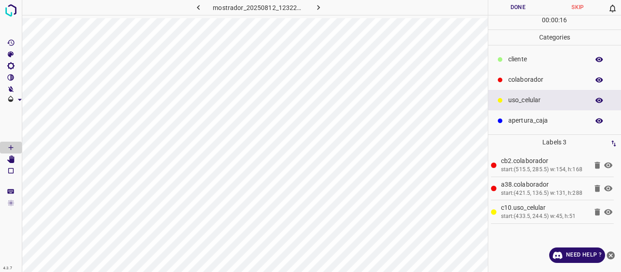
click at [506, 6] on button "Done" at bounding box center [518, 7] width 60 height 15
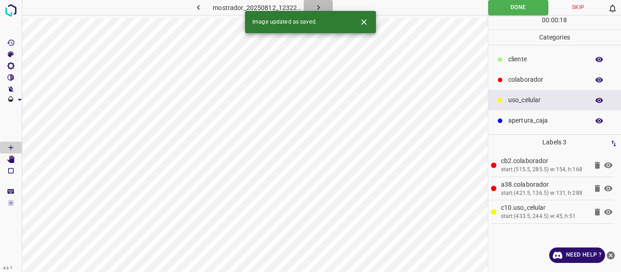
click at [325, 3] on button "button" at bounding box center [318, 7] width 29 height 15
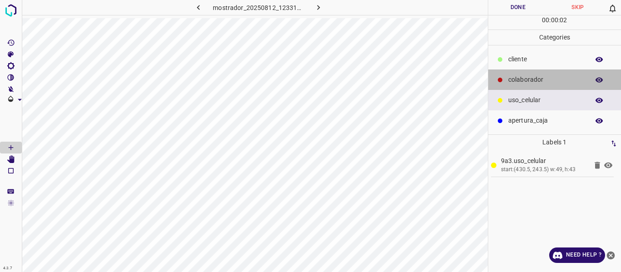
click at [525, 75] on p "colaborador" at bounding box center [546, 80] width 76 height 10
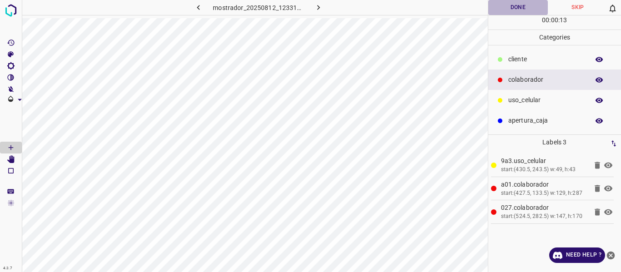
click at [512, 8] on button "Done" at bounding box center [518, 7] width 60 height 15
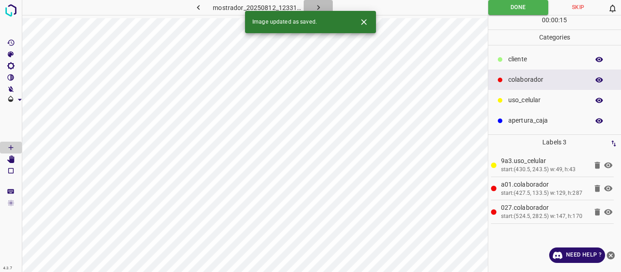
click at [319, 5] on icon "button" at bounding box center [319, 8] width 10 height 10
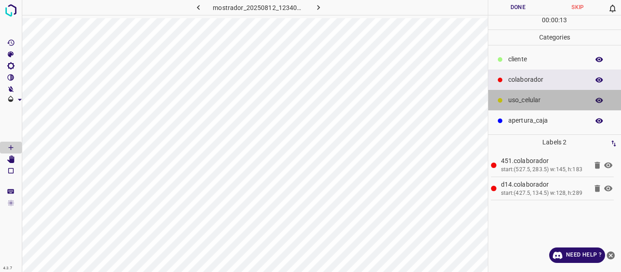
drag, startPoint x: 531, startPoint y: 103, endPoint x: 488, endPoint y: 113, distance: 44.2
click at [529, 105] on p "uso_celular" at bounding box center [546, 100] width 76 height 10
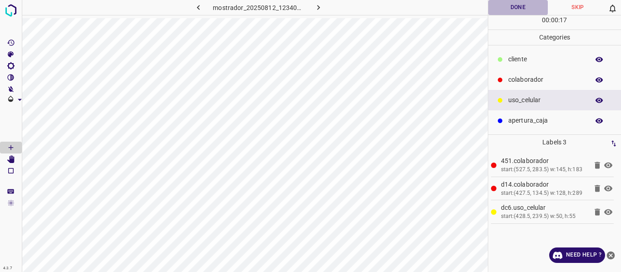
click at [504, 8] on button "Done" at bounding box center [518, 7] width 60 height 15
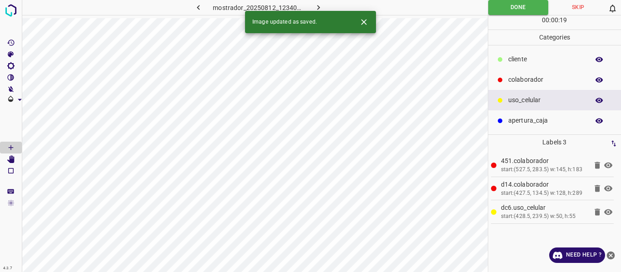
click at [319, 6] on icon "button" at bounding box center [319, 8] width 10 height 10
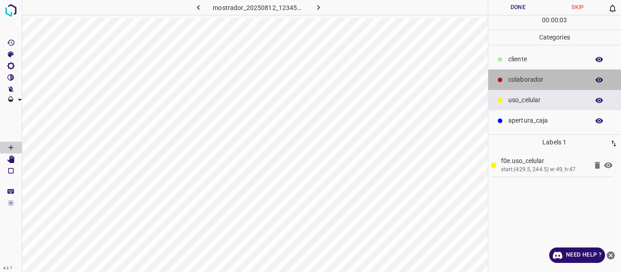
drag, startPoint x: 524, startPoint y: 77, endPoint x: 493, endPoint y: 78, distance: 30.9
click at [524, 77] on p "colaborador" at bounding box center [546, 80] width 76 height 10
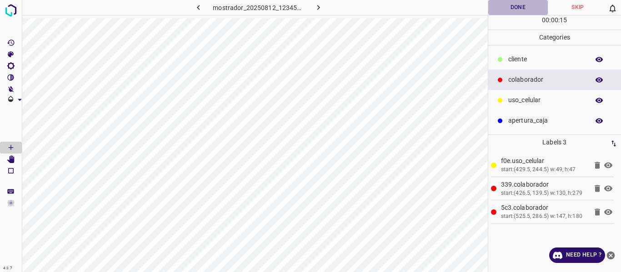
drag, startPoint x: 512, startPoint y: 5, endPoint x: 512, endPoint y: 20, distance: 15.0
click at [512, 15] on div "Done Skip 0 00 : 00 : 15" at bounding box center [554, 15] width 133 height 30
click at [510, 9] on button "Done" at bounding box center [518, 7] width 60 height 15
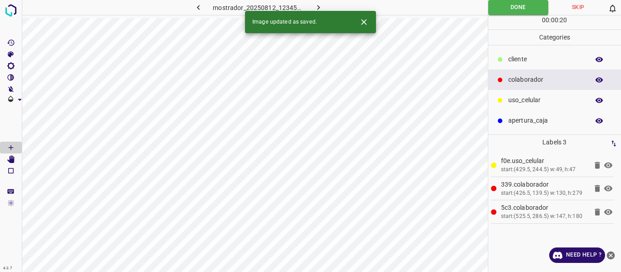
click at [318, 6] on icon "button" at bounding box center [319, 8] width 10 height 10
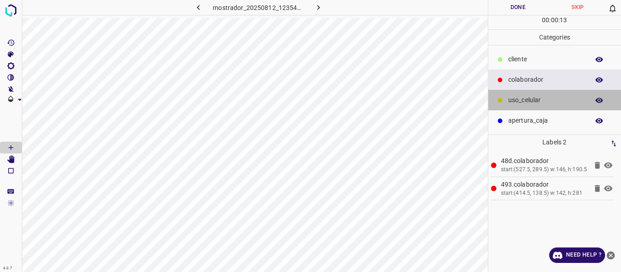
click at [513, 101] on p "uso_celular" at bounding box center [546, 100] width 76 height 10
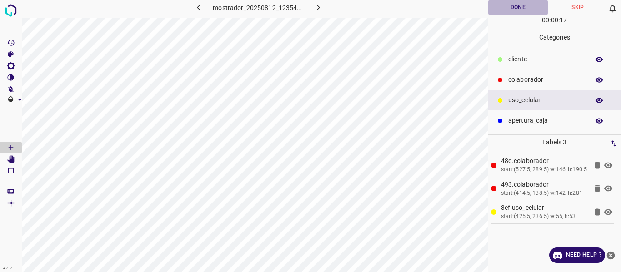
click at [517, 9] on button "Done" at bounding box center [518, 7] width 60 height 15
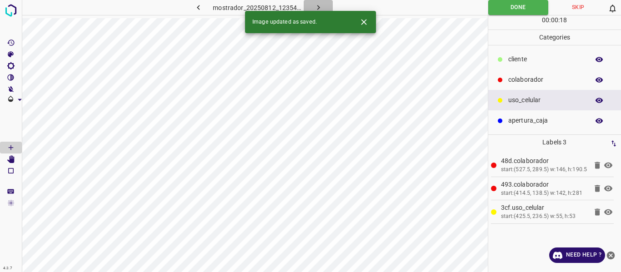
click at [317, 6] on icon "button" at bounding box center [318, 7] width 3 height 5
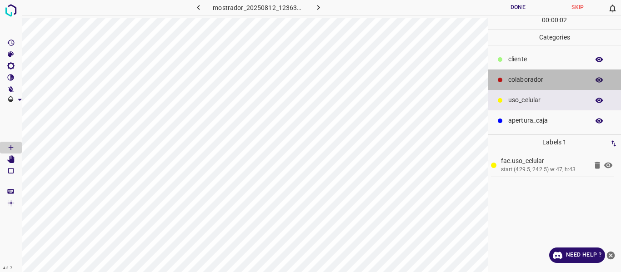
click at [519, 80] on p "colaborador" at bounding box center [546, 80] width 76 height 10
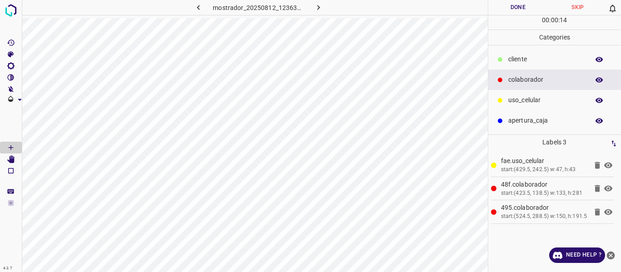
click at [503, 9] on button "Done" at bounding box center [518, 7] width 60 height 15
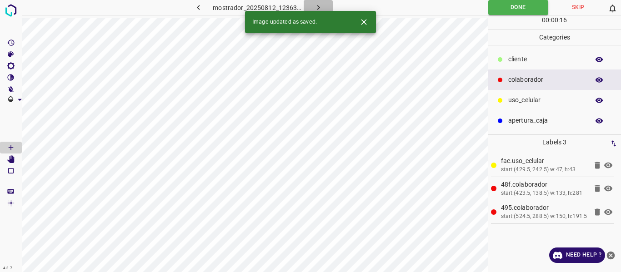
click at [320, 4] on icon "button" at bounding box center [319, 8] width 10 height 10
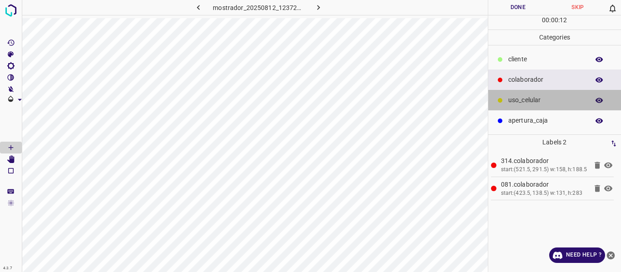
click at [513, 99] on p "uso_celular" at bounding box center [546, 100] width 76 height 10
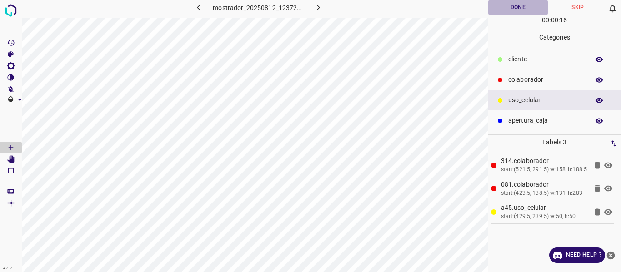
click at [512, 7] on button "Done" at bounding box center [518, 7] width 60 height 15
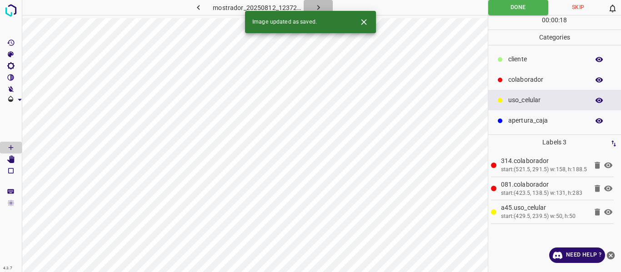
click at [320, 6] on icon "button" at bounding box center [319, 8] width 10 height 10
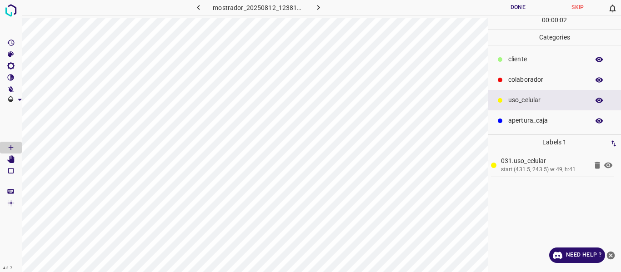
click at [534, 80] on p "colaborador" at bounding box center [546, 80] width 76 height 10
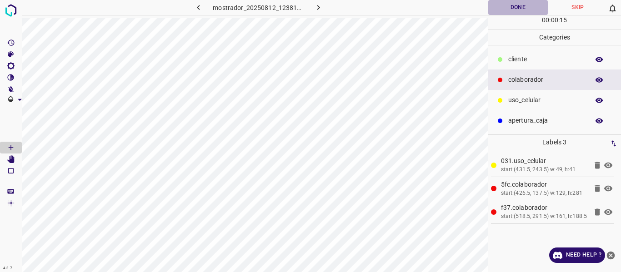
click at [518, 11] on button "Done" at bounding box center [518, 7] width 60 height 15
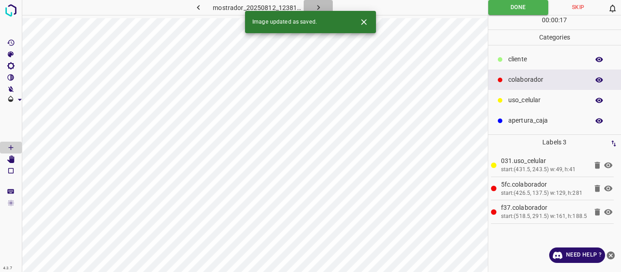
drag, startPoint x: 316, startPoint y: 1, endPoint x: 321, endPoint y: 6, distance: 7.4
click at [317, 3] on button "button" at bounding box center [318, 7] width 29 height 15
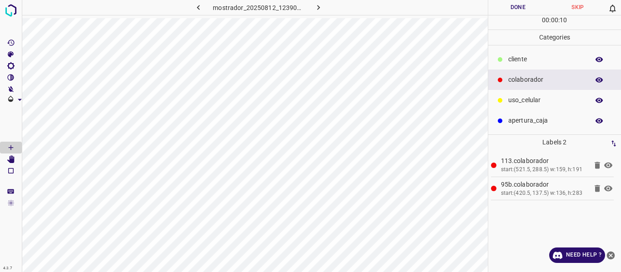
drag, startPoint x: 528, startPoint y: 98, endPoint x: 503, endPoint y: 104, distance: 25.7
click at [516, 101] on p "uso_celular" at bounding box center [546, 100] width 76 height 10
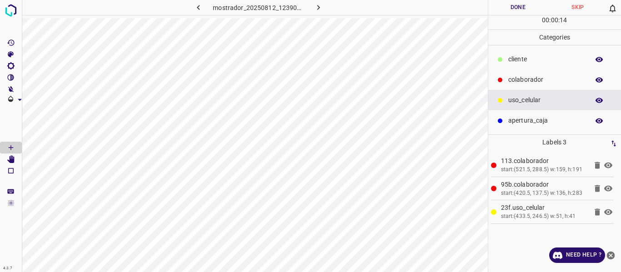
click at [507, 7] on button "Done" at bounding box center [518, 7] width 60 height 15
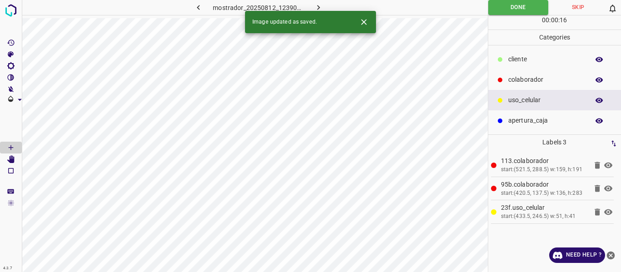
click at [318, 5] on icon "button" at bounding box center [319, 8] width 10 height 10
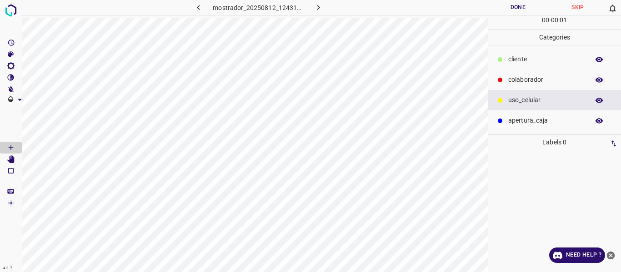
click at [516, 77] on p "colaborador" at bounding box center [546, 80] width 76 height 10
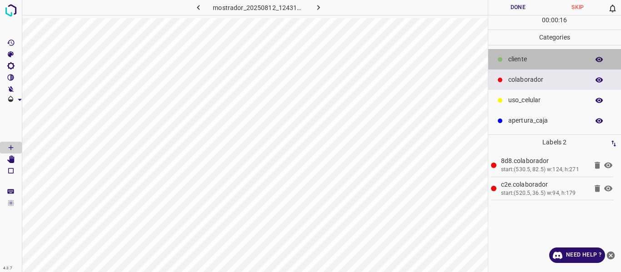
drag, startPoint x: 518, startPoint y: 60, endPoint x: 504, endPoint y: 64, distance: 14.6
click at [516, 61] on p "​​cliente" at bounding box center [546, 60] width 76 height 10
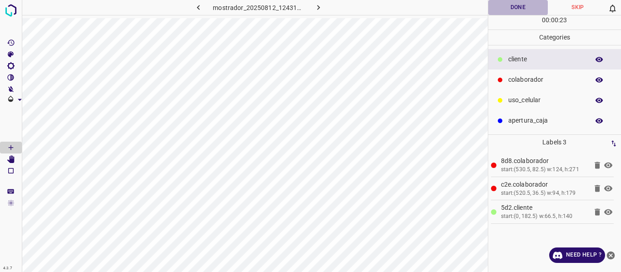
click at [511, 6] on button "Done" at bounding box center [518, 7] width 60 height 15
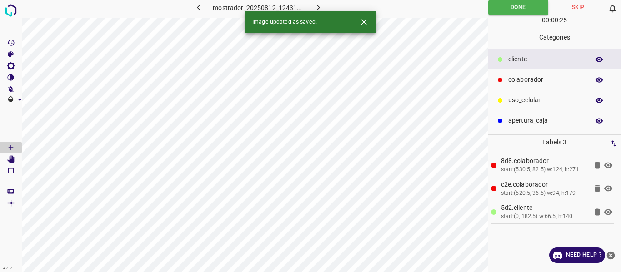
click at [193, 5] on button "button" at bounding box center [198, 7] width 29 height 15
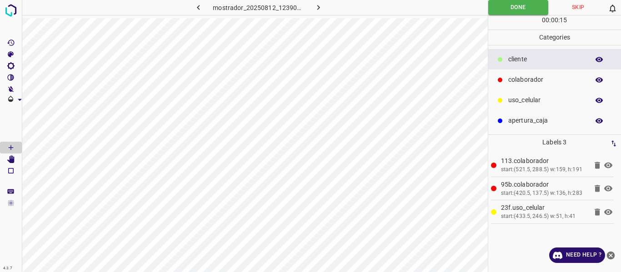
click at [323, 8] on button "button" at bounding box center [318, 7] width 29 height 15
